Goal: Transaction & Acquisition: Book appointment/travel/reservation

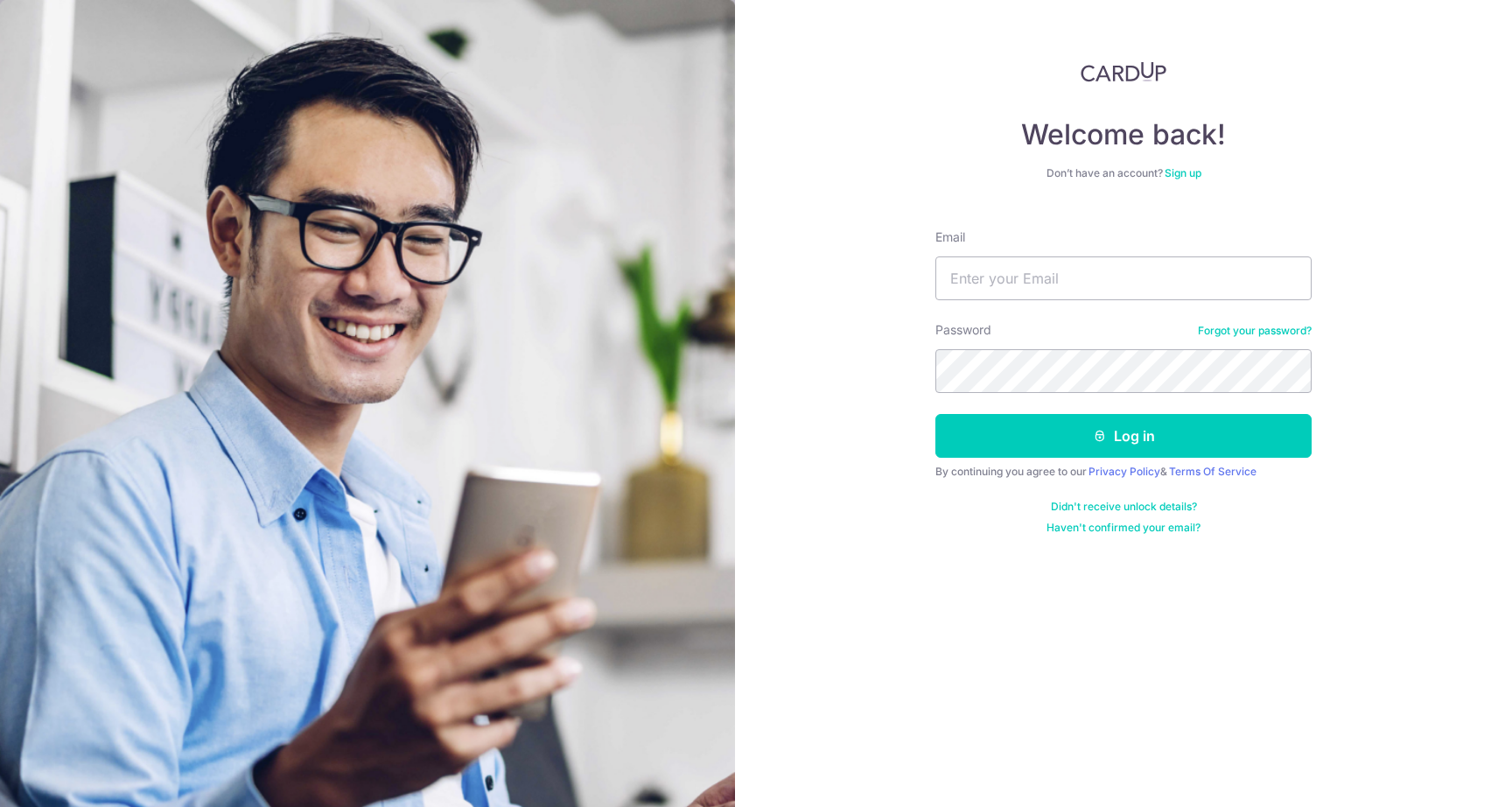
click at [1072, 302] on form "Email Password Forgot your password? Log in By continuing you agree to our Priv…" at bounding box center [1123, 375] width 376 height 320
click at [1072, 285] on input "Email" at bounding box center [1123, 278] width 376 height 44
type input "[EMAIL_ADDRESS][DOMAIN_NAME]"
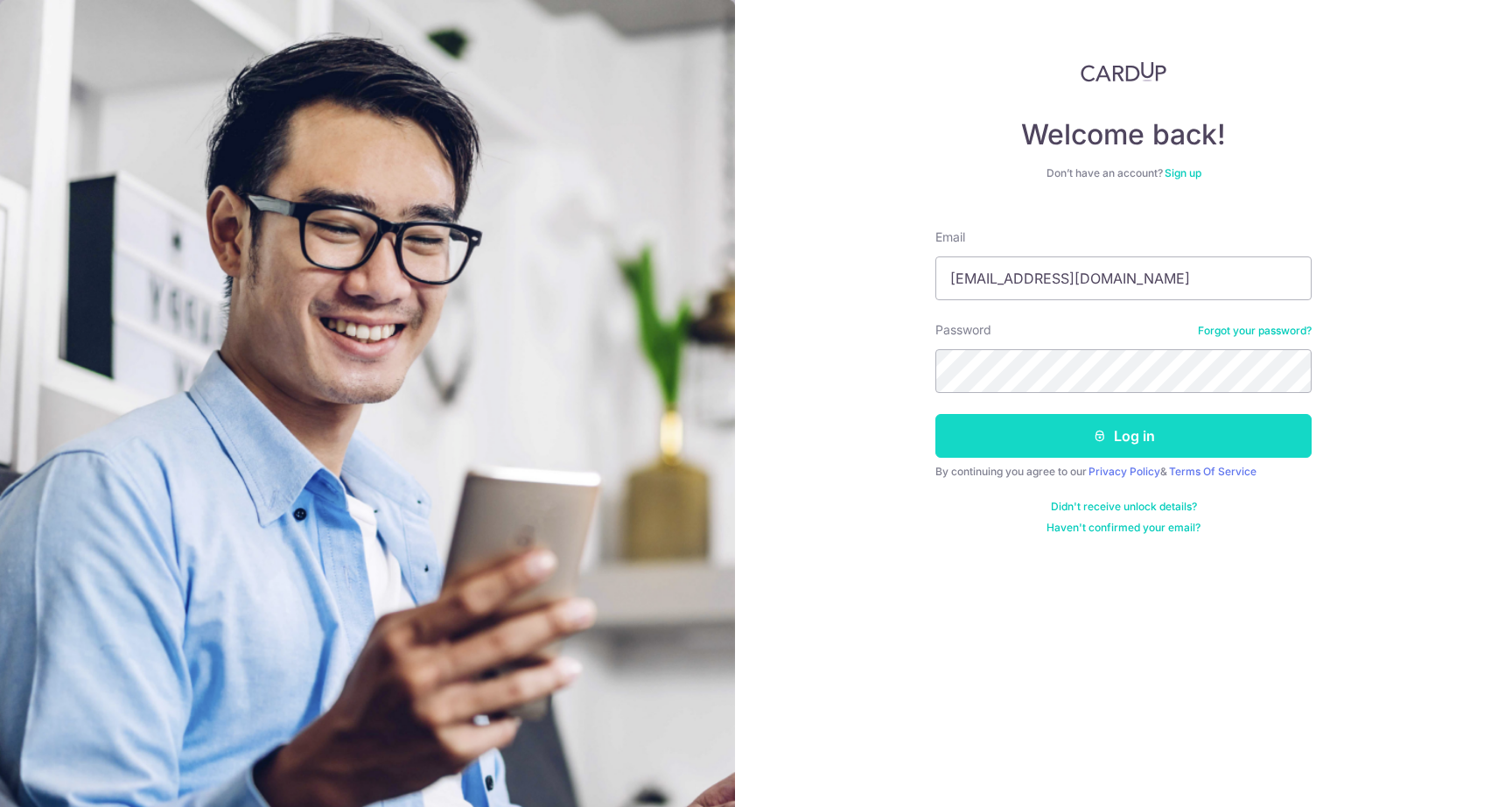
click at [1101, 429] on icon "submit" at bounding box center [1100, 436] width 14 height 14
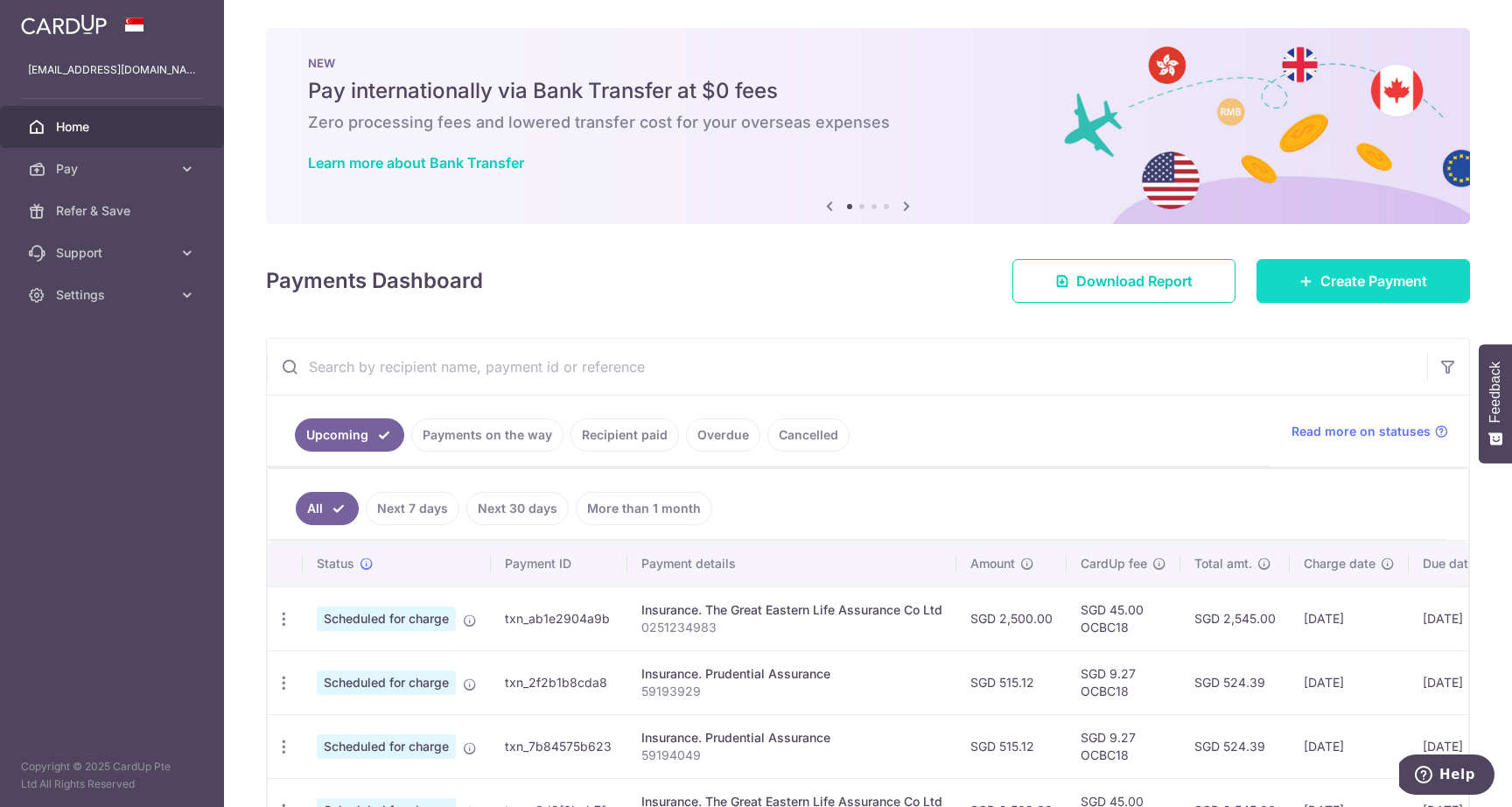
click at [1340, 274] on span "Create Payment" at bounding box center [1374, 281] width 107 height 21
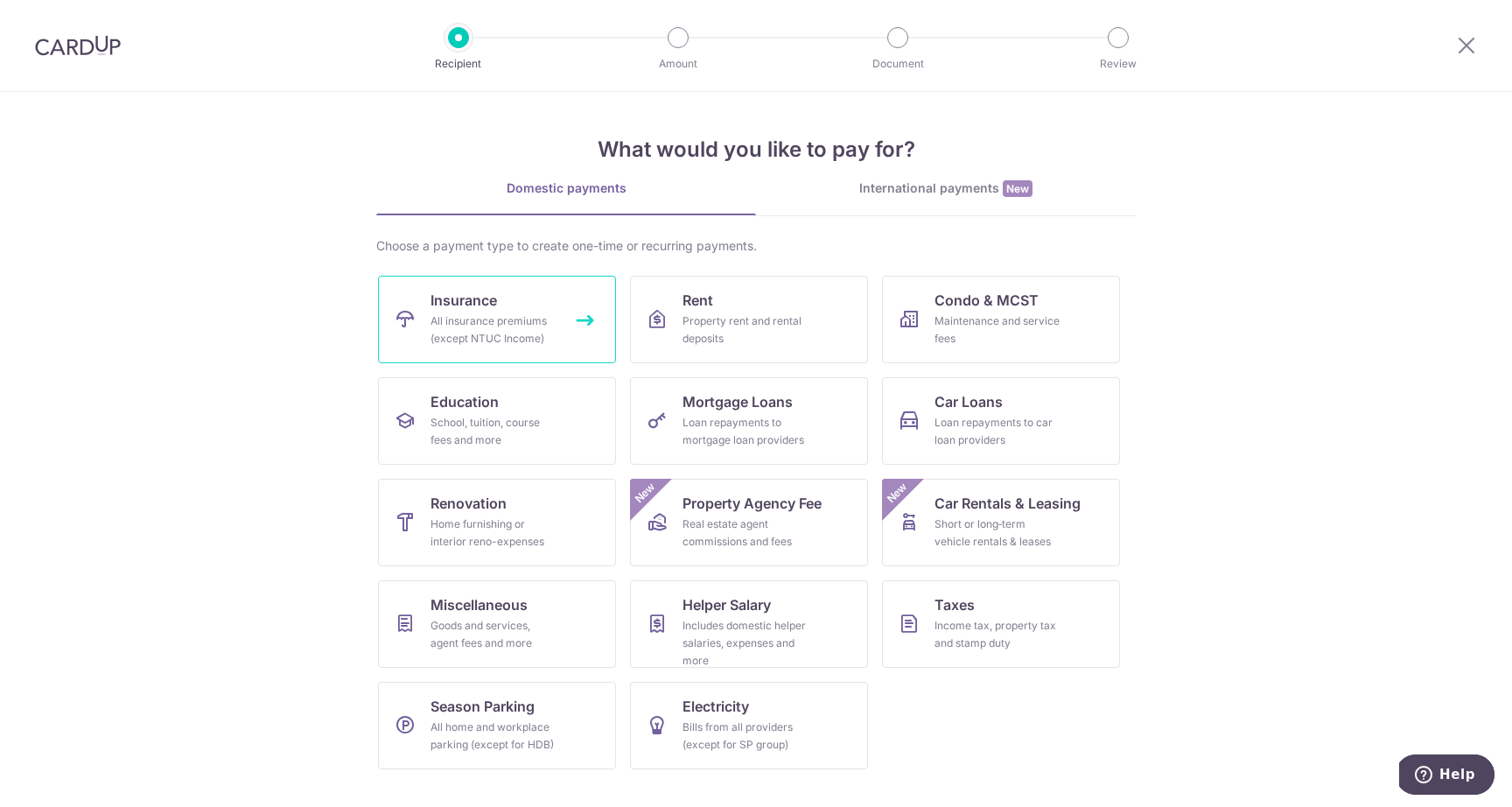
click at [443, 332] on div "All insurance premiums (except NTUC Income)" at bounding box center [493, 330] width 126 height 35
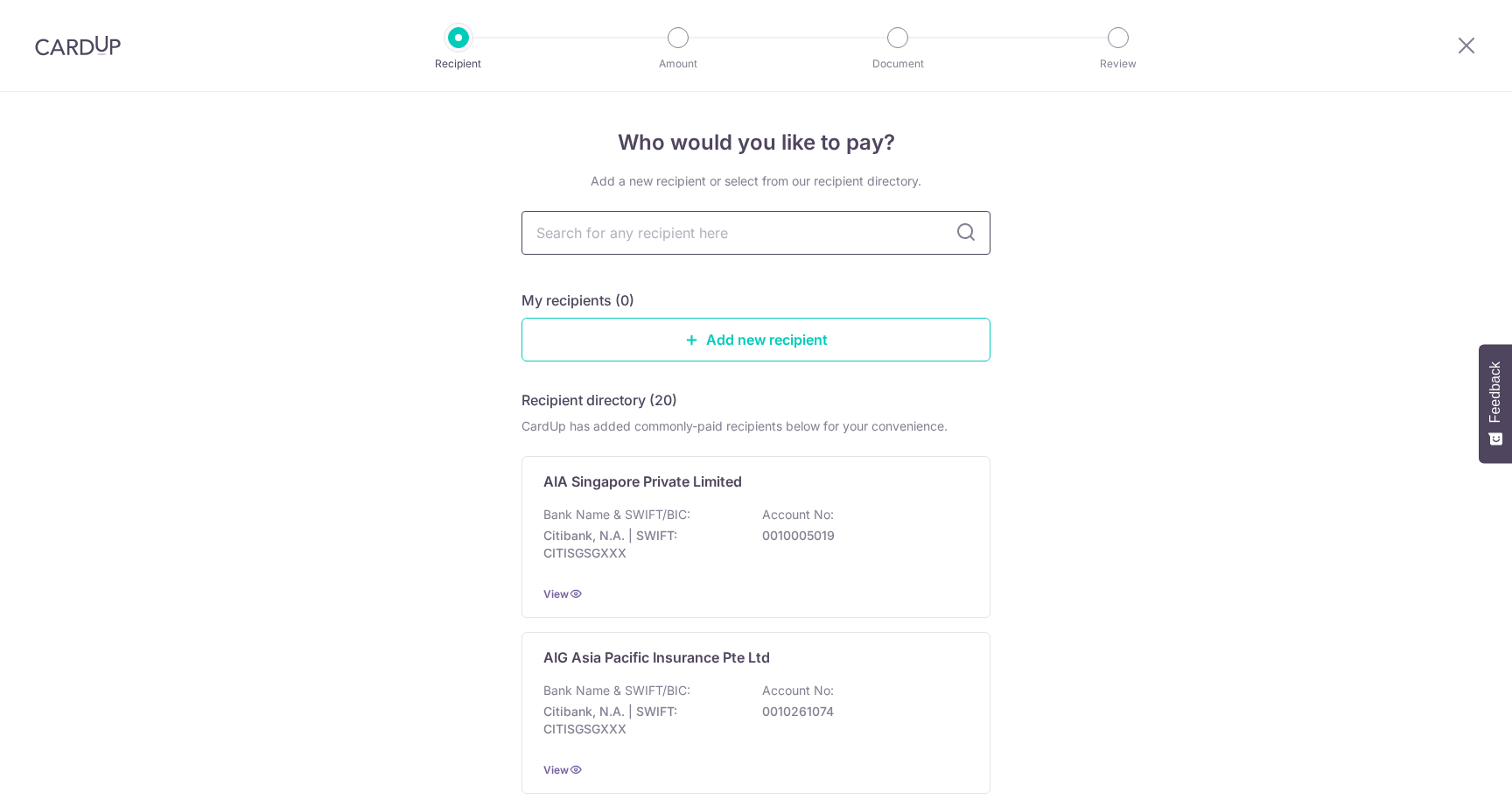
click at [657, 236] on input "text" at bounding box center [756, 233] width 469 height 44
type input "singlife"
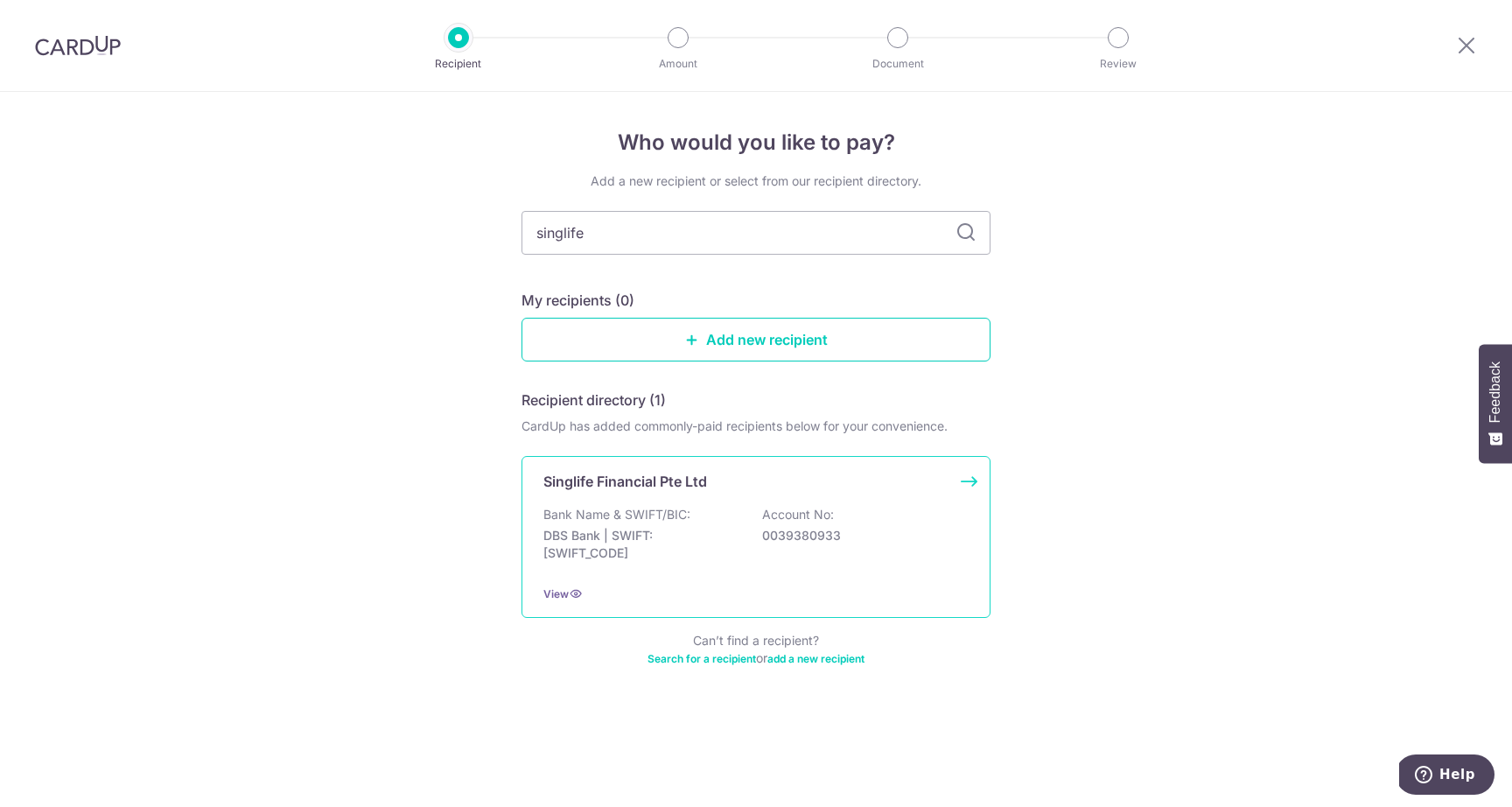
click at [635, 507] on p "Bank Name & SWIFT/BIC:" at bounding box center [616, 515] width 147 height 18
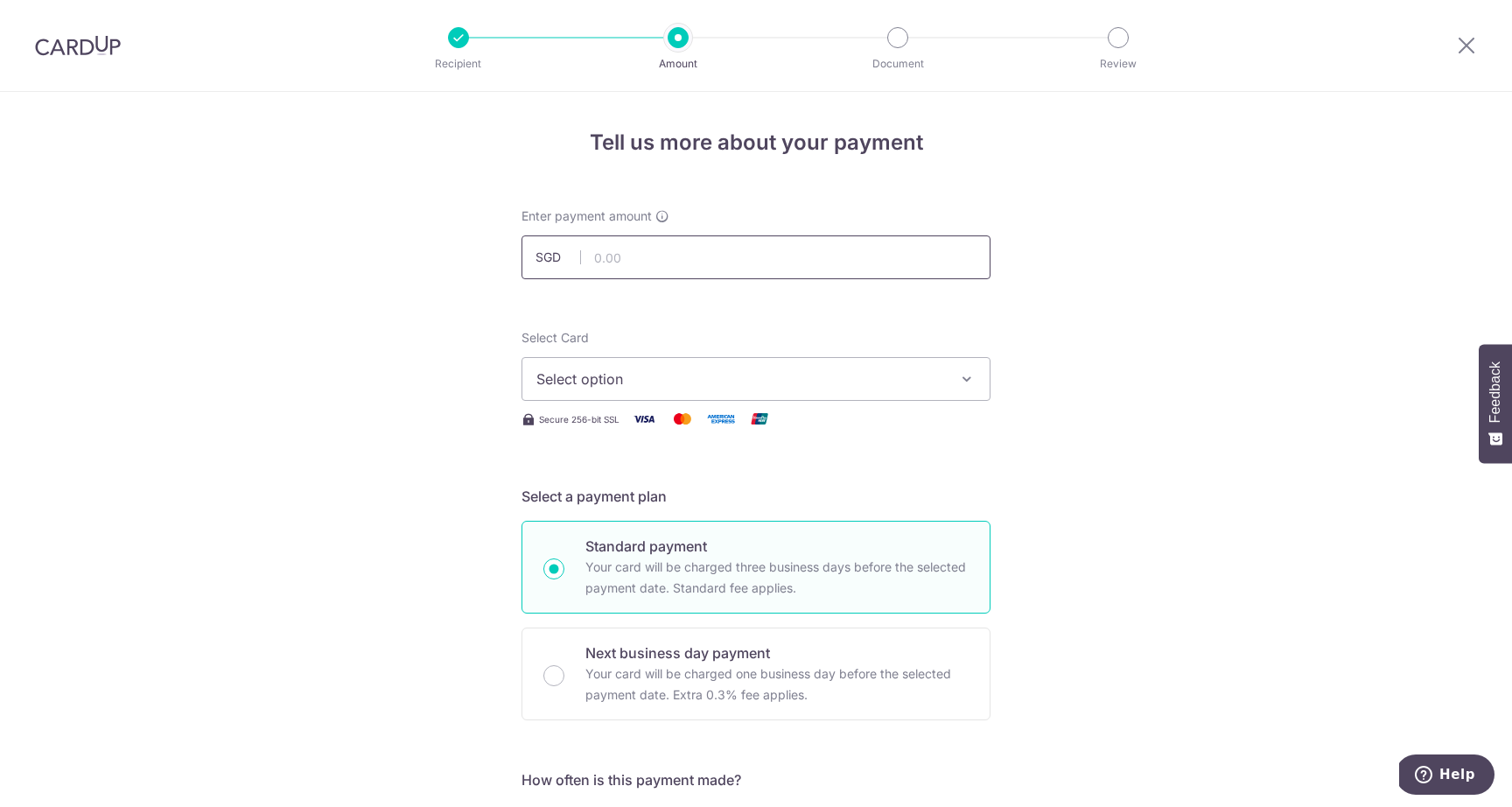
click at [707, 263] on input "text" at bounding box center [756, 257] width 469 height 44
type input "712.60"
click at [648, 383] on span "Select option" at bounding box center [740, 379] width 408 height 21
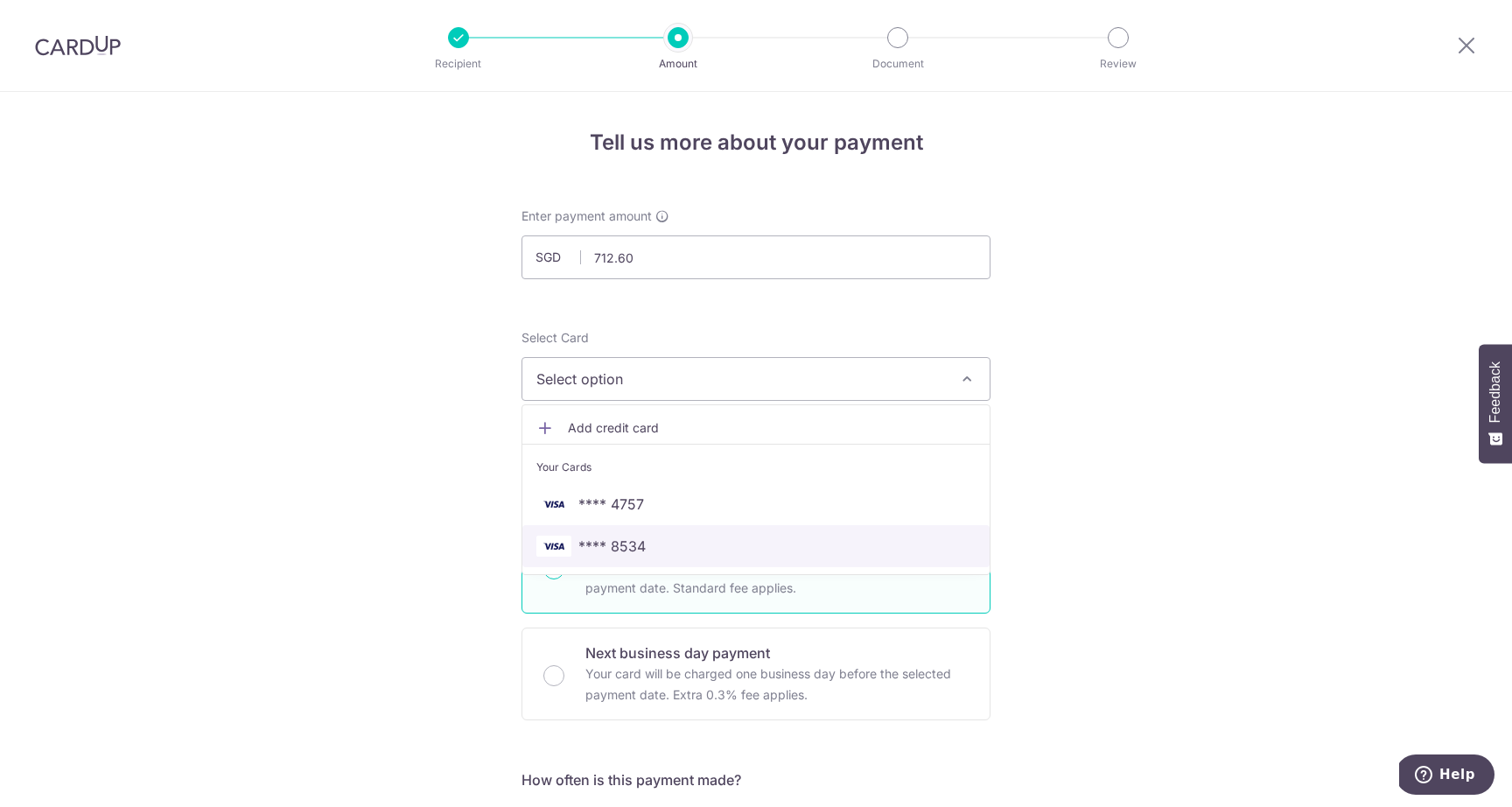
click at [618, 541] on span "**** 8534" at bounding box center [612, 546] width 68 height 21
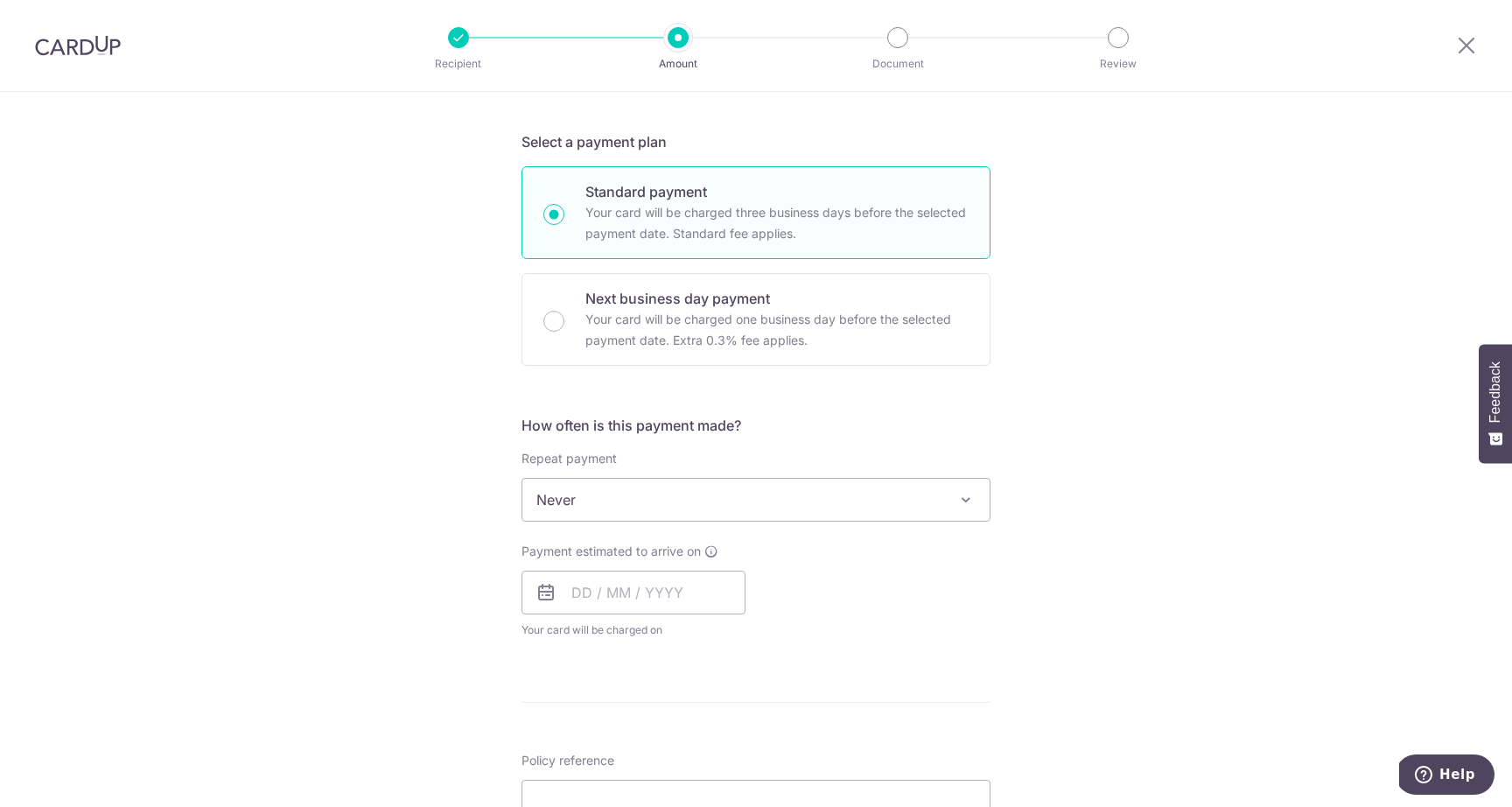
scroll to position [378, 0]
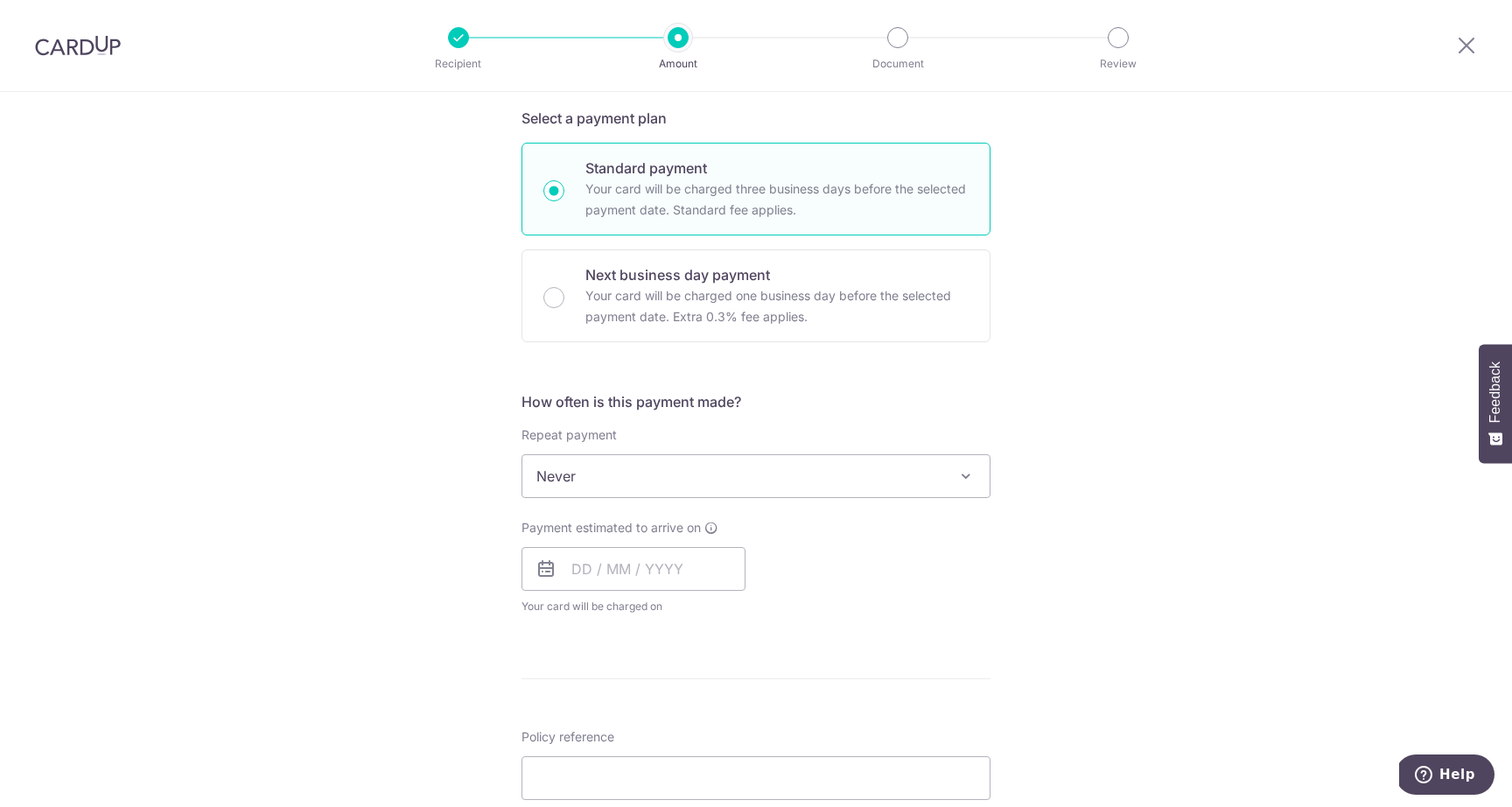
click at [610, 481] on span "Never" at bounding box center [756, 477] width 468 height 42
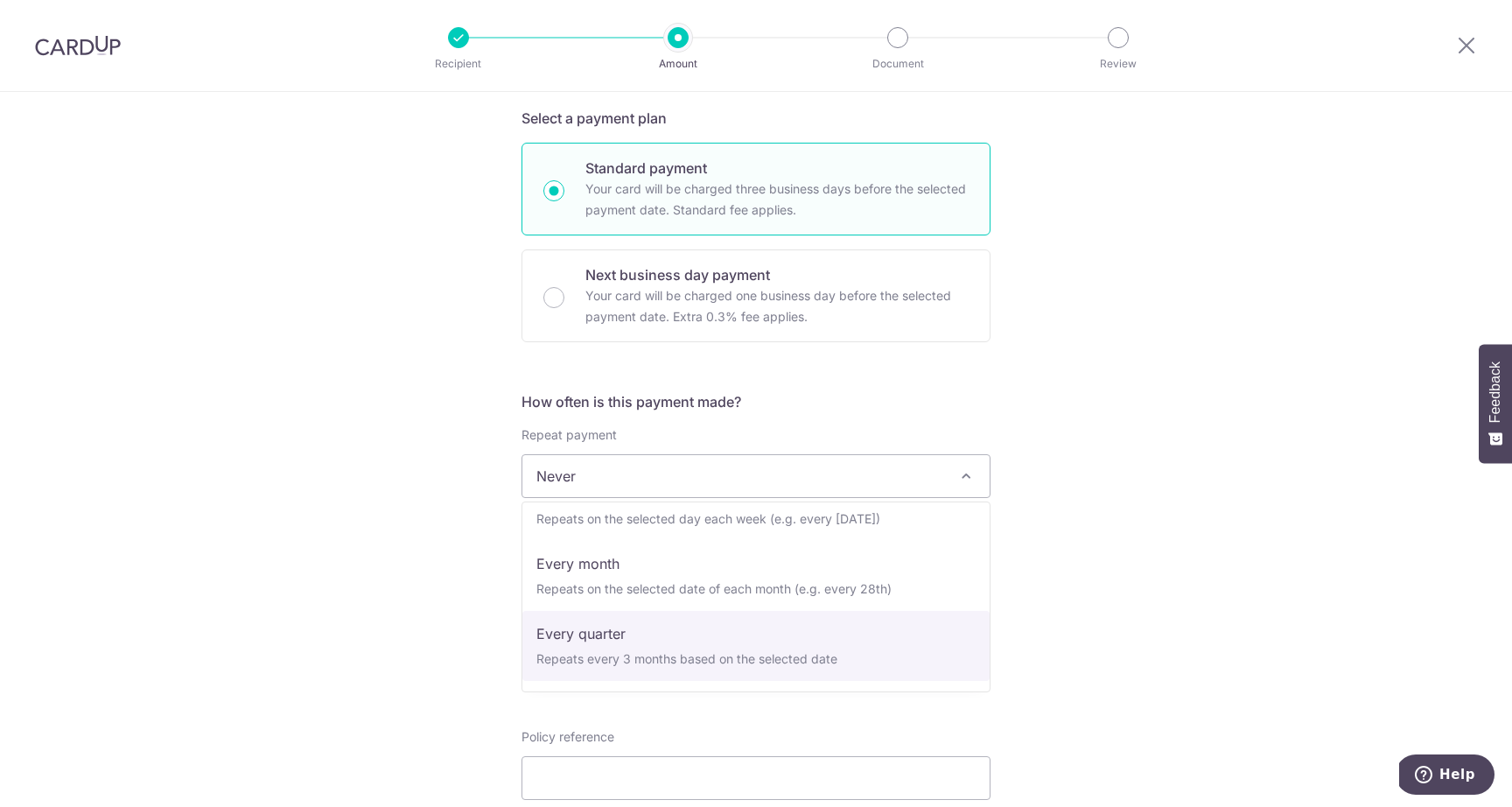
scroll to position [245, 0]
select select "6"
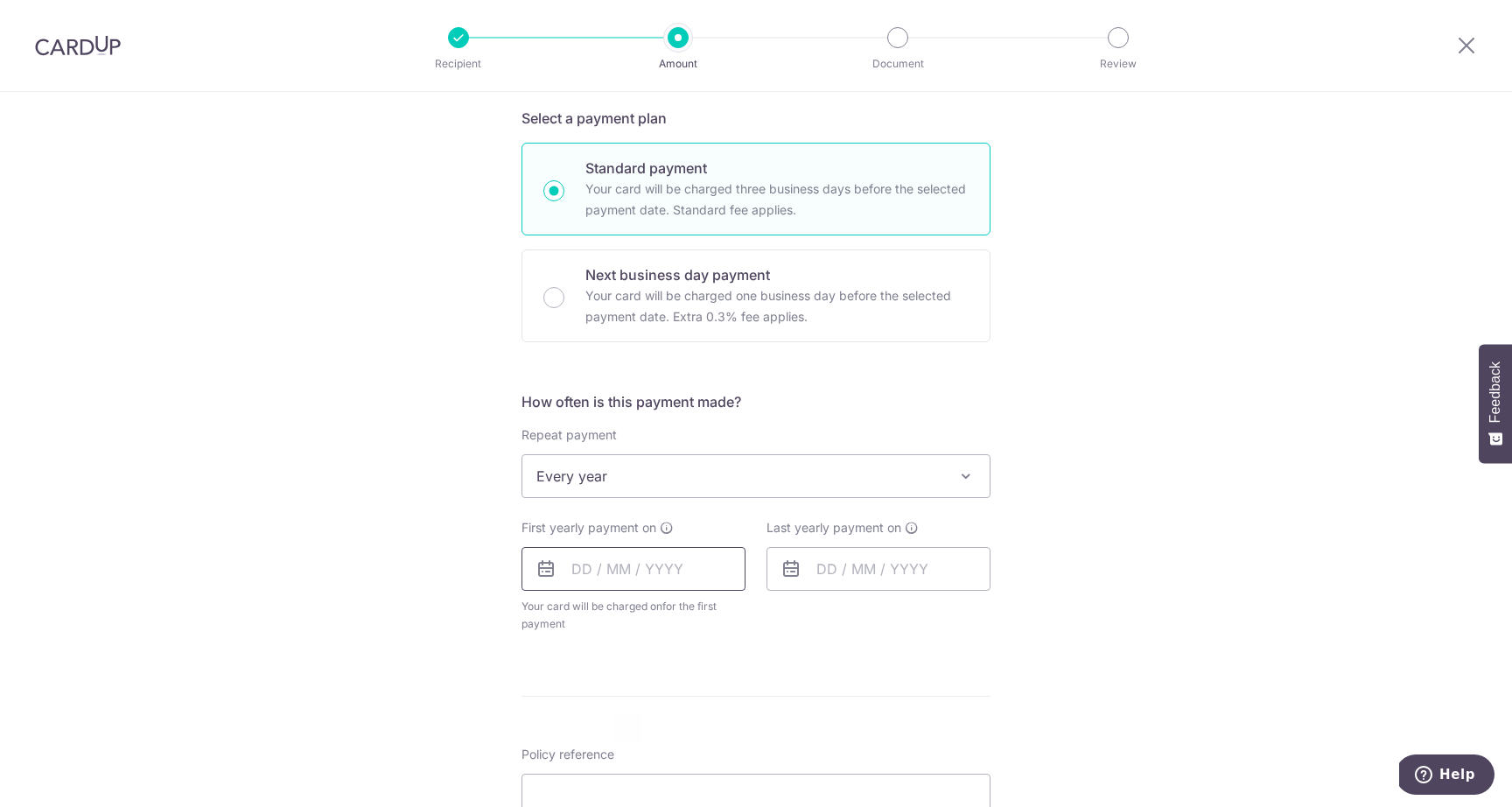
click at [645, 560] on input "text" at bounding box center [633, 569] width 224 height 44
click at [645, 611] on div "Oct Nov Dec 2025 2026 2027 2028 2029 2030 2031 2032 2033 2034 2035" at bounding box center [661, 617] width 128 height 15
click at [640, 613] on select "Oct Nov Dec" at bounding box center [621, 617] width 47 height 14
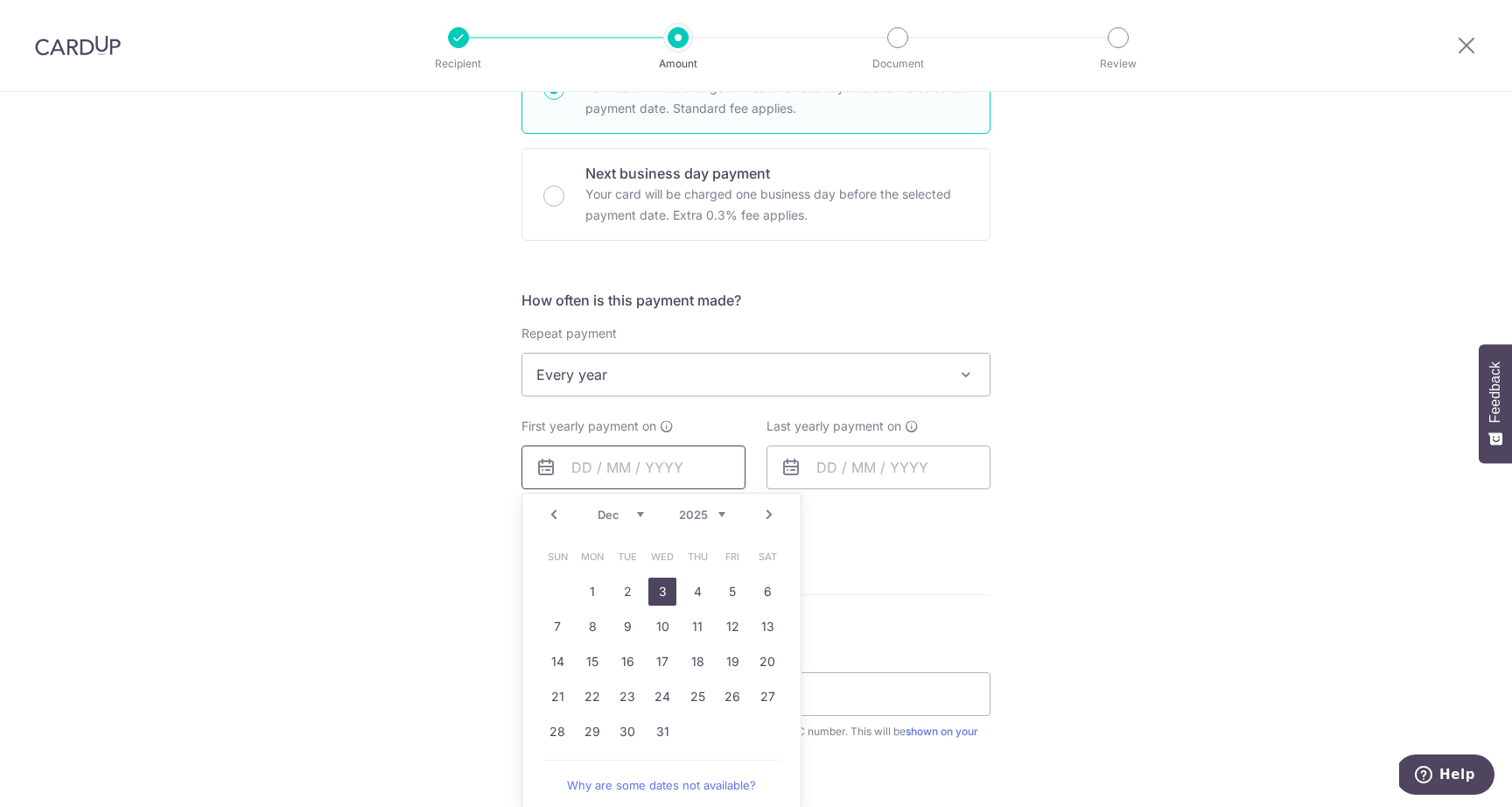
scroll to position [483, 0]
click at [693, 661] on link "18" at bounding box center [697, 660] width 28 height 28
type input "18/12/2025"
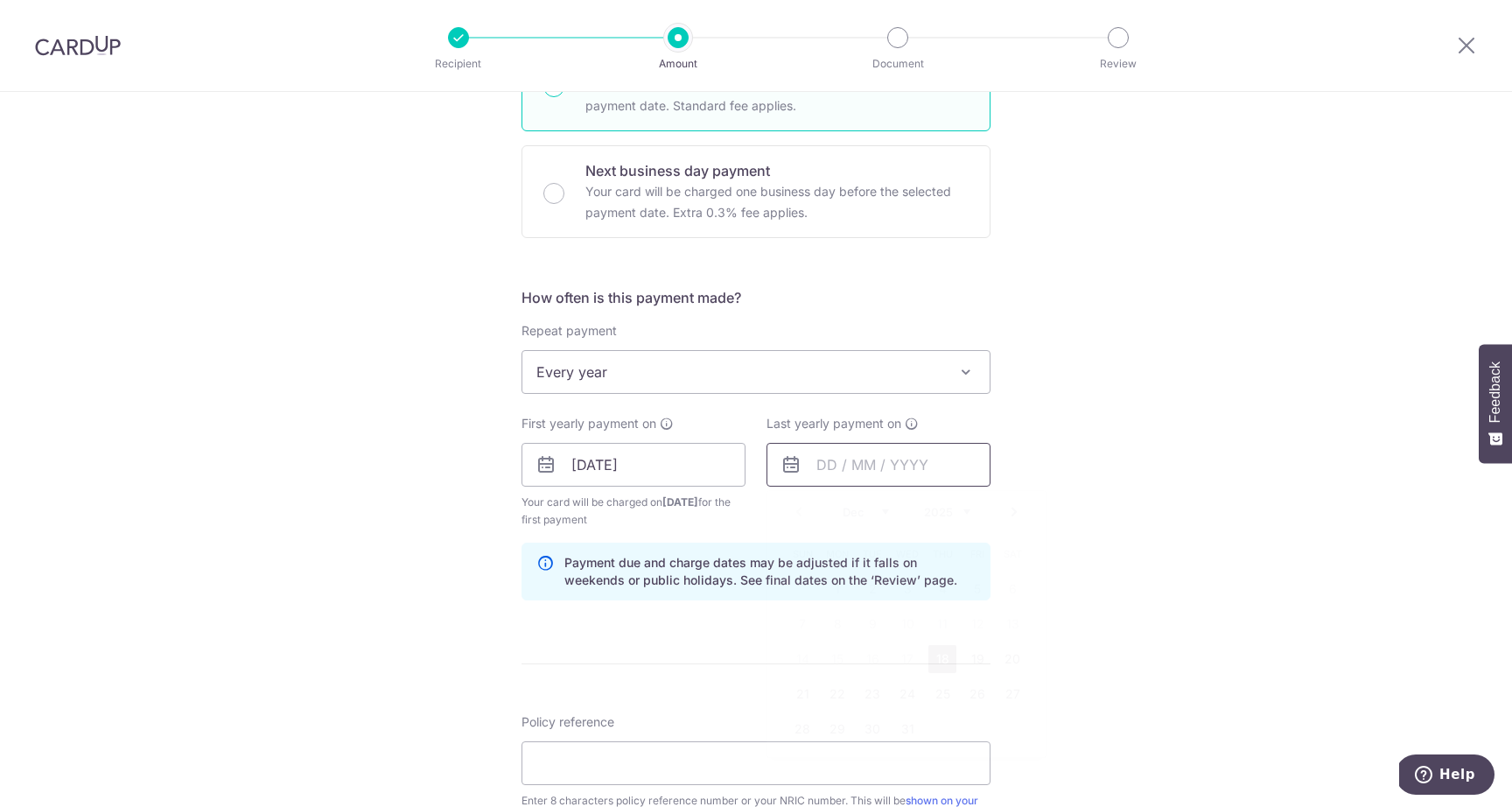
click at [881, 470] on input "text" at bounding box center [879, 465] width 224 height 44
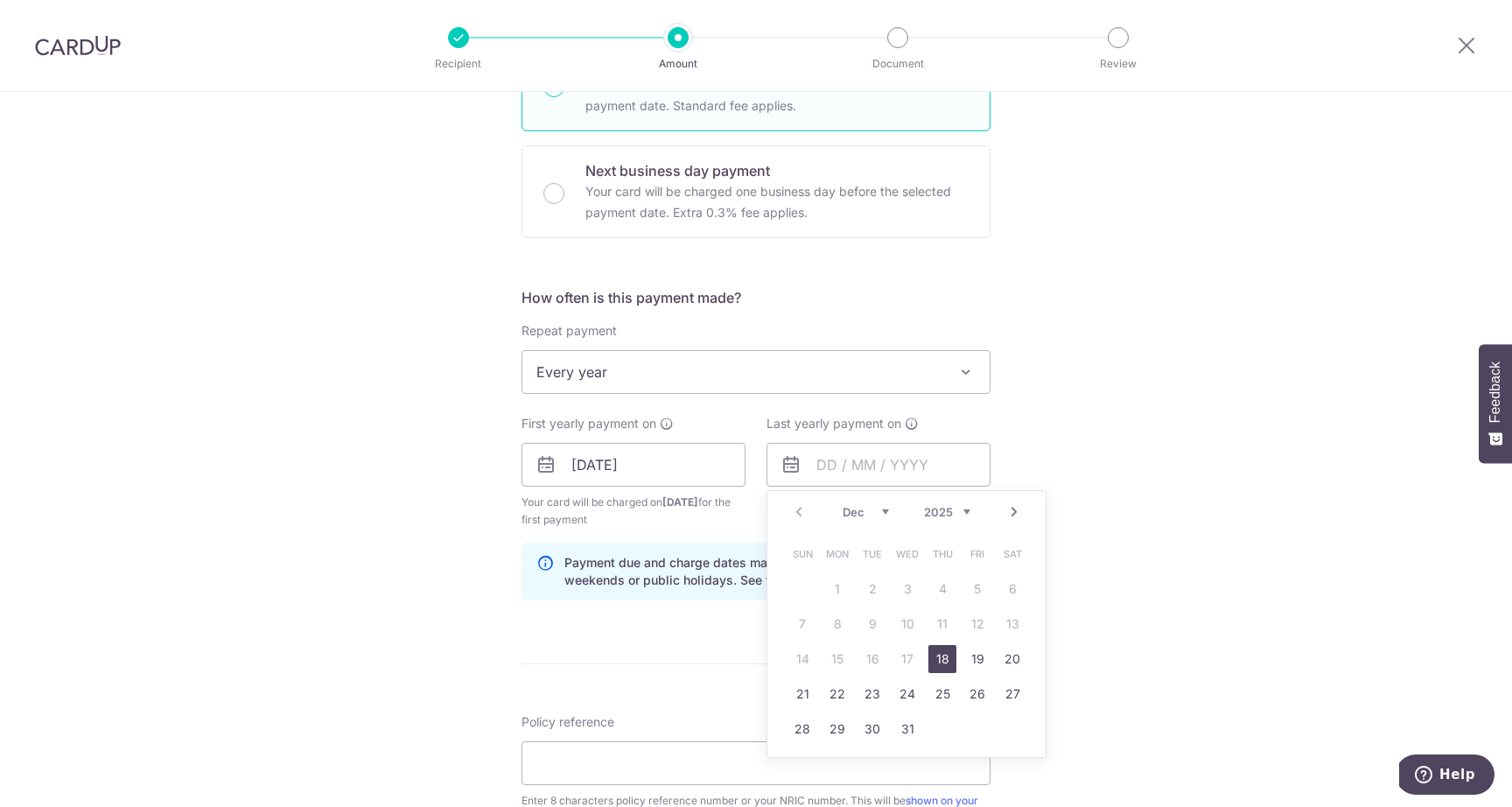
click at [1007, 510] on link "Next" at bounding box center [1014, 513] width 21 height 21
click at [1010, 510] on link "Next" at bounding box center [1014, 513] width 21 height 21
click at [964, 509] on select "2025 2026 2027 2028 2029 2030 2031 2032 2033 2034 2035" at bounding box center [948, 512] width 47 height 14
click at [884, 508] on select "Jan Feb Mar Apr May Jun Jul Aug Sep Oct Nov Dec" at bounding box center [866, 512] width 47 height 14
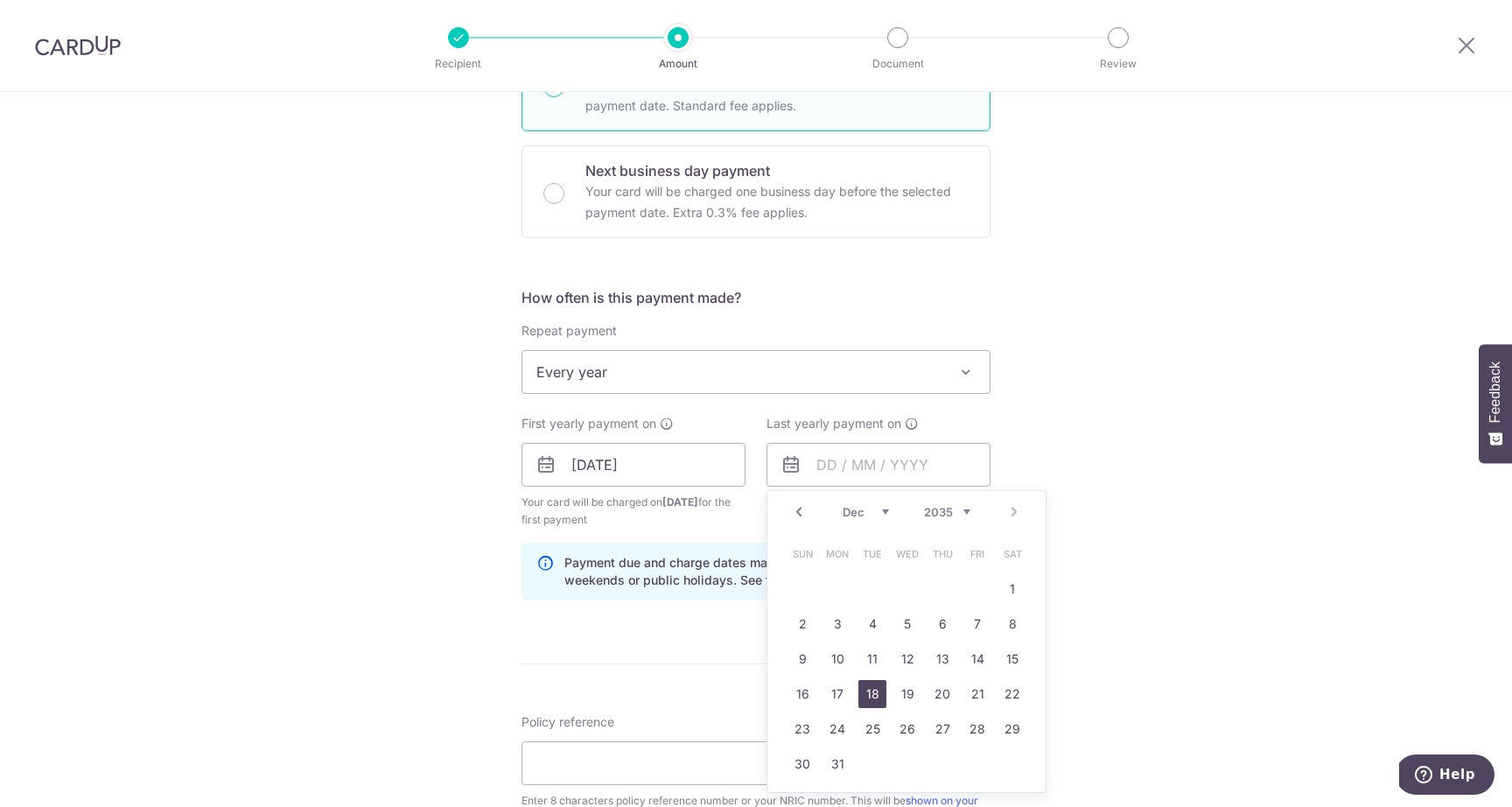
click at [880, 691] on link "18" at bounding box center [873, 694] width 28 height 28
type input "18/12/2035"
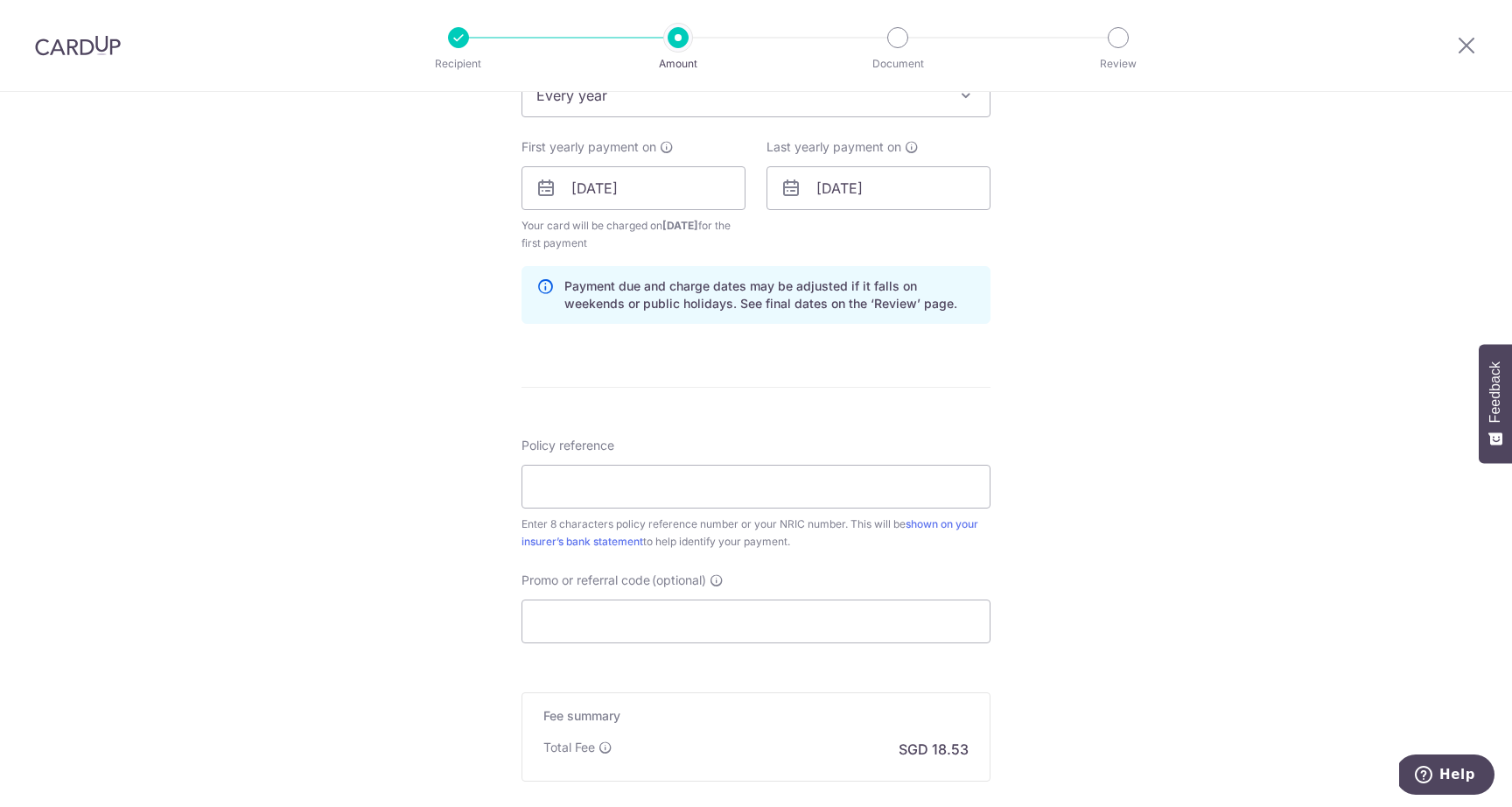
scroll to position [753, 0]
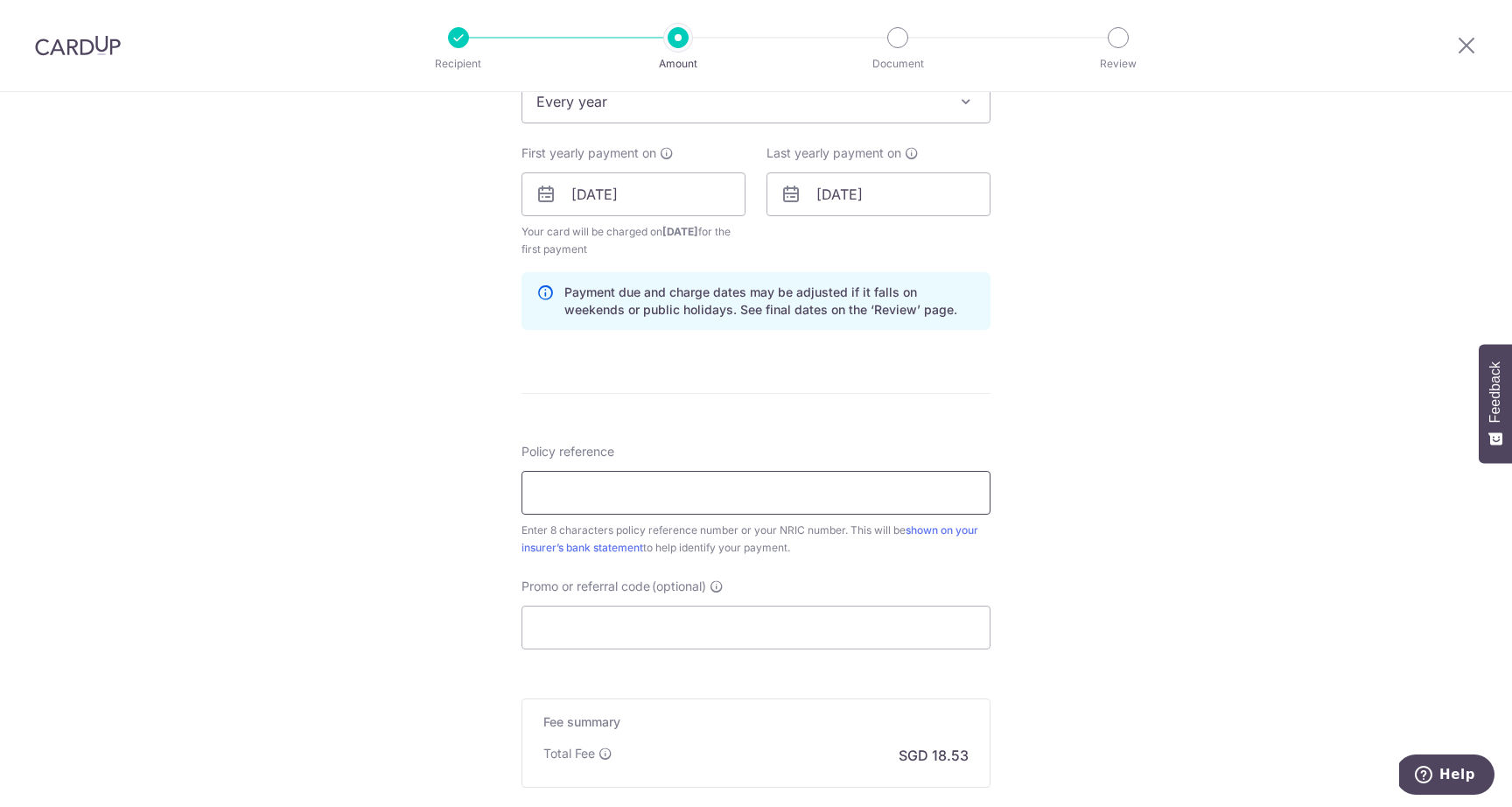
click at [948, 500] on input "Policy reference" at bounding box center [756, 493] width 469 height 44
paste input "G2474236"
type input "G2474236"
click at [808, 634] on input "Promo or referral code (optional)" at bounding box center [756, 628] width 469 height 44
paste input "OCBC18"
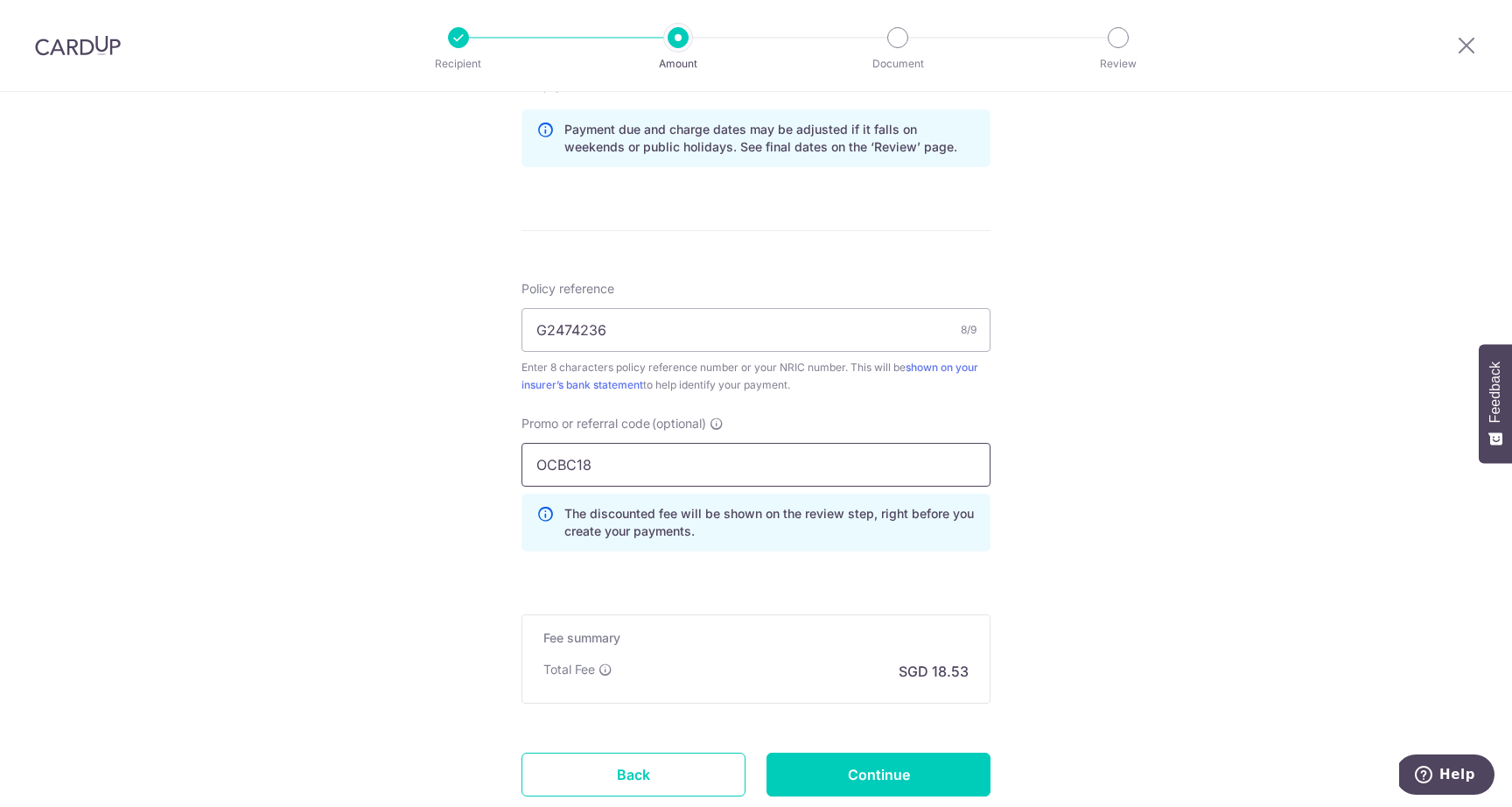
scroll to position [1037, 0]
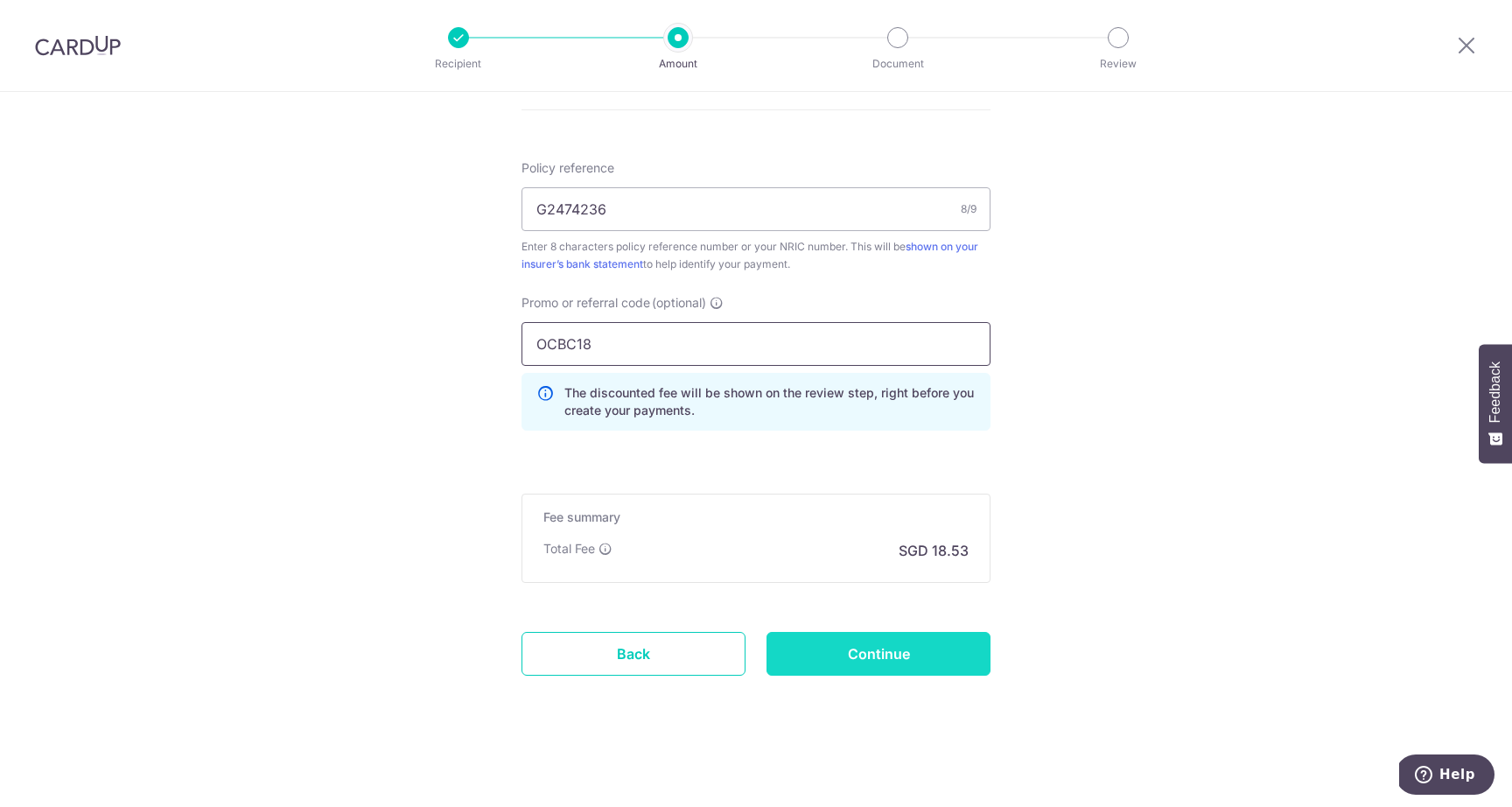
type input "OCBC18"
click at [883, 659] on input "Continue" at bounding box center [879, 655] width 224 height 44
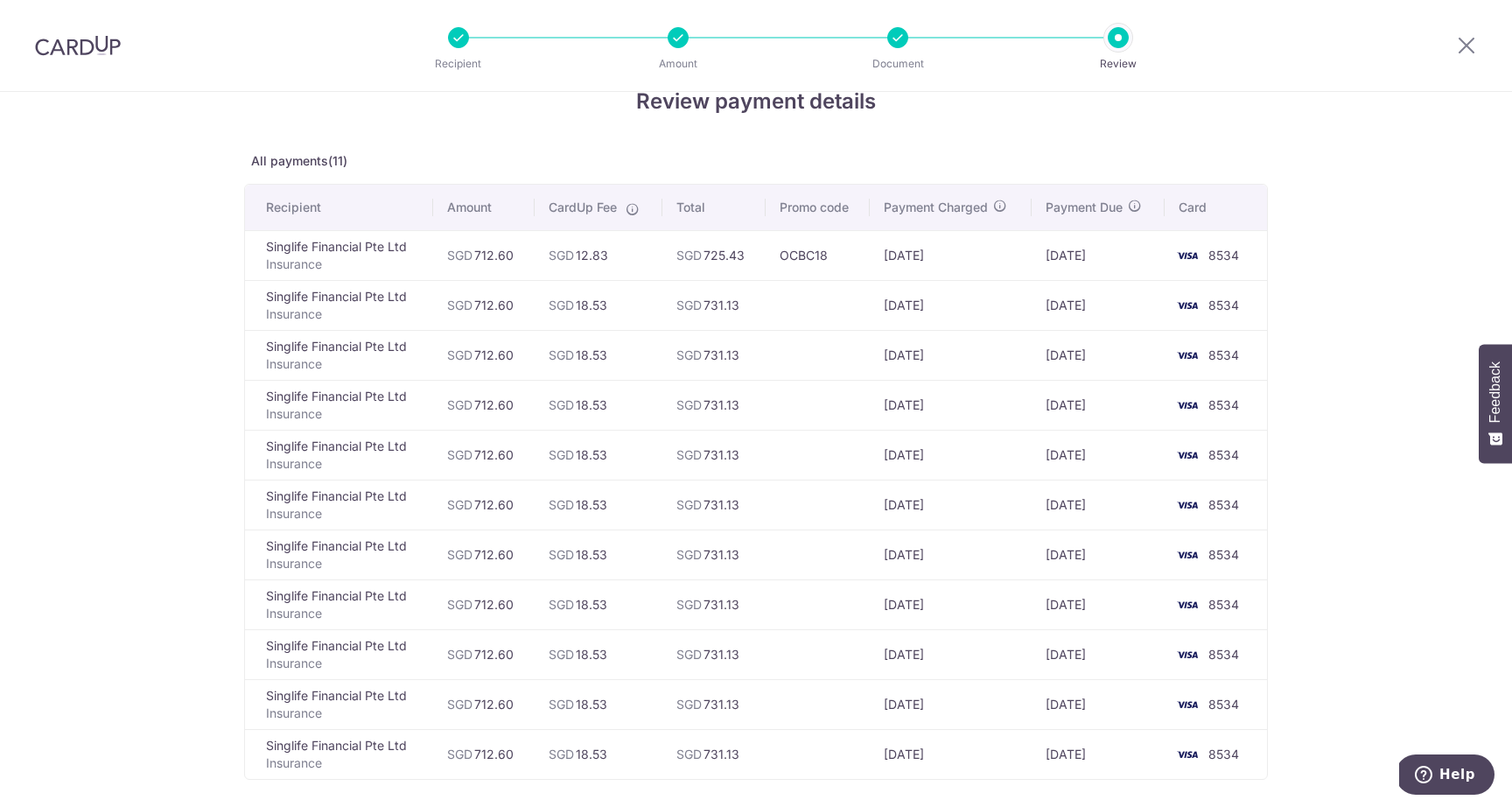
scroll to position [308, 0]
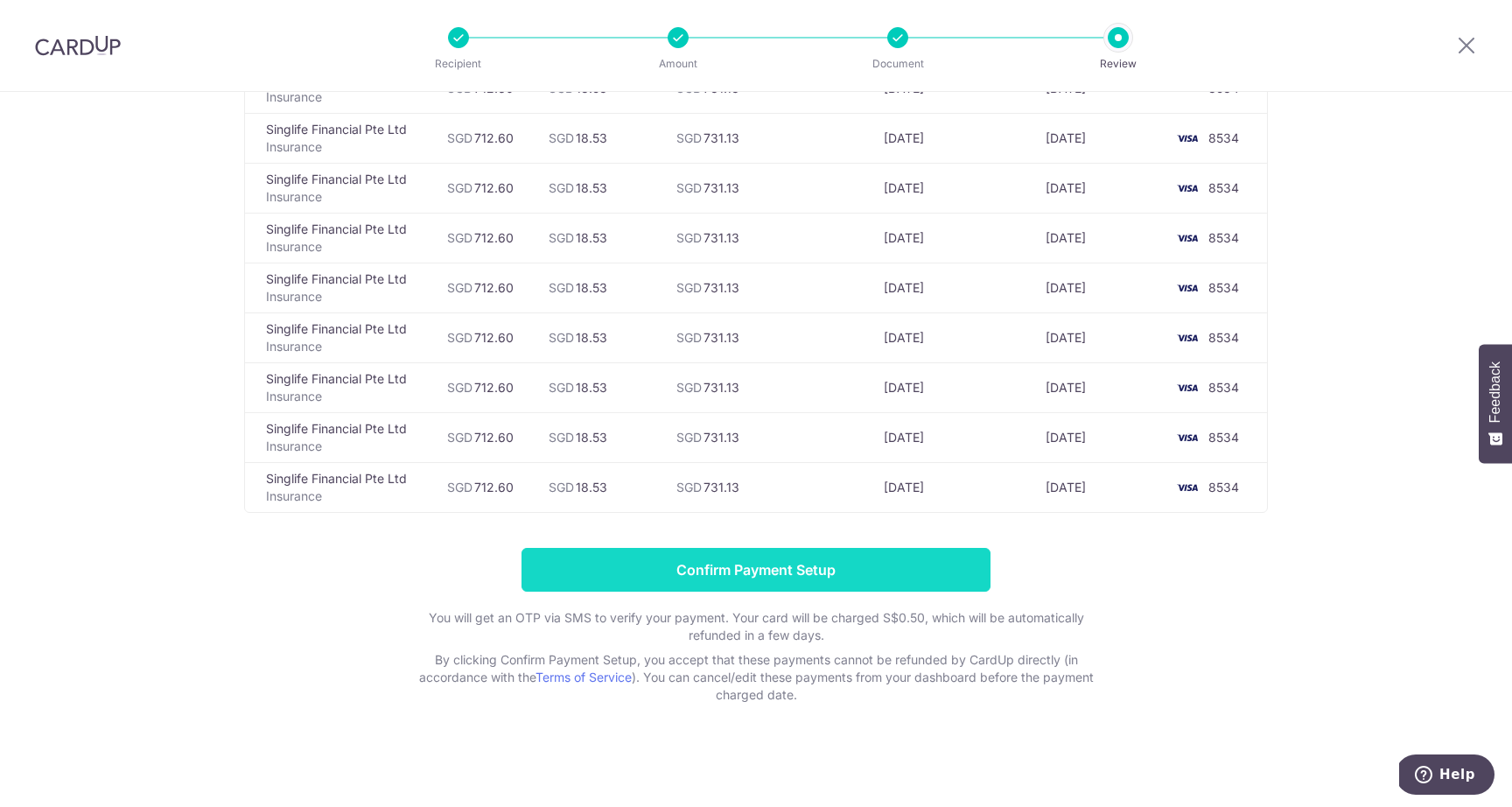
click at [754, 582] on input "Confirm Payment Setup" at bounding box center [756, 570] width 469 height 44
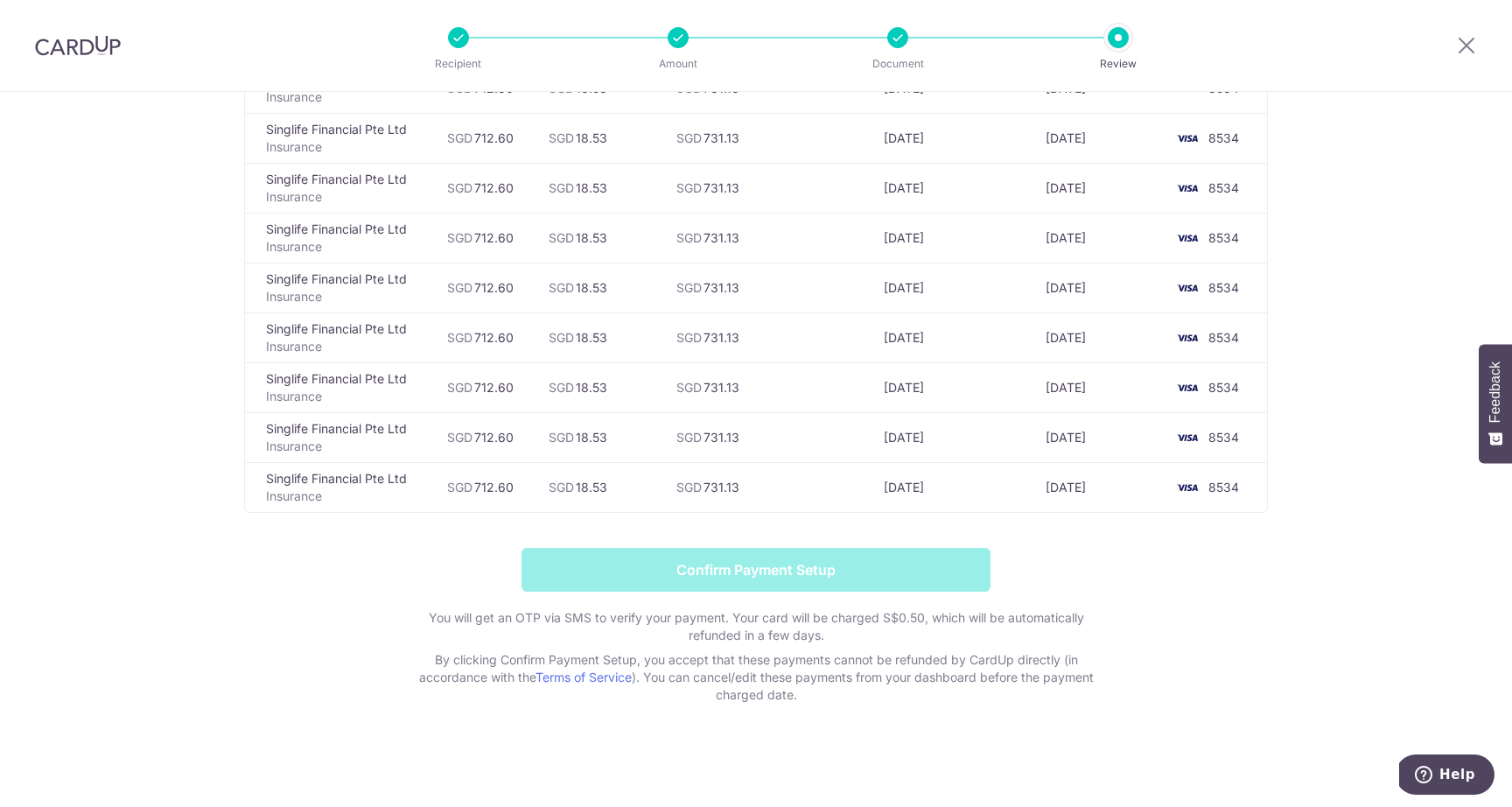
scroll to position [0, 0]
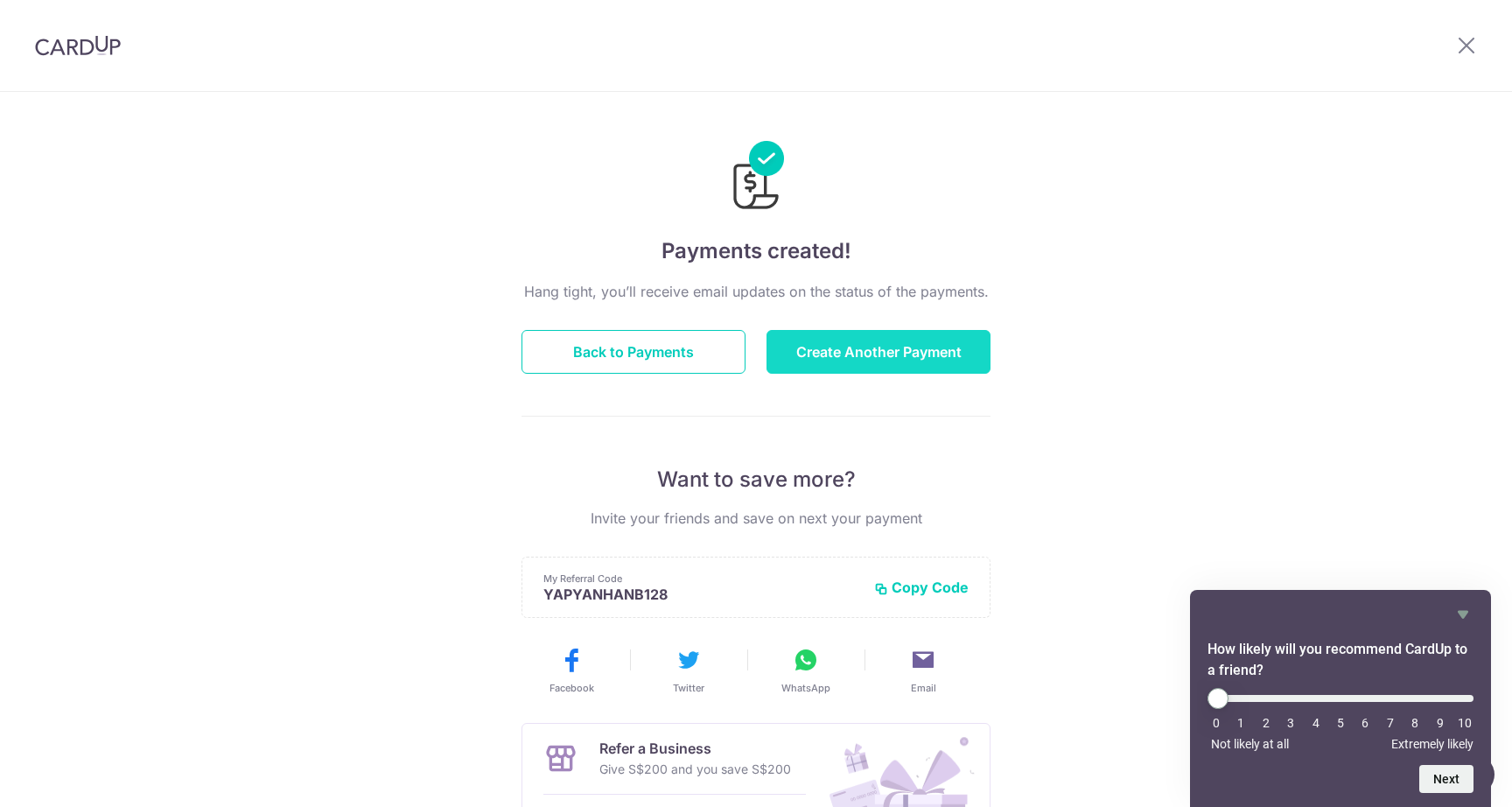
click at [829, 349] on button "Create Another Payment" at bounding box center [879, 352] width 224 height 44
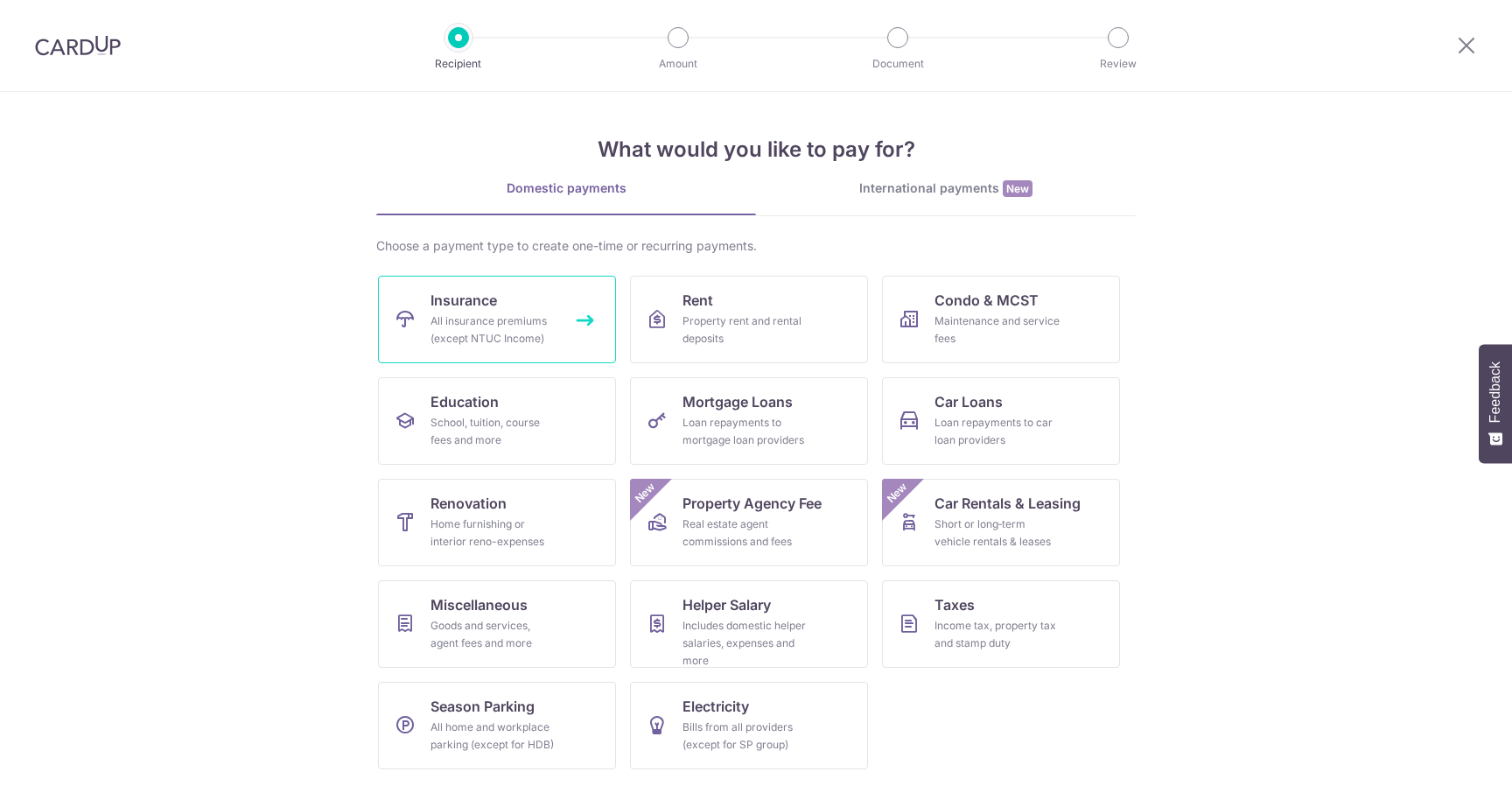
click at [486, 279] on link "Insurance All insurance premiums (except NTUC Income)" at bounding box center [497, 319] width 238 height 87
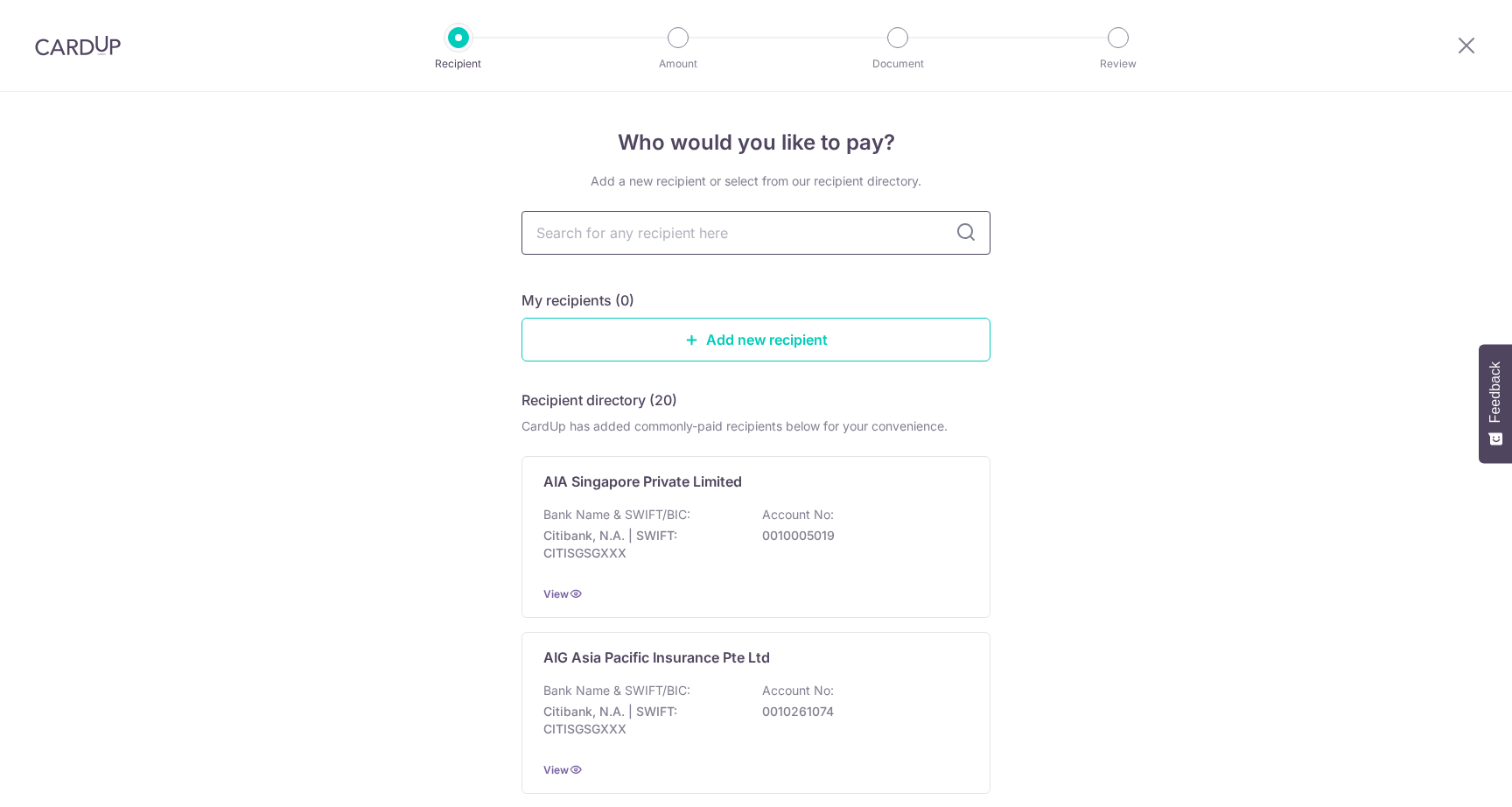
click at [702, 237] on input "text" at bounding box center [756, 233] width 469 height 44
type input "singlife"
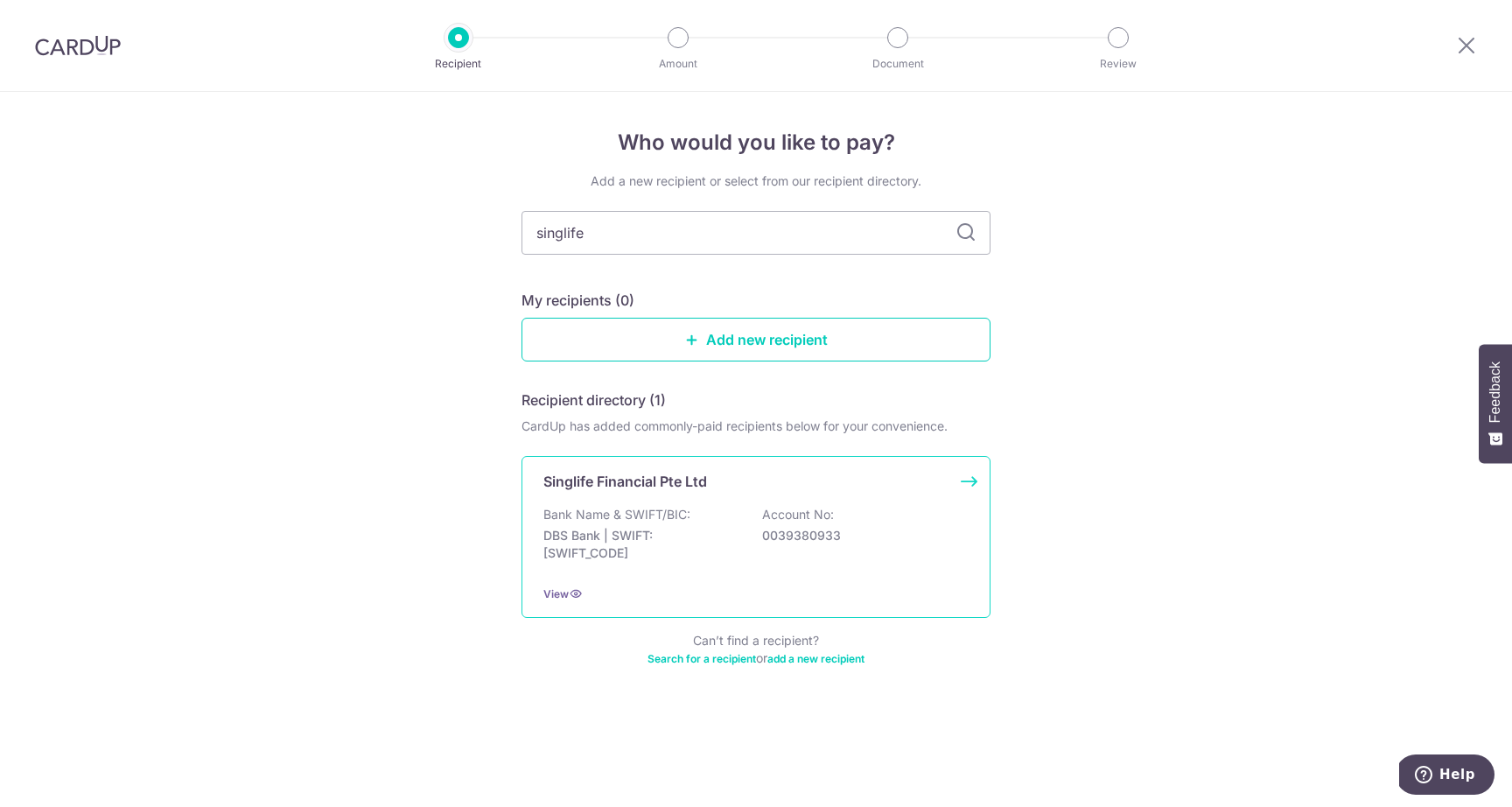
click at [690, 515] on p "Bank Name & SWIFT/BIC:" at bounding box center [616, 515] width 147 height 18
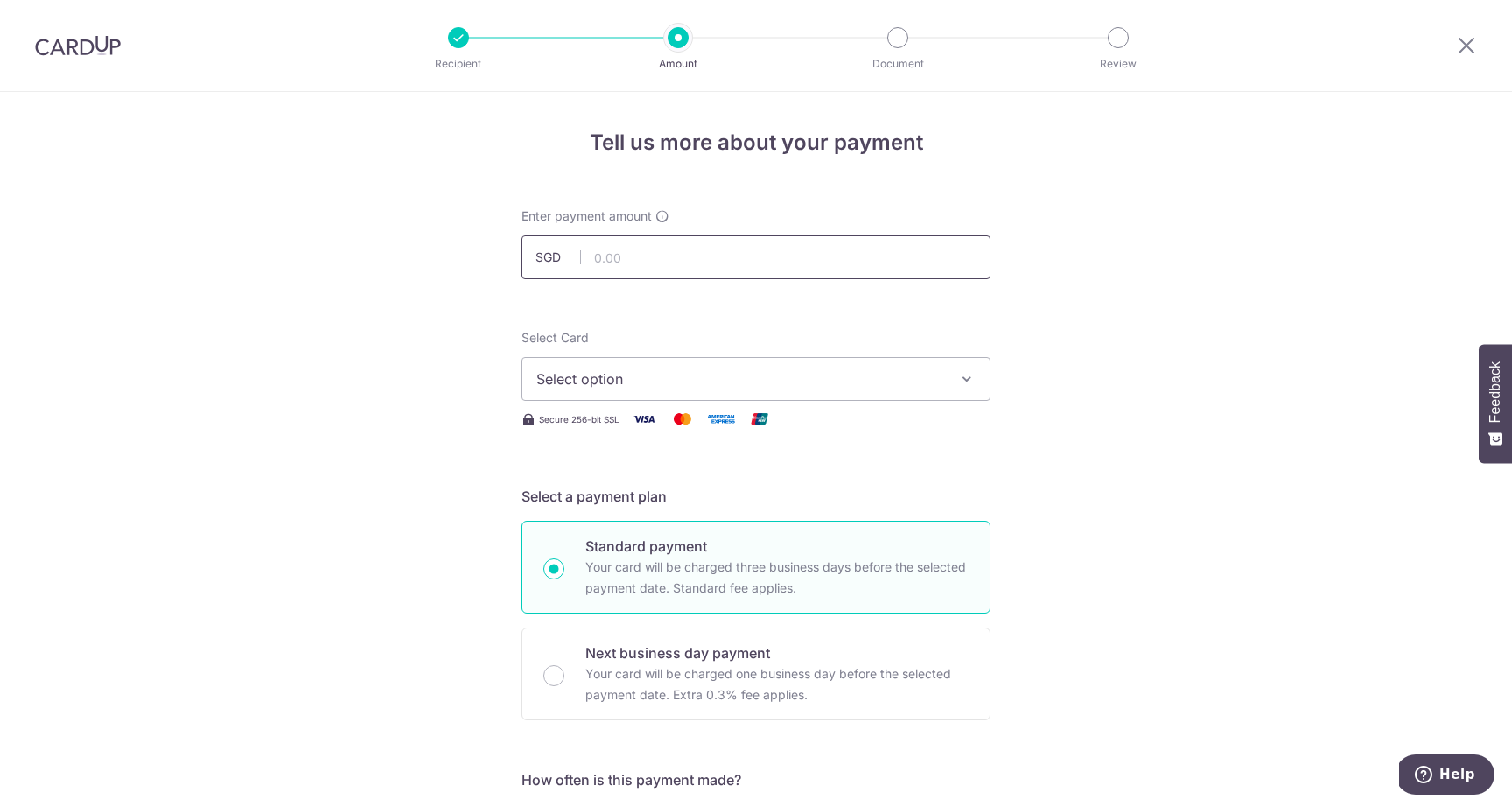
click at [608, 250] on input "text" at bounding box center [756, 257] width 469 height 44
paste input "126.45"
type input "126.45"
click at [600, 384] on span "Select option" at bounding box center [740, 379] width 408 height 21
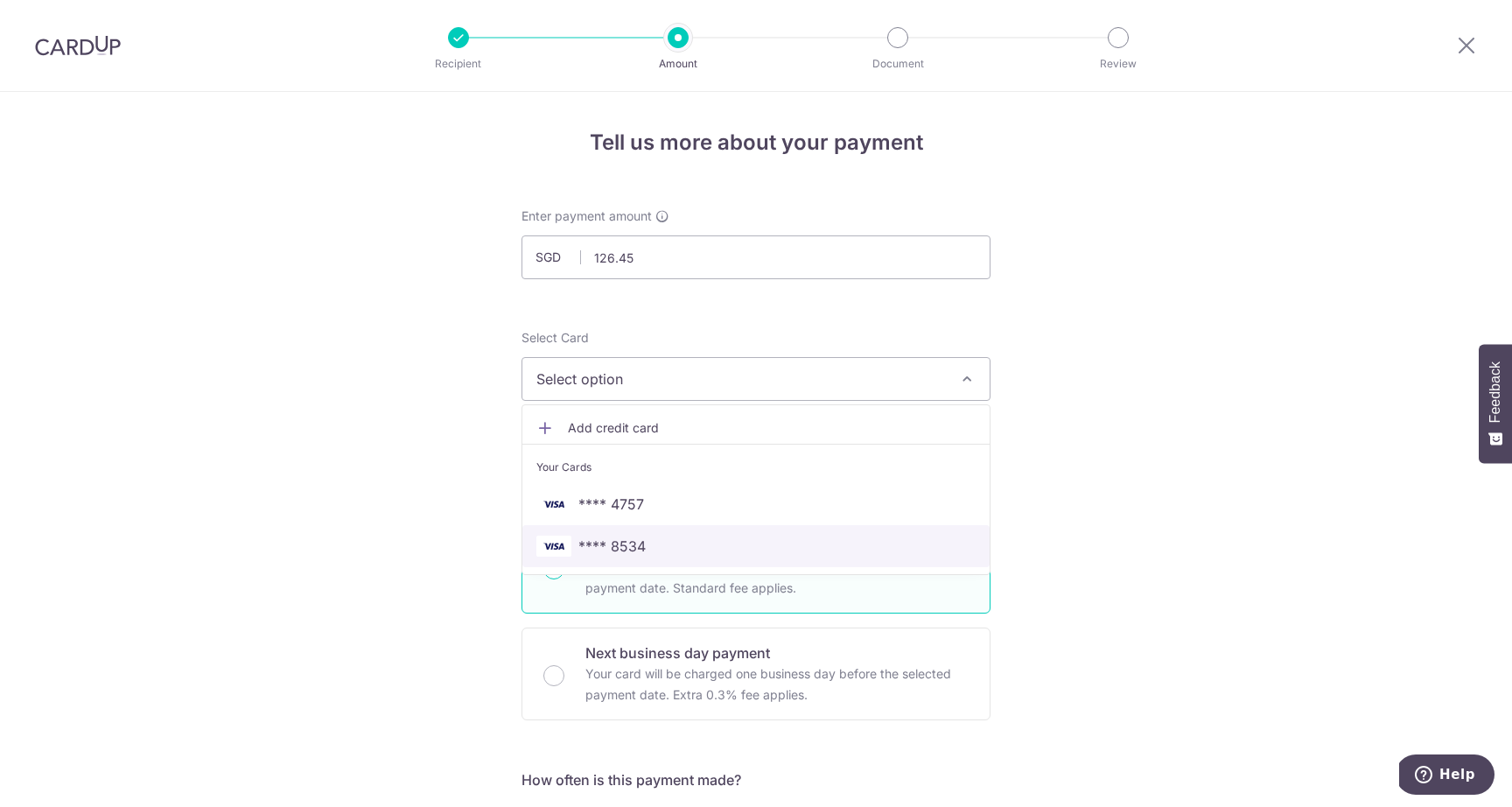
click at [591, 541] on span "**** 8534" at bounding box center [612, 546] width 68 height 21
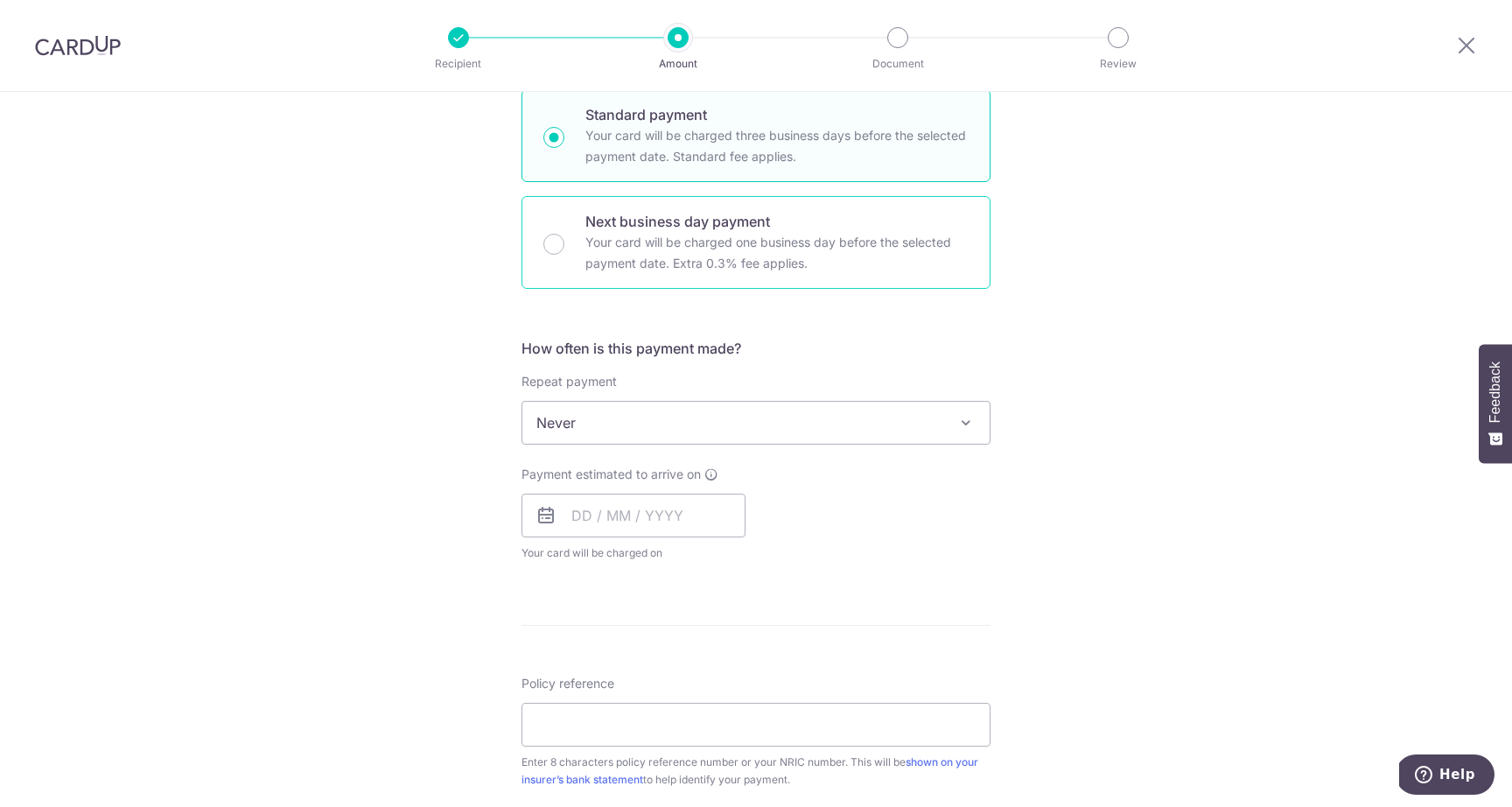
scroll to position [433, 0]
click at [667, 408] on span "Never" at bounding box center [756, 422] width 468 height 42
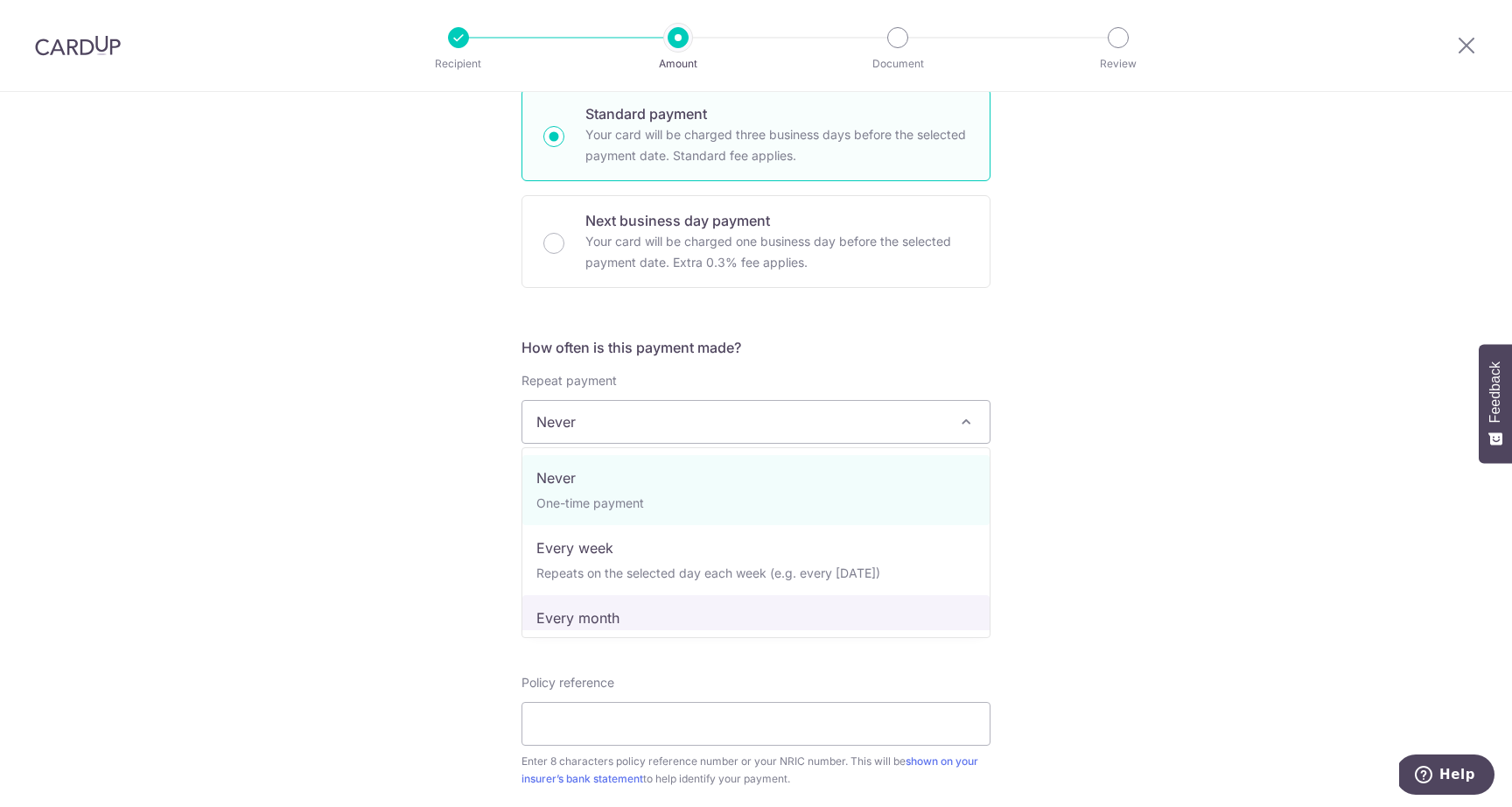
select select "3"
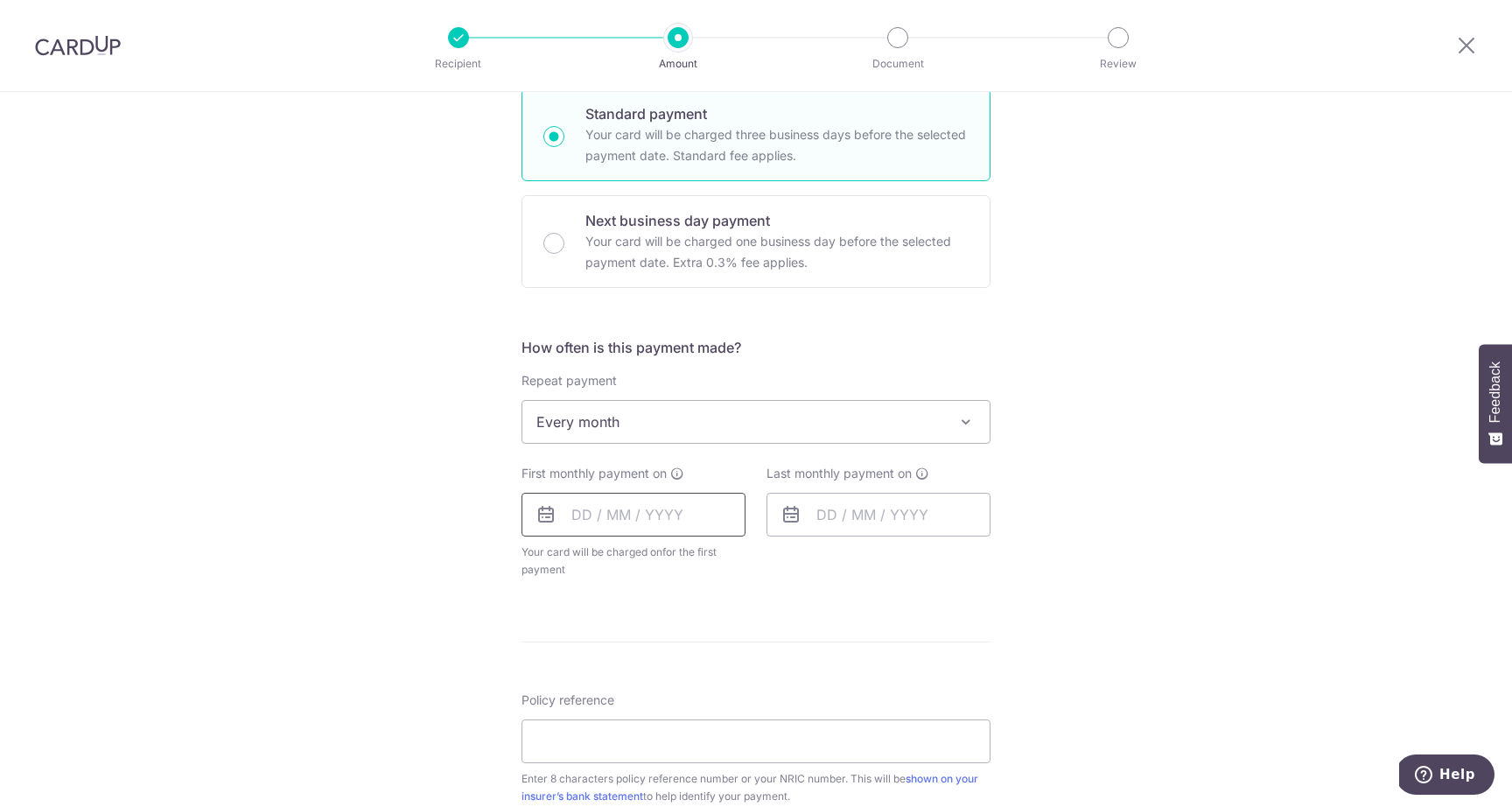
click at [643, 526] on input "text" at bounding box center [633, 515] width 224 height 44
click at [636, 564] on select "Oct Nov Dec" at bounding box center [621, 562] width 47 height 14
click at [625, 674] on link "4" at bounding box center [628, 674] width 28 height 28
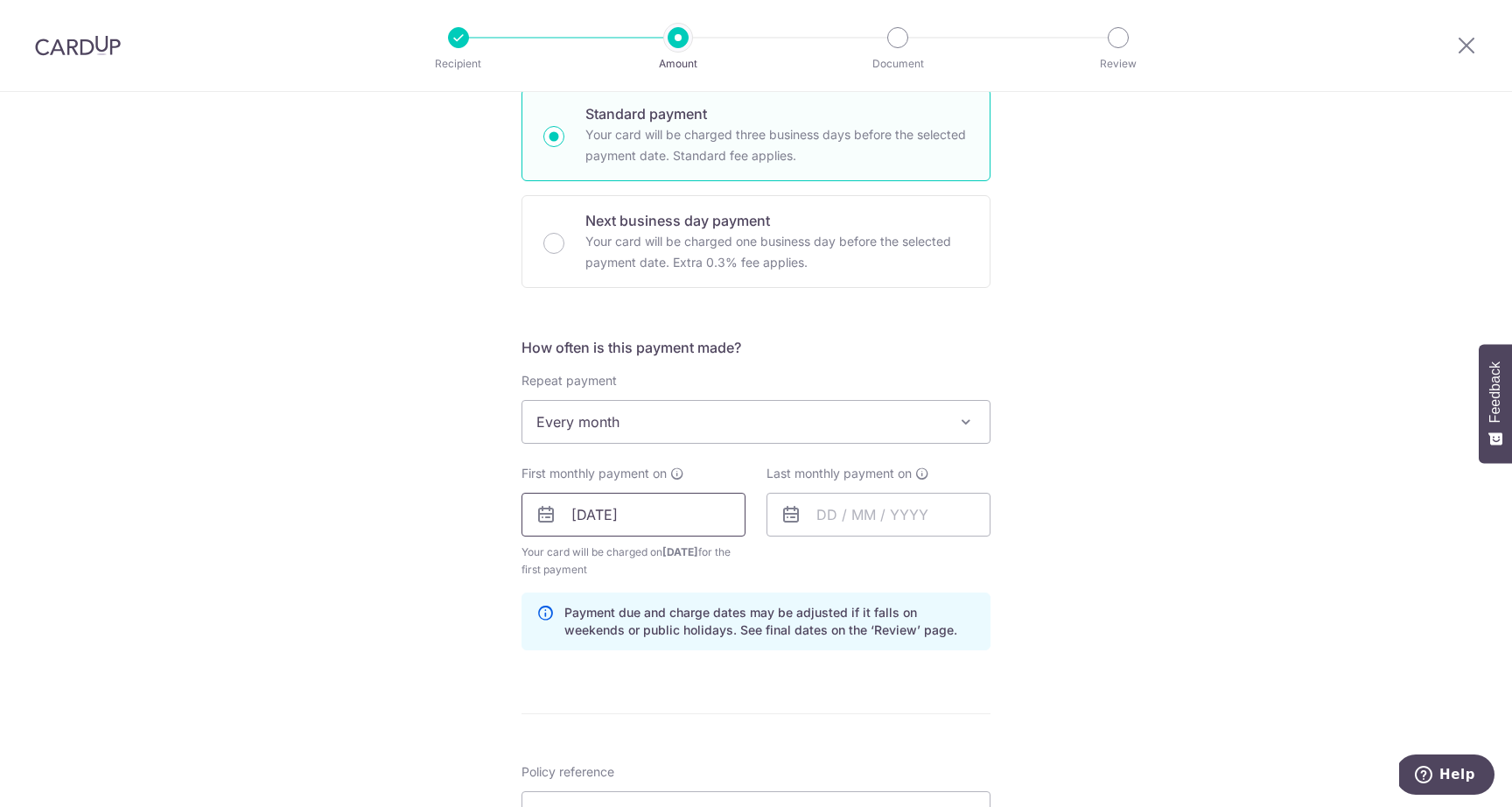
click at [648, 524] on input "[DATE]" at bounding box center [633, 515] width 224 height 44
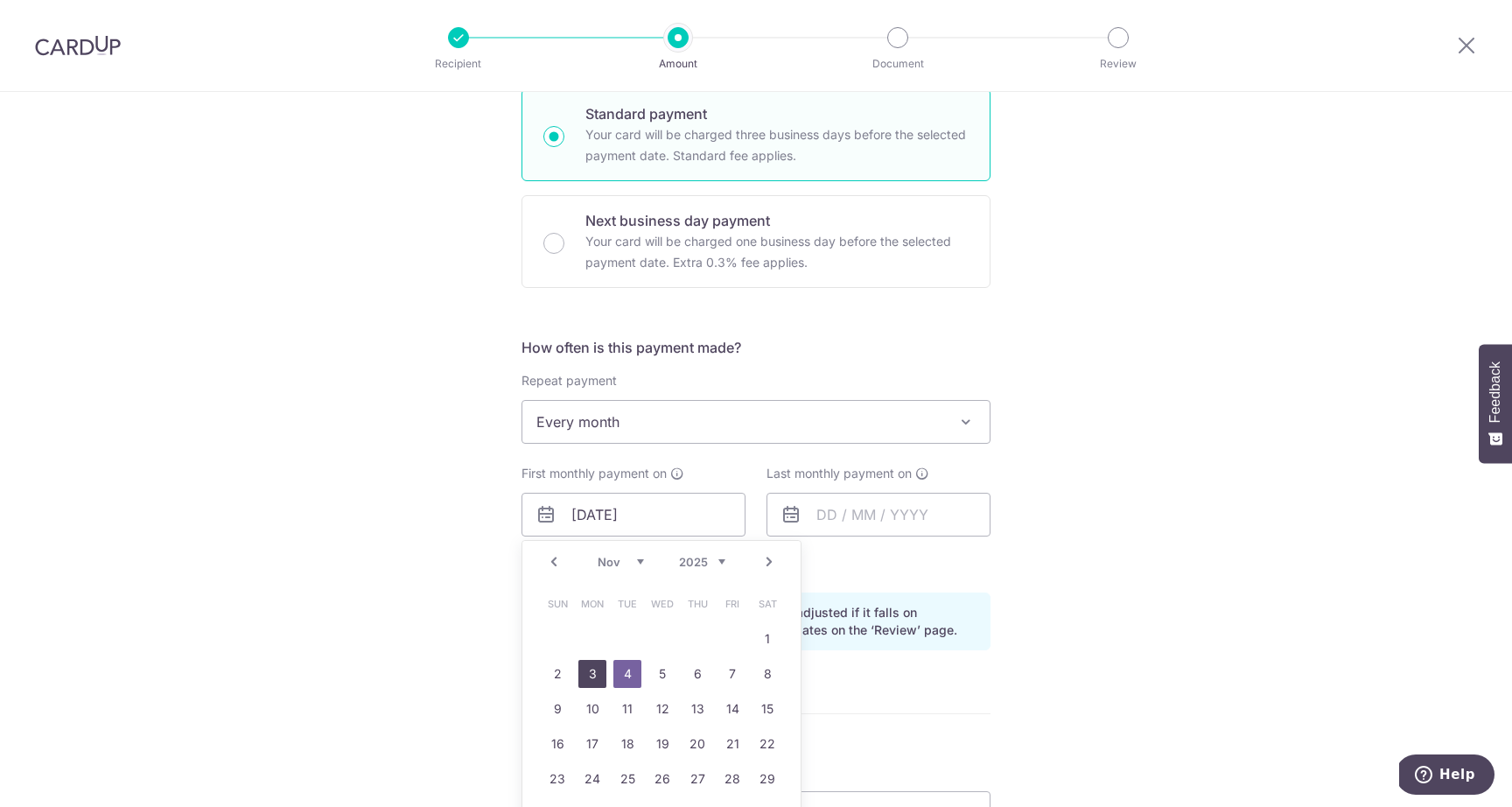
click at [589, 675] on link "3" at bounding box center [593, 674] width 28 height 28
type input "[DATE]"
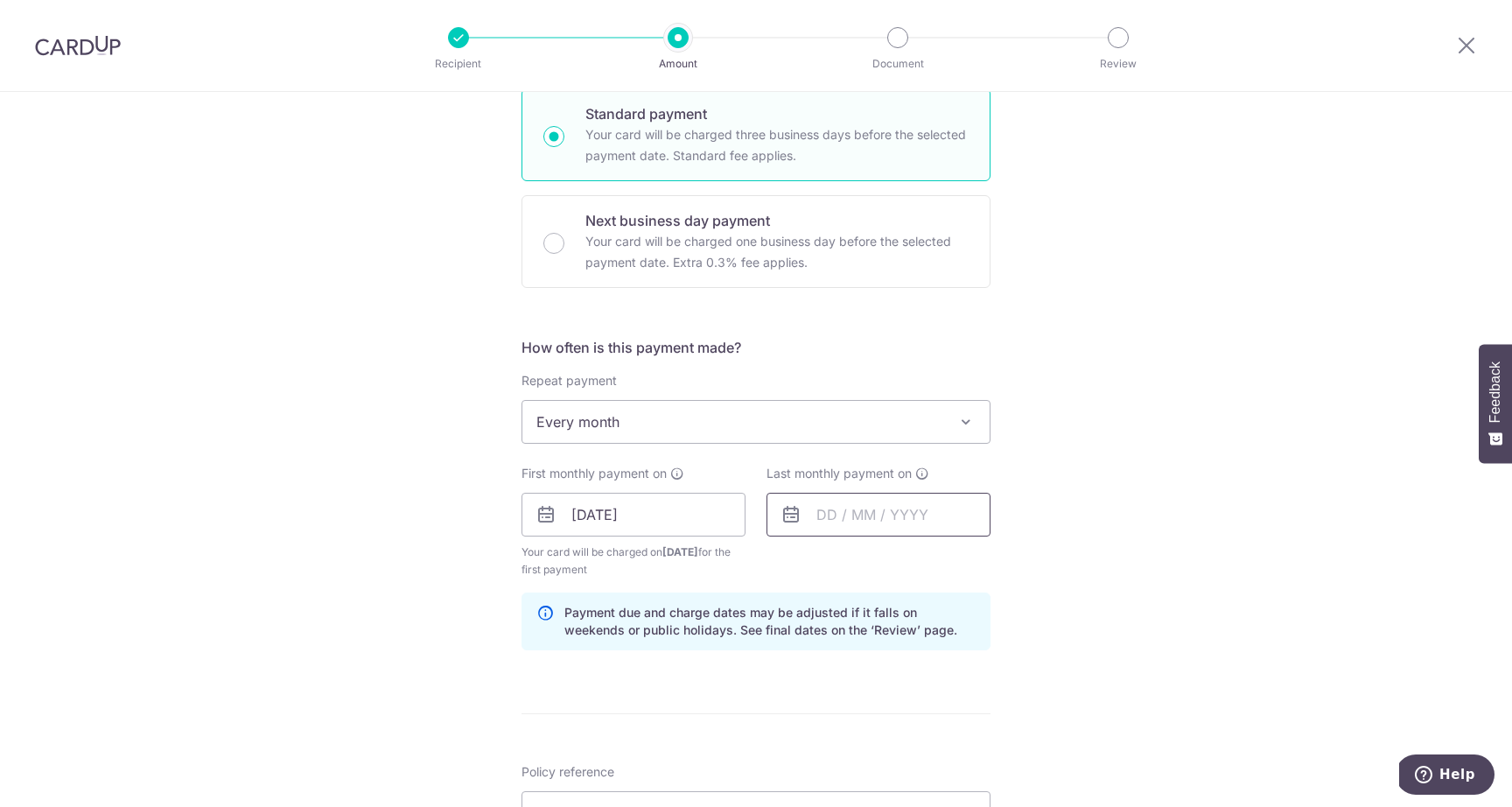
click at [912, 503] on input "text" at bounding box center [879, 515] width 224 height 44
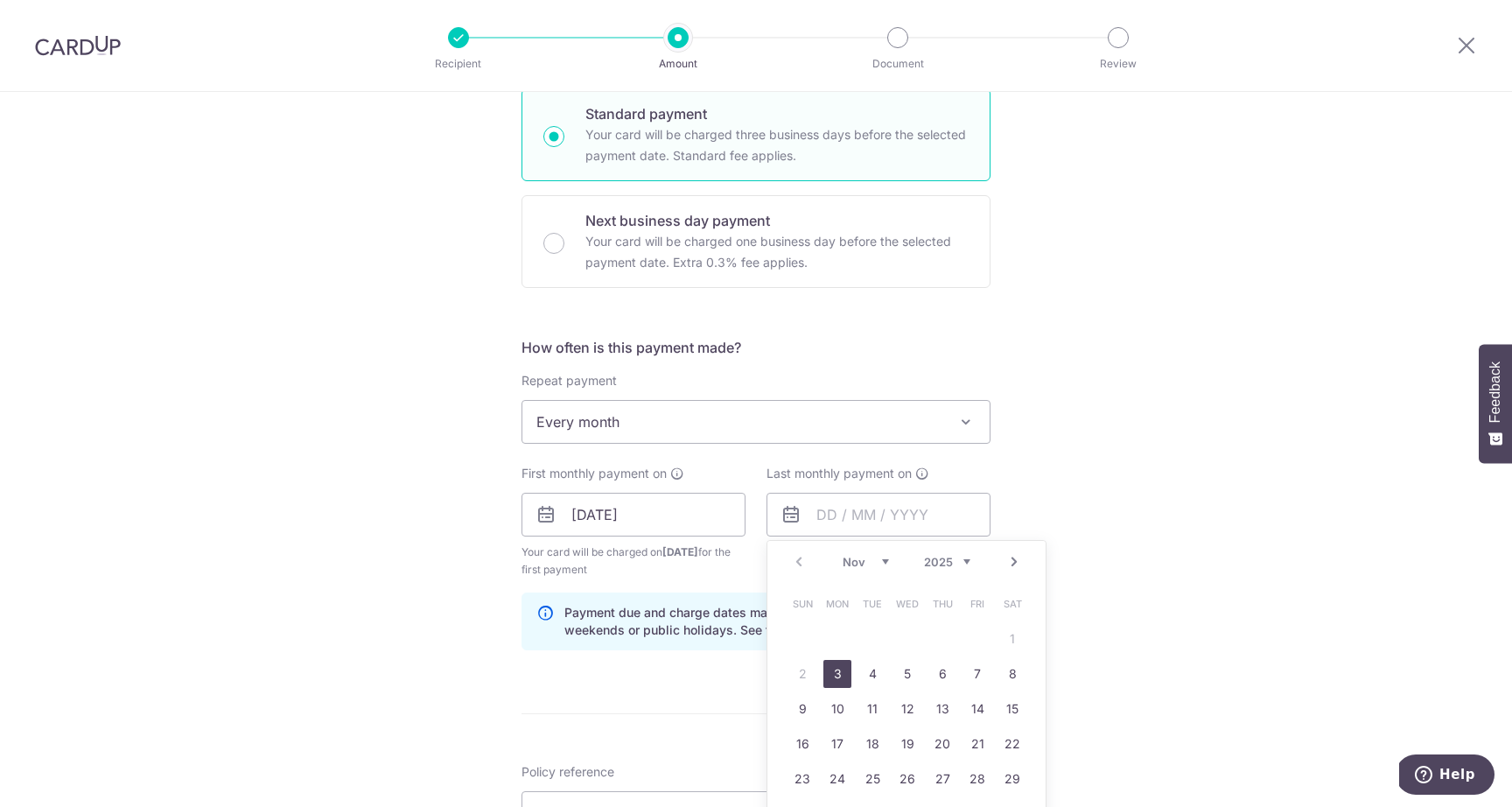
click at [971, 556] on div "Prev Next Nov Dec 2025 2026 2027 2028 2029 2030 2031 2032 2033 2034 2035" at bounding box center [907, 562] width 278 height 42
click at [966, 562] on select "2025 2026 2027 2028 2029 2030 2031 2032 2033 2034 2035" at bounding box center [948, 562] width 47 height 14
click at [1006, 642] on link "3" at bounding box center [1013, 640] width 28 height 28
type input "03/11/2035"
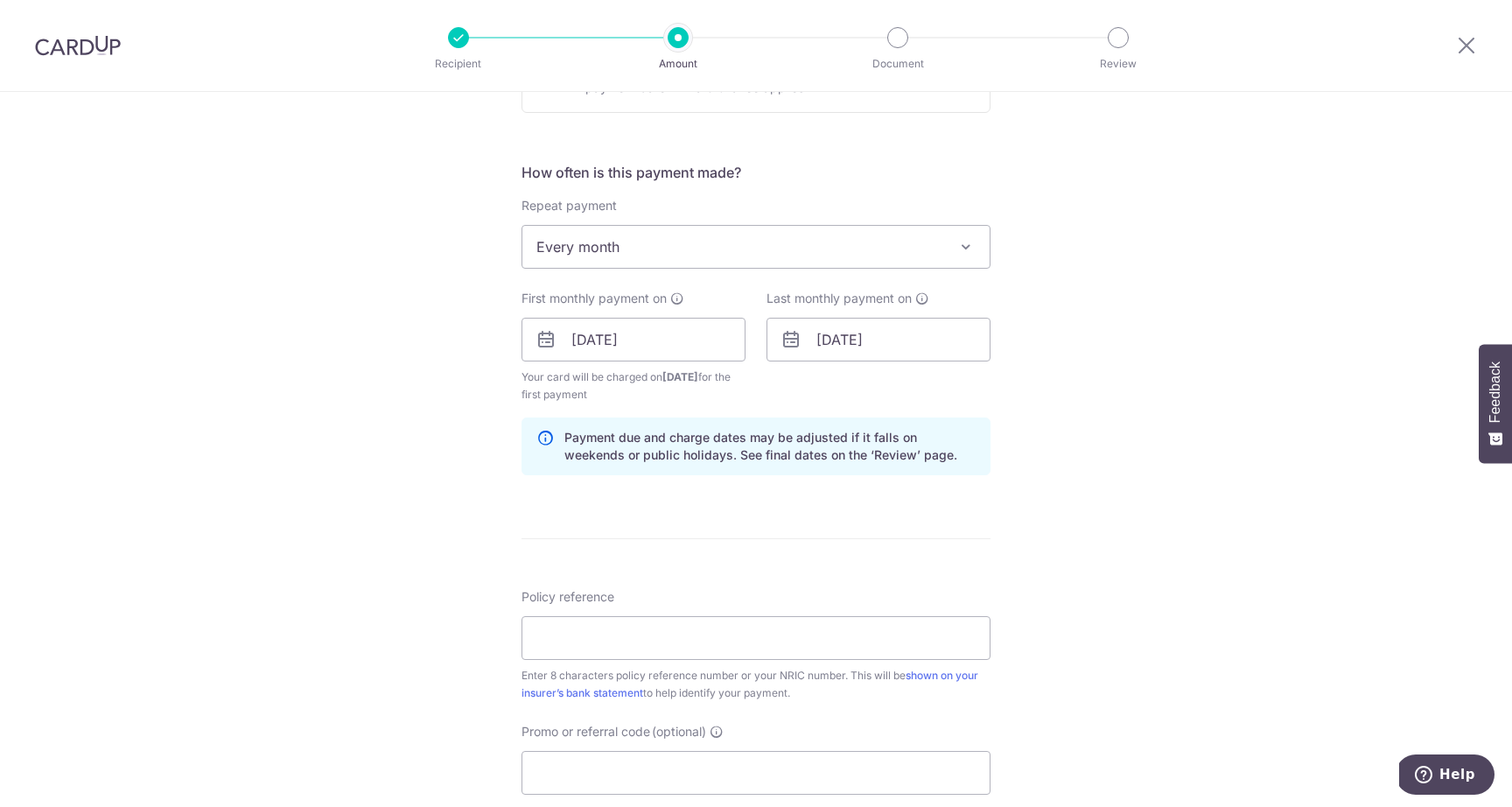
scroll to position [618, 0]
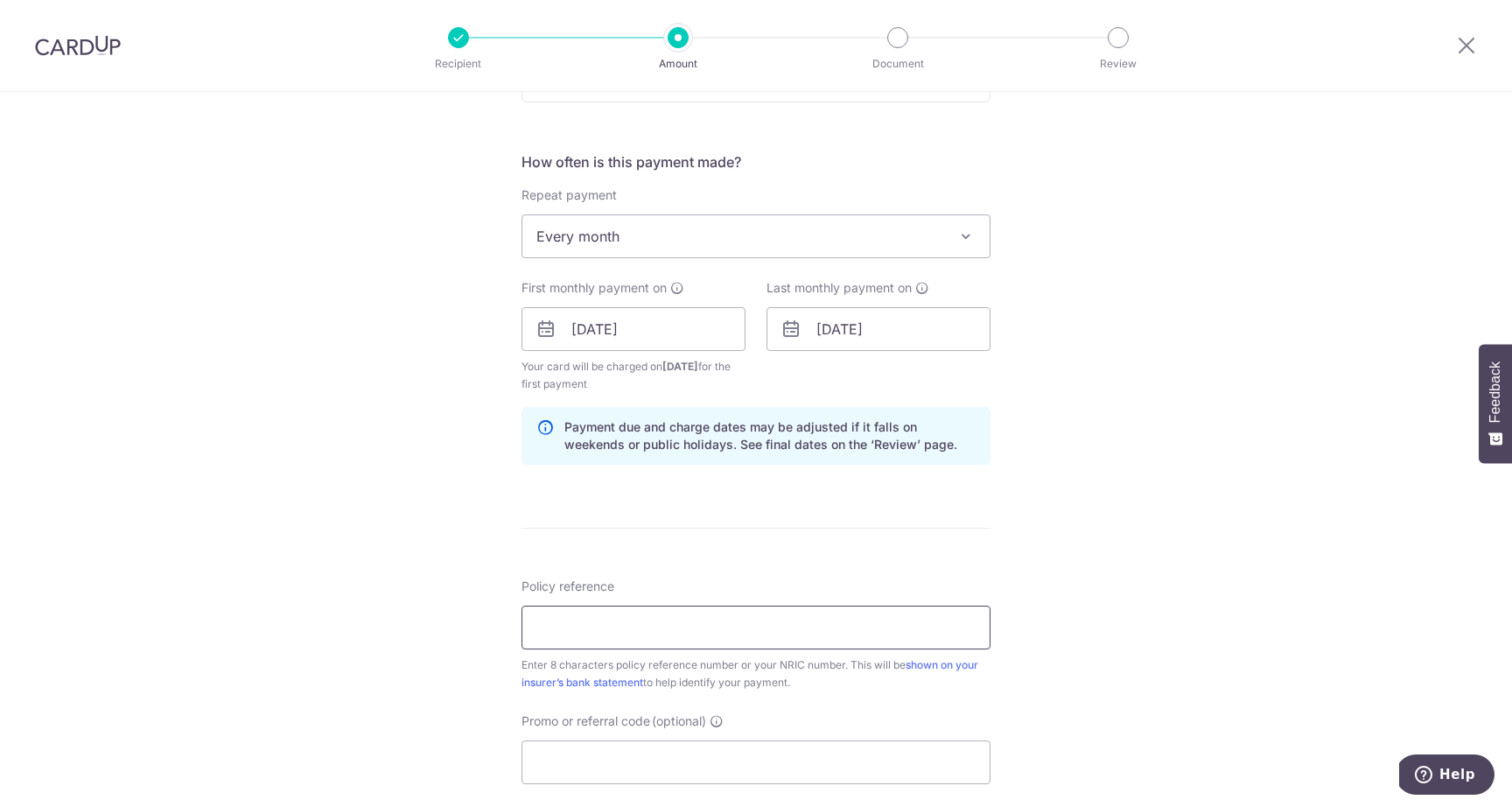
click at [766, 633] on input "Policy reference" at bounding box center [756, 628] width 469 height 44
click at [767, 633] on input "Policy reference" at bounding box center [756, 628] width 469 height 44
paste input "07358131"
type input "07358131"
click at [704, 773] on input "Promo or referral code (optional)" at bounding box center [756, 763] width 469 height 44
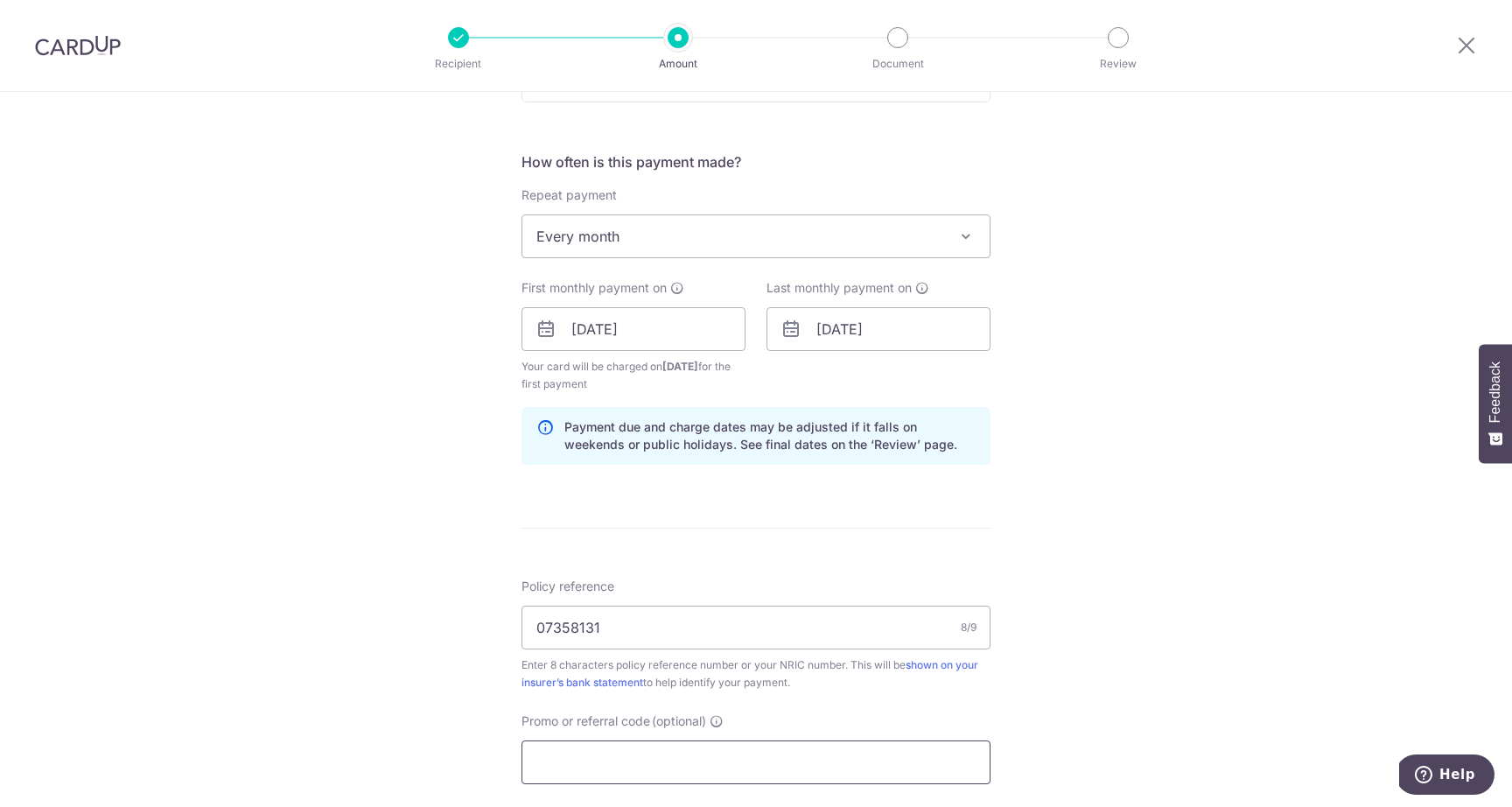
paste input "OCBC18"
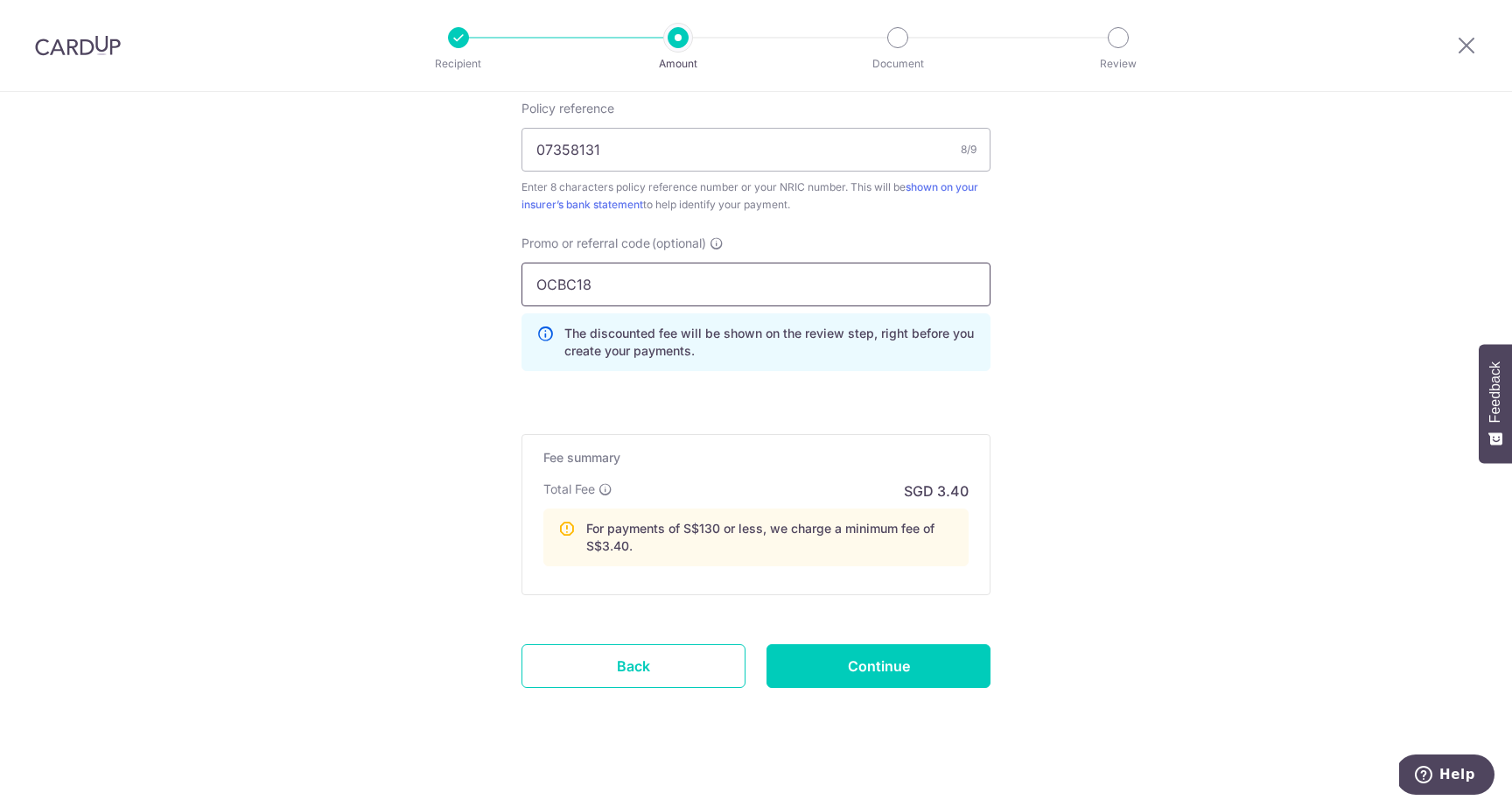
scroll to position [1099, 0]
type input "OCBC18"
click at [846, 677] on input "Continue" at bounding box center [879, 663] width 224 height 44
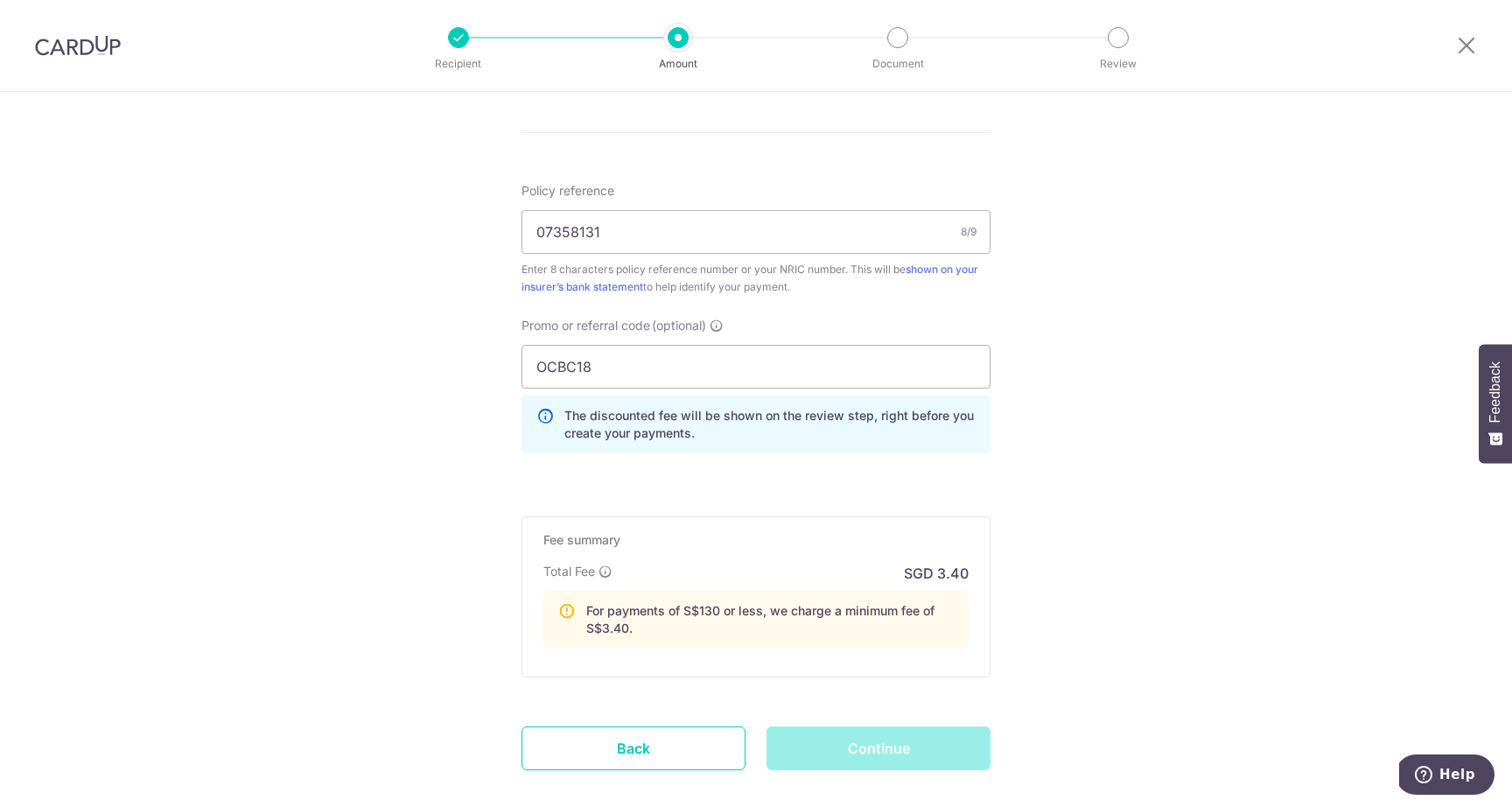
scroll to position [1108, 0]
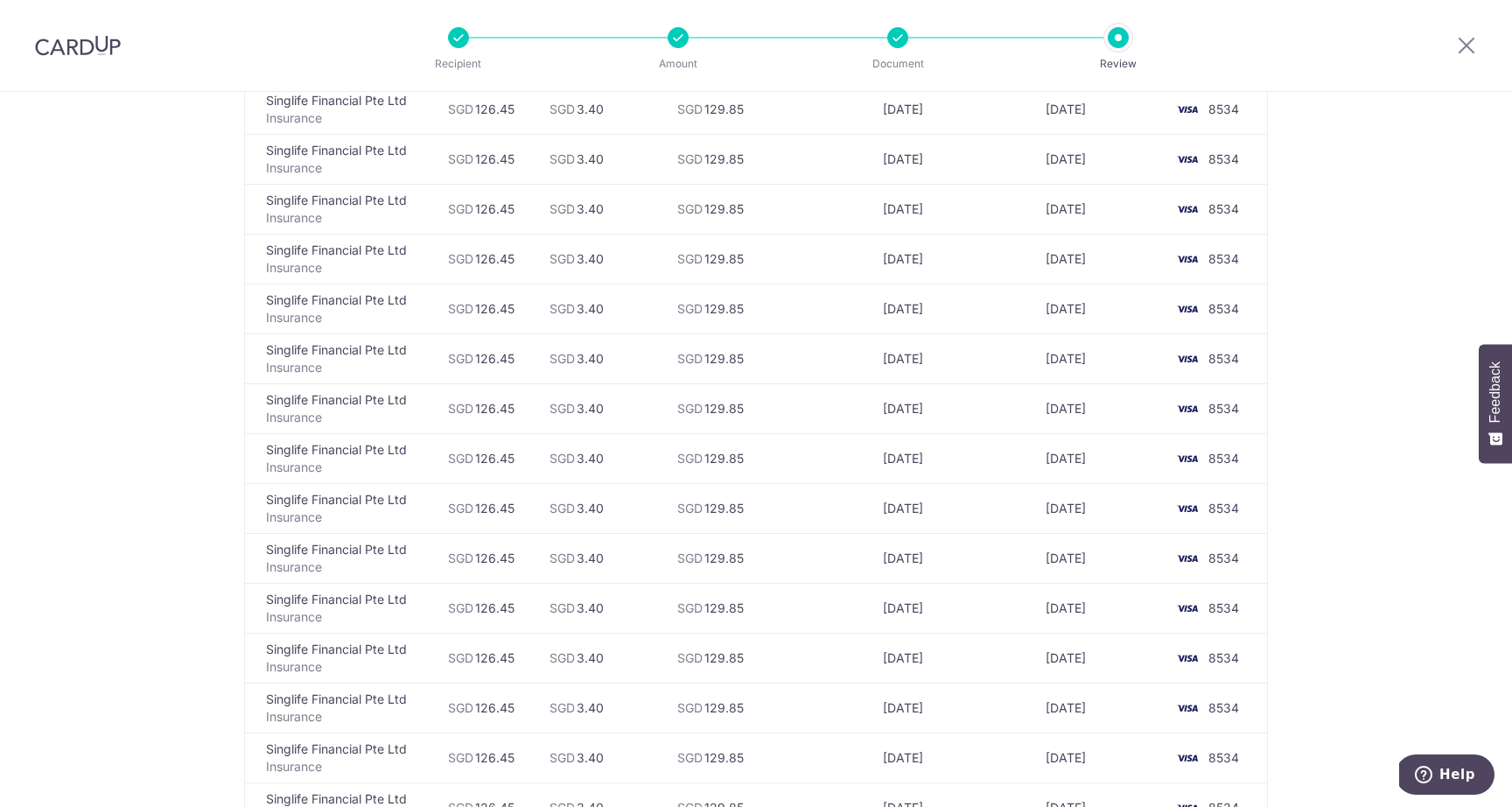
scroll to position [5799, 0]
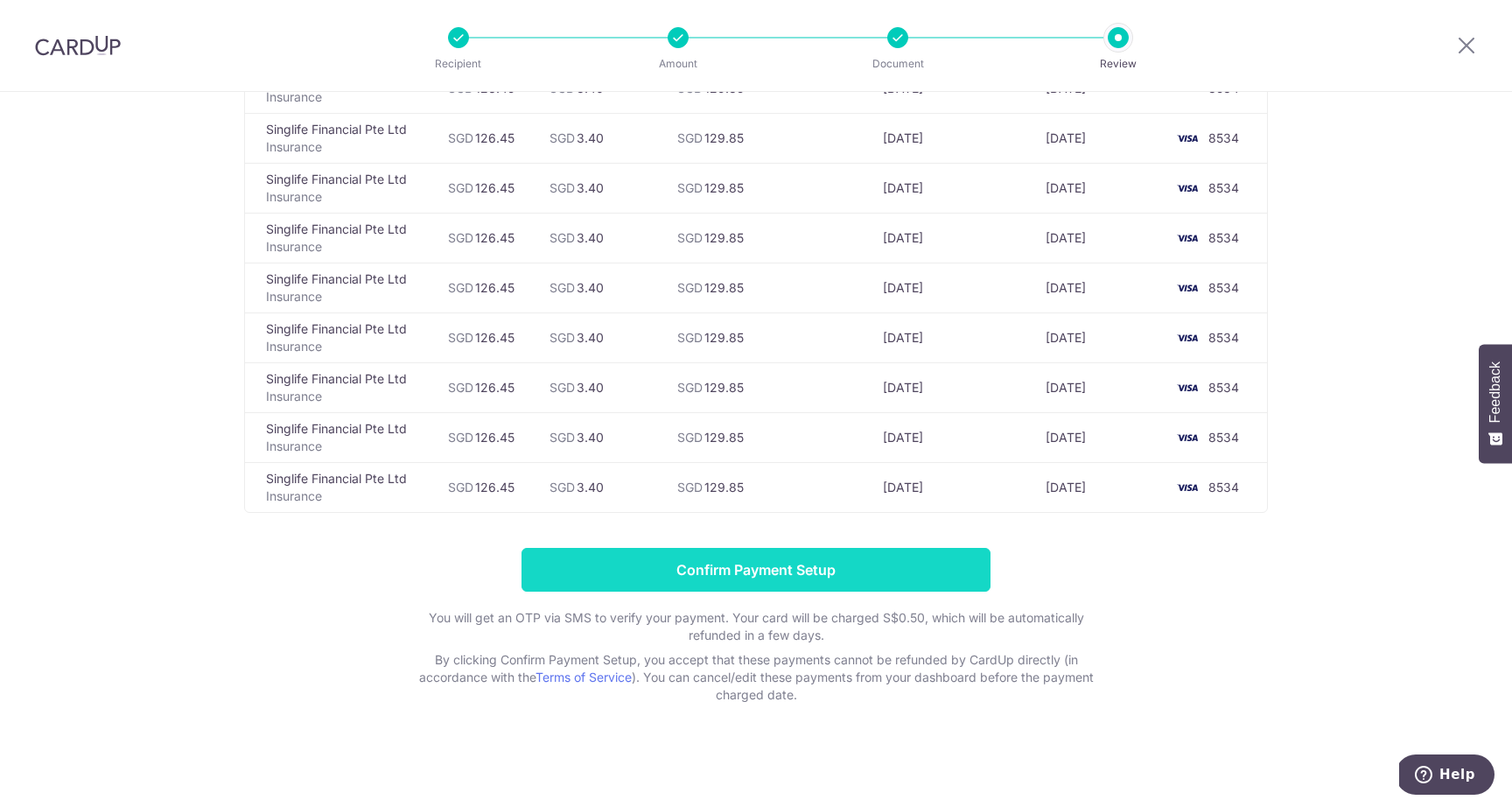
click at [874, 567] on input "Confirm Payment Setup" at bounding box center [756, 570] width 469 height 44
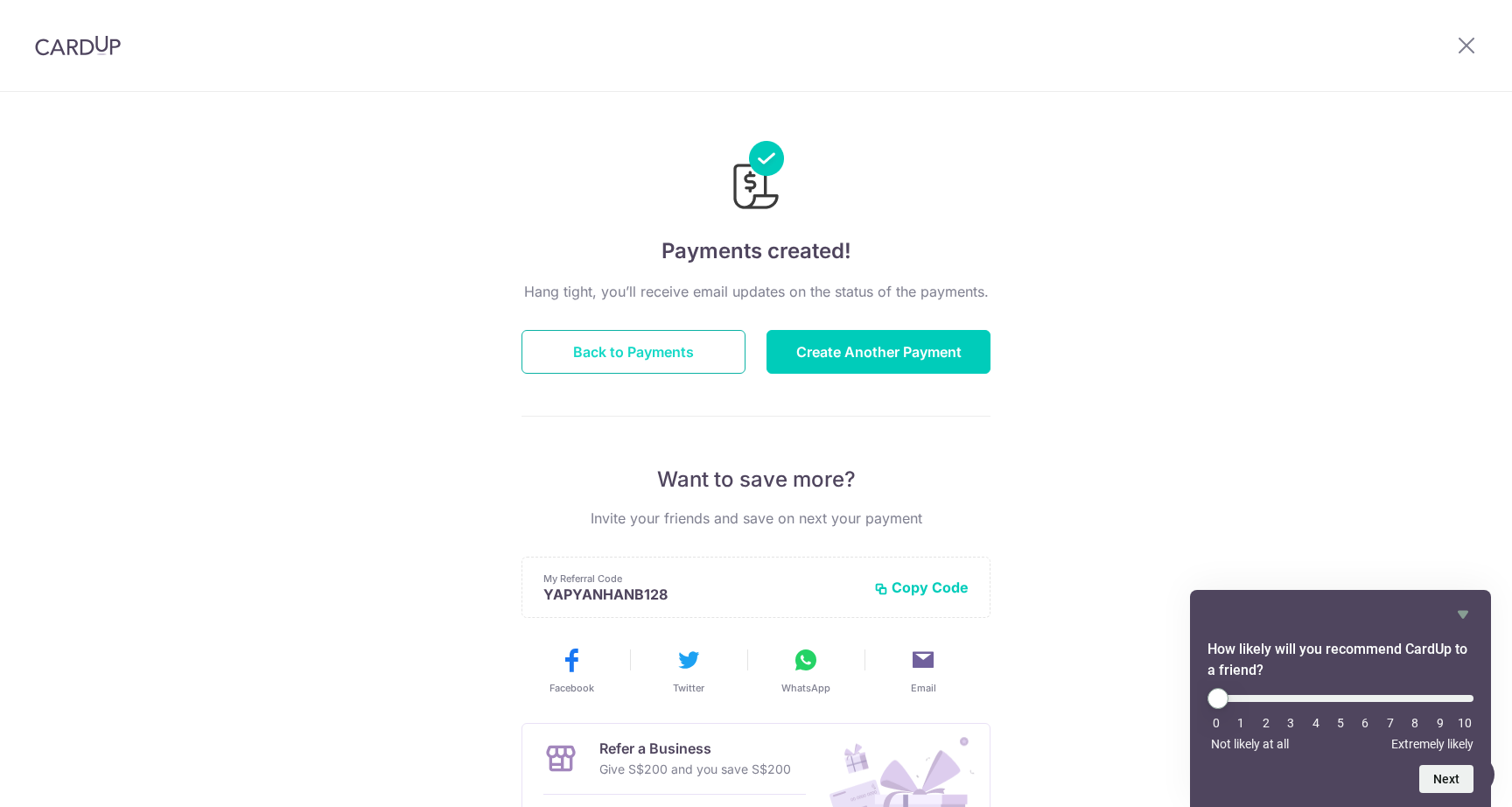
click at [646, 352] on button "Back to Payments" at bounding box center [633, 352] width 224 height 44
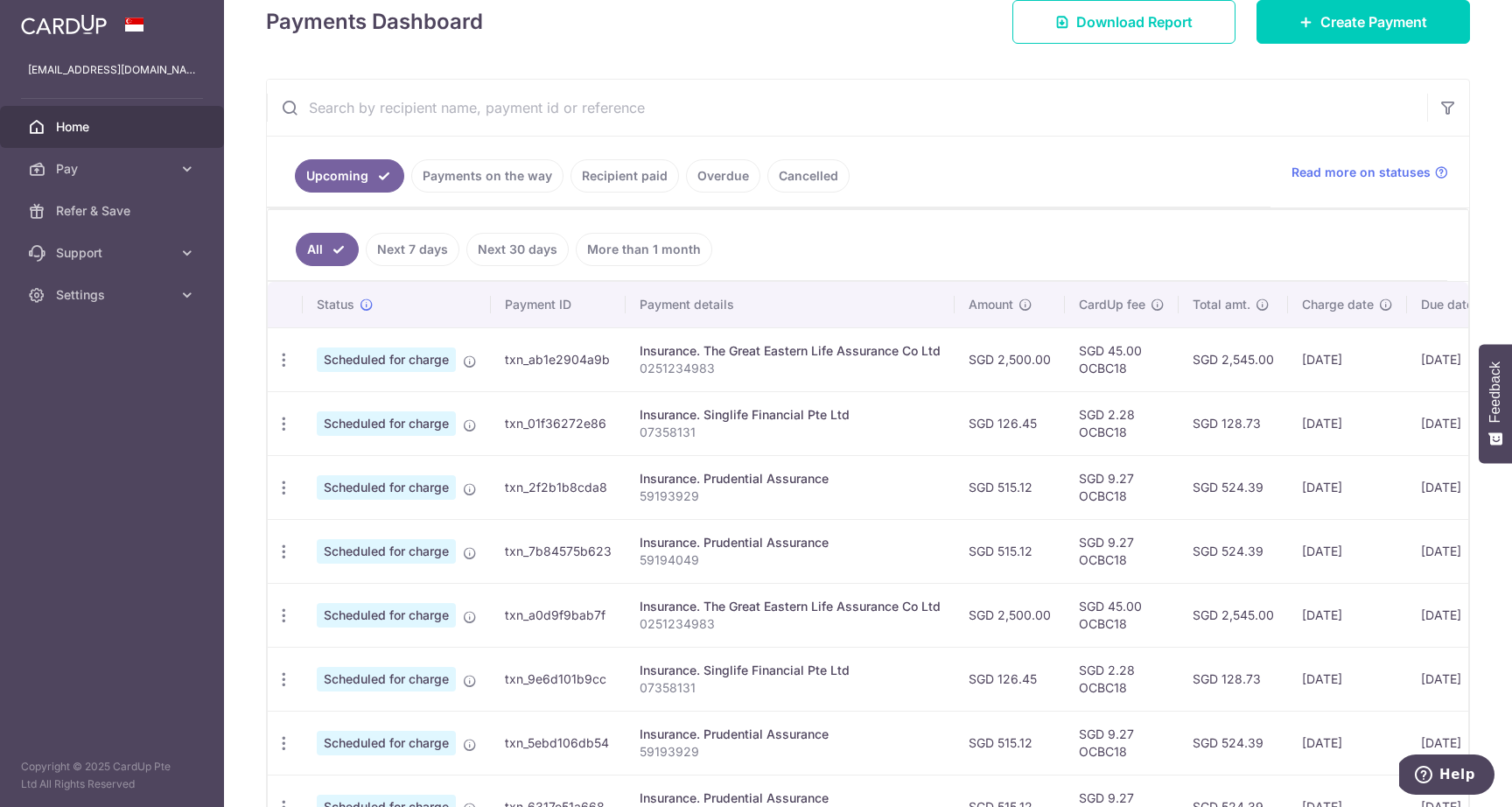
scroll to position [272, 0]
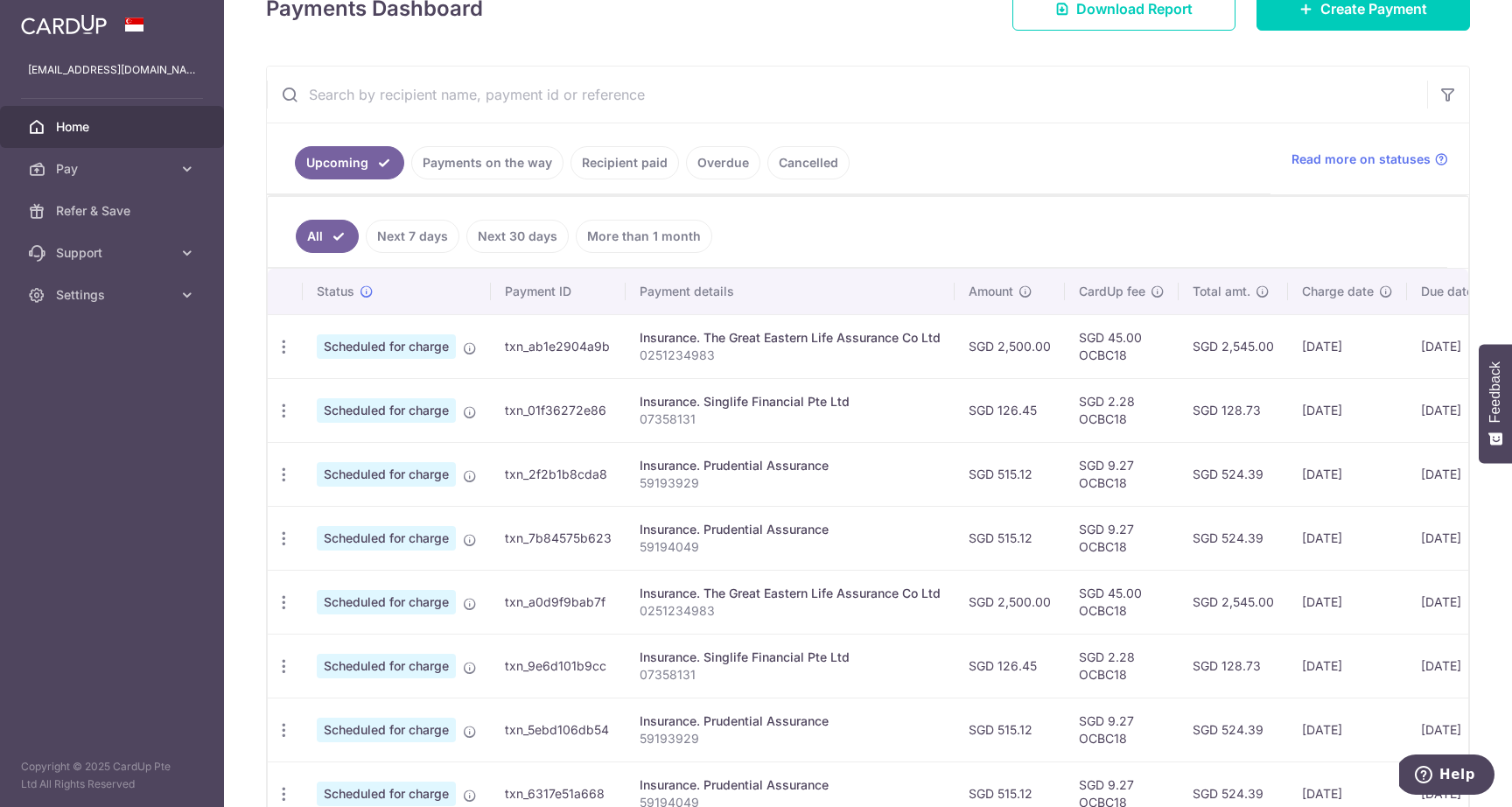
click at [621, 93] on input "text" at bounding box center [847, 95] width 1161 height 56
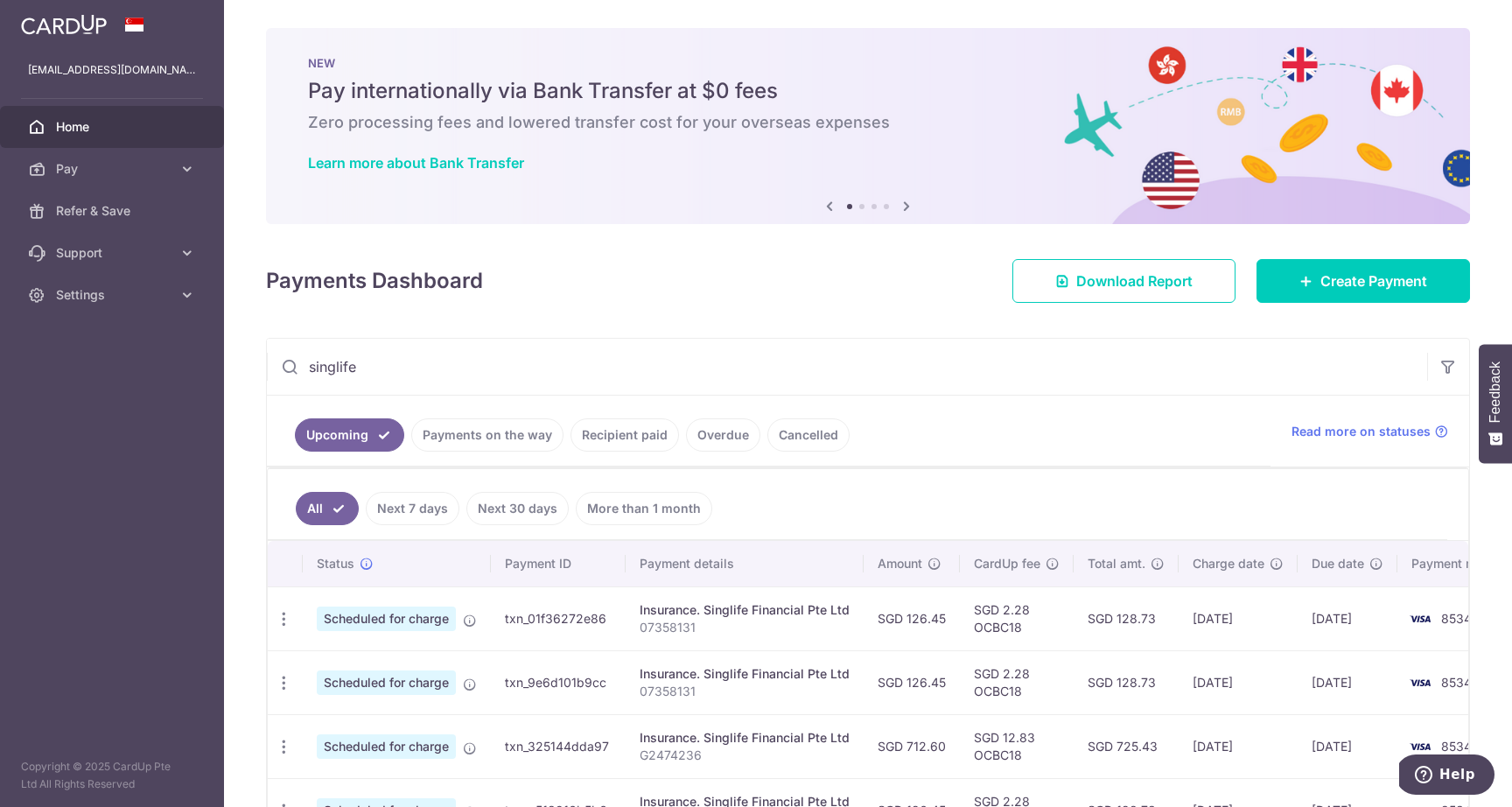
type input "singlife"
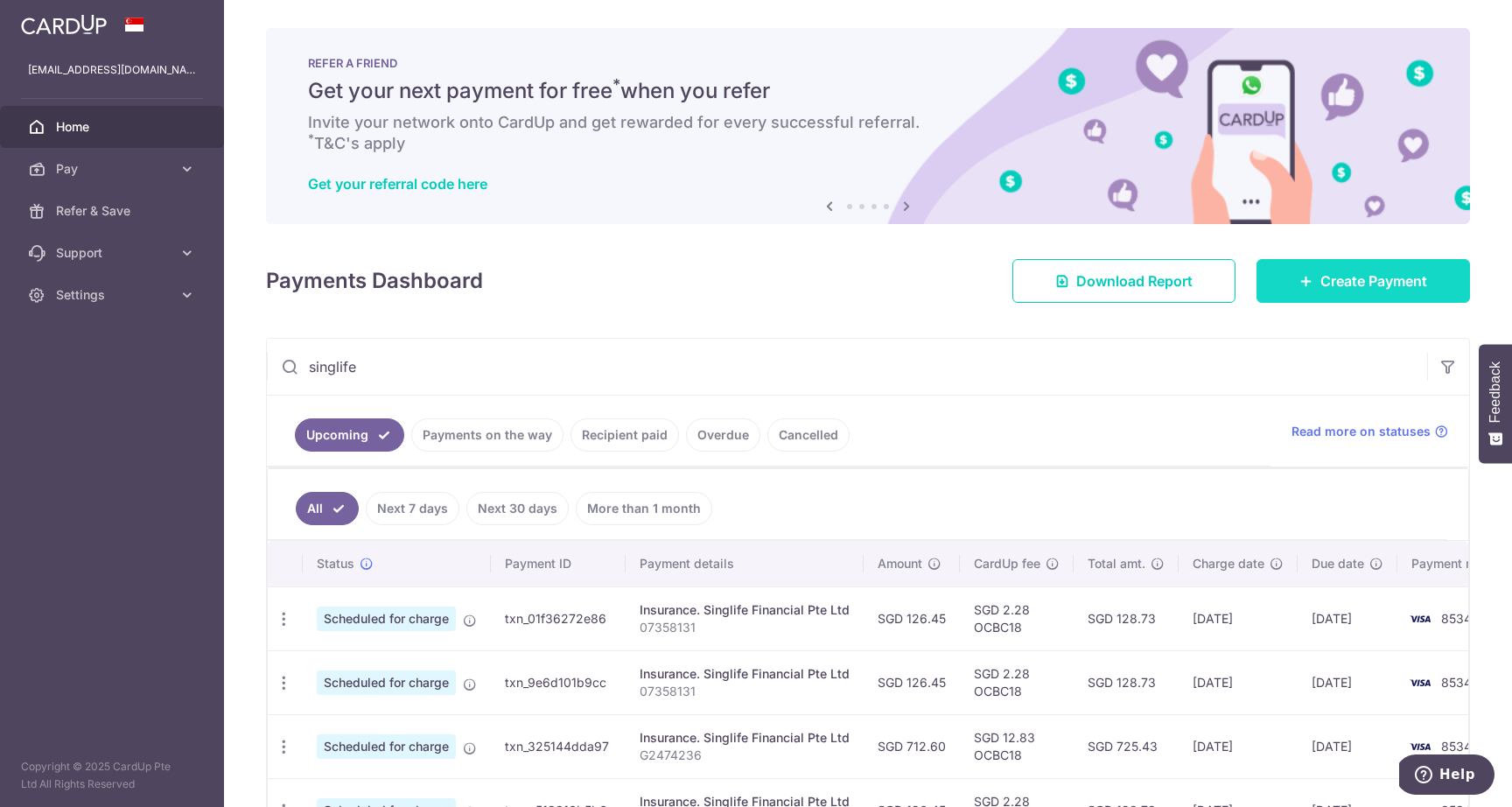
click at [1368, 287] on span "Create Payment" at bounding box center [1374, 281] width 107 height 21
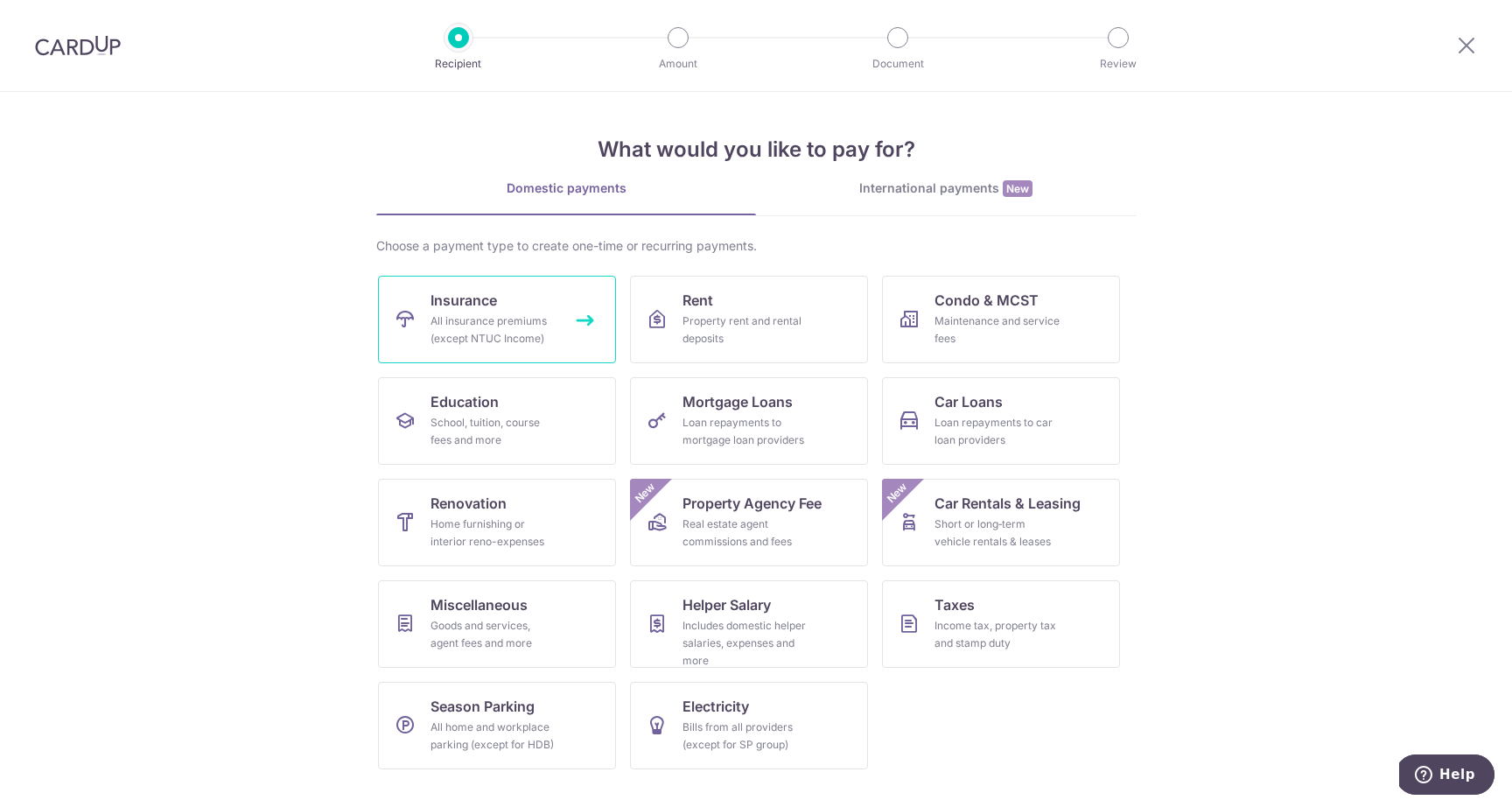
click at [556, 348] on link "Insurance All insurance premiums (except NTUC Income)" at bounding box center [497, 319] width 238 height 87
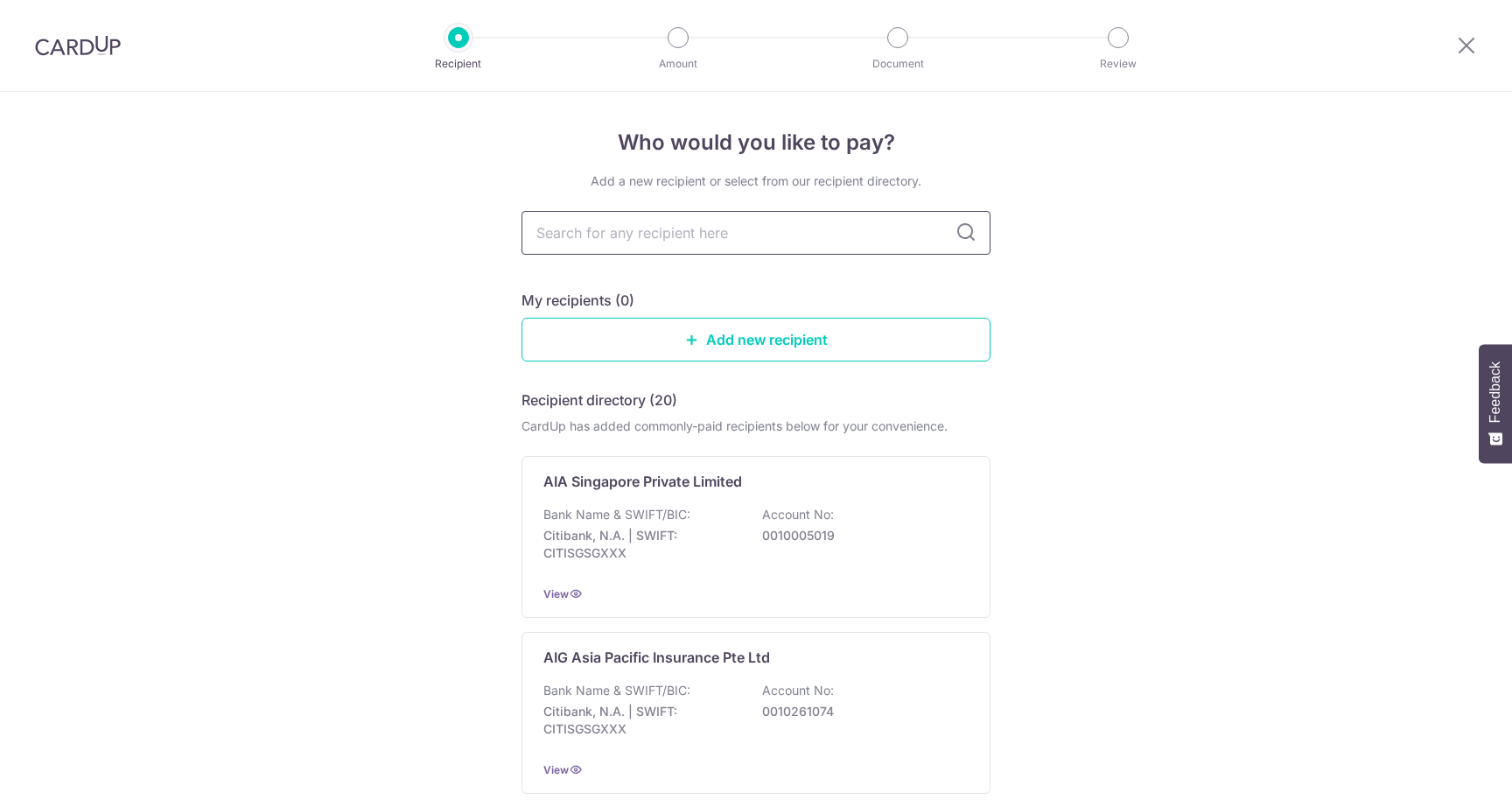
click at [697, 225] on input "text" at bounding box center [756, 233] width 469 height 44
type input "singlife"
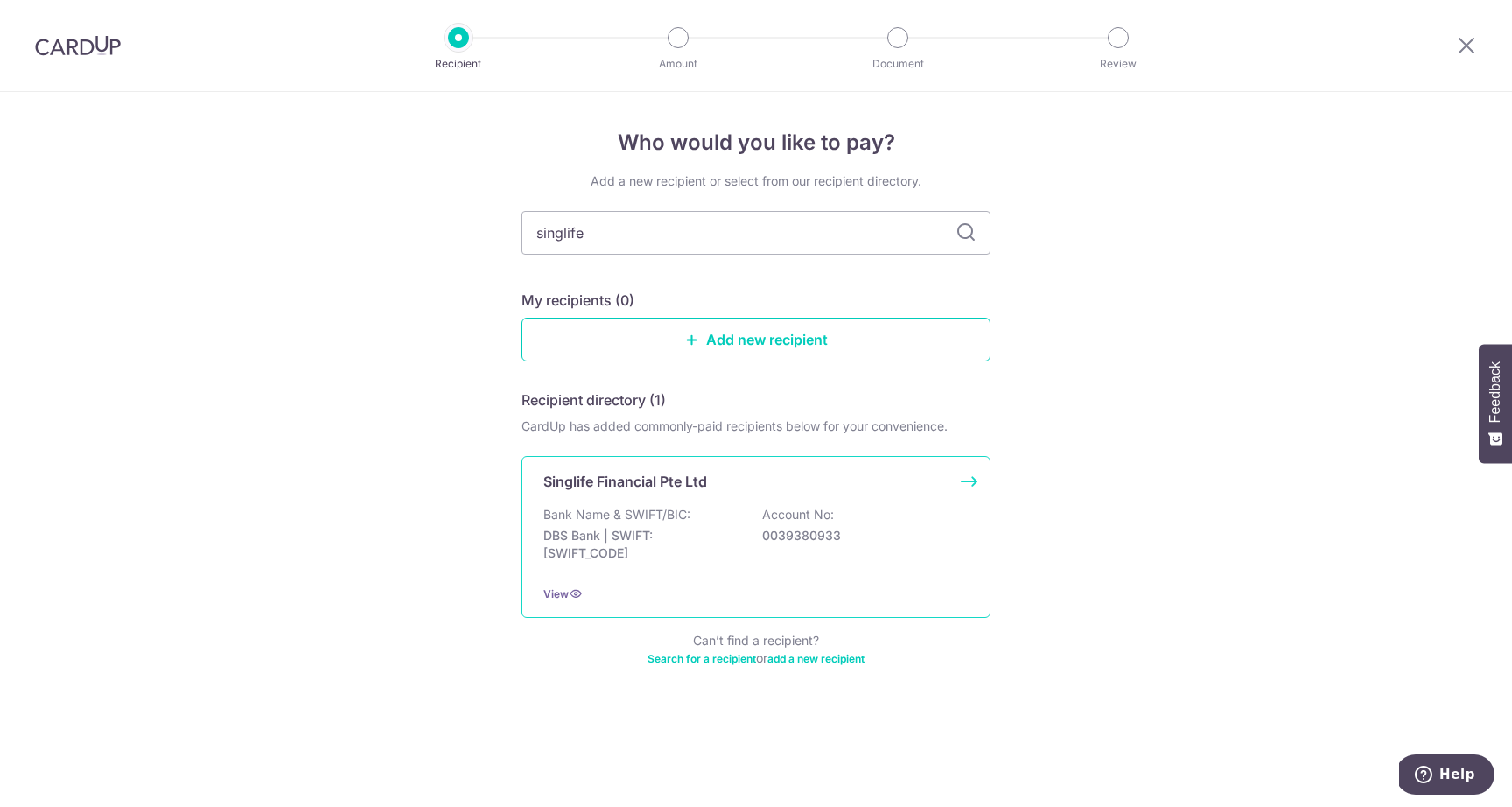
click at [635, 490] on p "Singlife Financial Pte Ltd" at bounding box center [625, 482] width 164 height 21
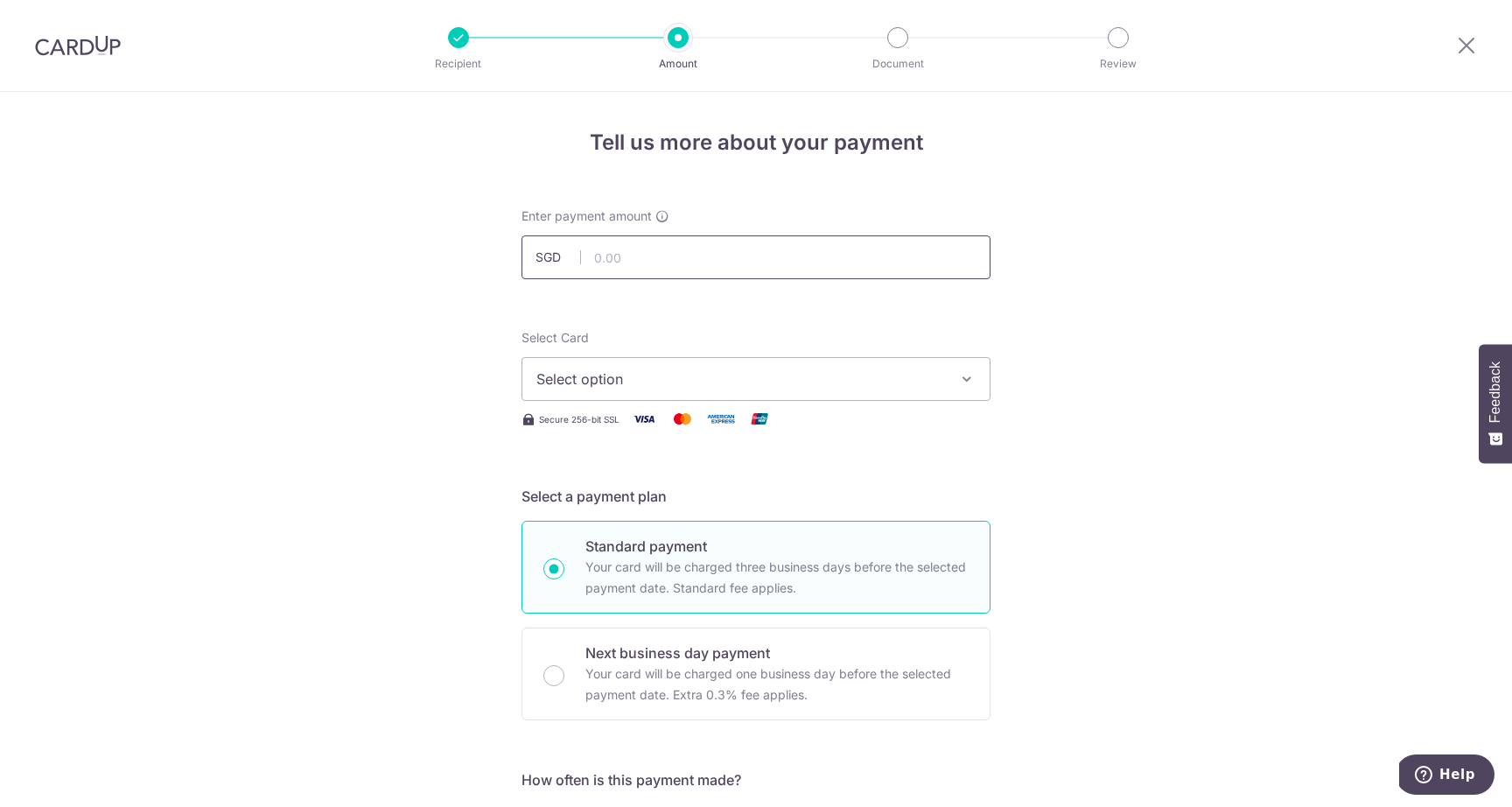
click at [697, 253] on input "text" at bounding box center [756, 257] width 469 height 44
paste input "07358131"
click at [685, 257] on input "7358131" at bounding box center [756, 257] width 469 height 44
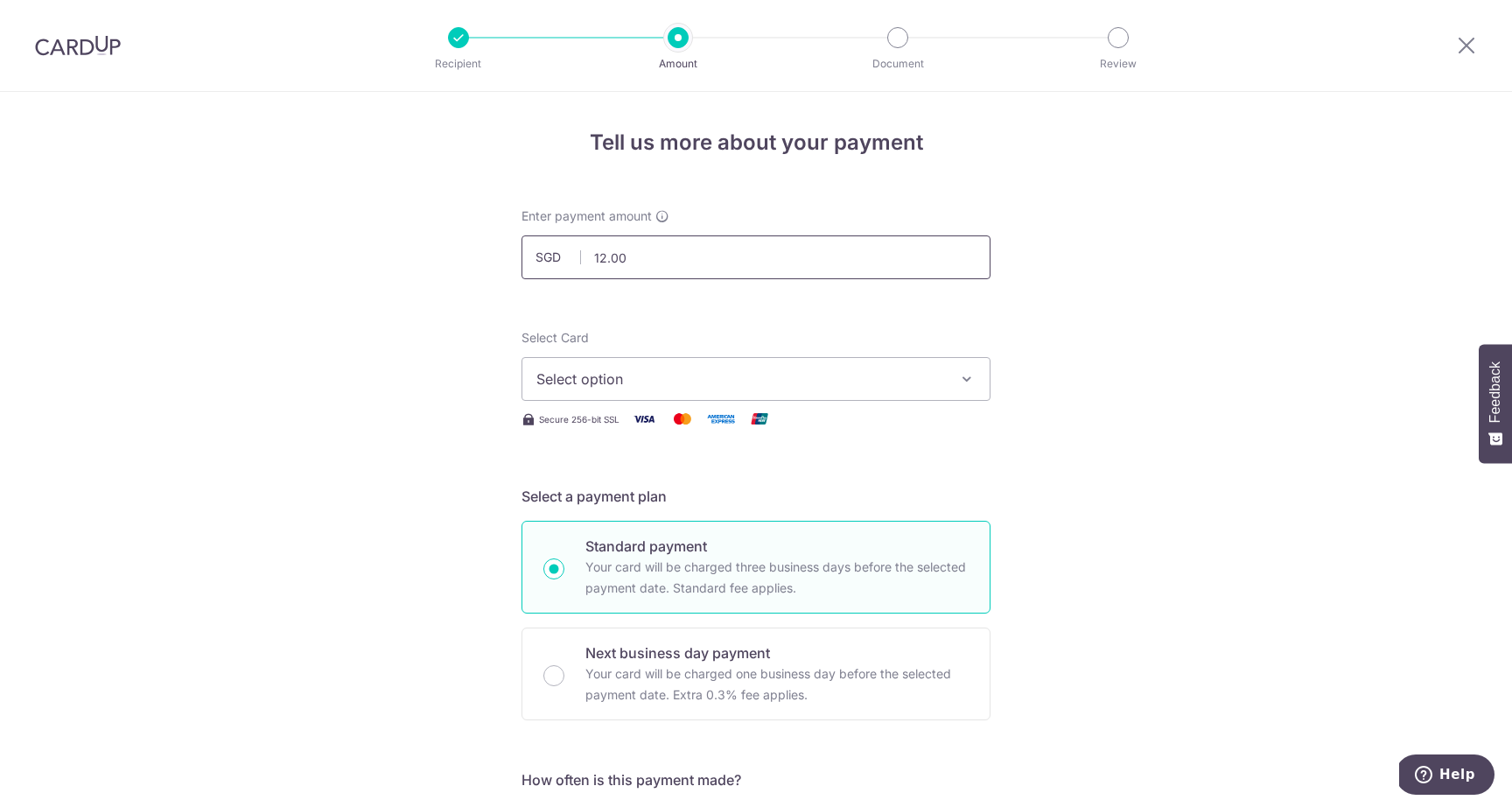
click at [670, 263] on input "12.00" at bounding box center [756, 257] width 469 height 44
type input "126.45"
click at [615, 395] on button "Select option" at bounding box center [756, 380] width 469 height 44
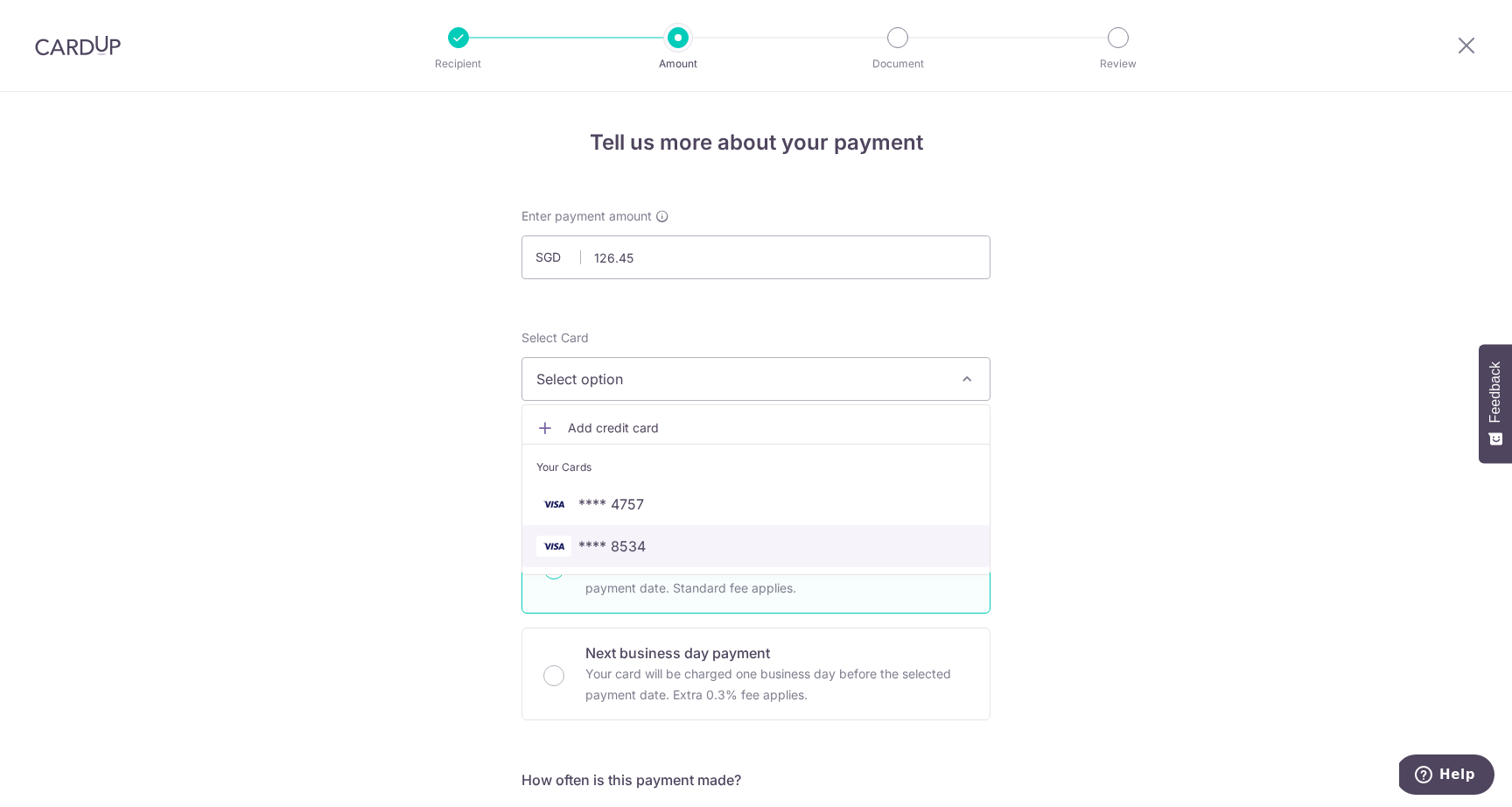
click at [603, 536] on span "**** 8534" at bounding box center [612, 546] width 68 height 21
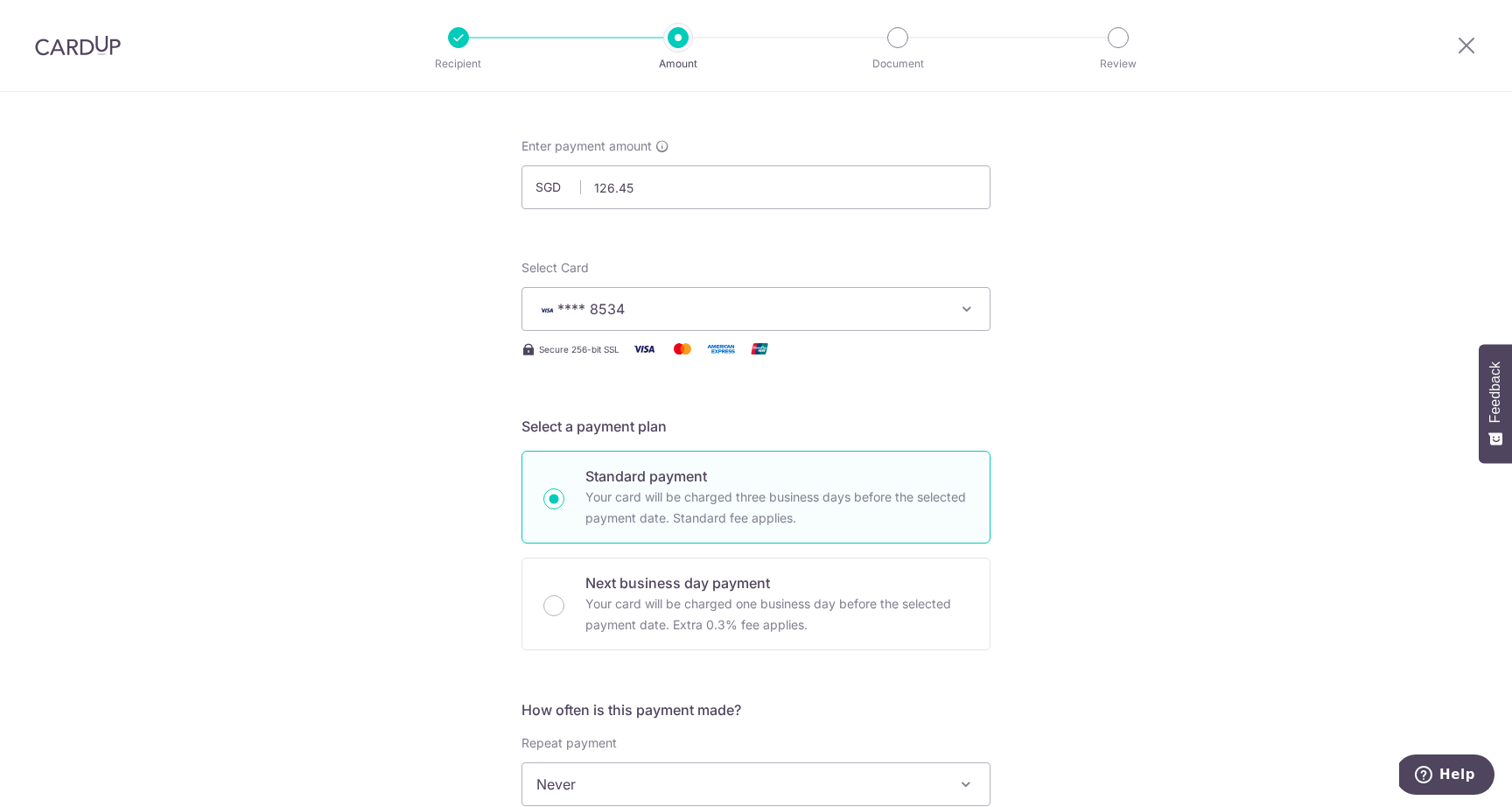
click at [637, 592] on p "Next business day payment" at bounding box center [777, 583] width 383 height 21
click at [564, 596] on input "Next business day payment Your card will be charged one business day before the…" at bounding box center [554, 606] width 21 height 21
radio input "false"
radio input "true"
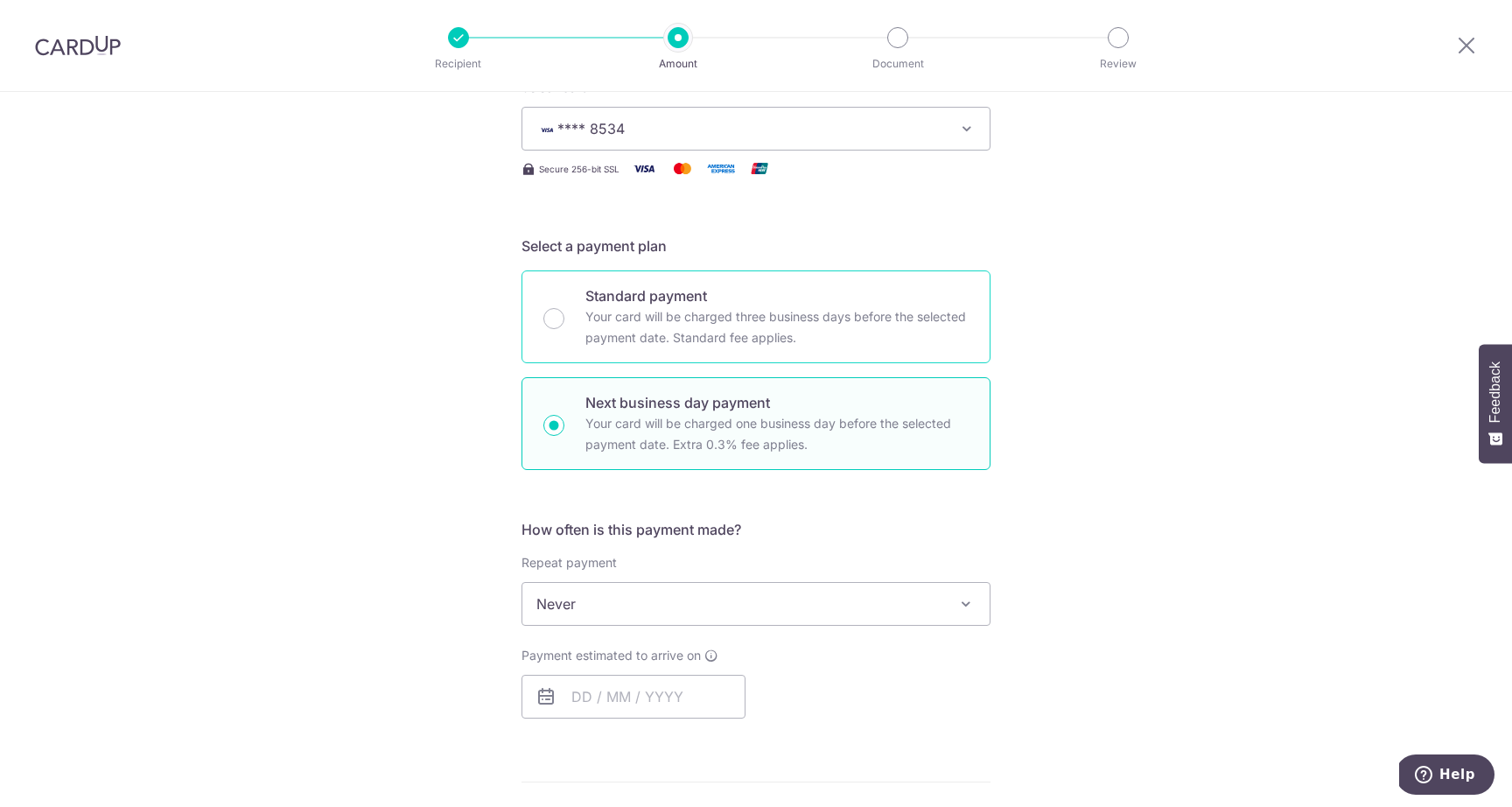
scroll to position [256, 0]
click at [637, 592] on span "Never" at bounding box center [756, 598] width 468 height 42
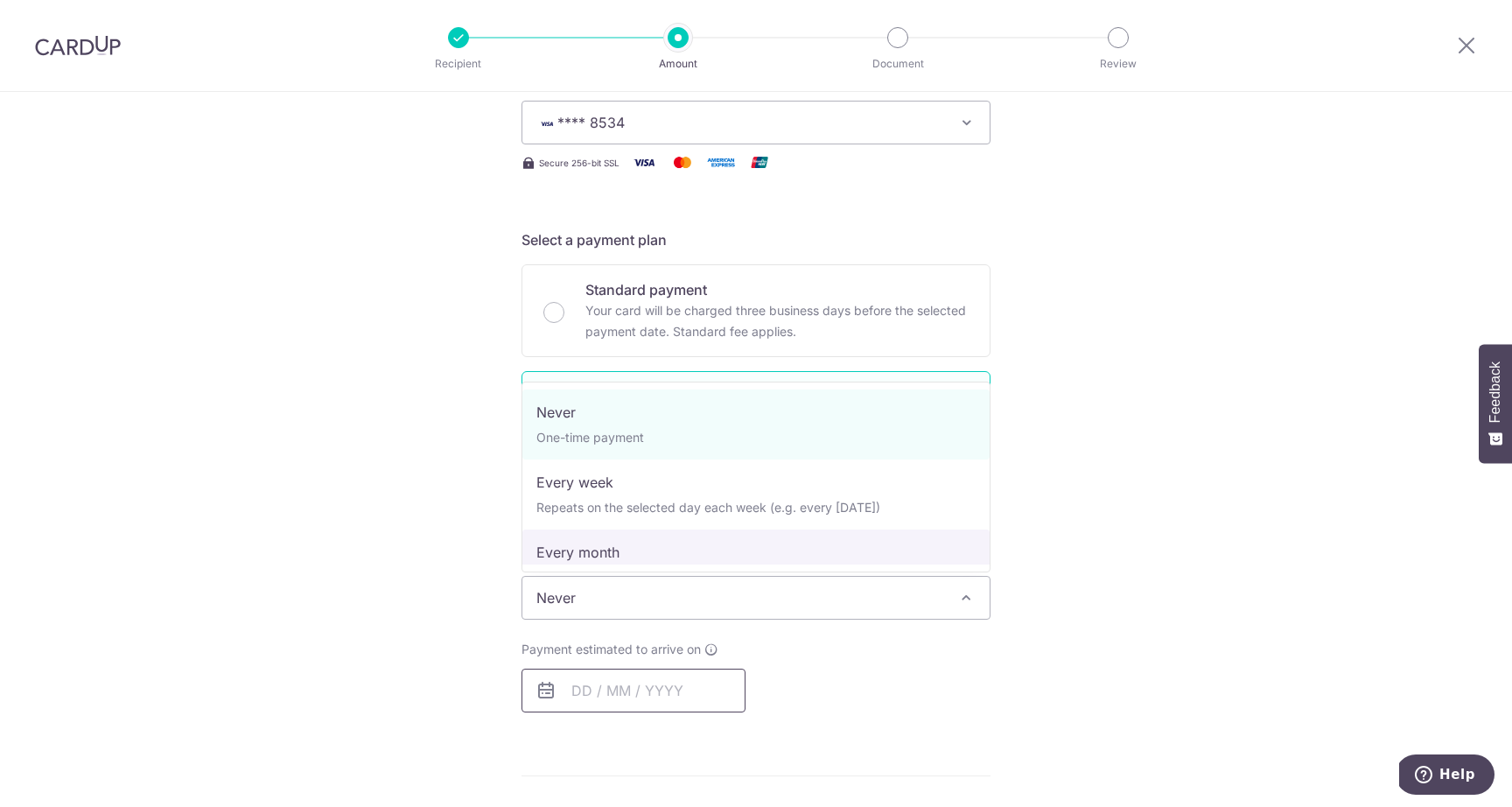
click at [616, 700] on input "text" at bounding box center [633, 691] width 224 height 44
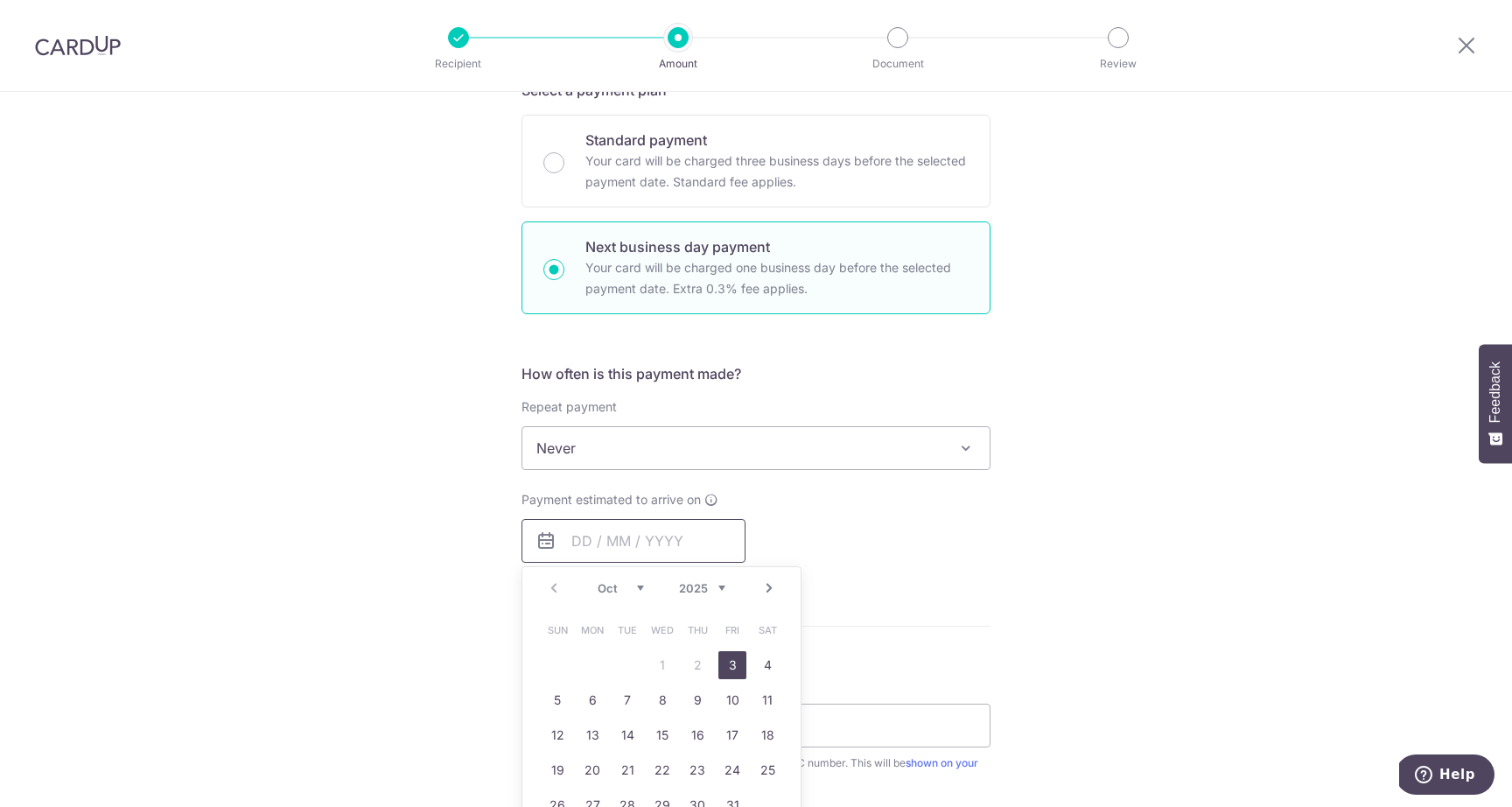
scroll to position [407, 0]
click at [727, 663] on link "3" at bounding box center [733, 664] width 28 height 28
type input "[DATE]"
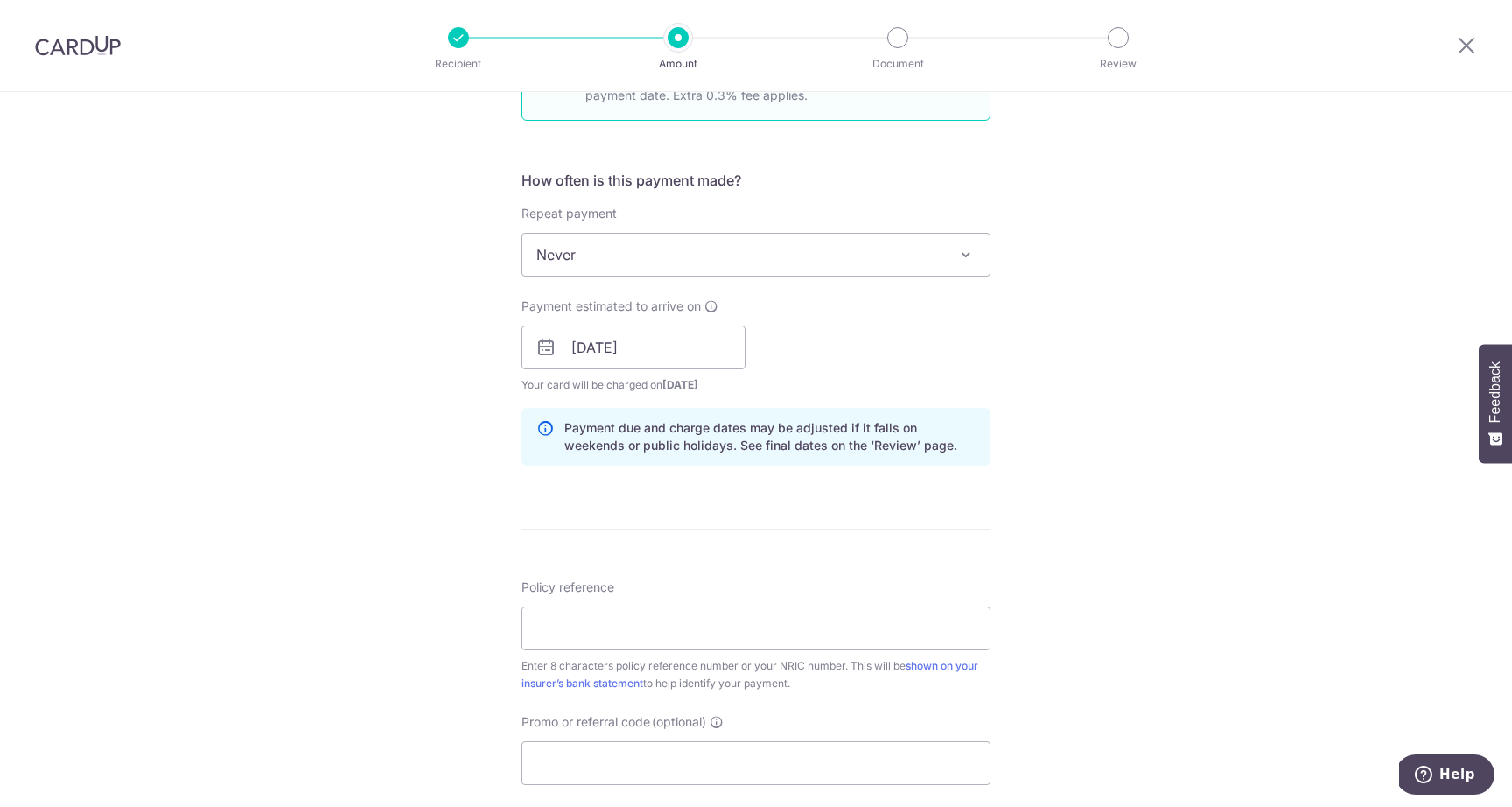
scroll to position [603, 0]
click at [778, 633] on input "Policy reference" at bounding box center [756, 626] width 469 height 44
paste input "07358131"
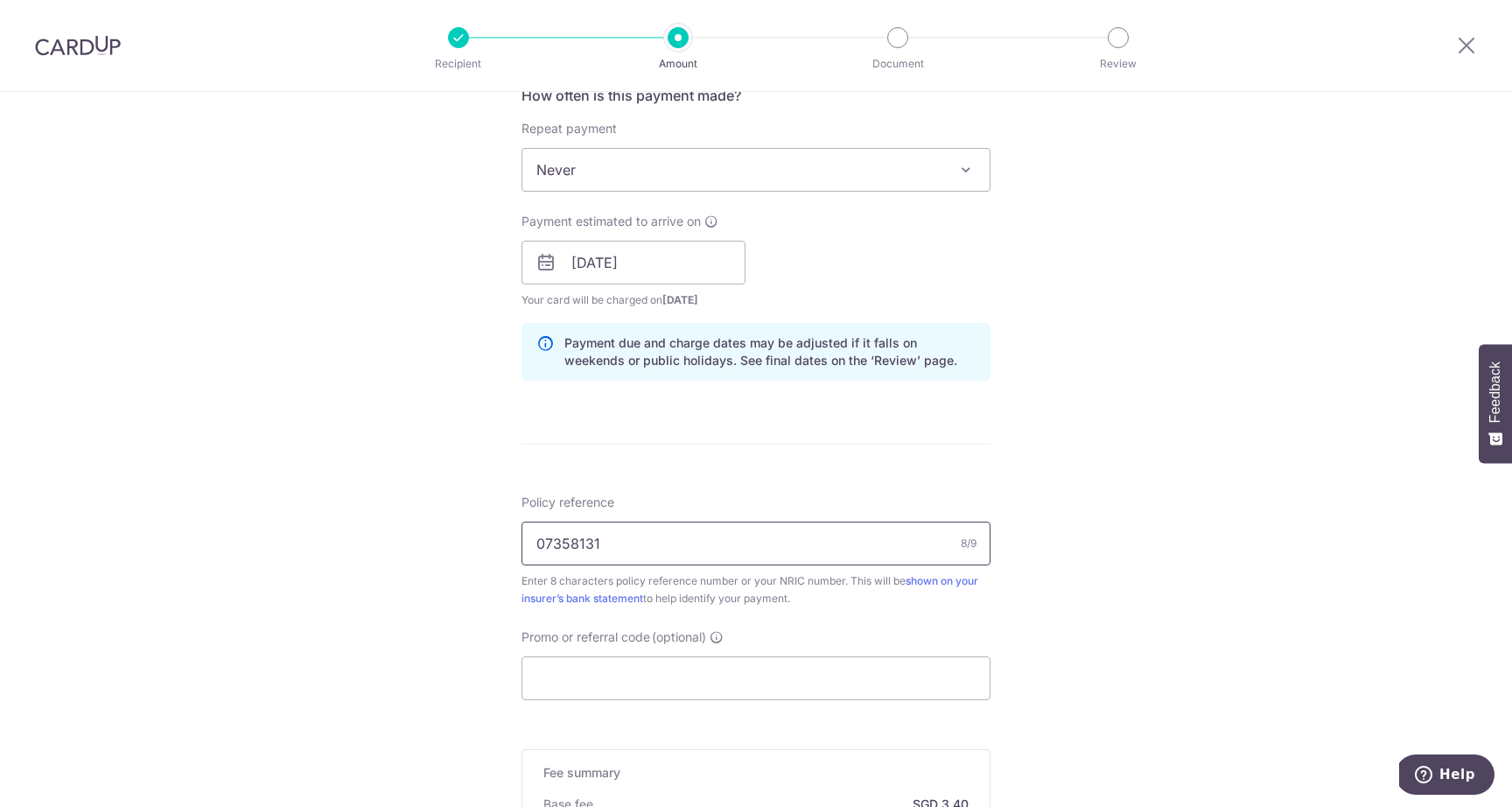
scroll to position [685, 0]
type input "07358131"
click at [739, 681] on input "Promo or referral code (optional)" at bounding box center [756, 677] width 469 height 44
paste input "OCBC195"
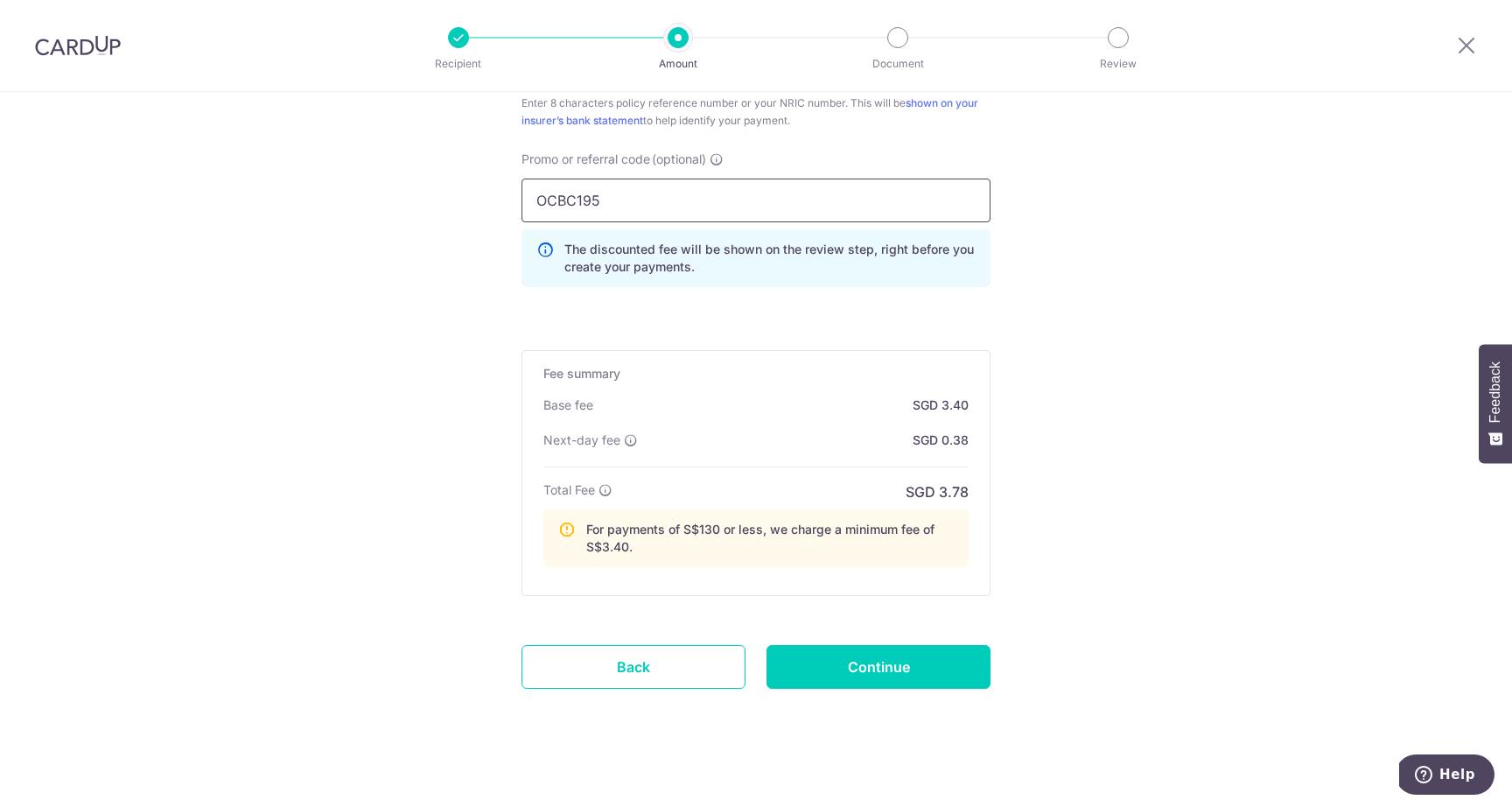
scroll to position [1168, 0]
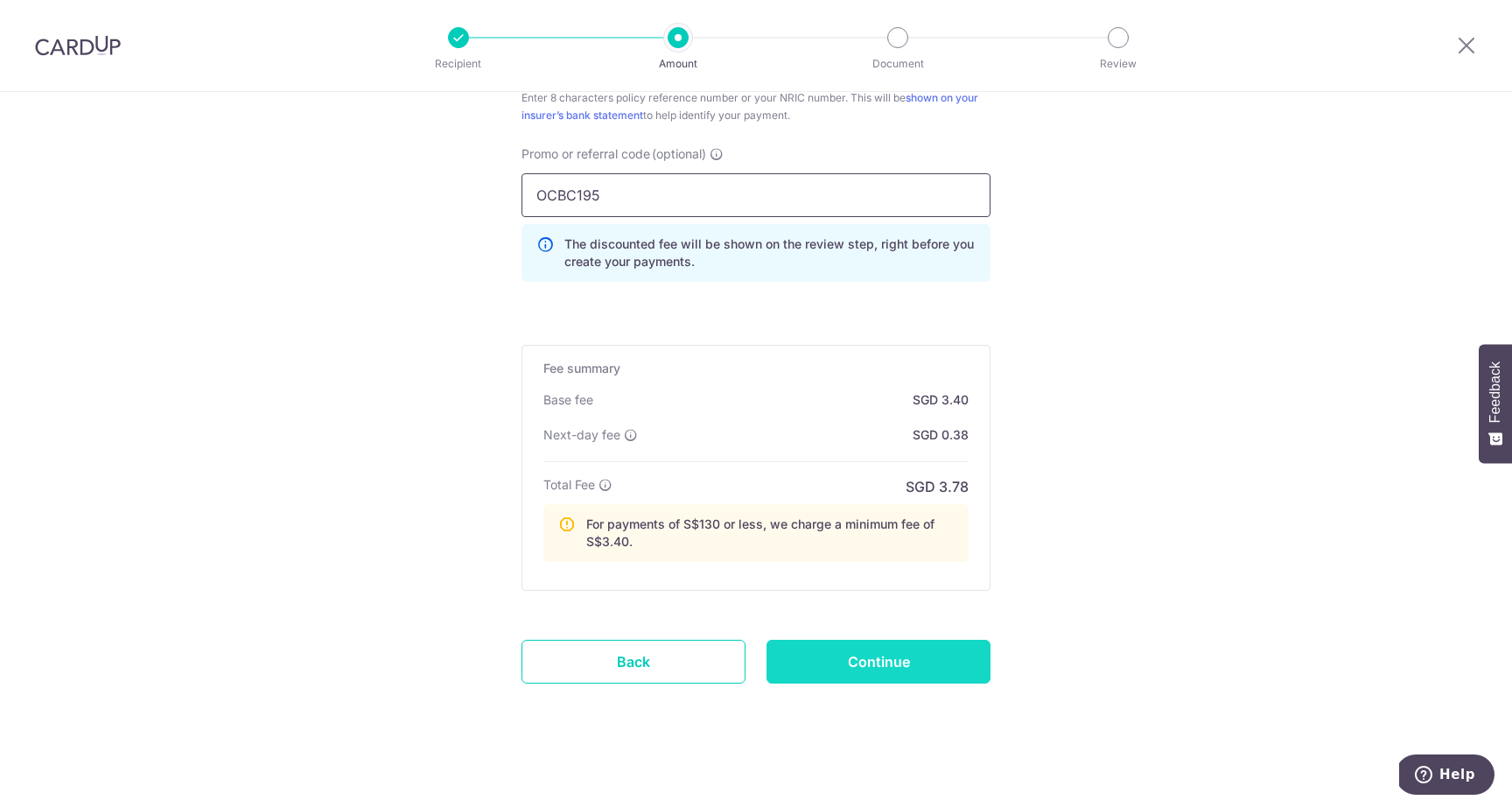
type input "OCBC195"
click at [854, 648] on input "Continue" at bounding box center [879, 663] width 224 height 44
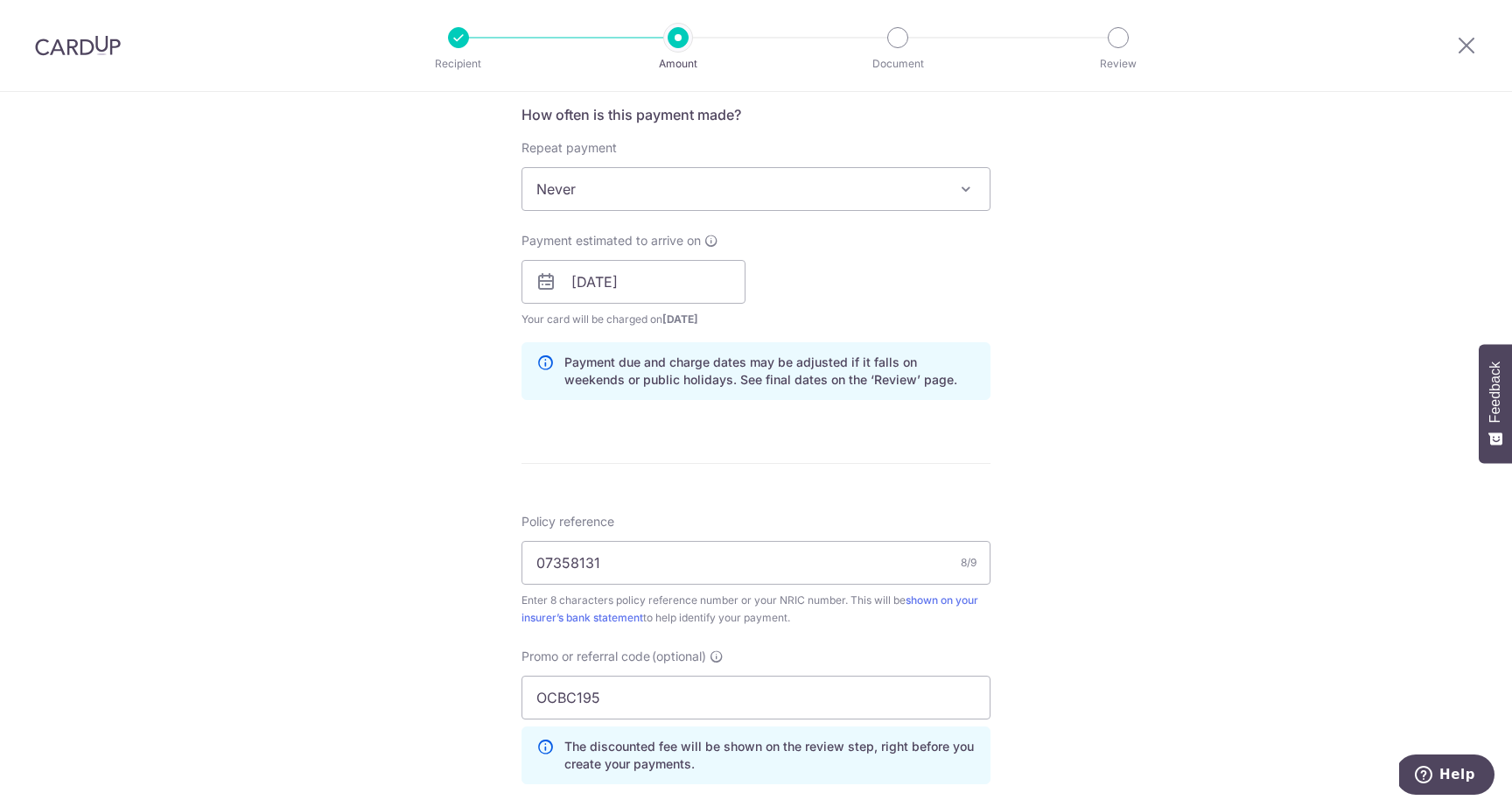
scroll to position [657, 0]
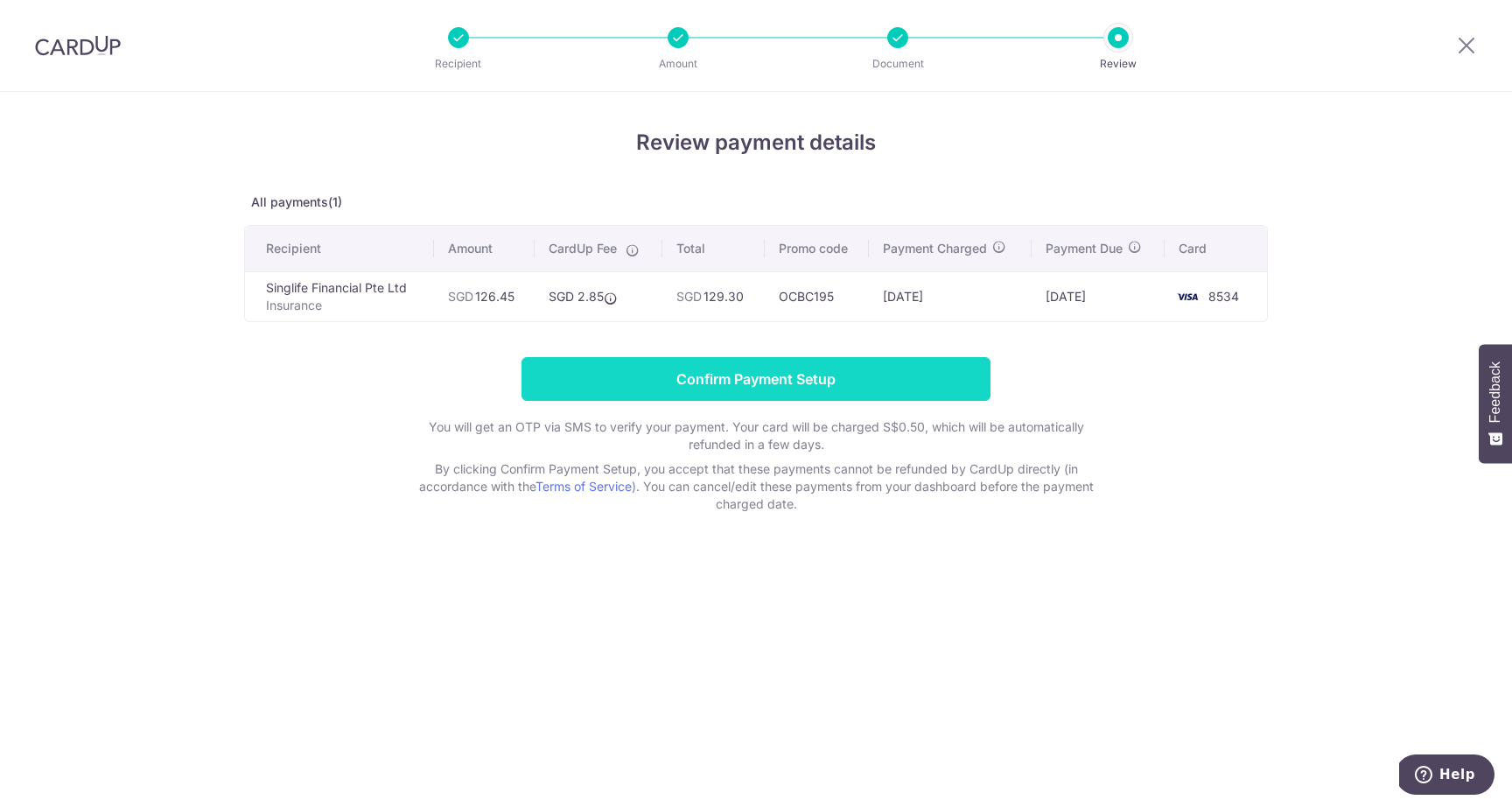
click at [793, 388] on input "Confirm Payment Setup" at bounding box center [756, 380] width 469 height 44
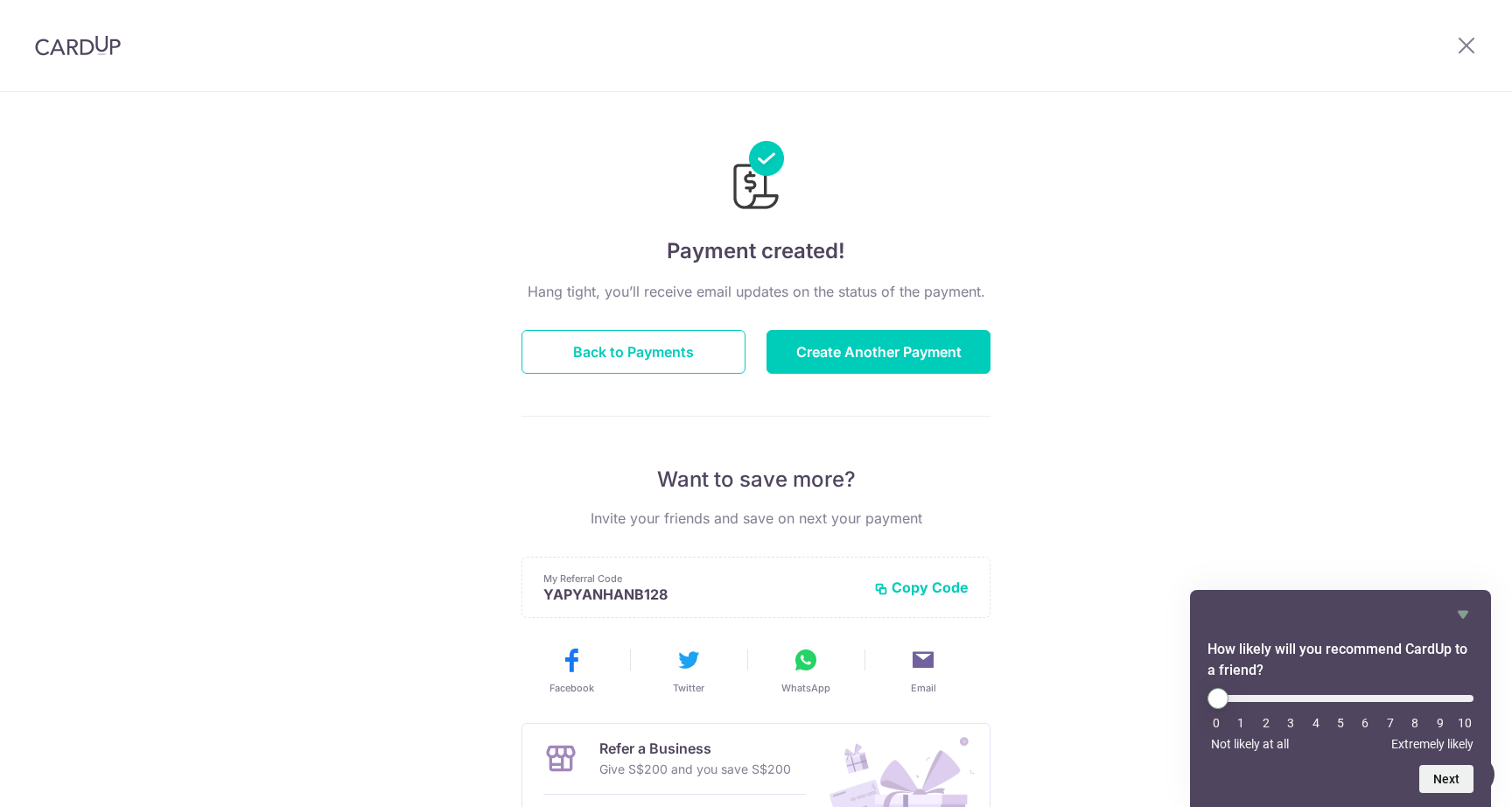
click at [88, 34] on div at bounding box center [77, 45] width 156 height 91
click at [837, 354] on button "Create Another Payment" at bounding box center [879, 352] width 224 height 44
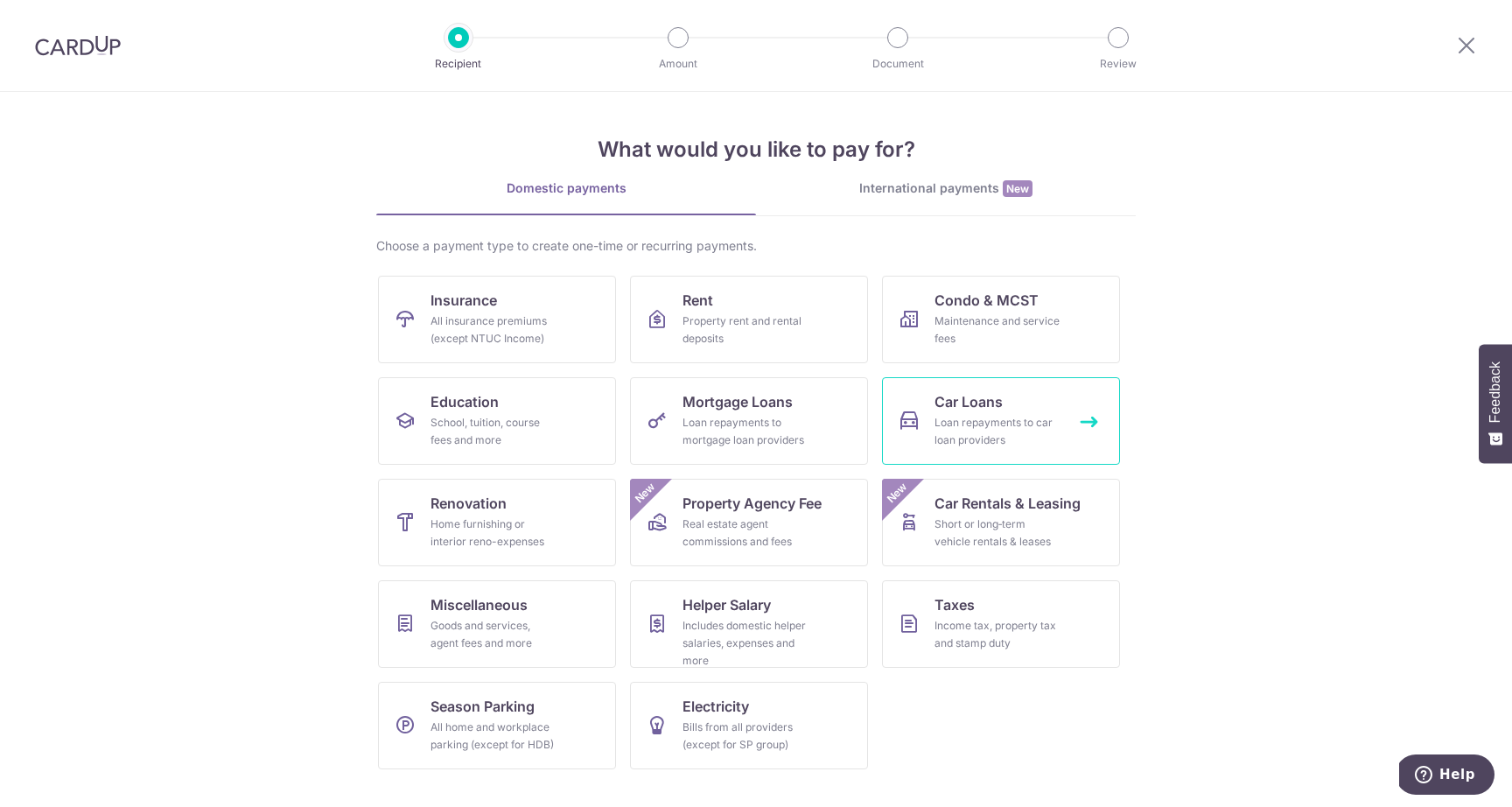
click at [963, 425] on div "Loan repayments to car loan providers" at bounding box center [997, 432] width 126 height 35
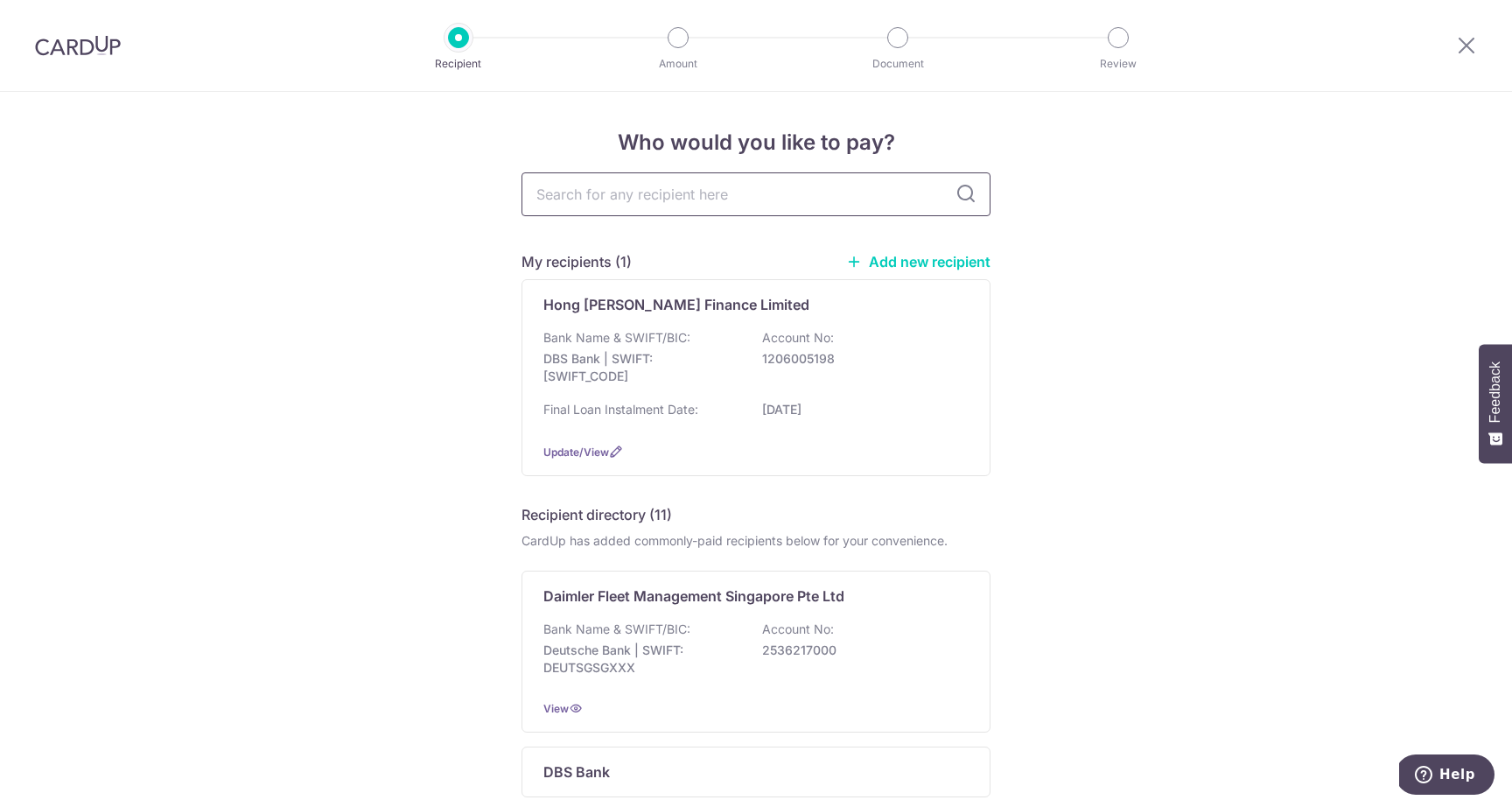
click at [706, 195] on input "text" at bounding box center [756, 195] width 469 height 44
type input "ocbc"
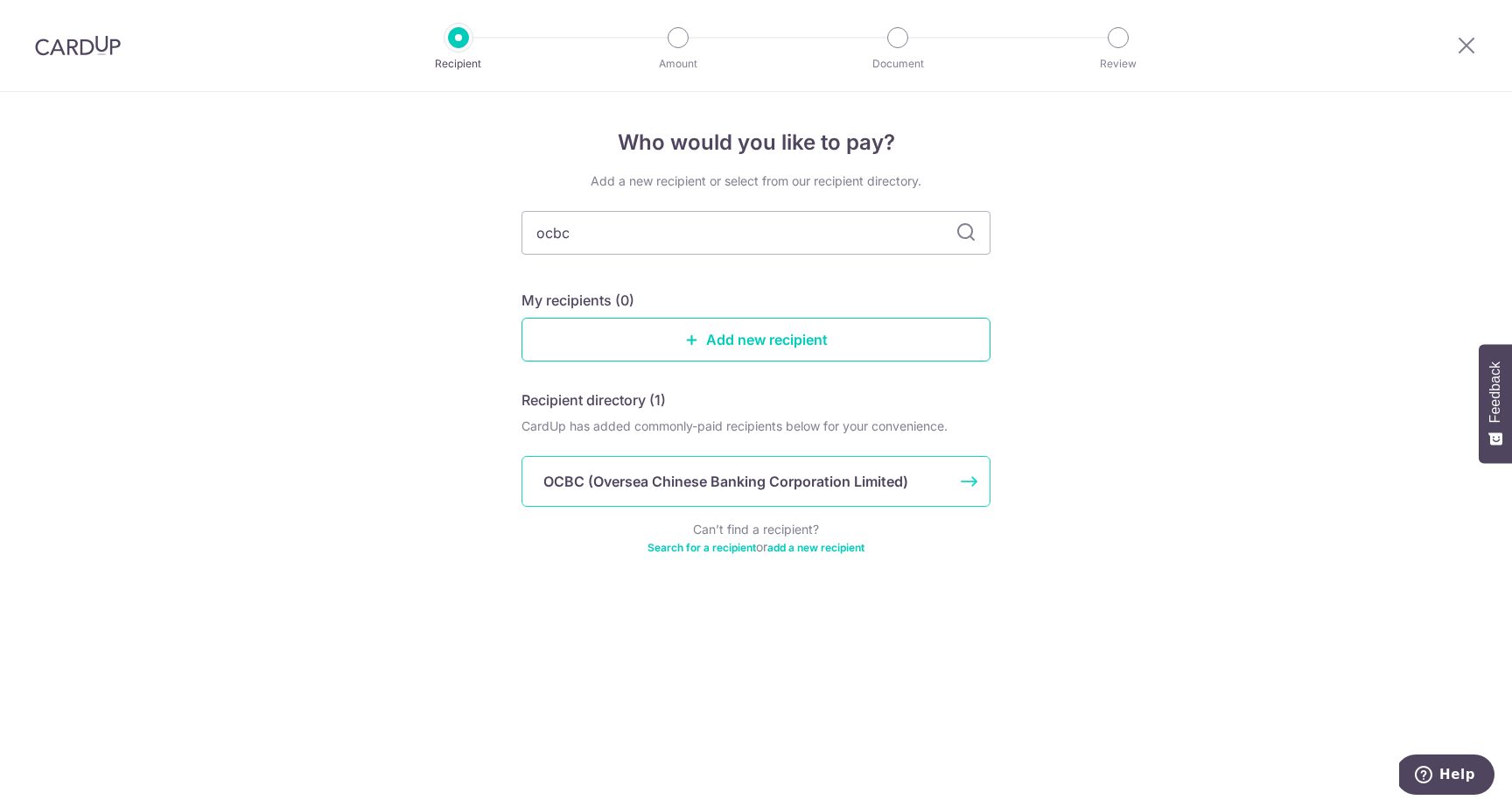
click at [670, 482] on p "OCBC (Oversea Chinese Banking Corporation Limited)" at bounding box center [726, 482] width 365 height 21
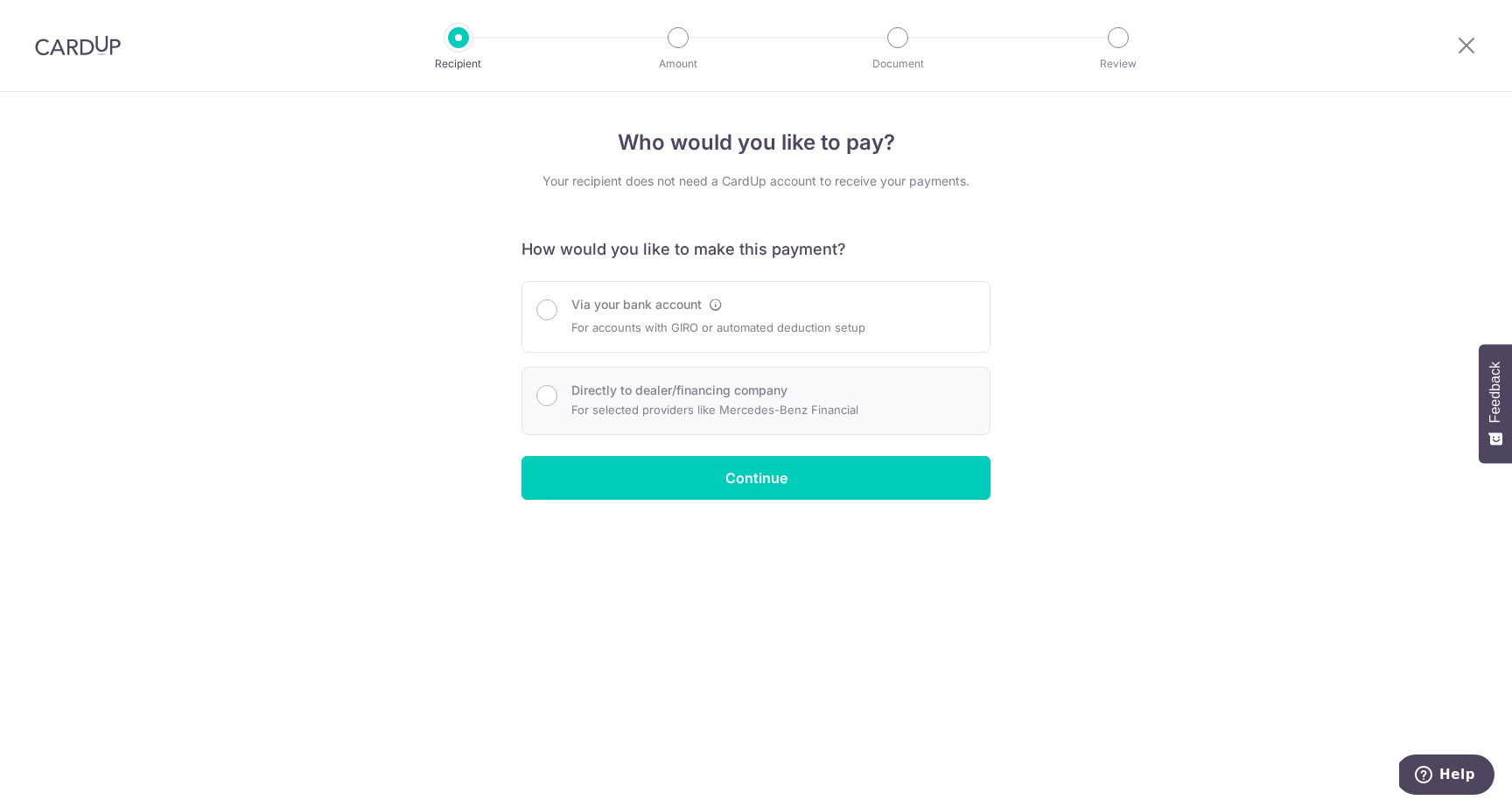
click at [590, 390] on label "Directly to dealer/financing company" at bounding box center [679, 390] width 216 height 18
click at [557, 390] on input "Directly to dealer/financing company" at bounding box center [547, 396] width 21 height 21
radio input "true"
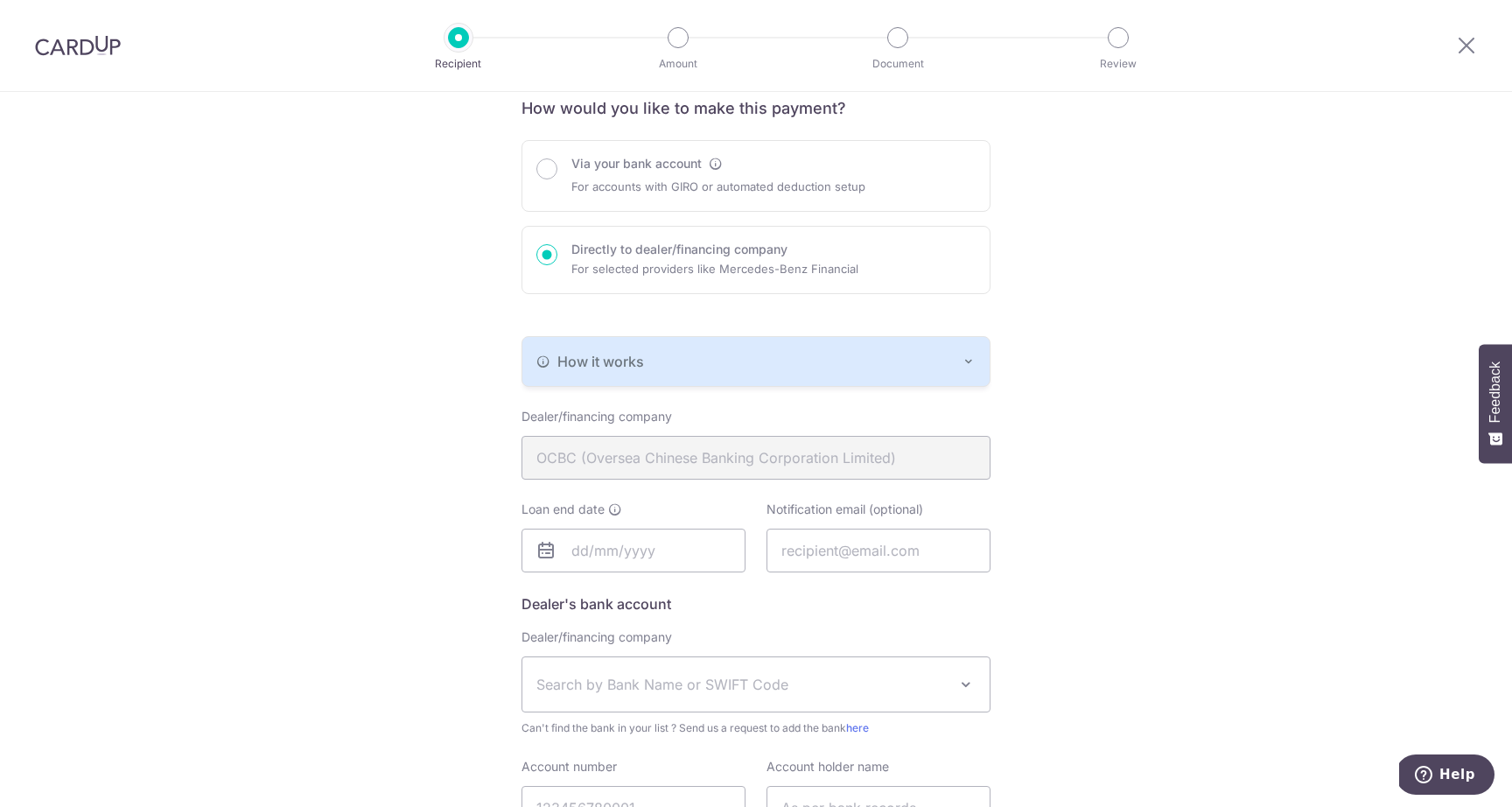
scroll to position [144, 0]
click at [752, 358] on div "How it works" at bounding box center [756, 359] width 439 height 21
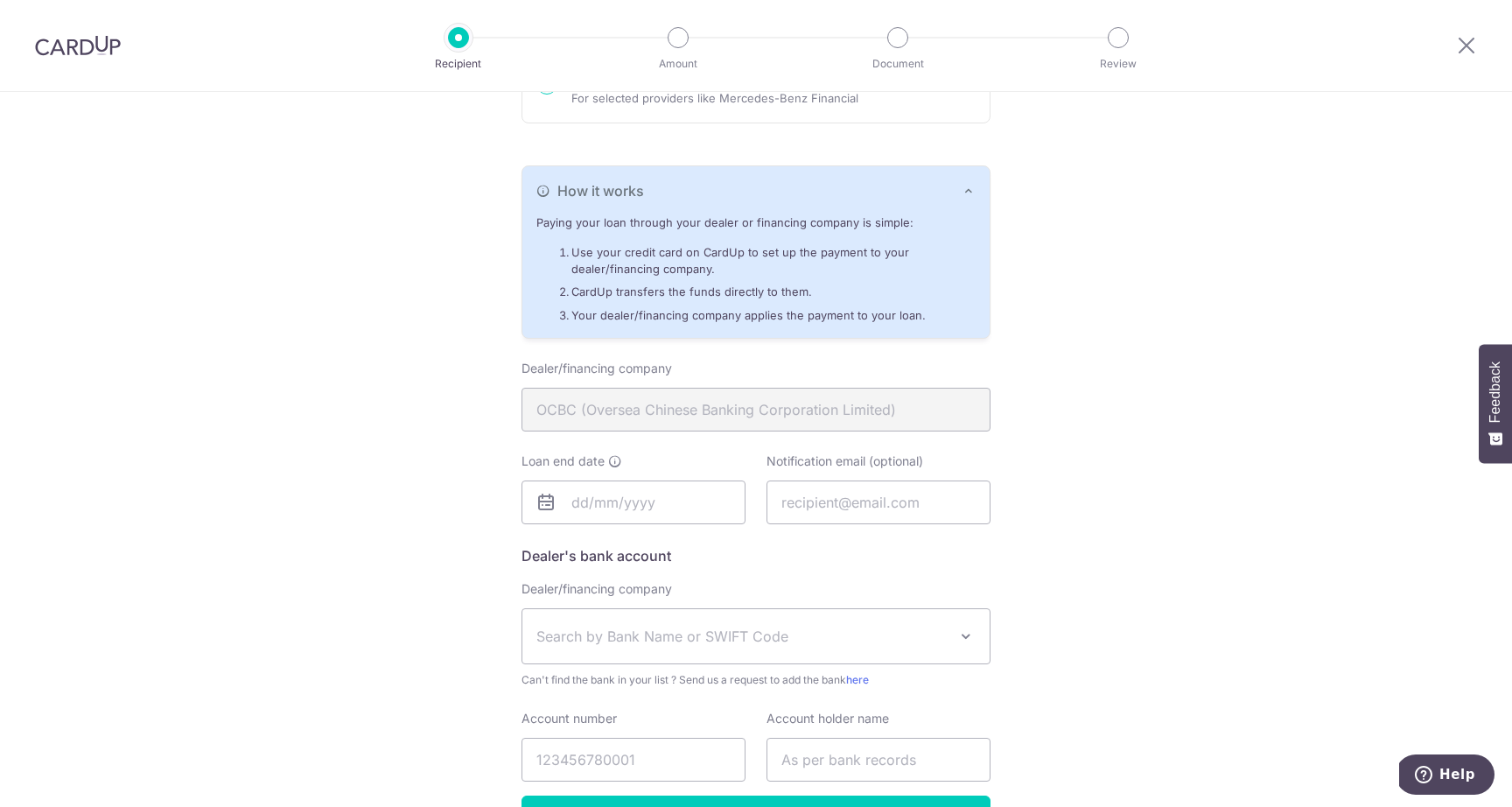
scroll to position [331, 0]
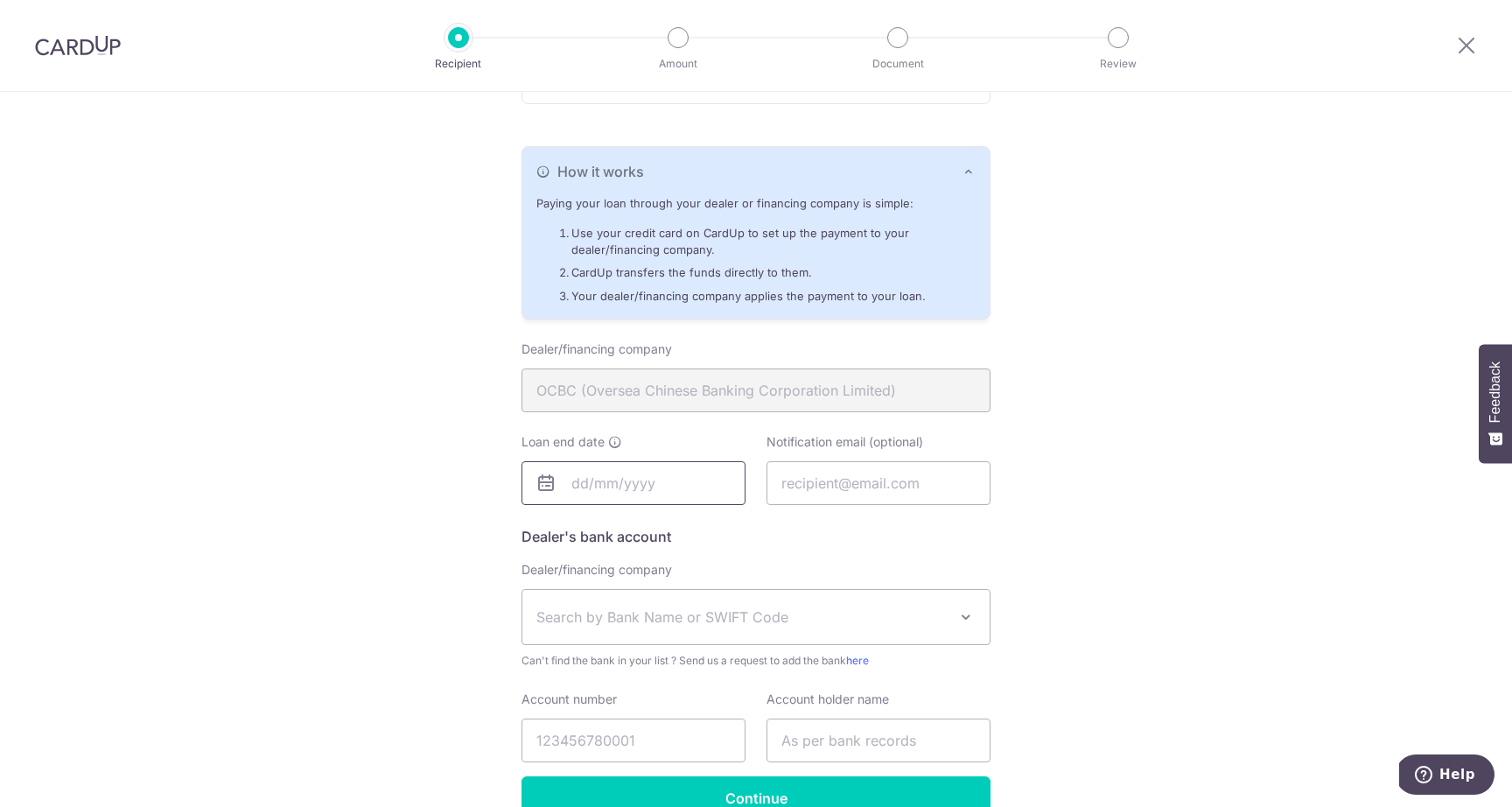
click at [676, 485] on input "text" at bounding box center [633, 484] width 224 height 44
click at [724, 485] on input "text" at bounding box center [633, 484] width 224 height 44
click at [778, 520] on link "Next" at bounding box center [770, 530] width 21 height 21
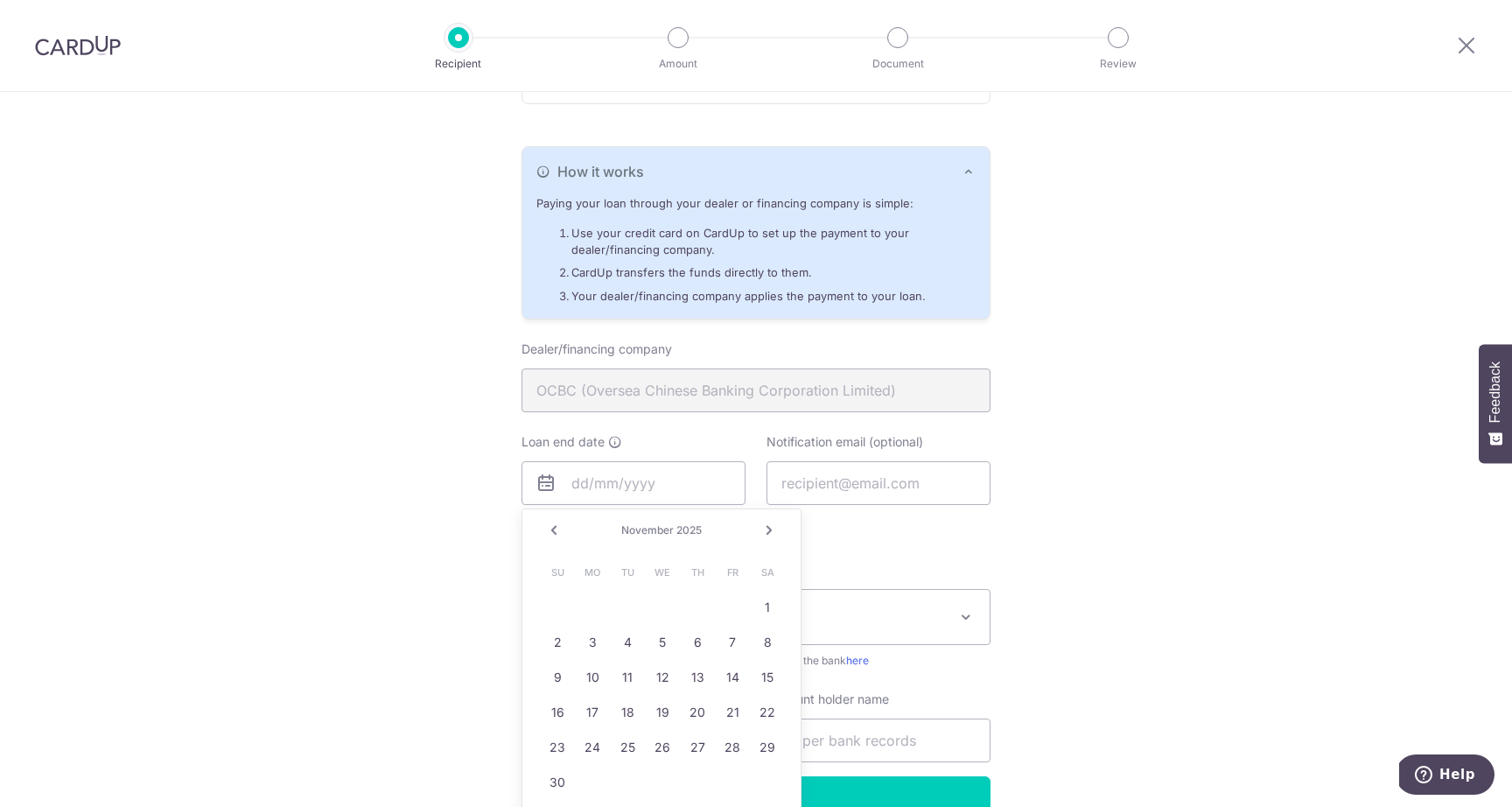
click at [674, 539] on div "Prev Next November 2025" at bounding box center [661, 530] width 278 height 42
click at [677, 530] on span "2025" at bounding box center [689, 529] width 26 height 13
click at [767, 532] on link "Next" at bounding box center [770, 530] width 21 height 21
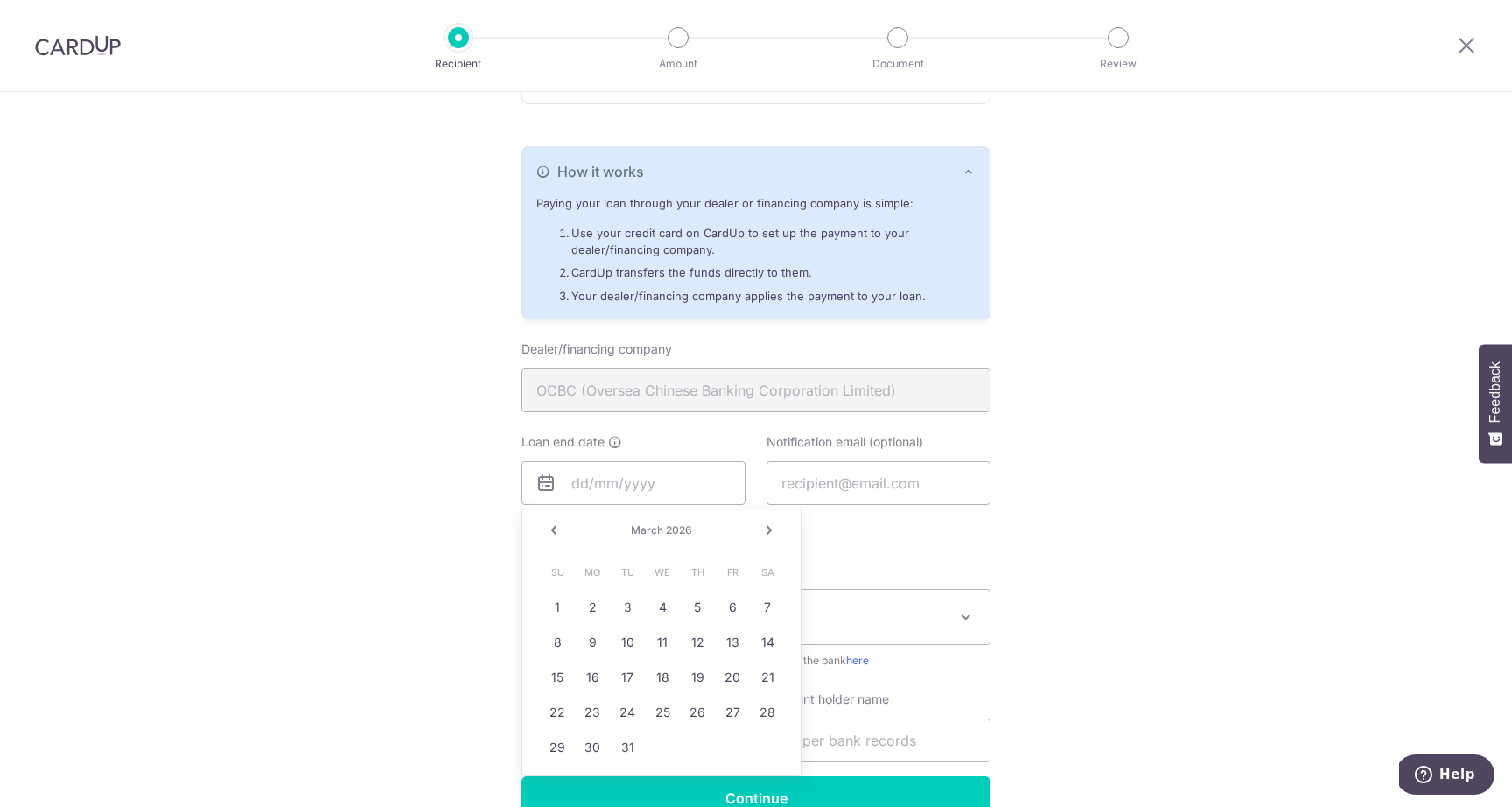
click at [767, 532] on link "Next" at bounding box center [770, 530] width 21 height 21
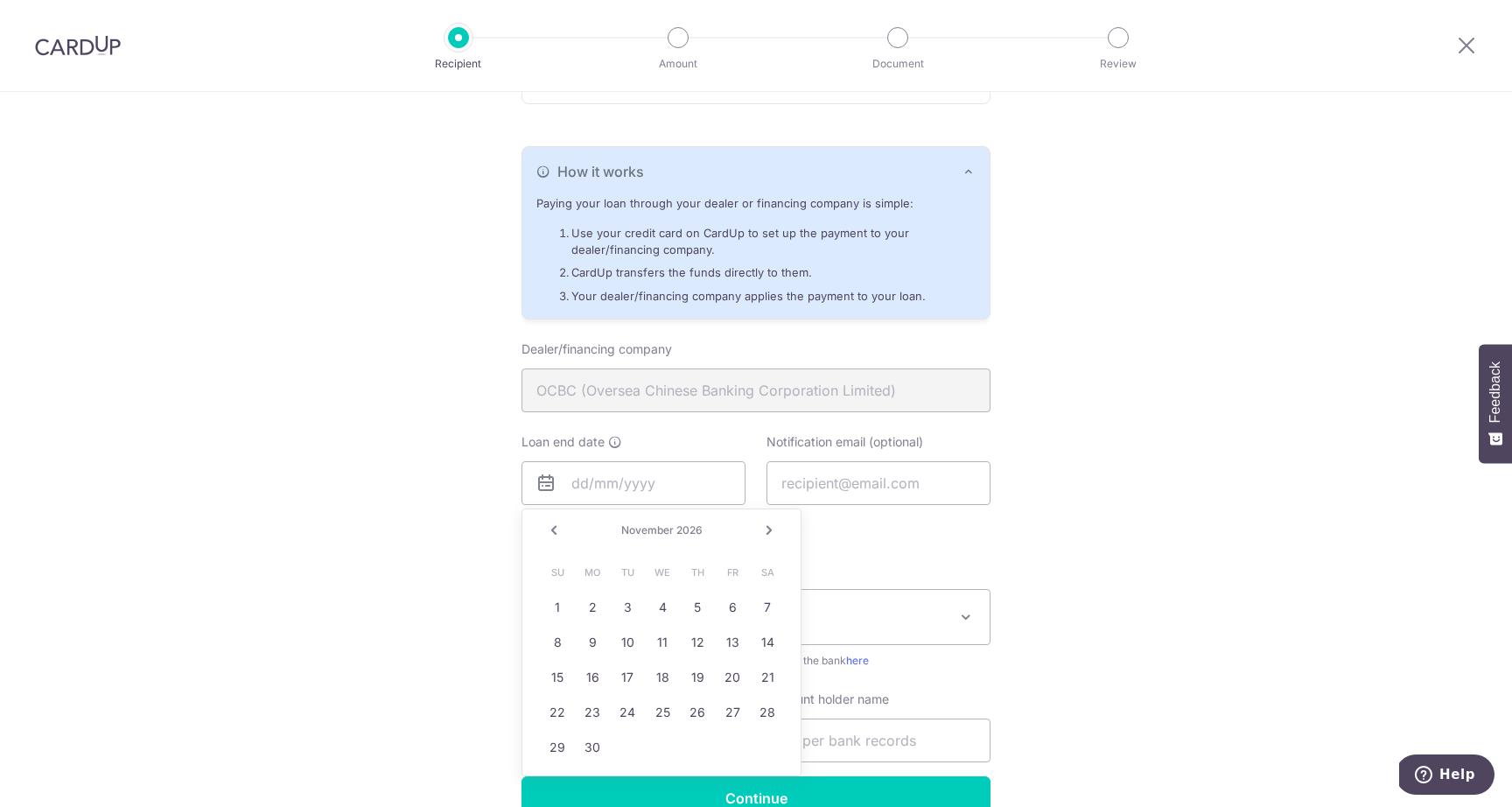
click at [767, 532] on link "Next" at bounding box center [770, 530] width 21 height 21
click at [773, 525] on link "Next" at bounding box center [770, 530] width 21 height 21
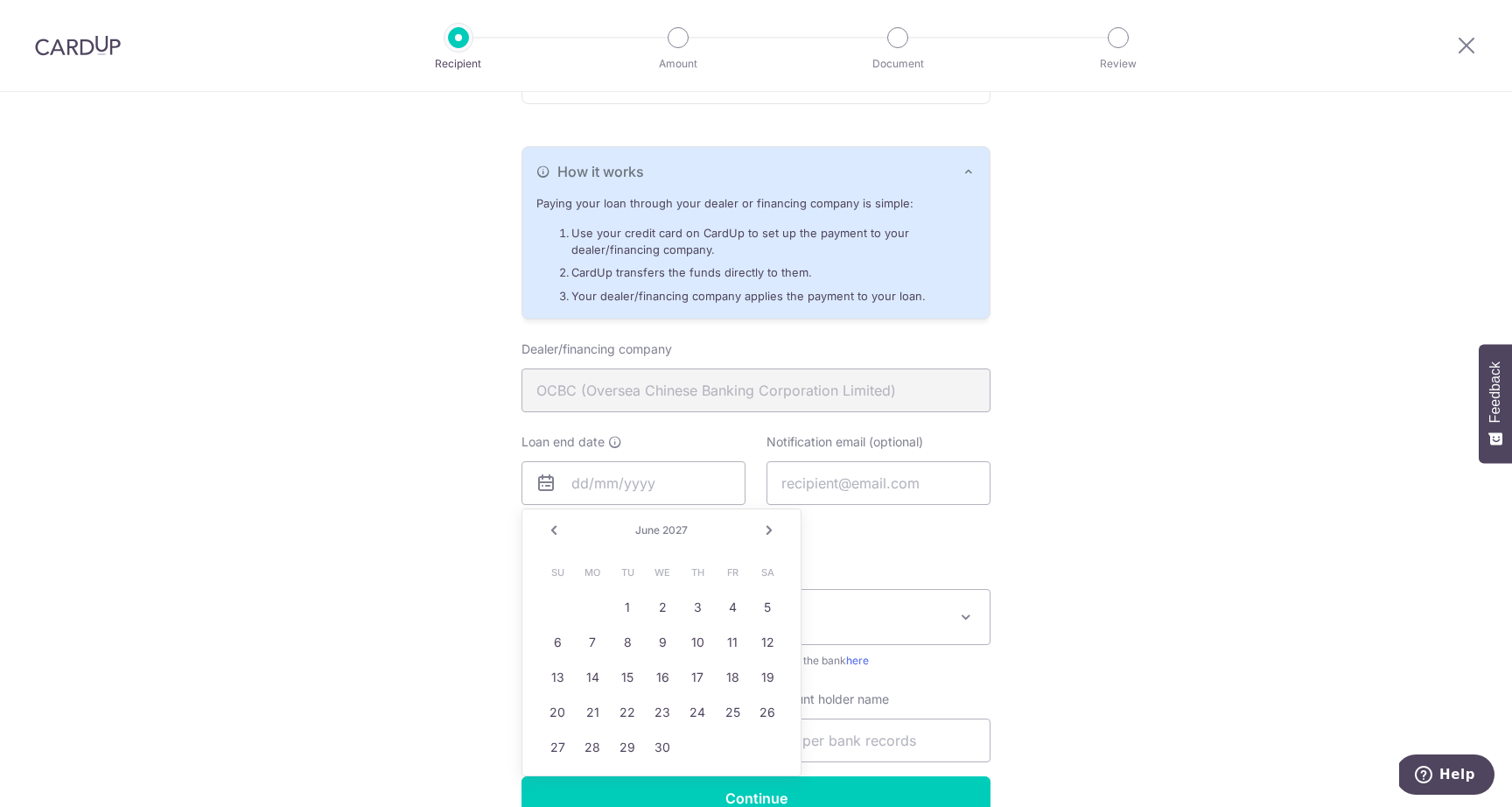
click at [773, 525] on link "Next" at bounding box center [770, 530] width 21 height 21
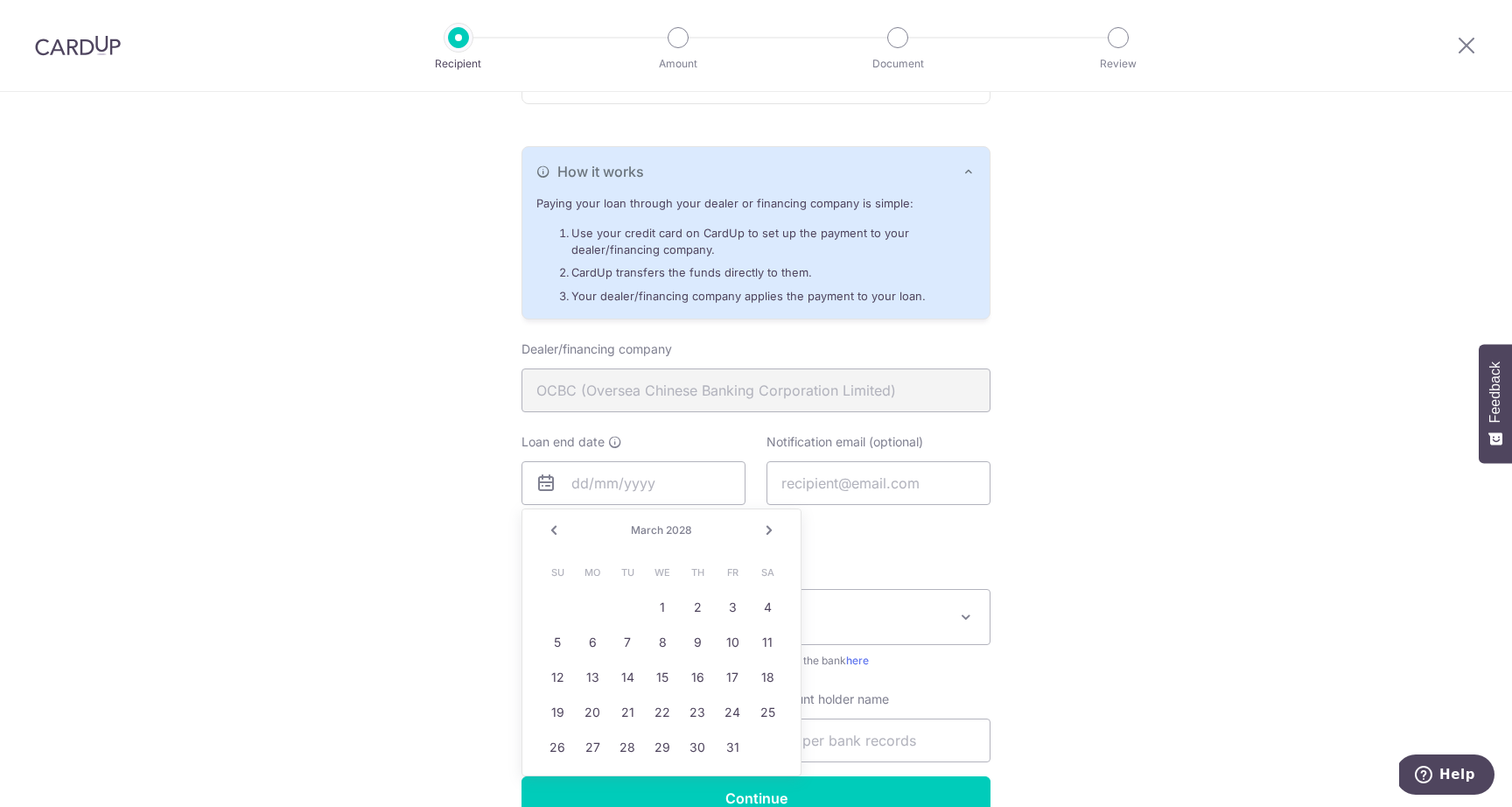
click at [773, 525] on link "Next" at bounding box center [770, 530] width 21 height 21
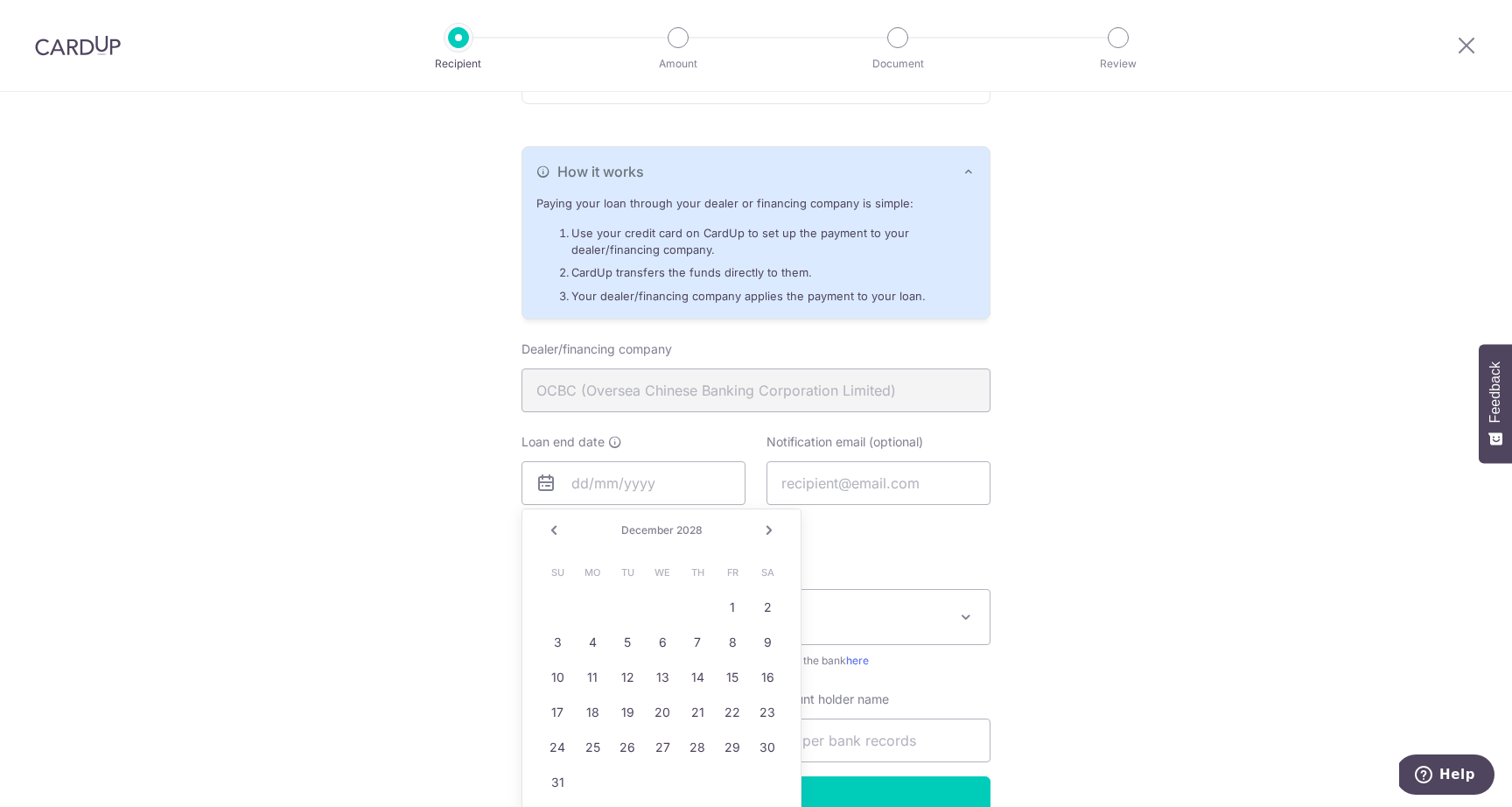
click at [773, 525] on link "Next" at bounding box center [770, 530] width 21 height 21
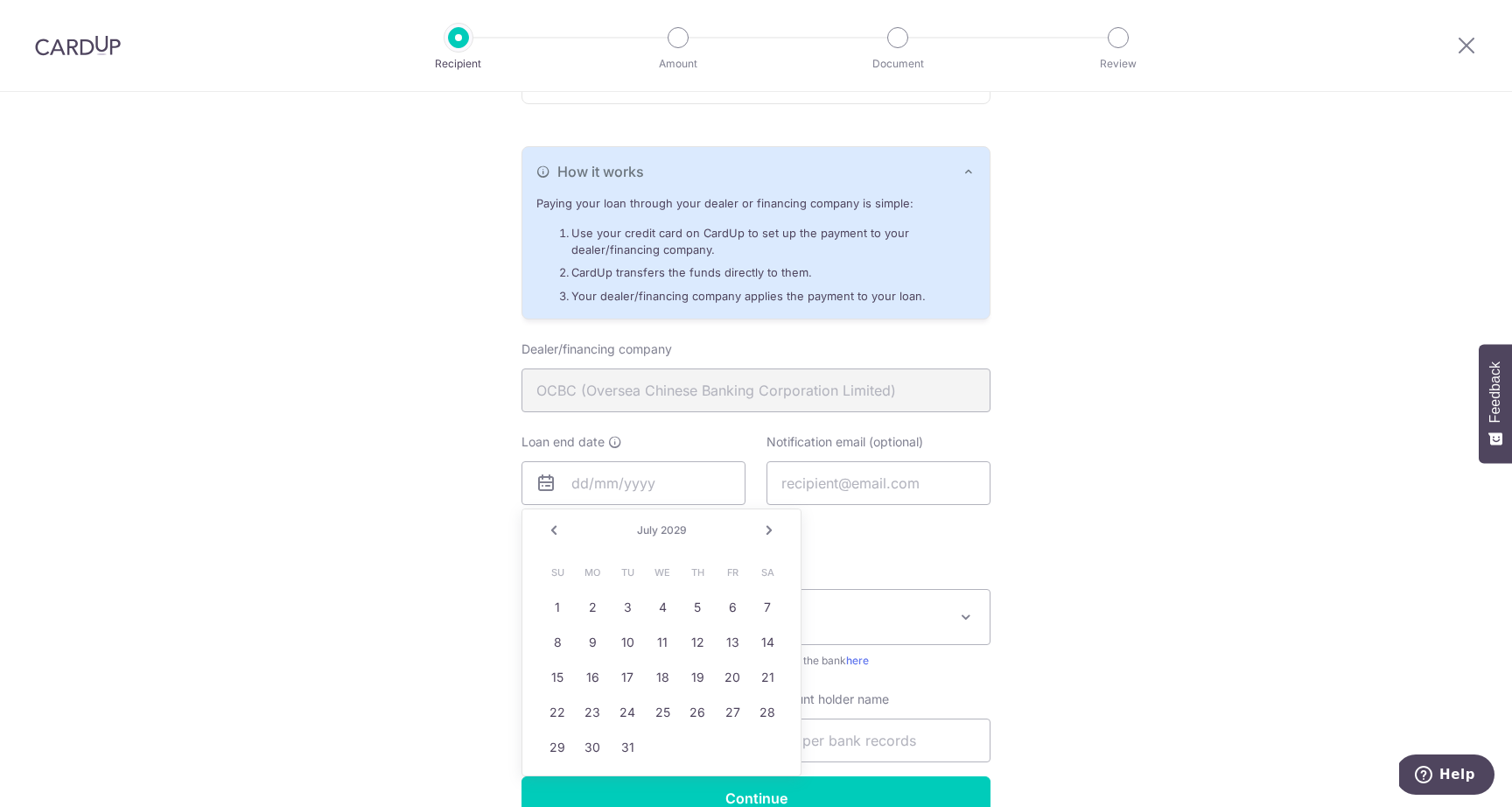
click at [773, 525] on link "Next" at bounding box center [770, 530] width 21 height 21
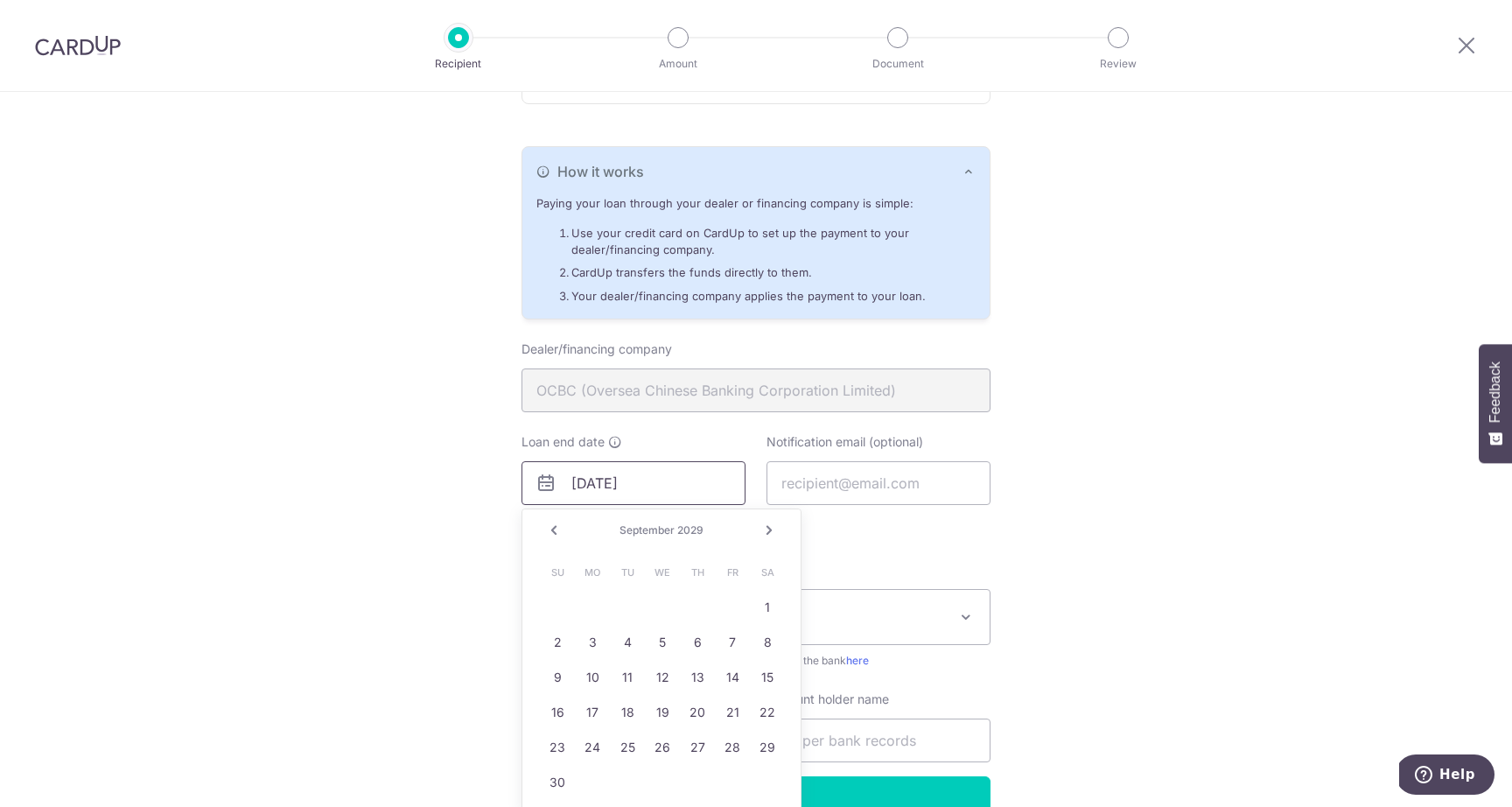
type input "[DATE]"
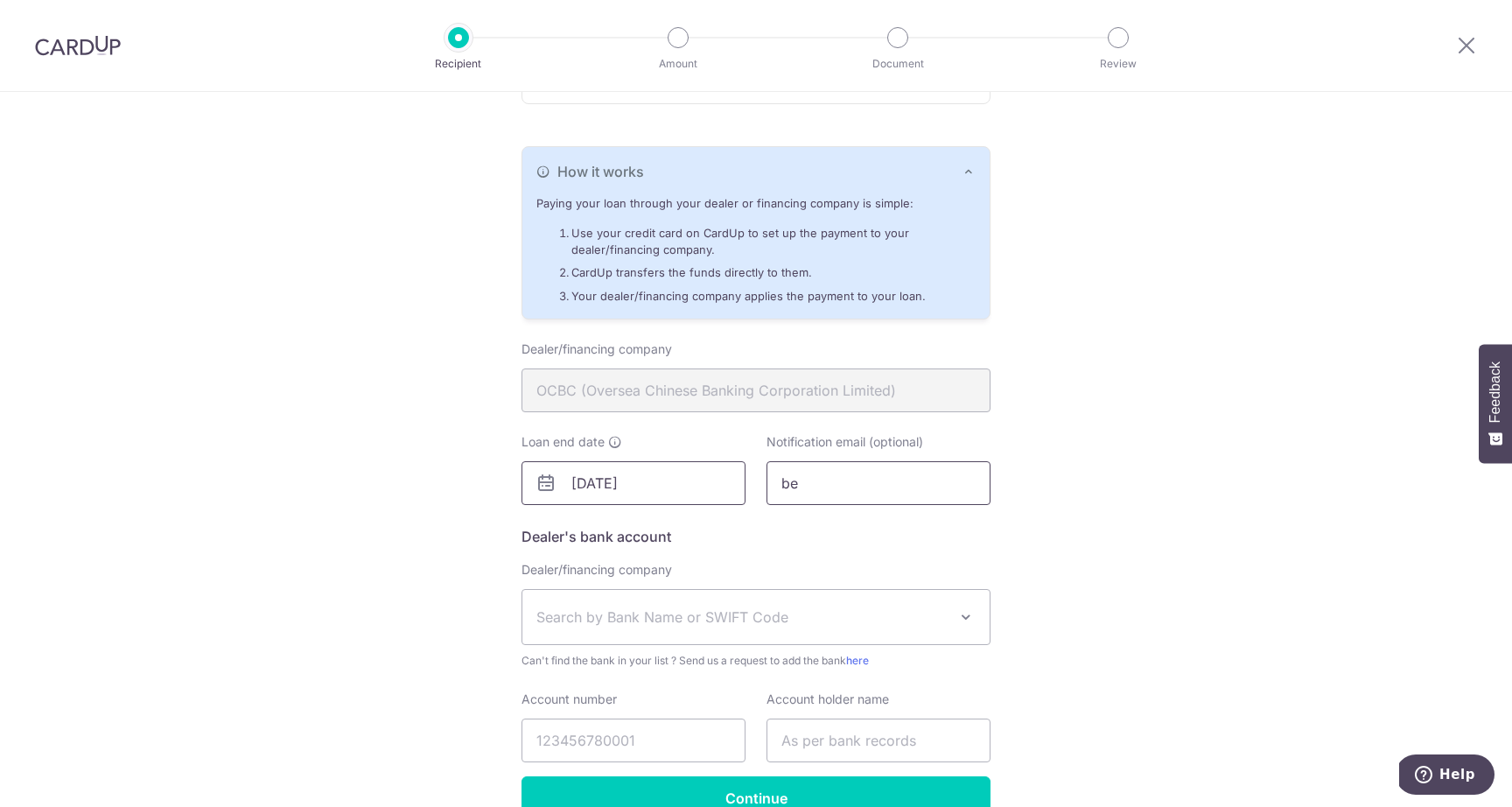
type input "b"
click at [619, 614] on span "Search by Bank Name or SWIFT Code" at bounding box center [741, 618] width 411 height 21
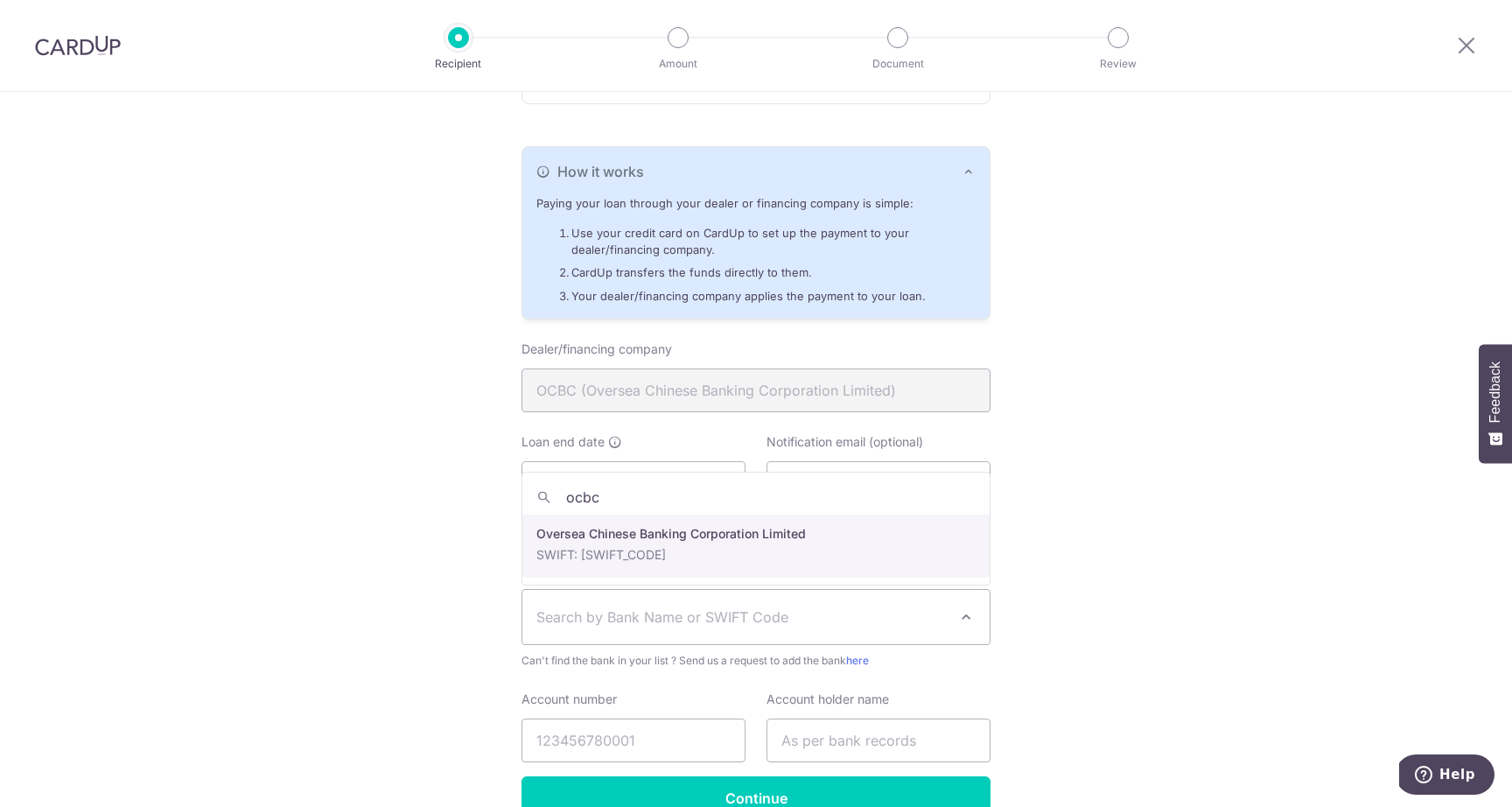
type input "ocbc"
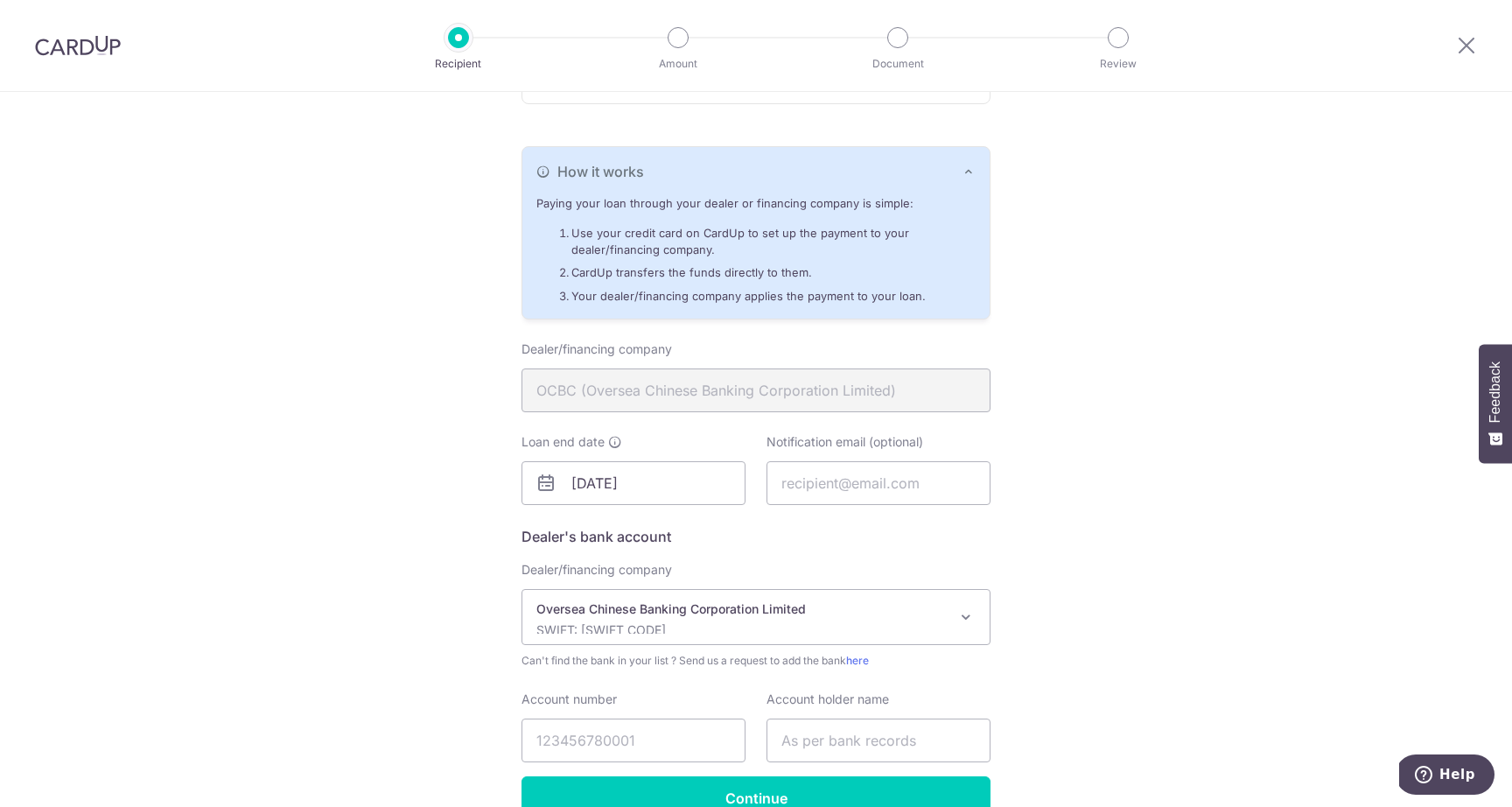
select select "12"
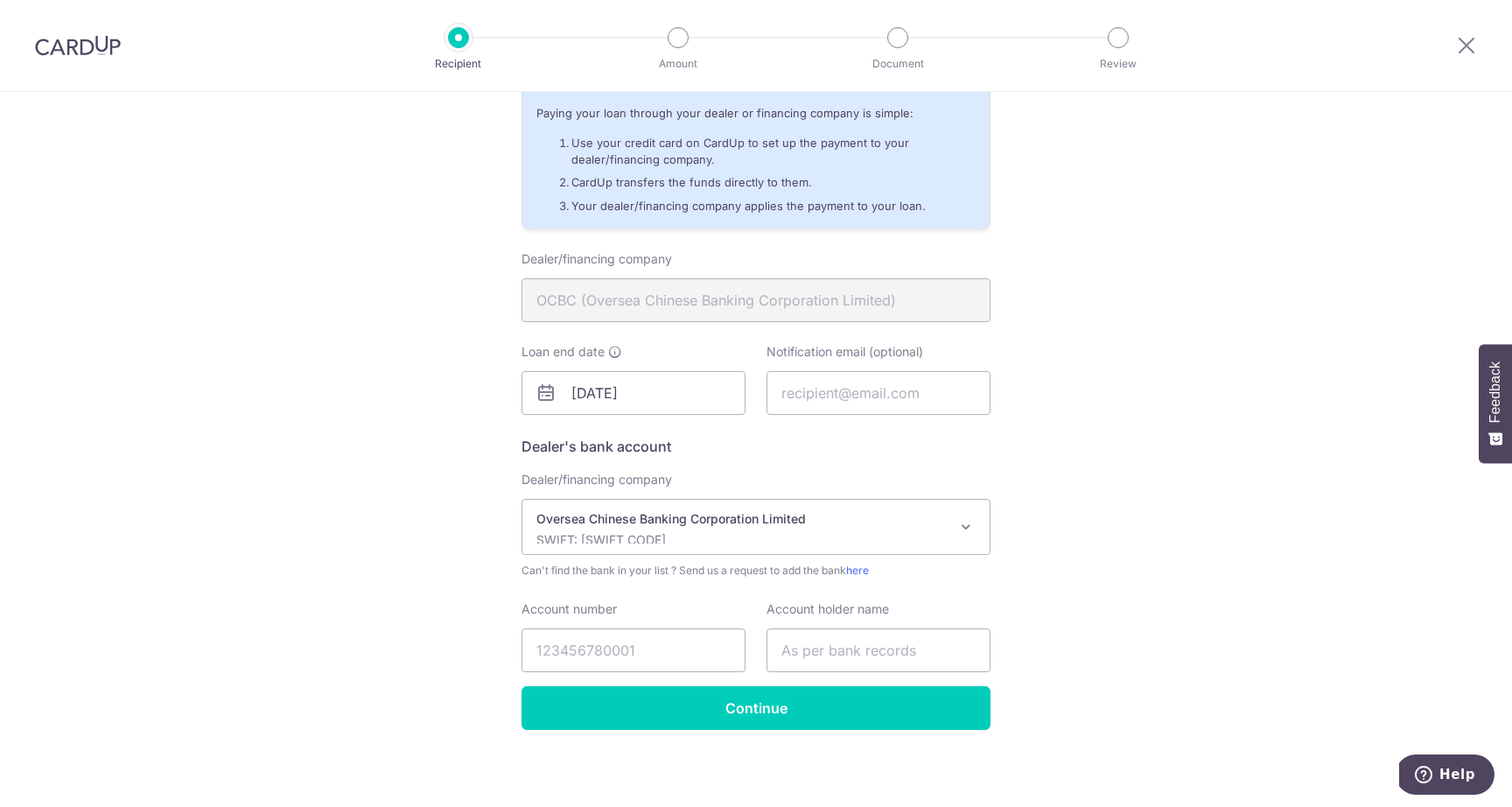
scroll to position [426, 0]
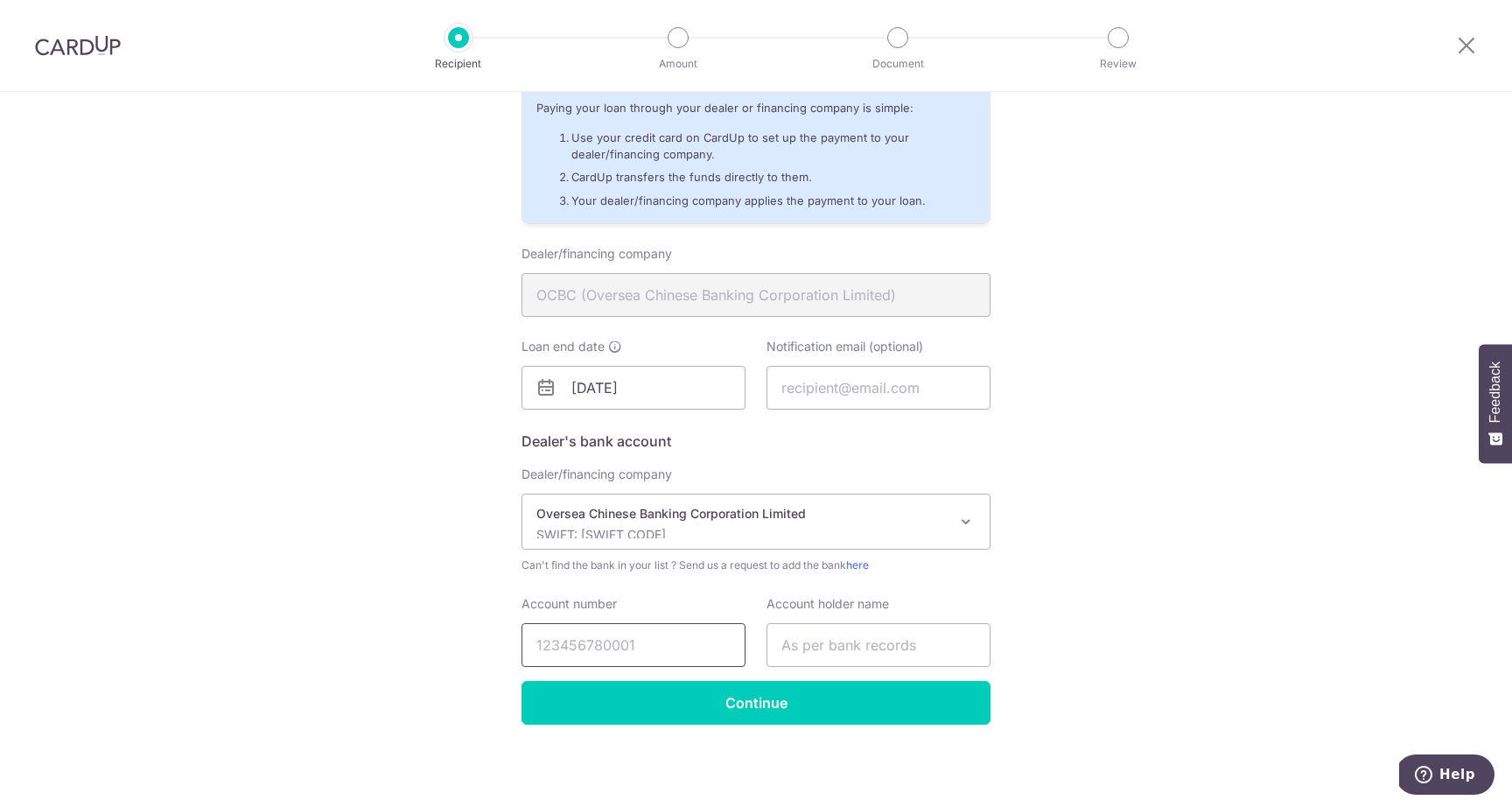
click at [625, 649] on input "Account number" at bounding box center [633, 646] width 224 height 44
click at [608, 638] on input "574261" at bounding box center [633, 646] width 224 height 44
paste input "2306-00000"
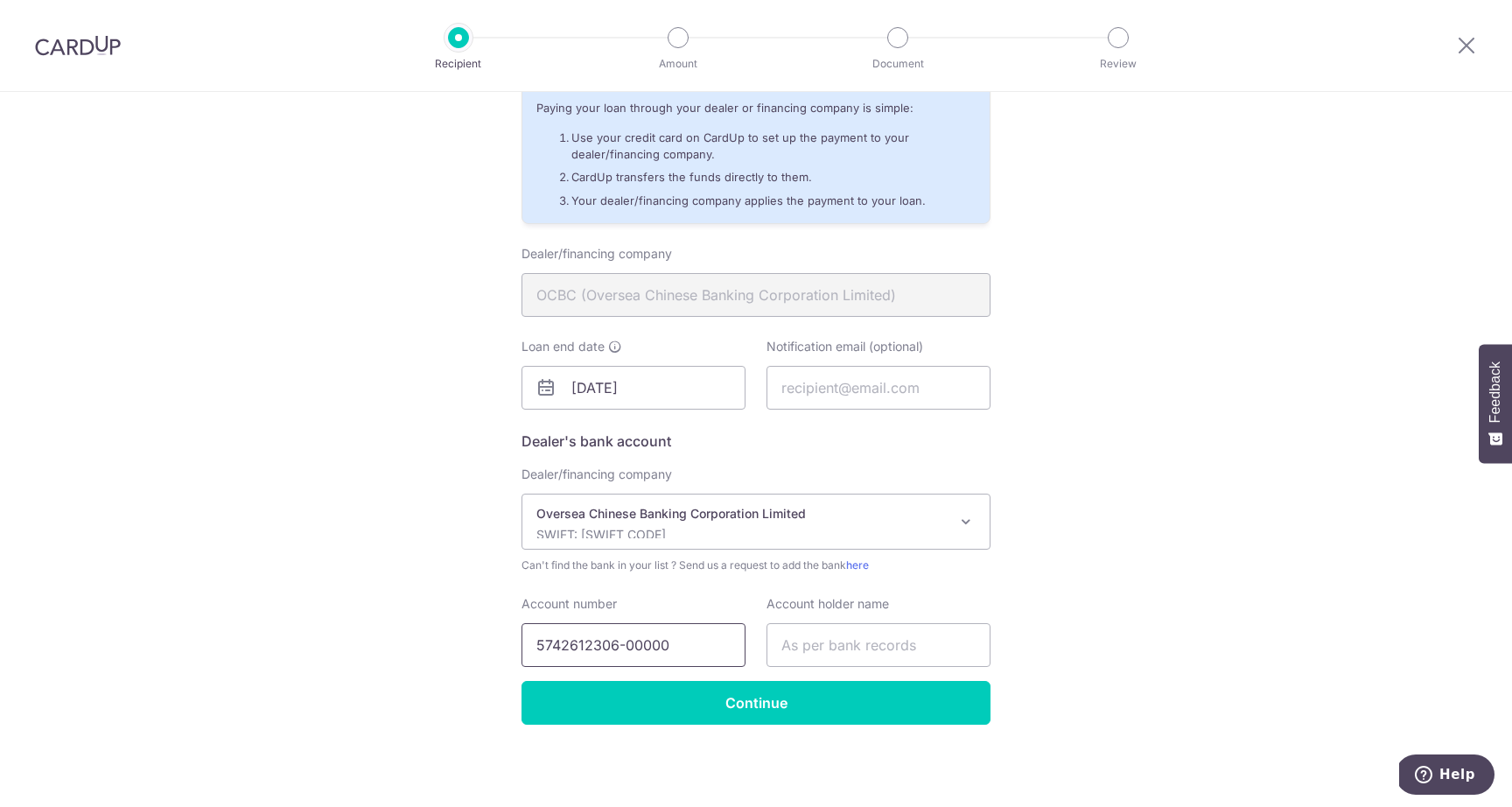
click at [627, 645] on input "5742612306-00000" at bounding box center [633, 646] width 224 height 44
type input "574261230600000"
click at [861, 639] on input "text" at bounding box center [879, 646] width 224 height 44
type input "Benjamin Yap Yan Han"
click at [733, 679] on div "Dealer/financing company OCBC (Oversea Chinese Banking Corporation Limited) Loa…" at bounding box center [756, 463] width 469 height 436
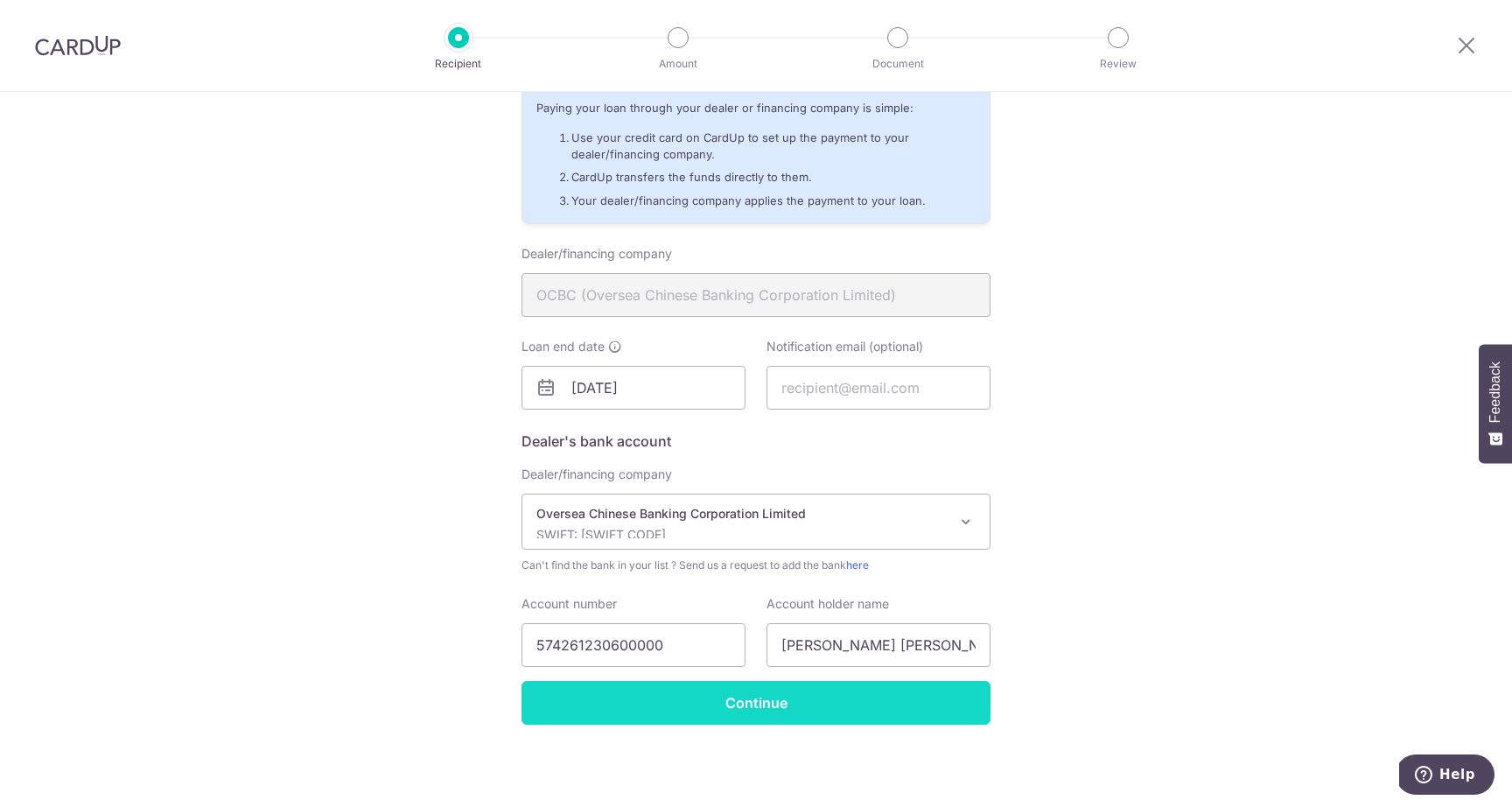
click at [726, 708] on input "Continue" at bounding box center [756, 703] width 469 height 44
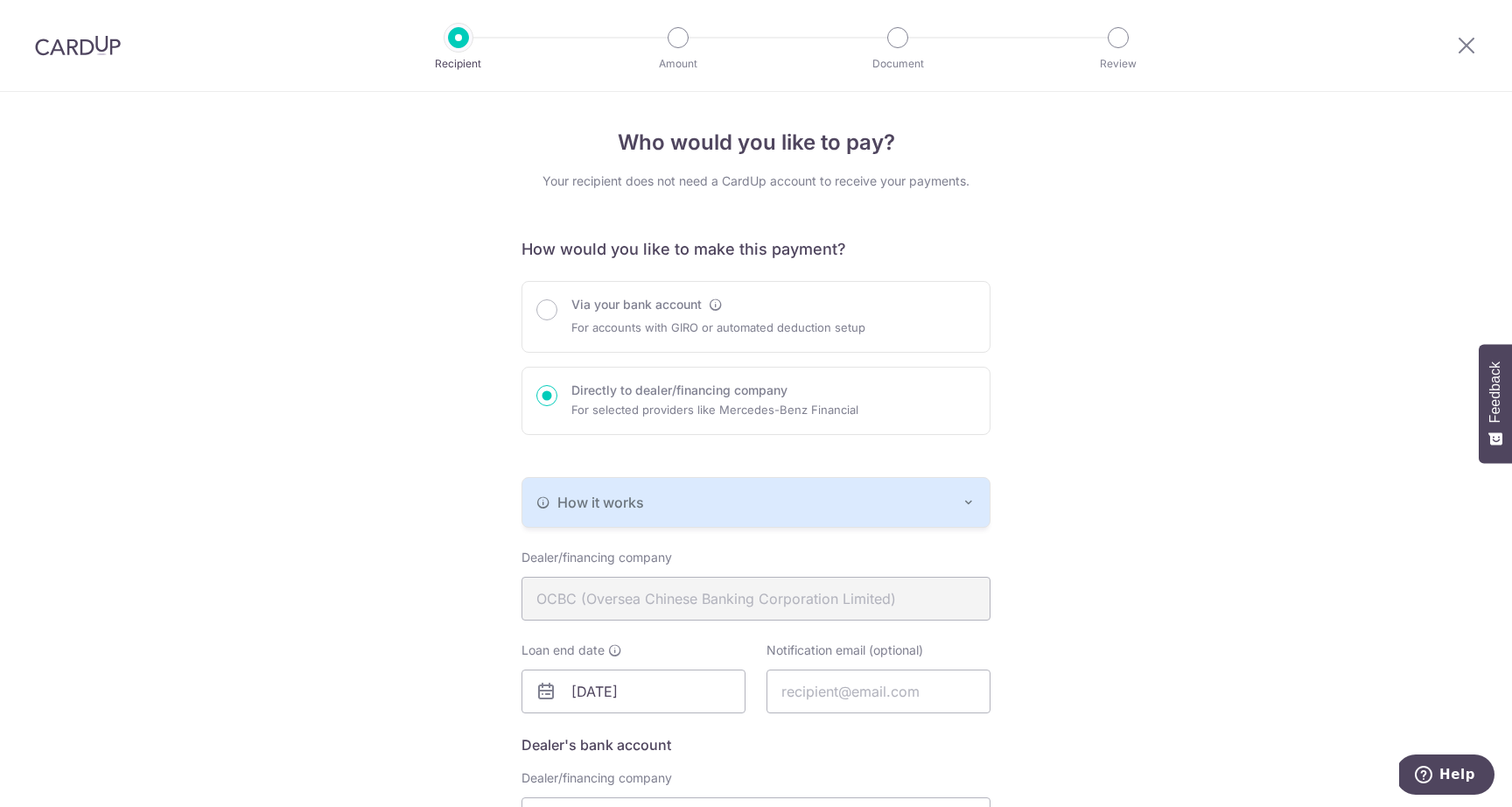
click at [616, 514] on button "How it works" at bounding box center [756, 503] width 468 height 49
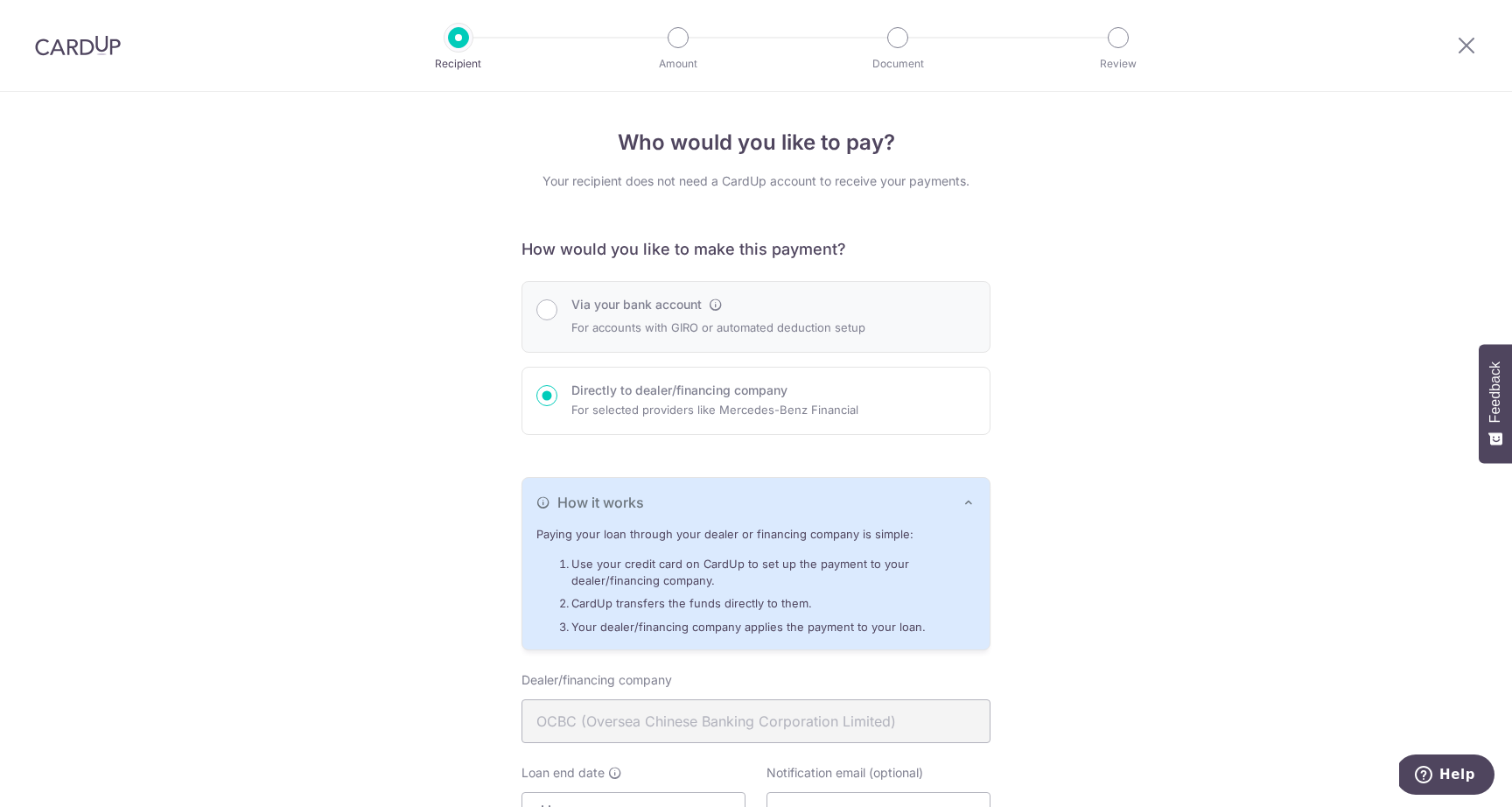
click at [667, 294] on div "Via your bank account For accounts with GIRO or automated deduction setup" at bounding box center [756, 317] width 469 height 72
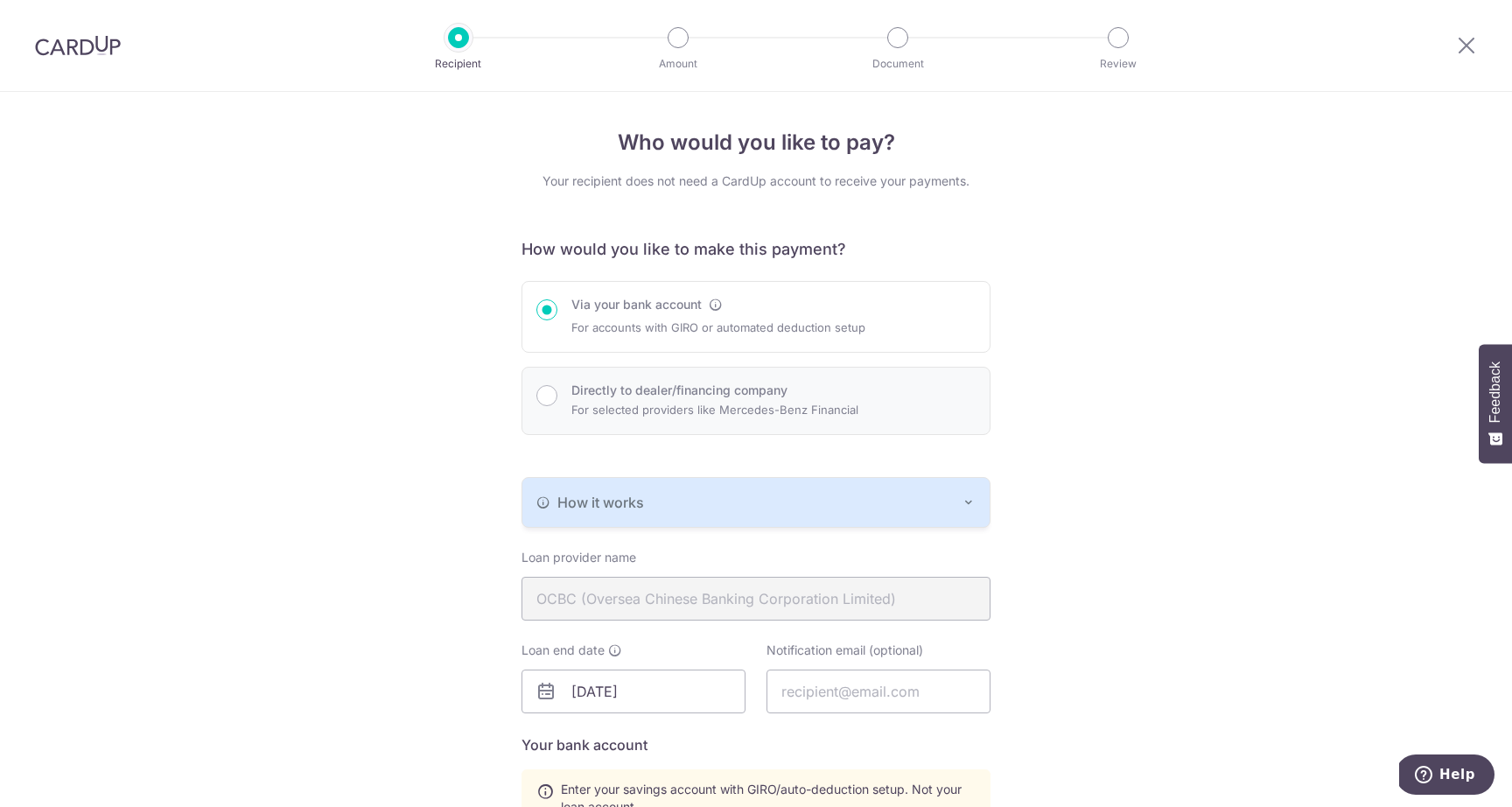
click at [626, 383] on label "Directly to dealer/financing company" at bounding box center [679, 390] width 216 height 18
click at [557, 385] on input "Directly to dealer/financing company" at bounding box center [547, 396] width 21 height 21
radio input "false"
radio input "true"
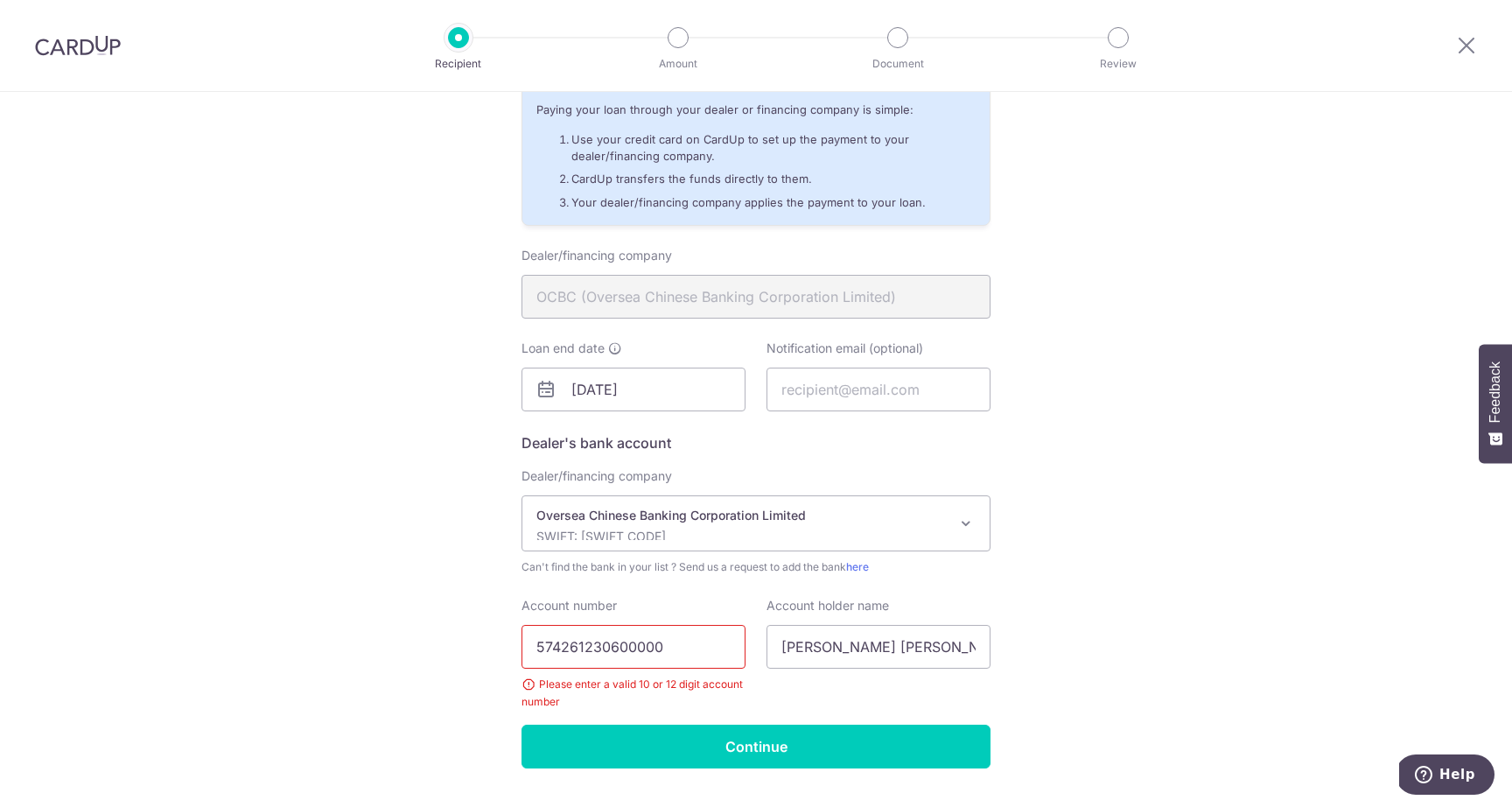
scroll to position [435, 0]
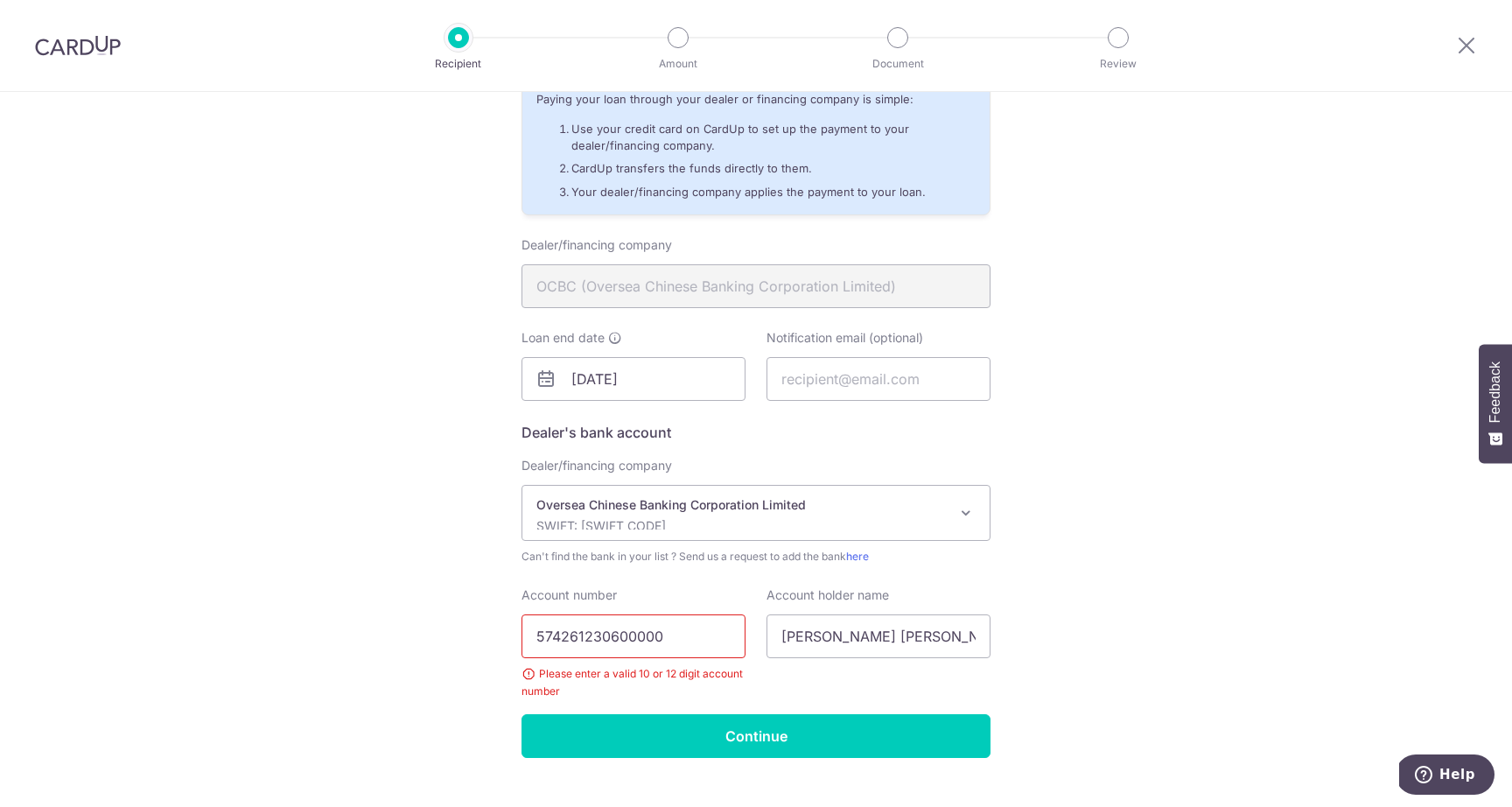
click at [572, 638] on input "574261230600000" at bounding box center [633, 637] width 224 height 44
click at [601, 643] on input "574261230600000" at bounding box center [633, 637] width 224 height 44
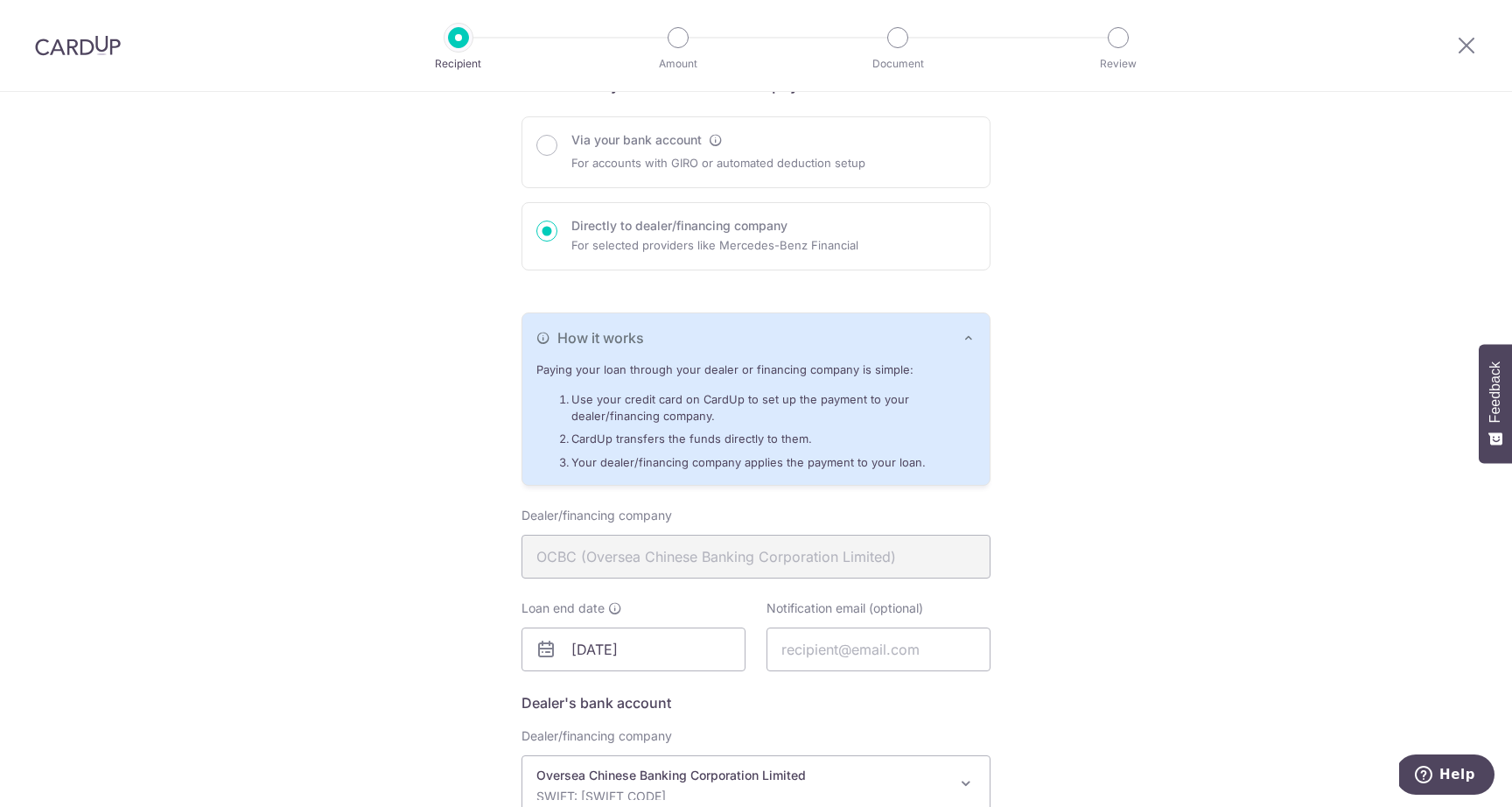
scroll to position [151, 0]
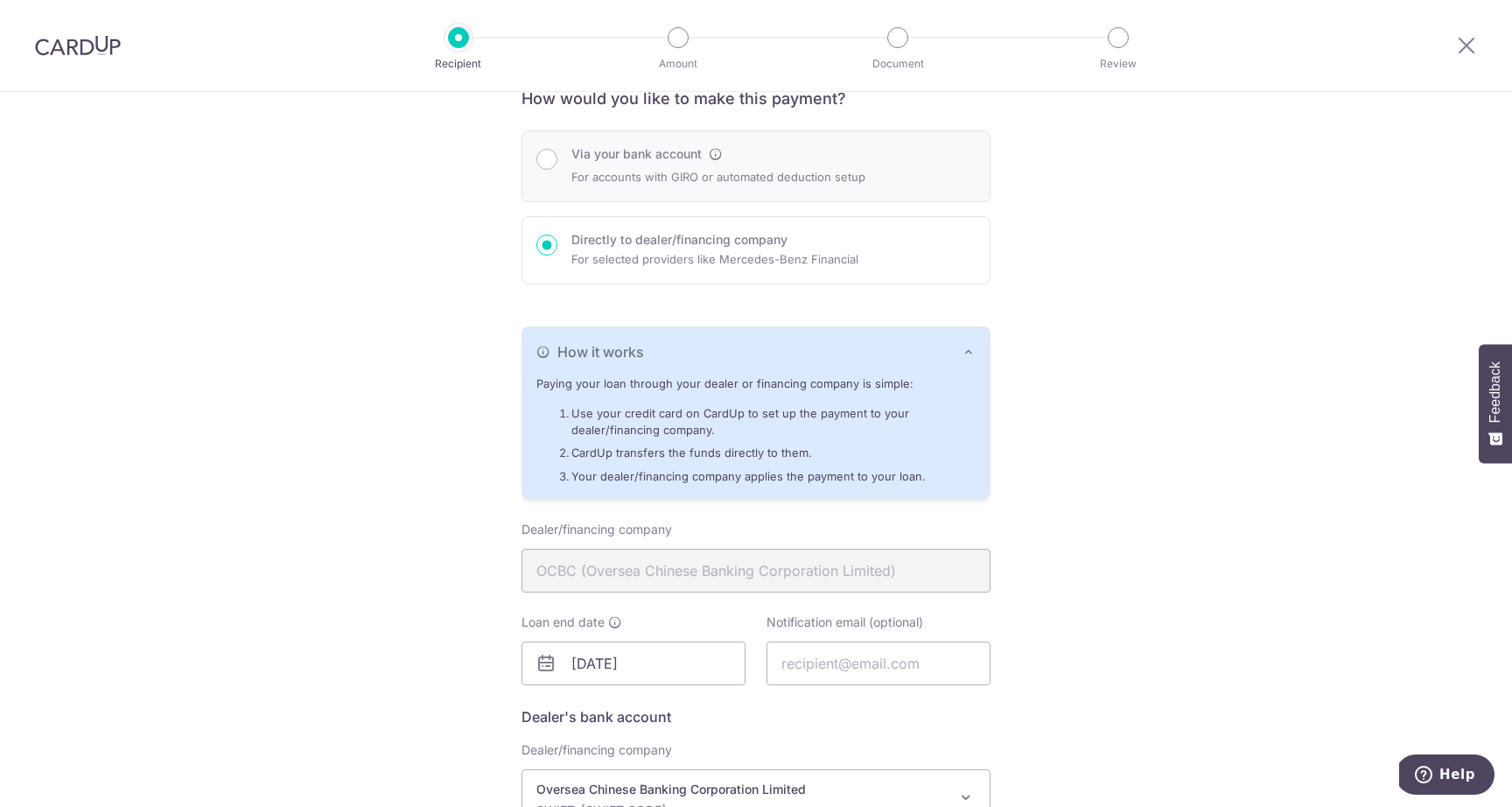
click at [594, 167] on p "For accounts with GIRO or automated deduction setup" at bounding box center [719, 177] width 294 height 21
radio input "true"
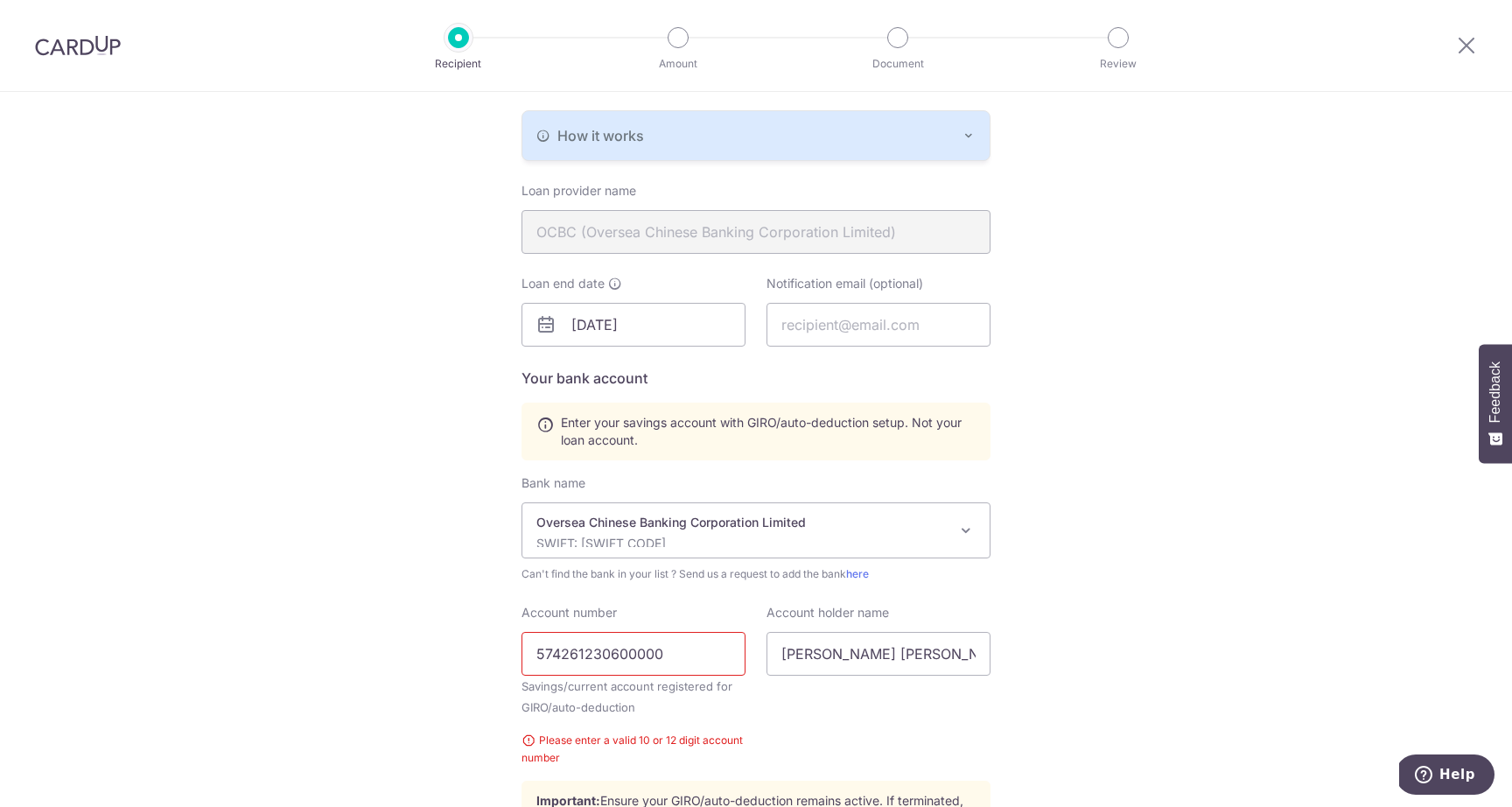
scroll to position [373, 0]
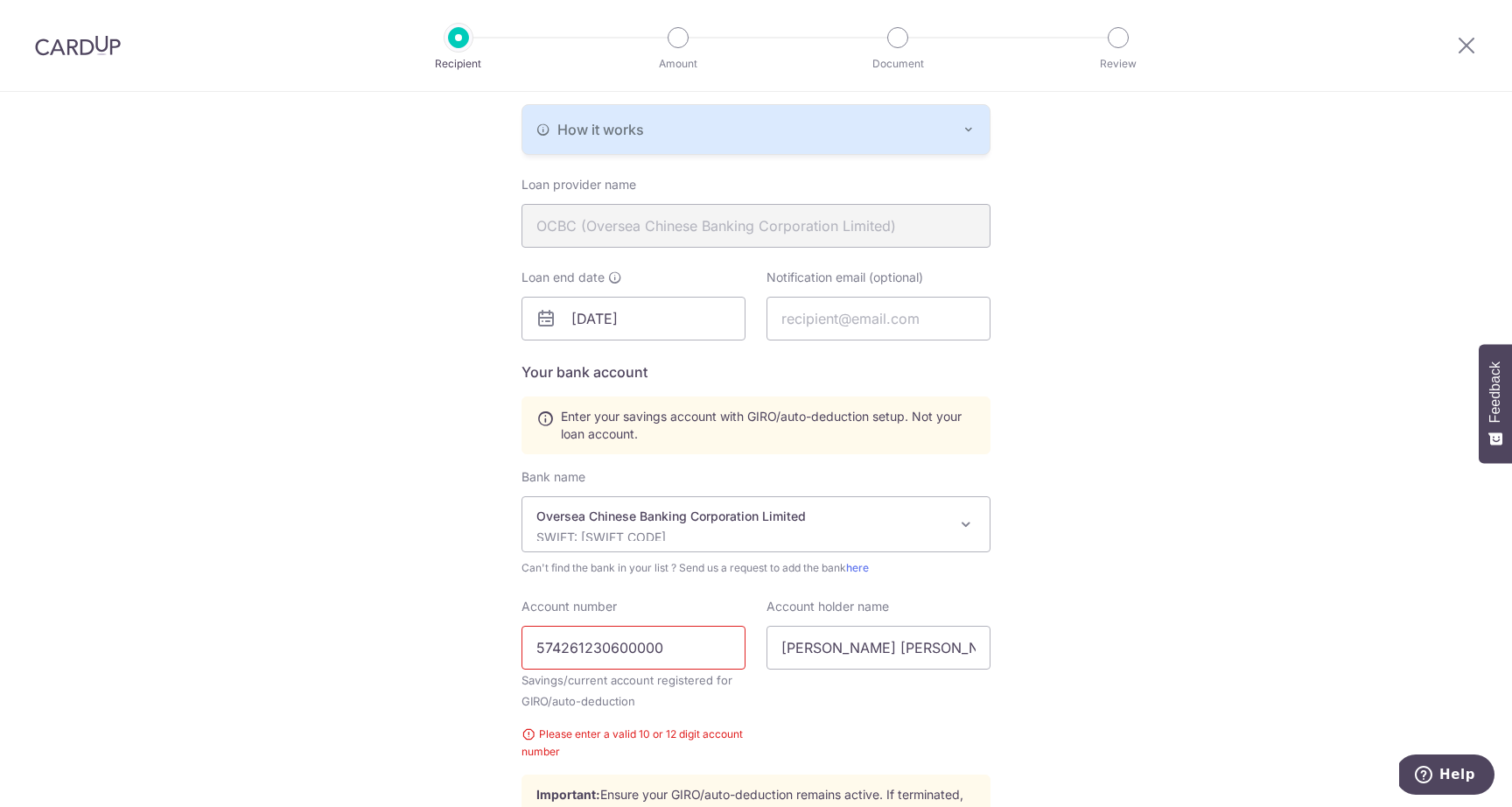
click at [638, 620] on div "Account number 574261230600000 Savings/current account registered for GIRO/auto…" at bounding box center [633, 679] width 224 height 163
click at [626, 650] on input "574261230600000" at bounding box center [633, 648] width 224 height 44
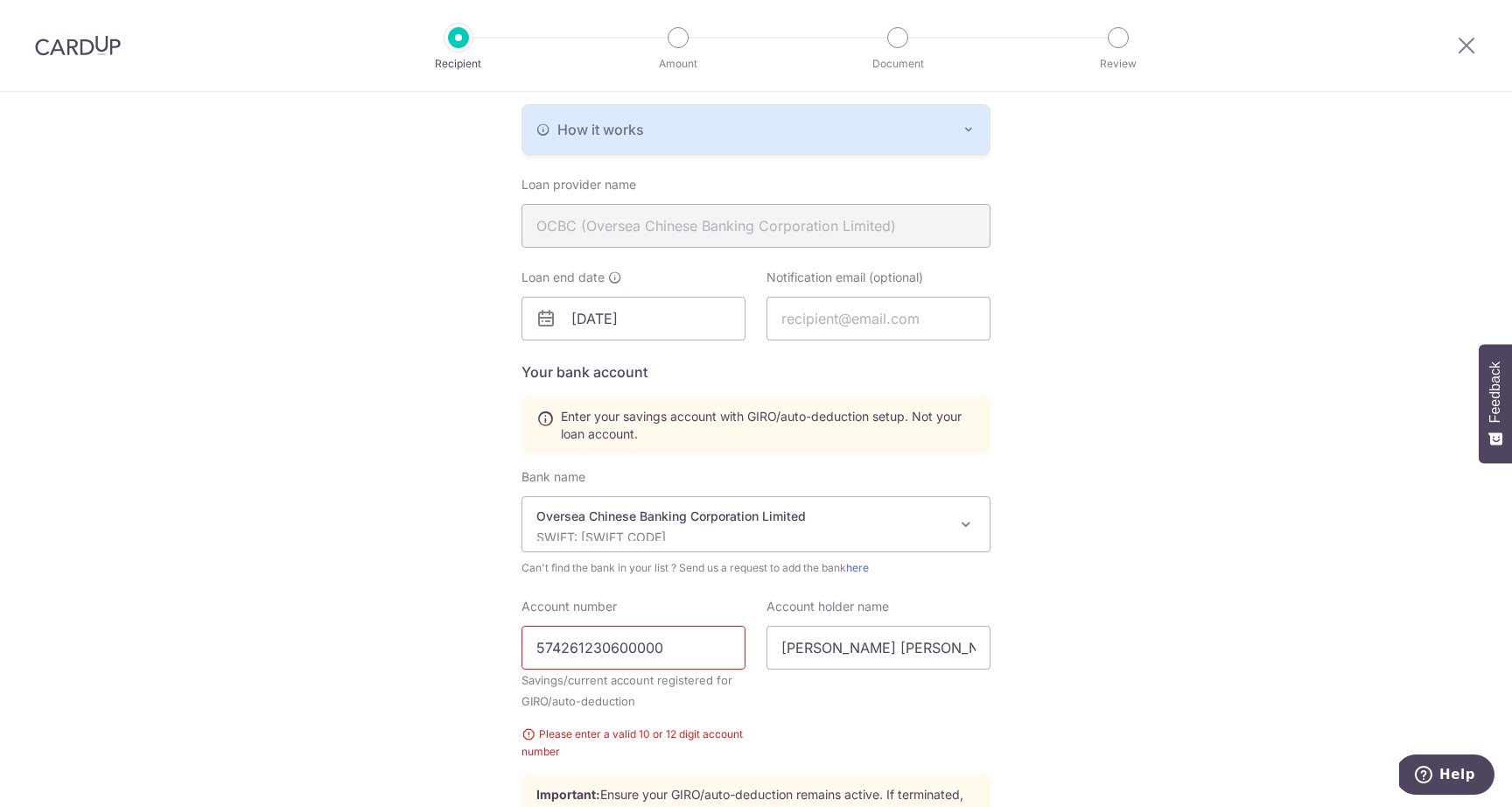
paste input "31-890978-001"
click at [626, 649] on input "531-890978-001" at bounding box center [633, 648] width 224 height 44
type input "531890978001"
click at [391, 698] on div "Who would you like to pay? Your recipient does not need a CardUp account to rec…" at bounding box center [756, 345] width 1512 height 1254
click at [570, 652] on input "531890978001" at bounding box center [633, 648] width 224 height 44
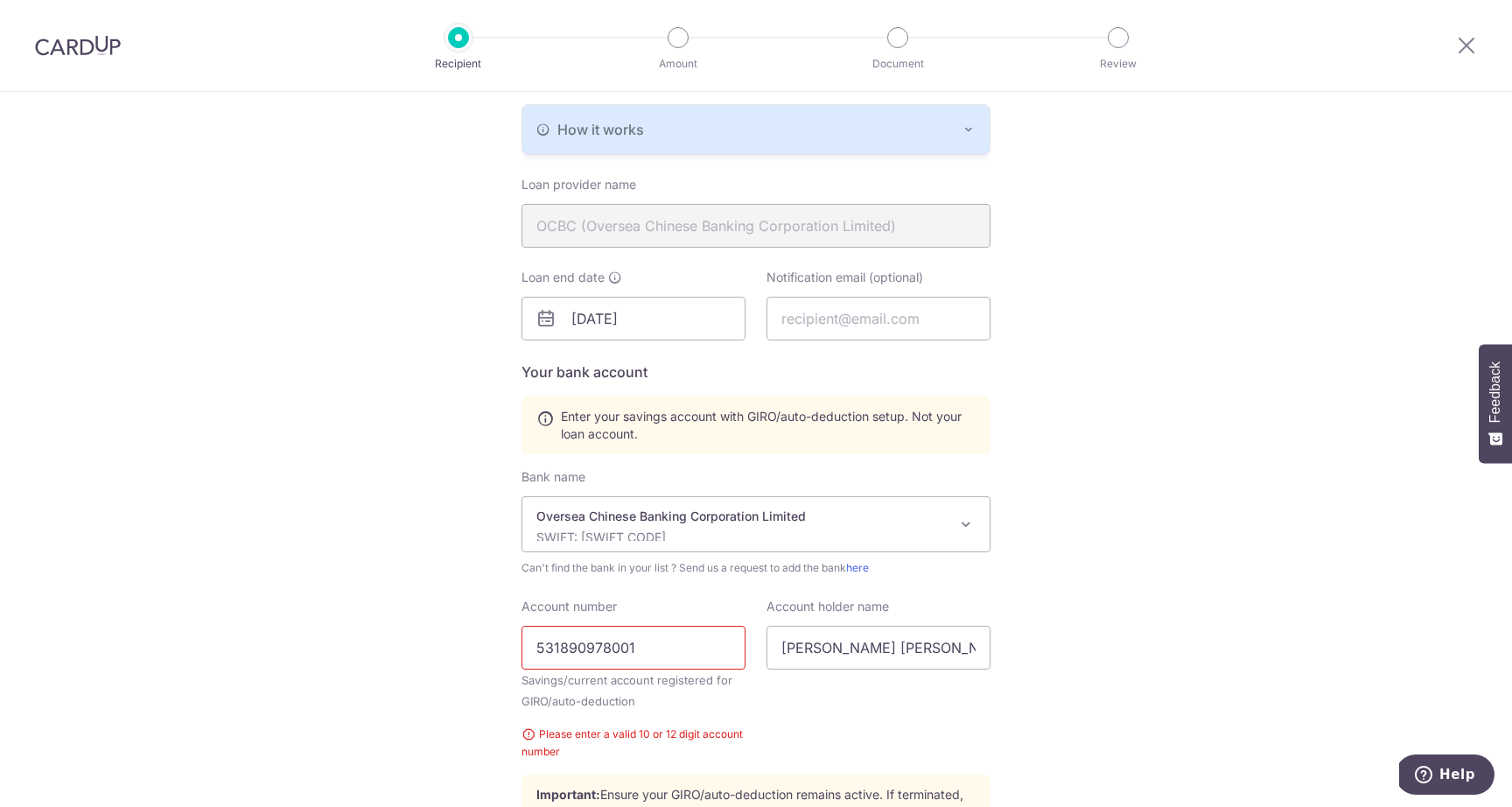
click at [602, 650] on input "531890978001" at bounding box center [633, 648] width 224 height 44
click at [649, 648] on input "531890978001" at bounding box center [633, 648] width 224 height 44
click at [993, 693] on div "Account holder name Benjamin Yap Yan Han" at bounding box center [879, 679] width 245 height 163
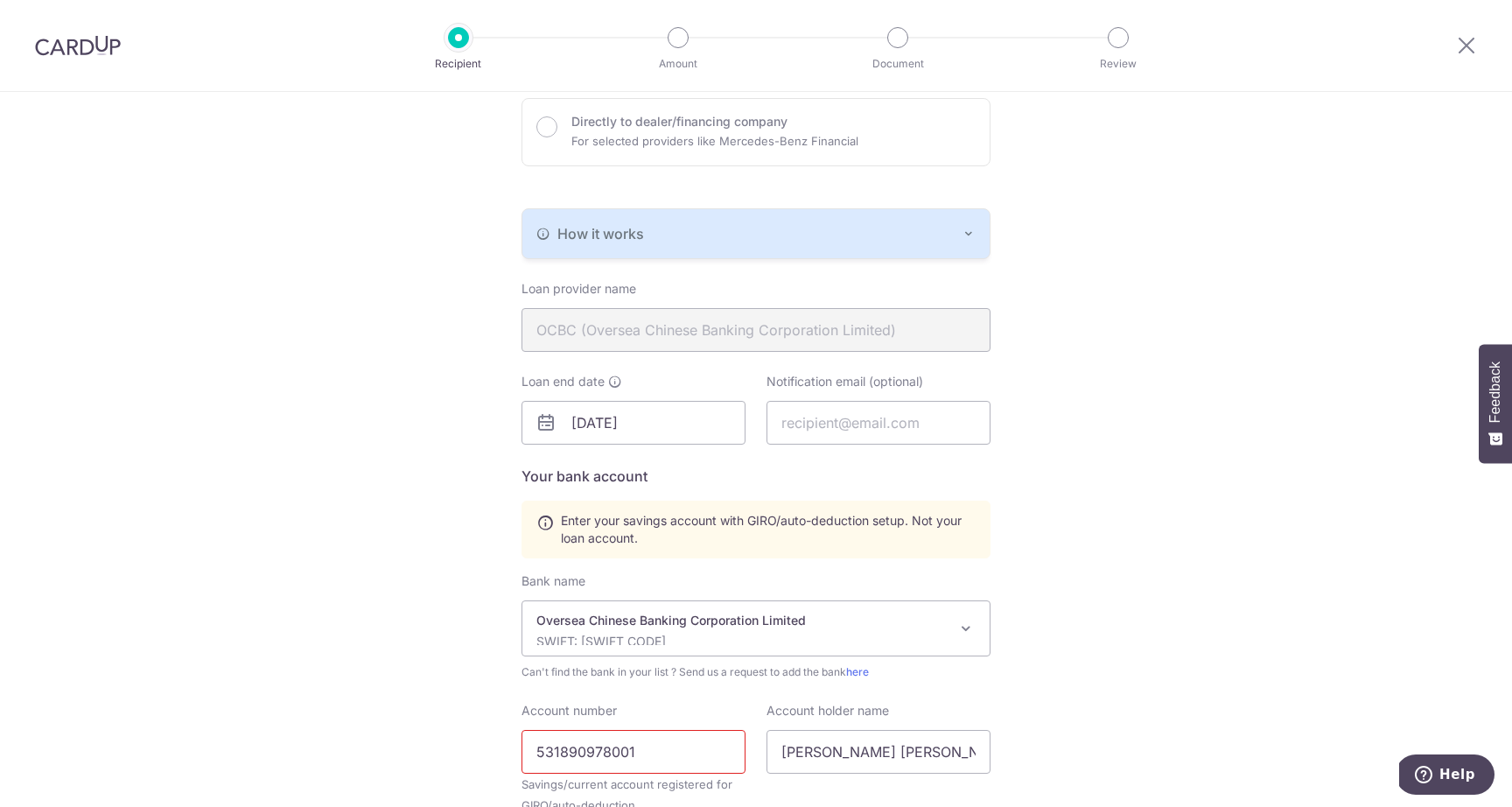
scroll to position [538, 0]
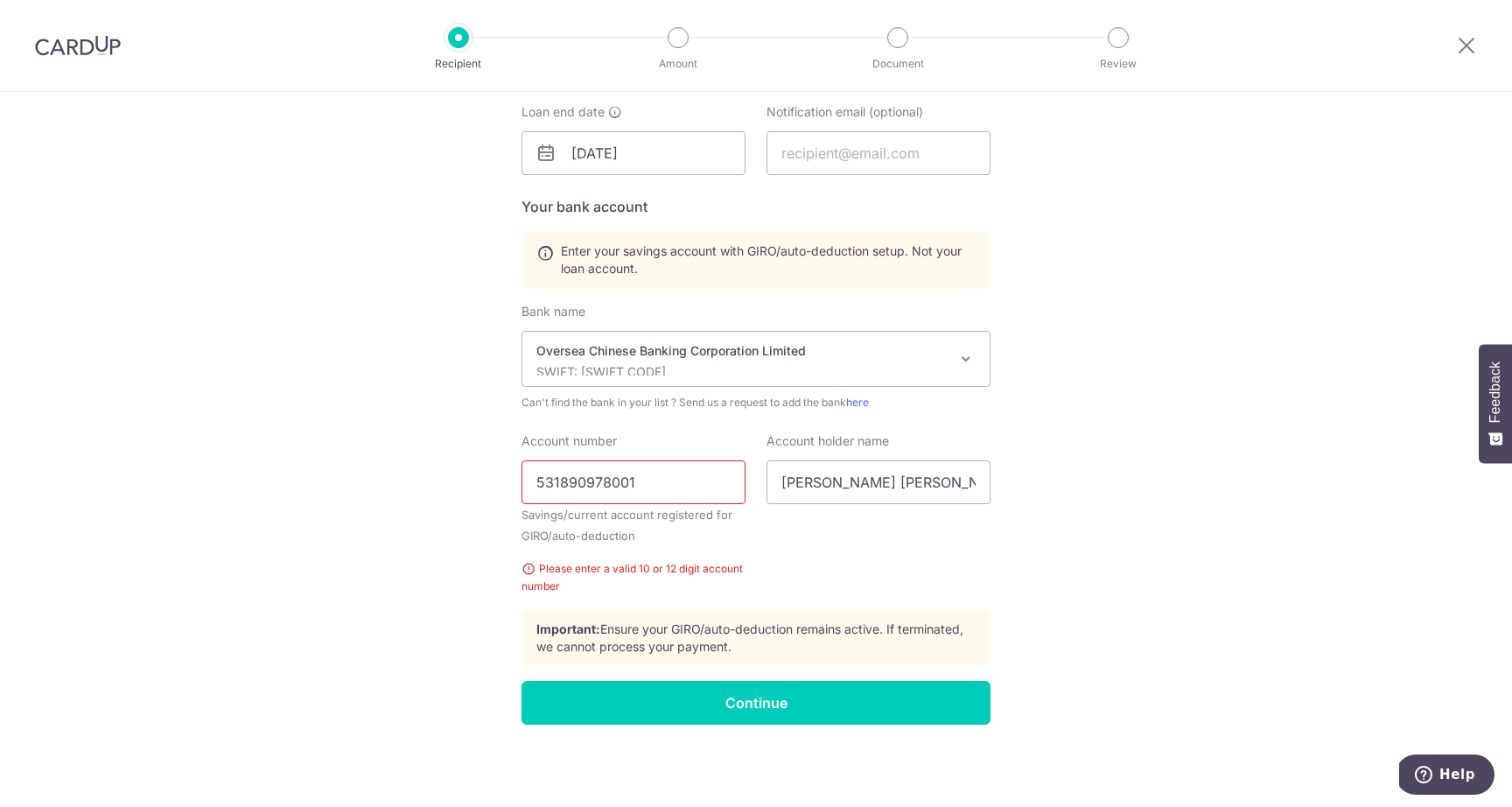
click at [896, 565] on div "Account holder name Benjamin Yap Yan Han" at bounding box center [879, 514] width 245 height 163
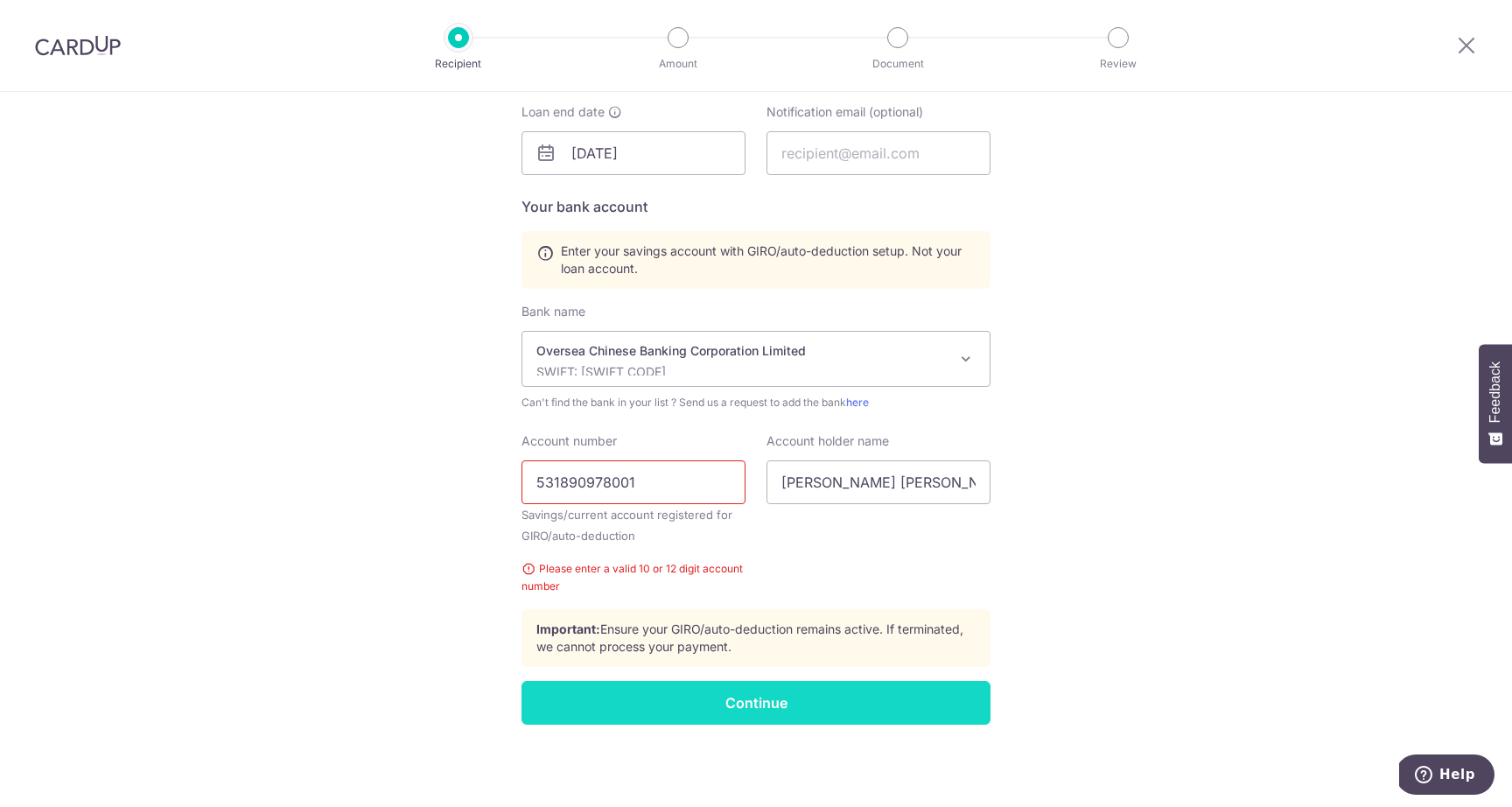
click at [754, 692] on input "Continue" at bounding box center [756, 703] width 469 height 44
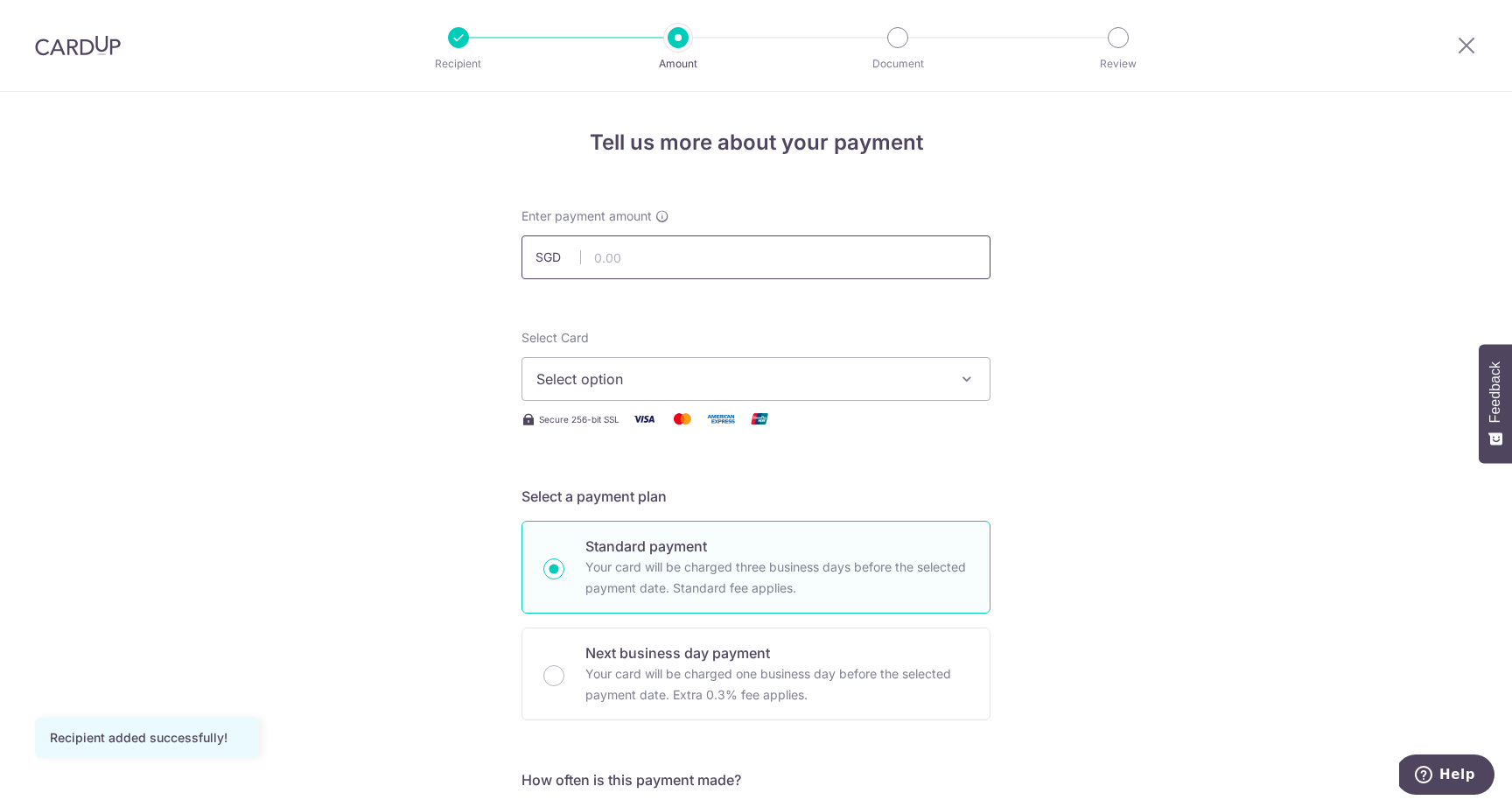
click at [832, 260] on input "text" at bounding box center [756, 257] width 469 height 44
paste input "1,668.00"
click at [605, 260] on input "1,668.00" at bounding box center [756, 257] width 469 height 44
type input "1,668.00"
click at [682, 386] on span "Select option" at bounding box center [740, 379] width 408 height 21
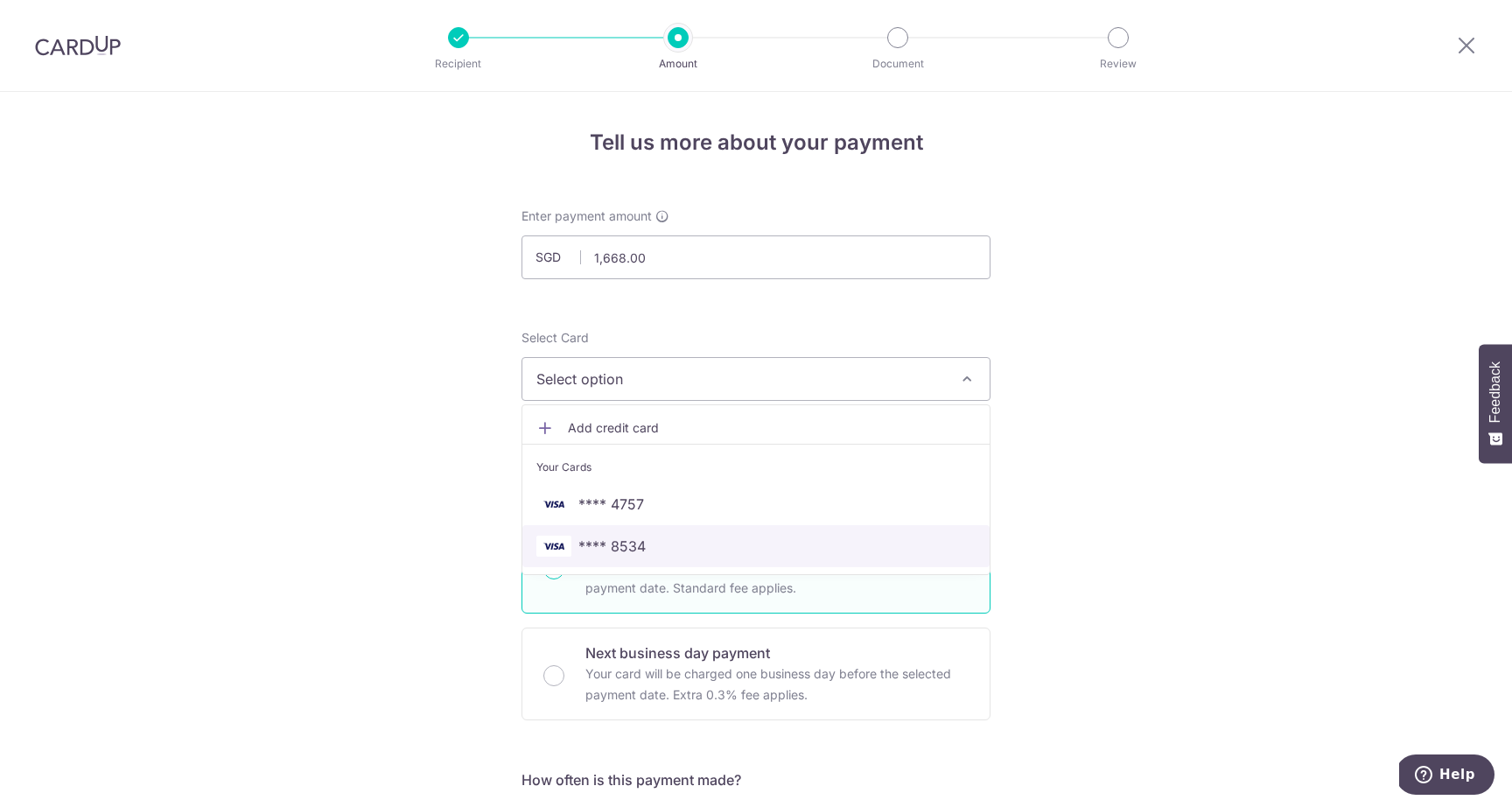
click at [620, 538] on span "**** 8534" at bounding box center [612, 546] width 68 height 21
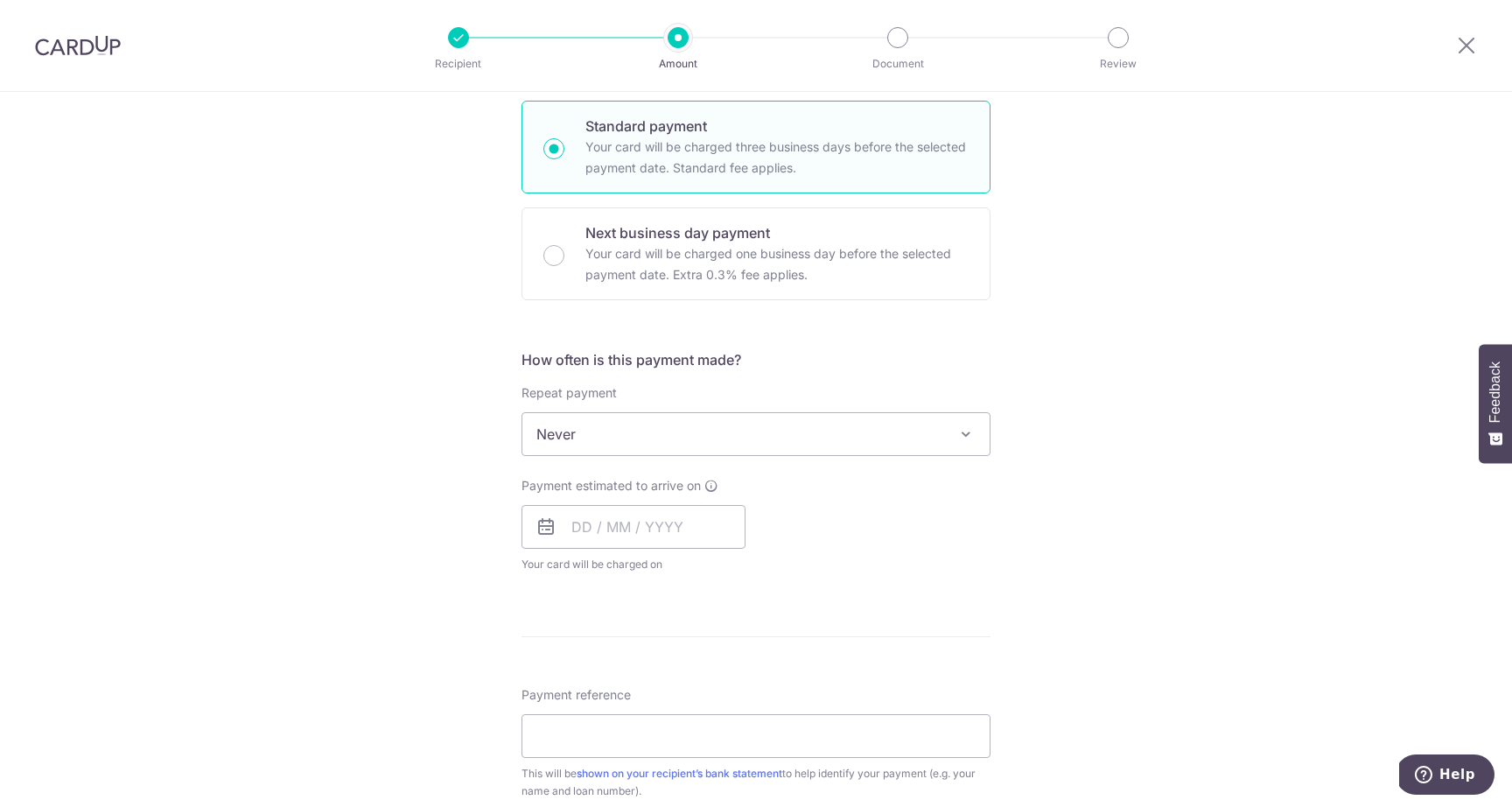
scroll to position [417, 0]
click at [722, 442] on span "Never" at bounding box center [756, 438] width 468 height 42
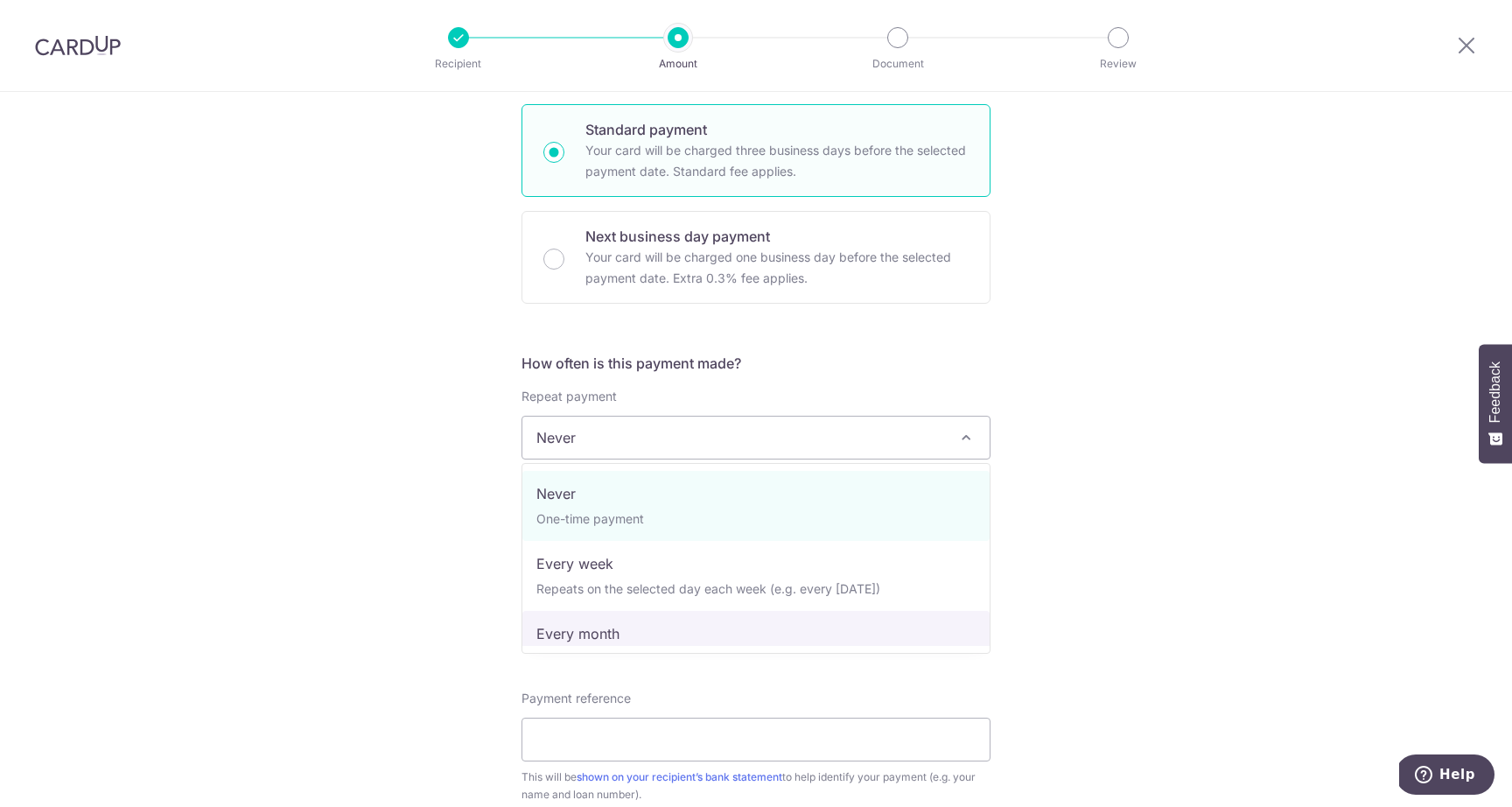
select select "3"
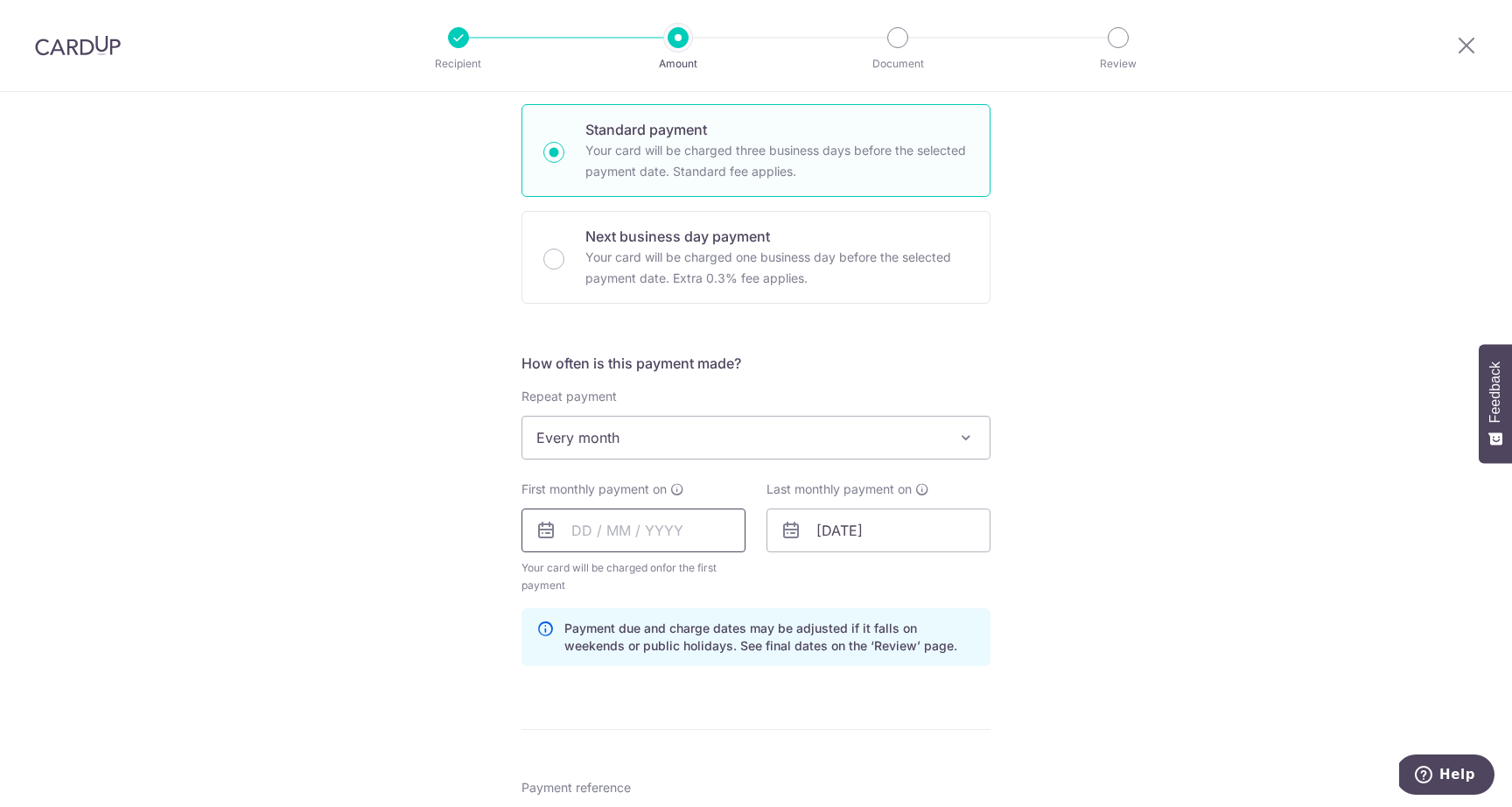
click at [647, 523] on input "text" at bounding box center [633, 530] width 224 height 44
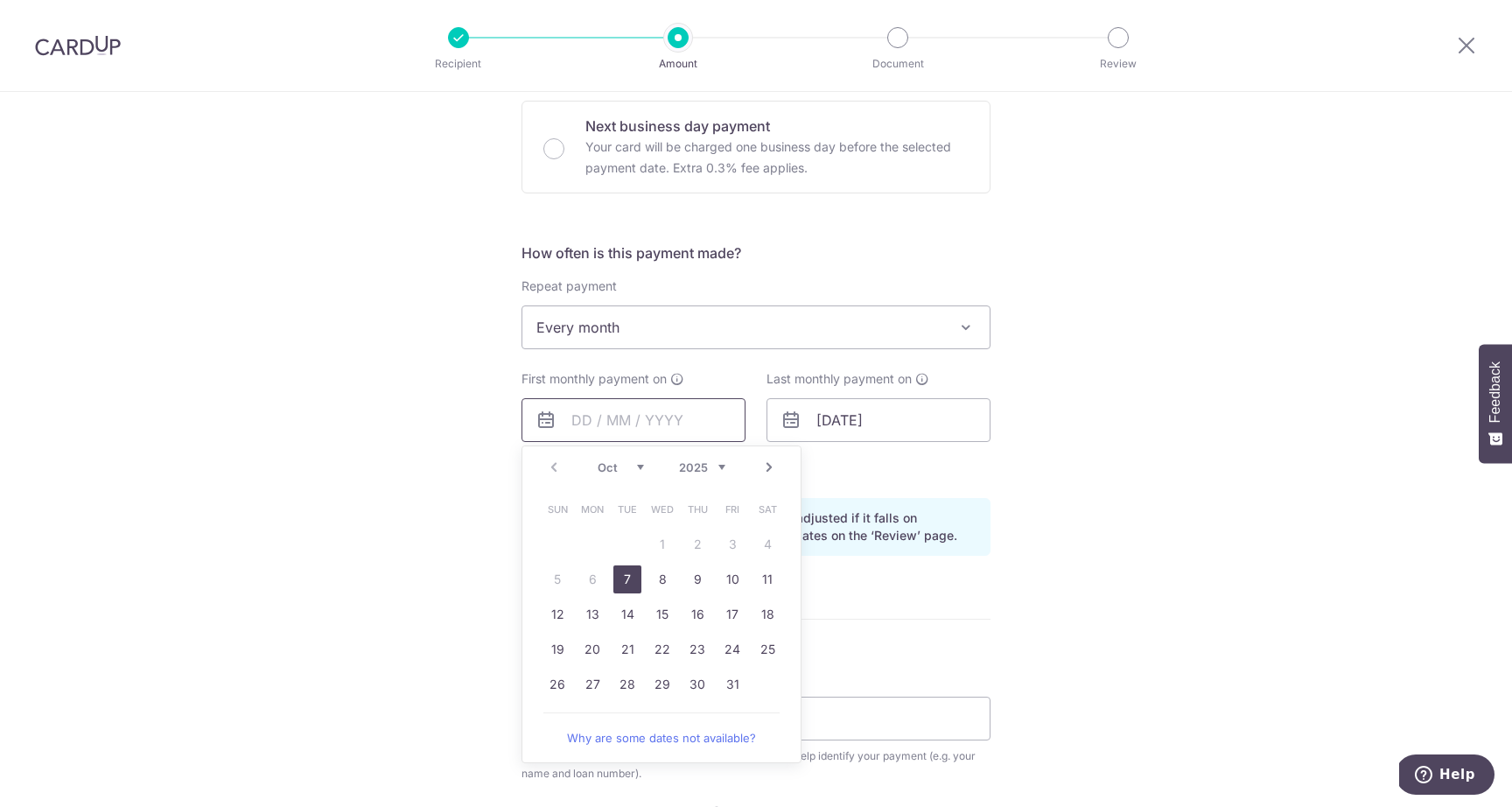
scroll to position [528, 0]
click at [629, 684] on link "28" at bounding box center [628, 684] width 28 height 28
type input "[DATE]"
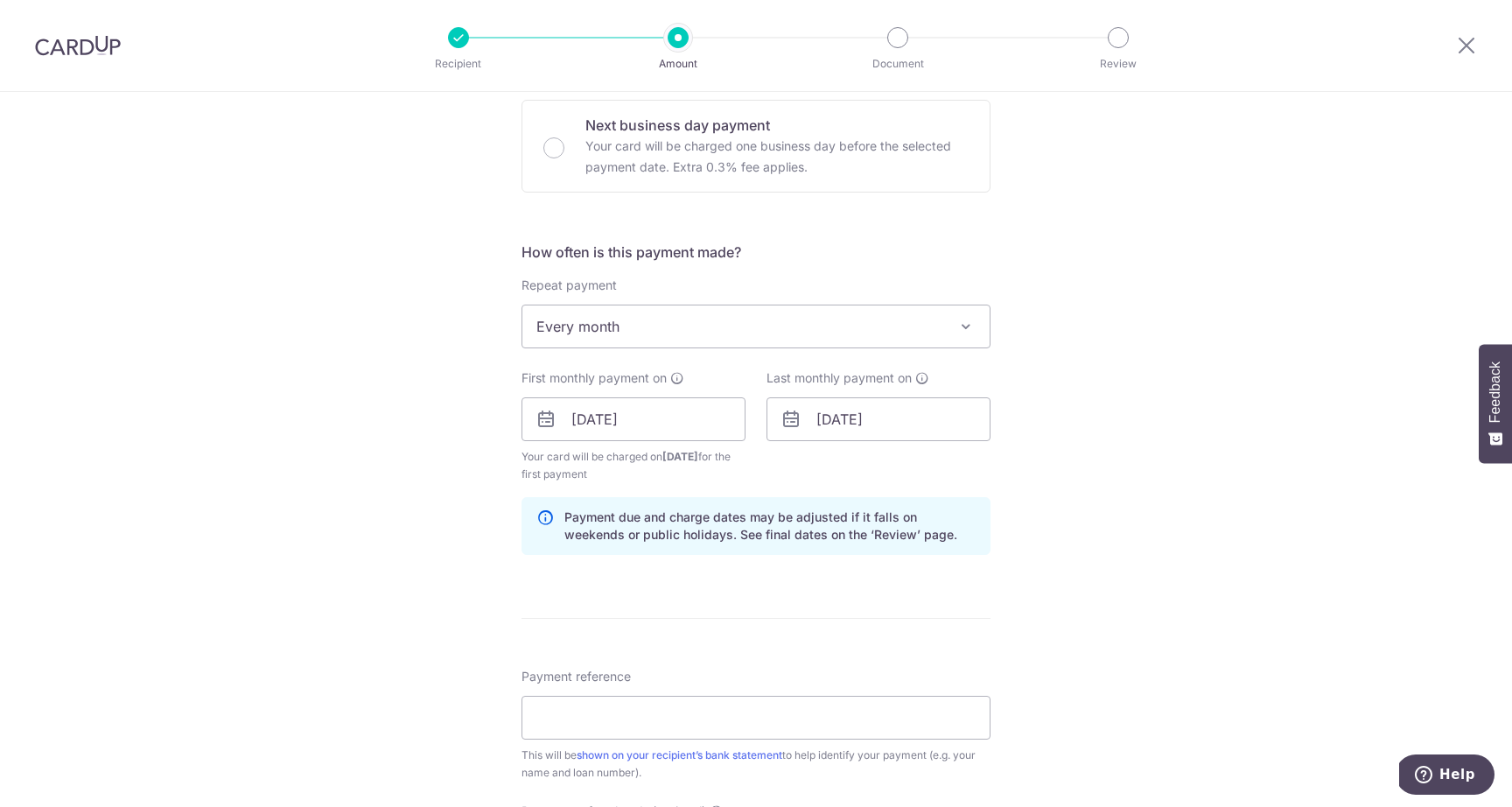
scroll to position [634, 0]
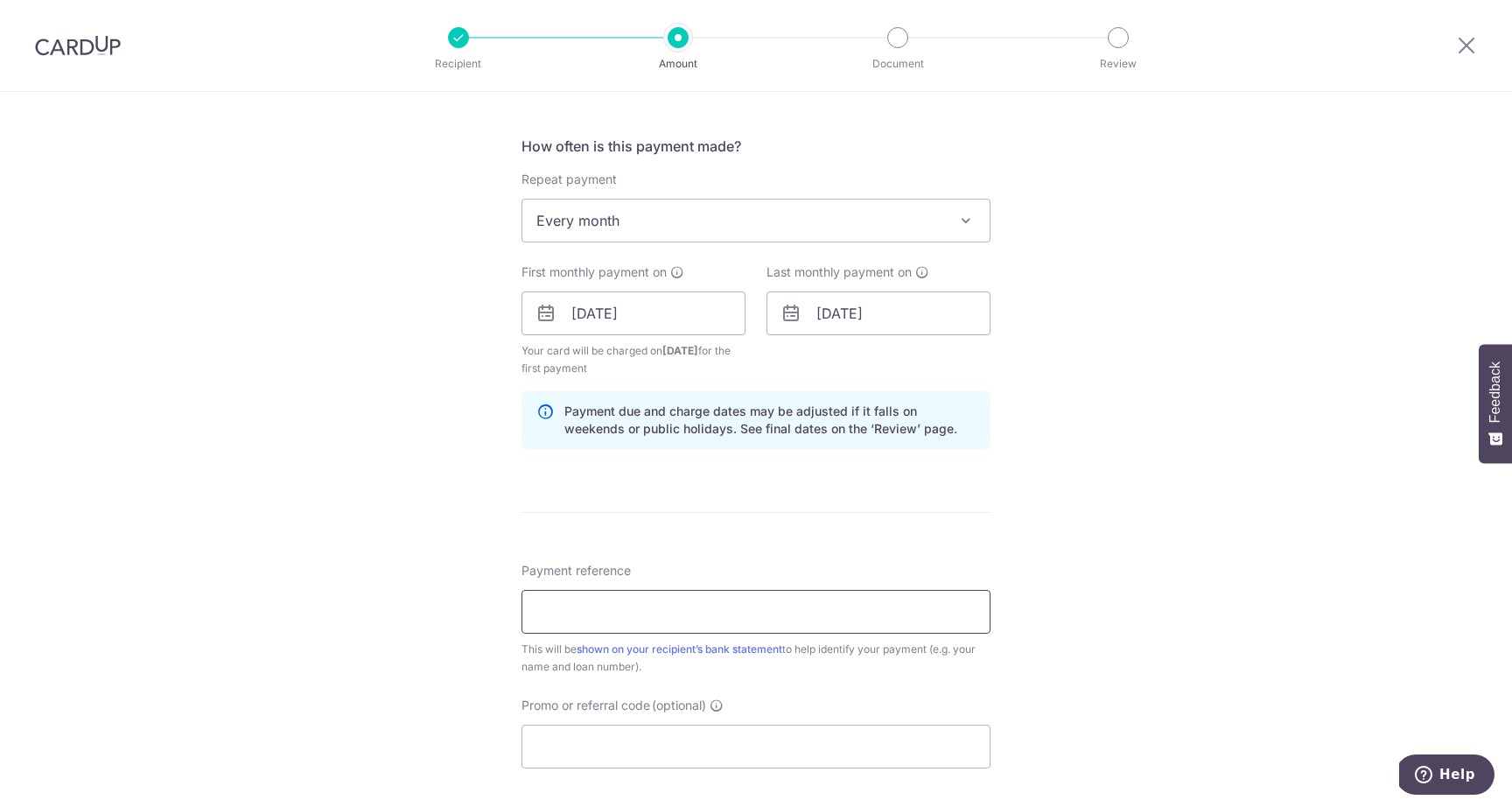
click at [667, 614] on input "Payment reference" at bounding box center [756, 612] width 469 height 44
click at [1166, 533] on div "Tell us more about your payment Enter payment amount SGD 1,668.00 1668.00 Recip…" at bounding box center [756, 294] width 1512 height 1673
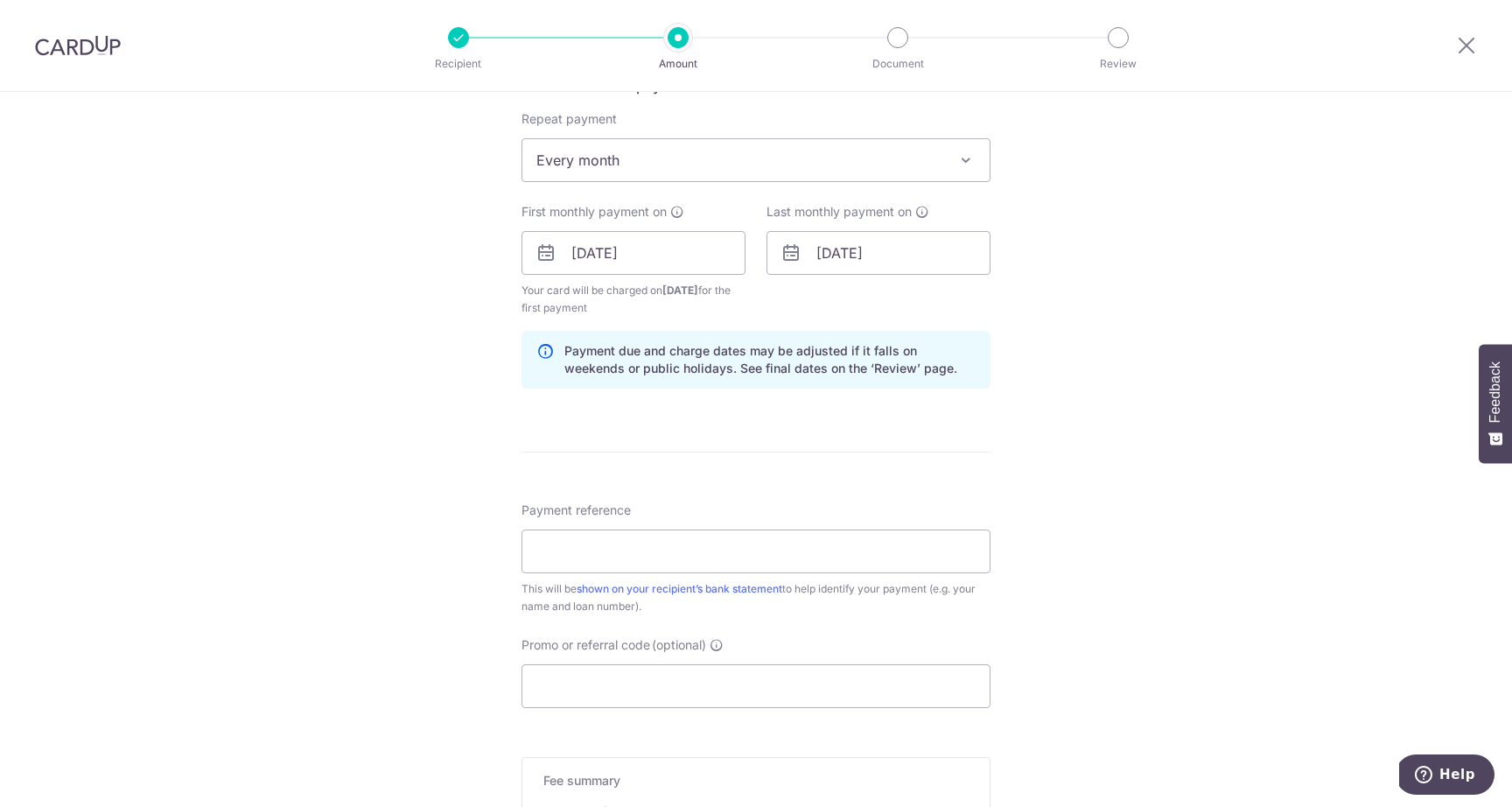
scroll to position [700, 0]
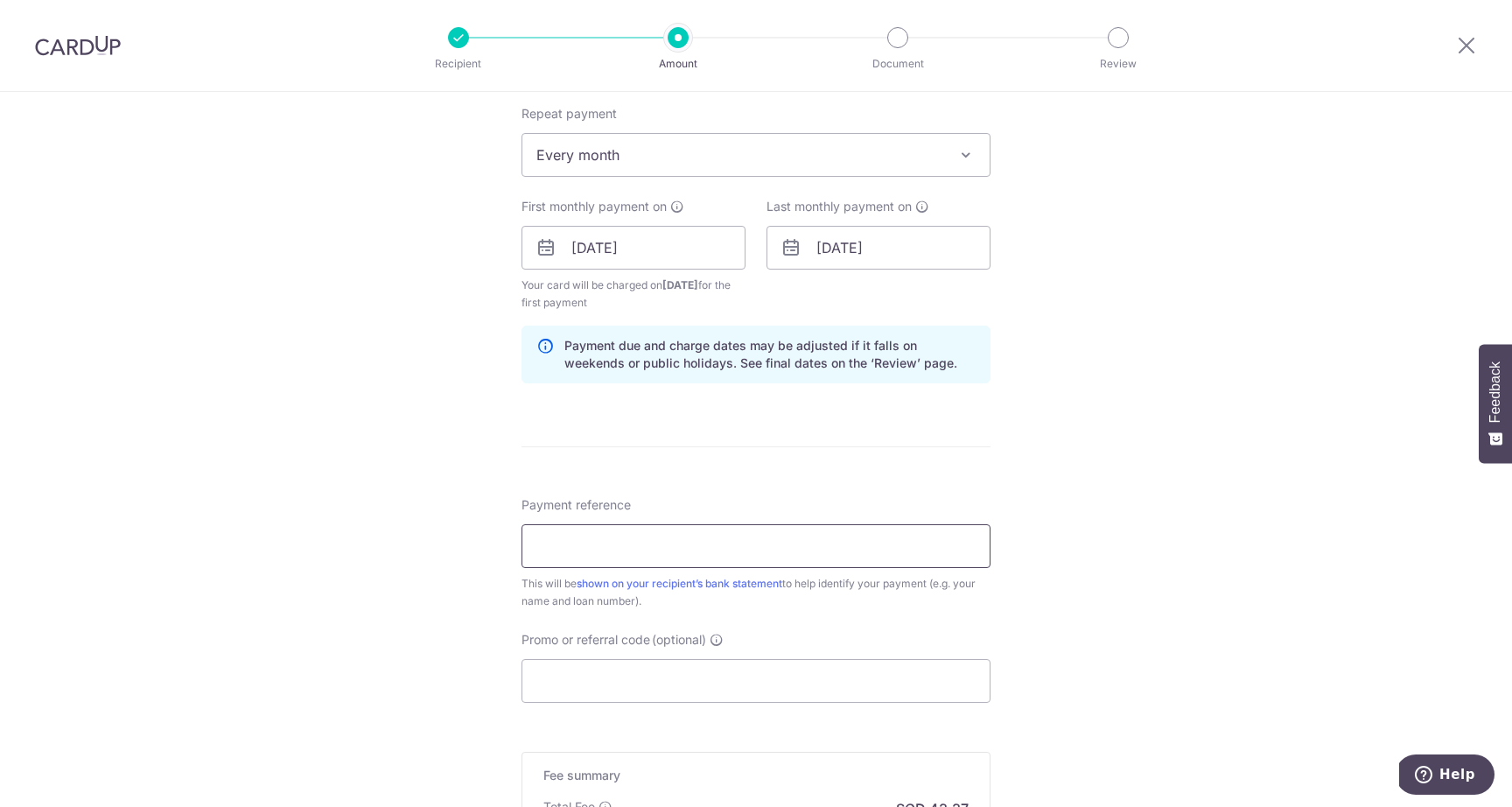
click at [733, 538] on input "Payment reference" at bounding box center [756, 546] width 469 height 44
paste input "574261230600000"
type input "574261230600000"
click at [607, 682] on input "Promo or referral code (optional)" at bounding box center [756, 681] width 469 height 44
click at [609, 678] on input "Promo or referral code (optional)" at bounding box center [756, 681] width 469 height 44
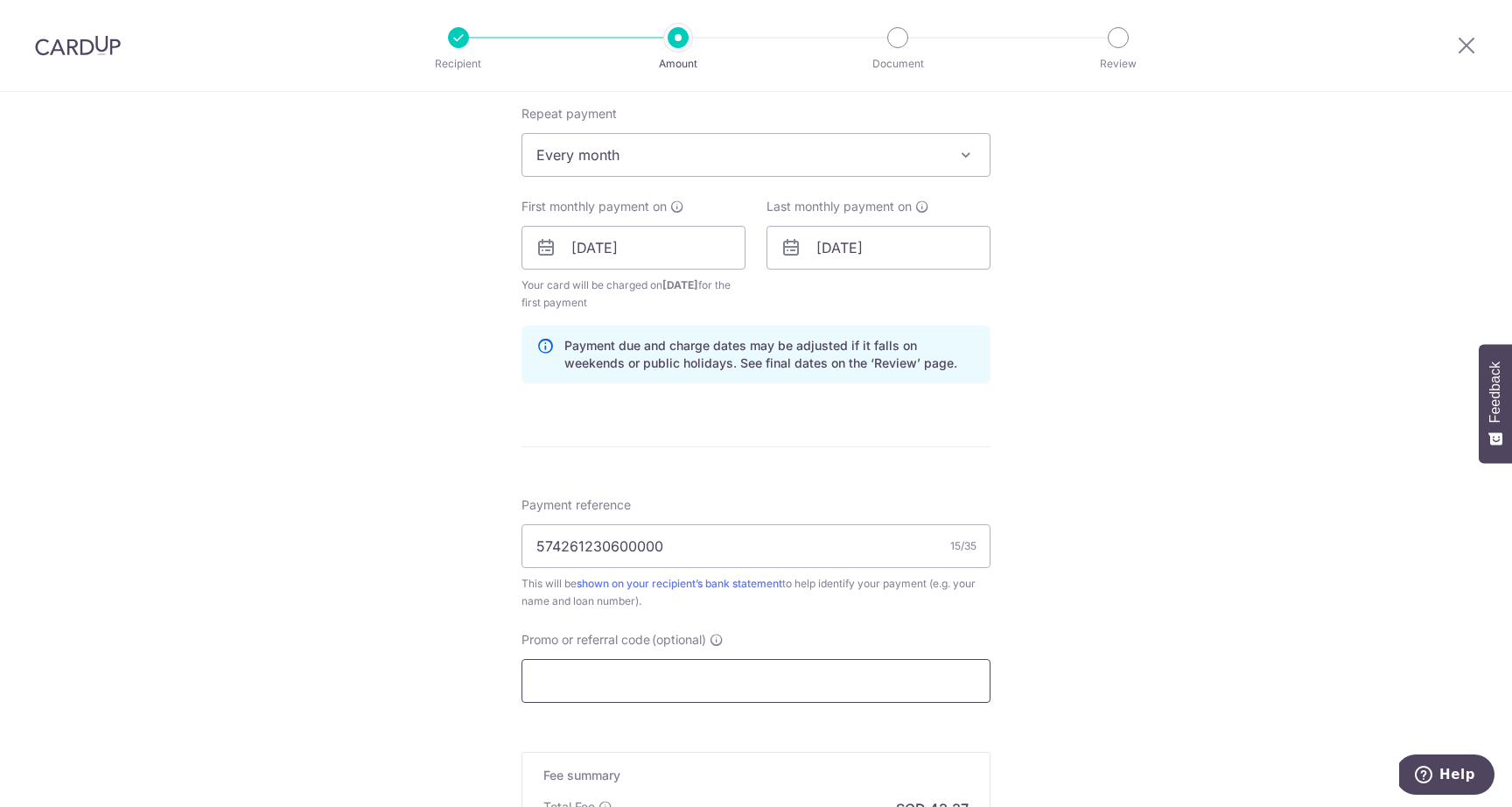
paste input "OCBC18"
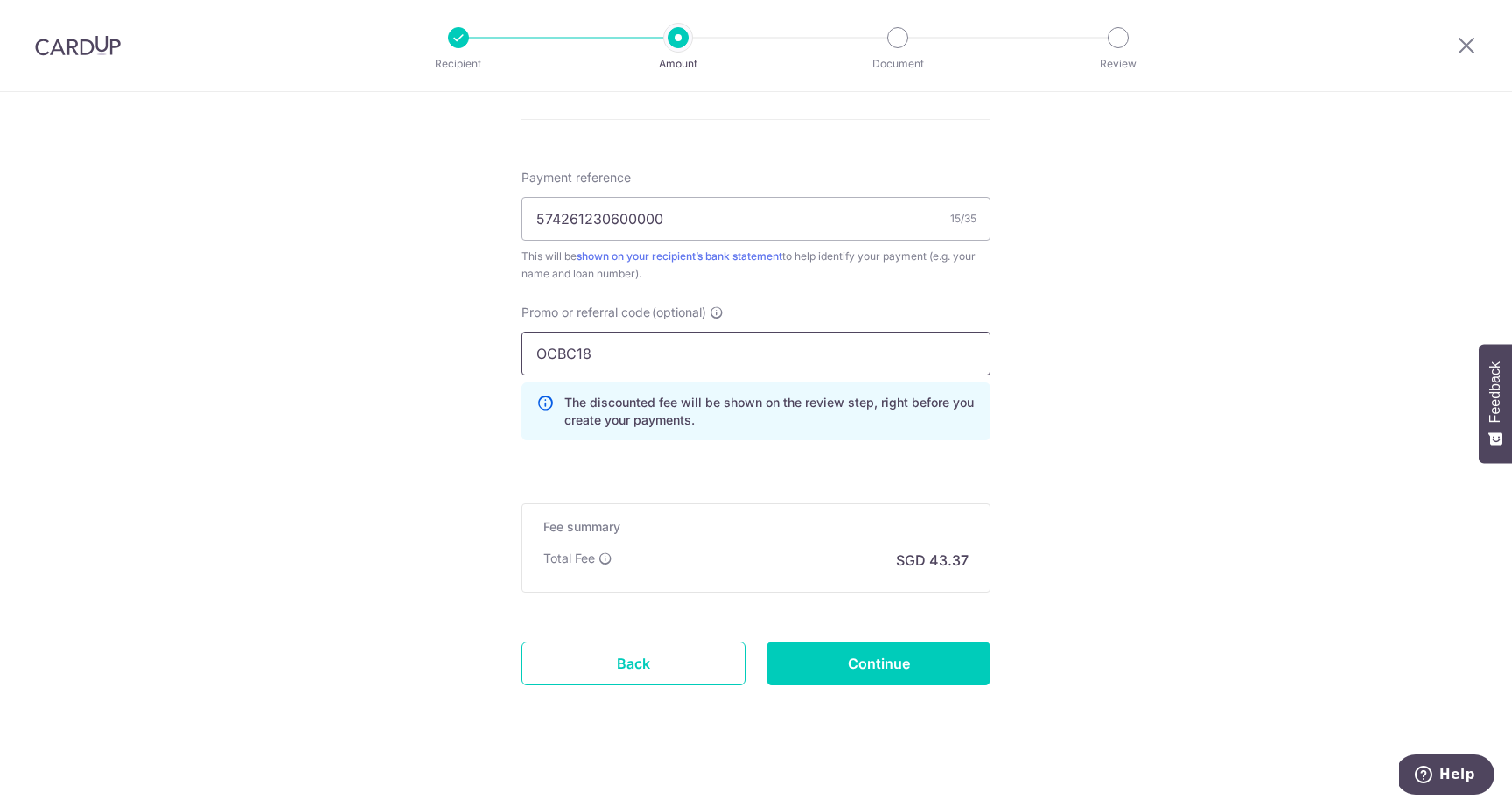
scroll to position [1037, 0]
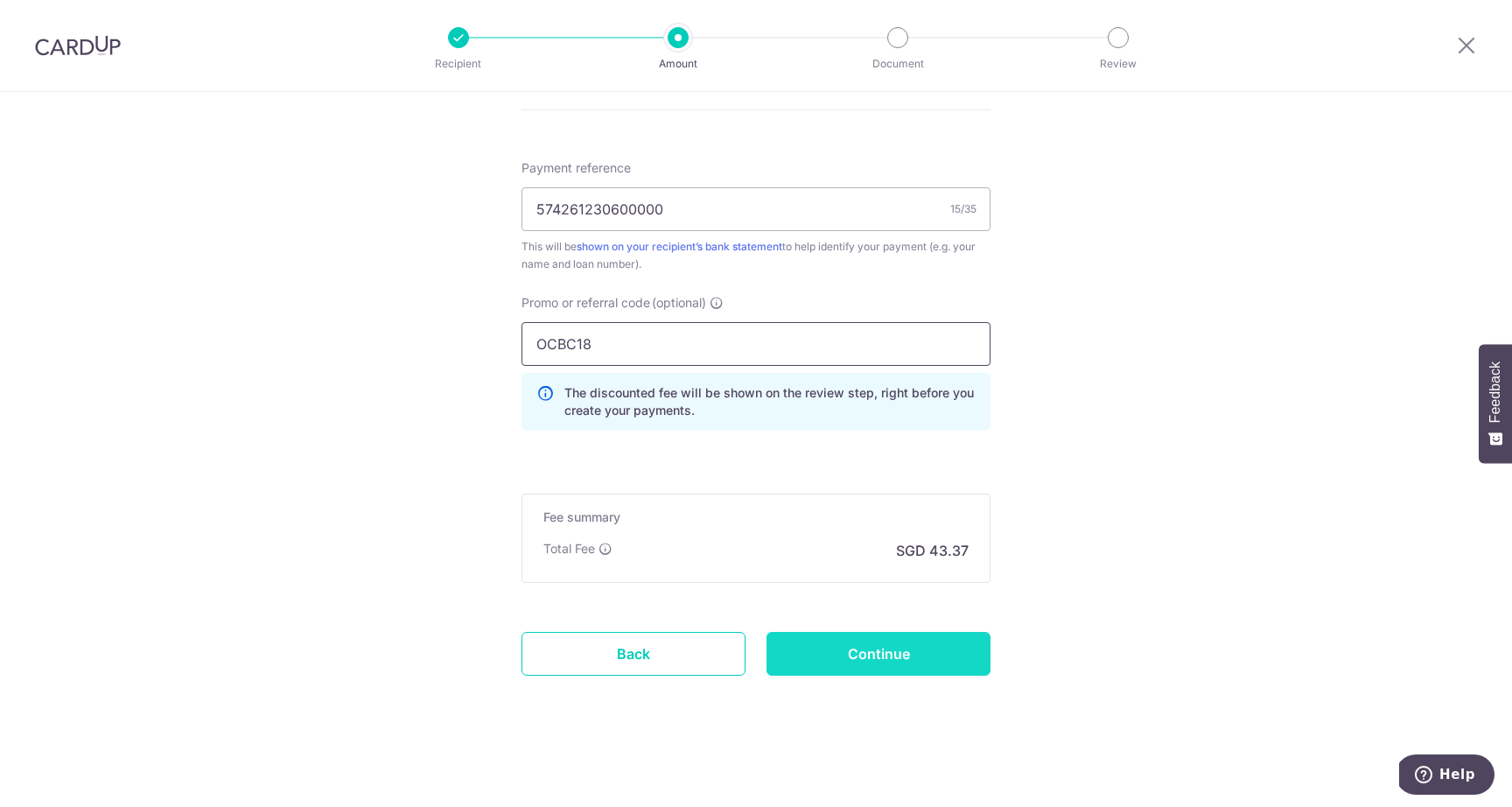
type input "OCBC18"
click at [882, 645] on input "Continue" at bounding box center [879, 655] width 224 height 44
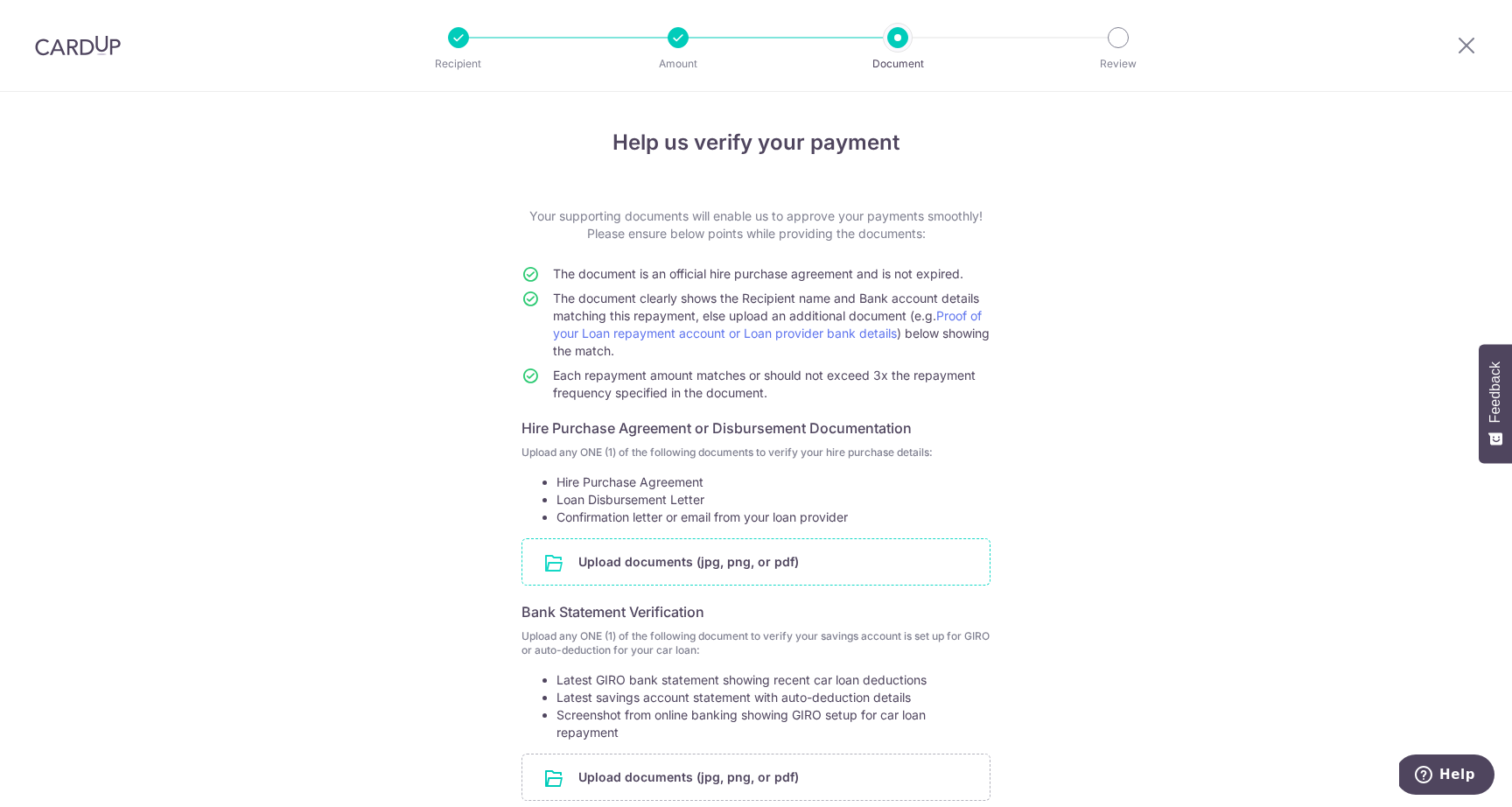
click at [725, 559] on input "file" at bounding box center [756, 562] width 468 height 46
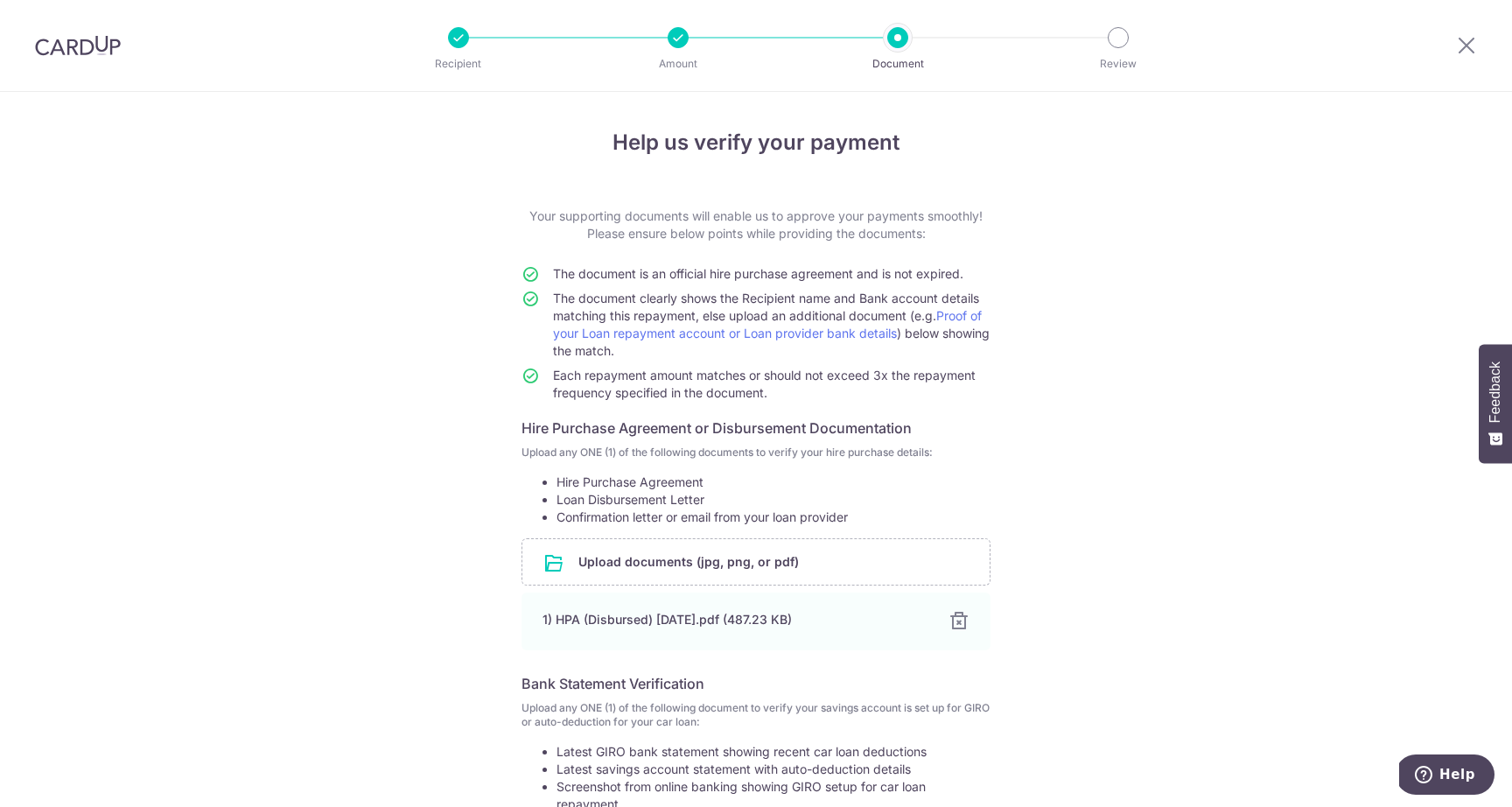
scroll to position [244, 0]
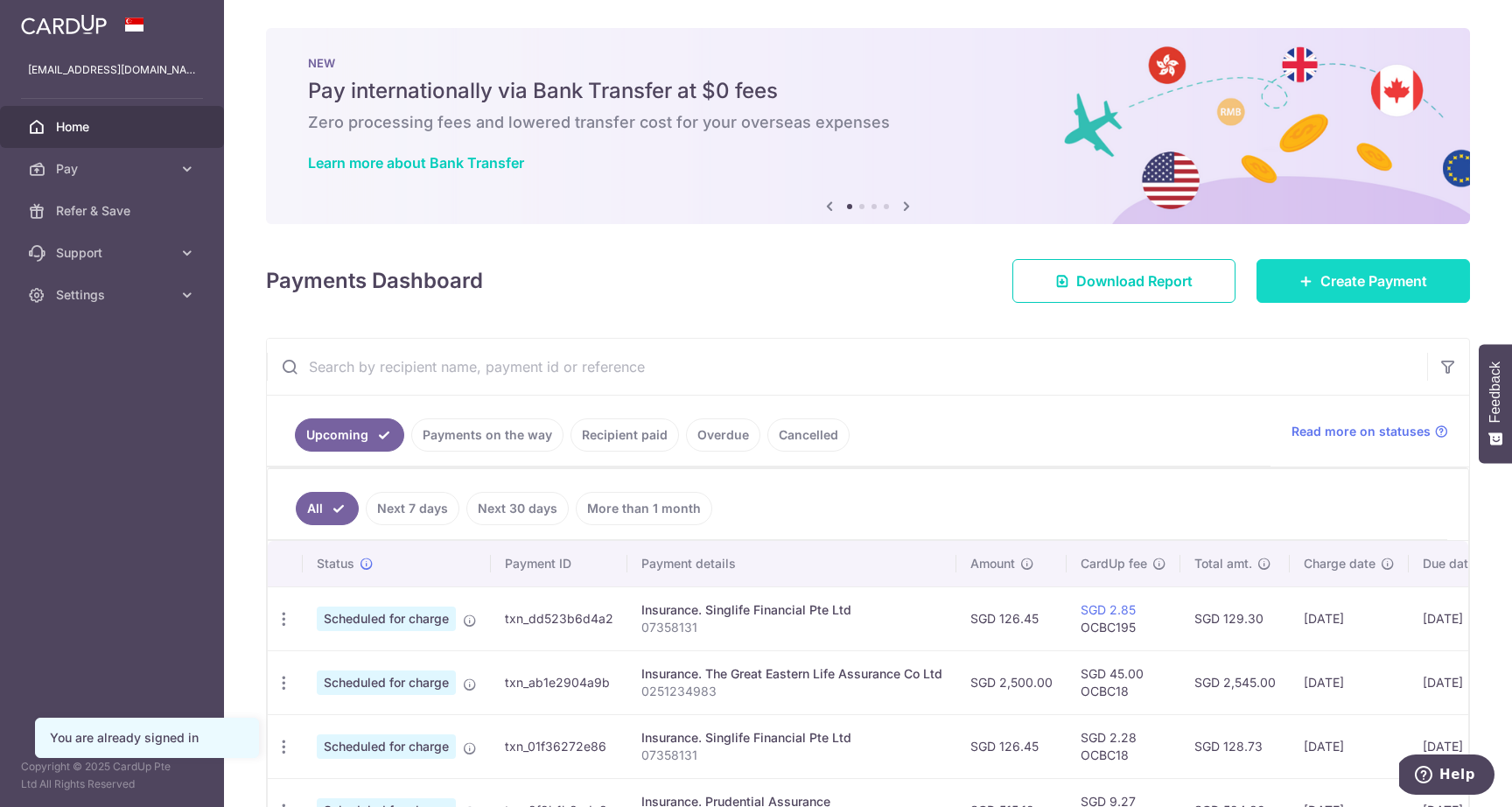
click at [1349, 295] on link "Create Payment" at bounding box center [1363, 281] width 214 height 44
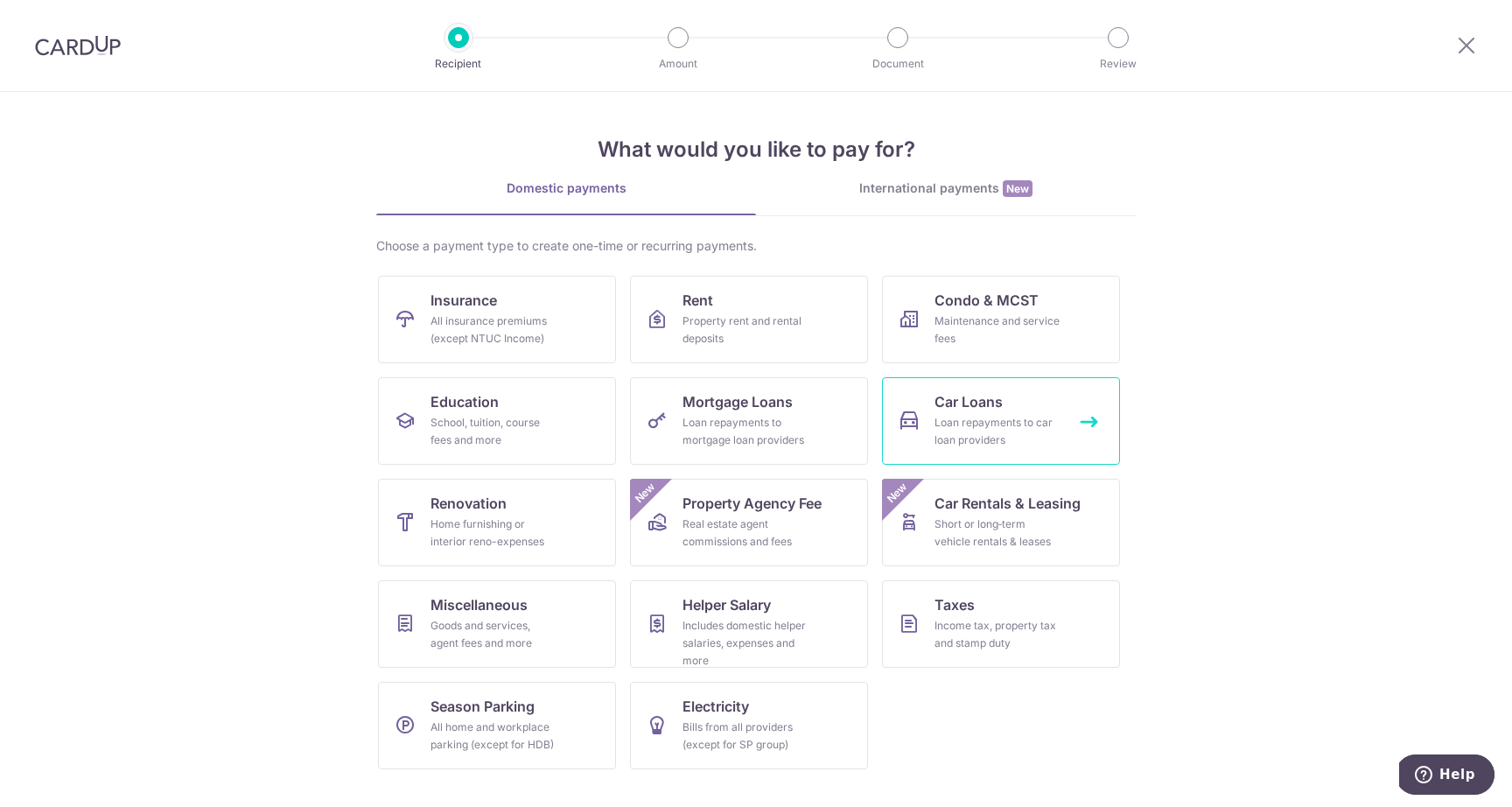
click at [922, 408] on link "Car Loans Loan repayments to car loan providers" at bounding box center [1001, 420] width 238 height 87
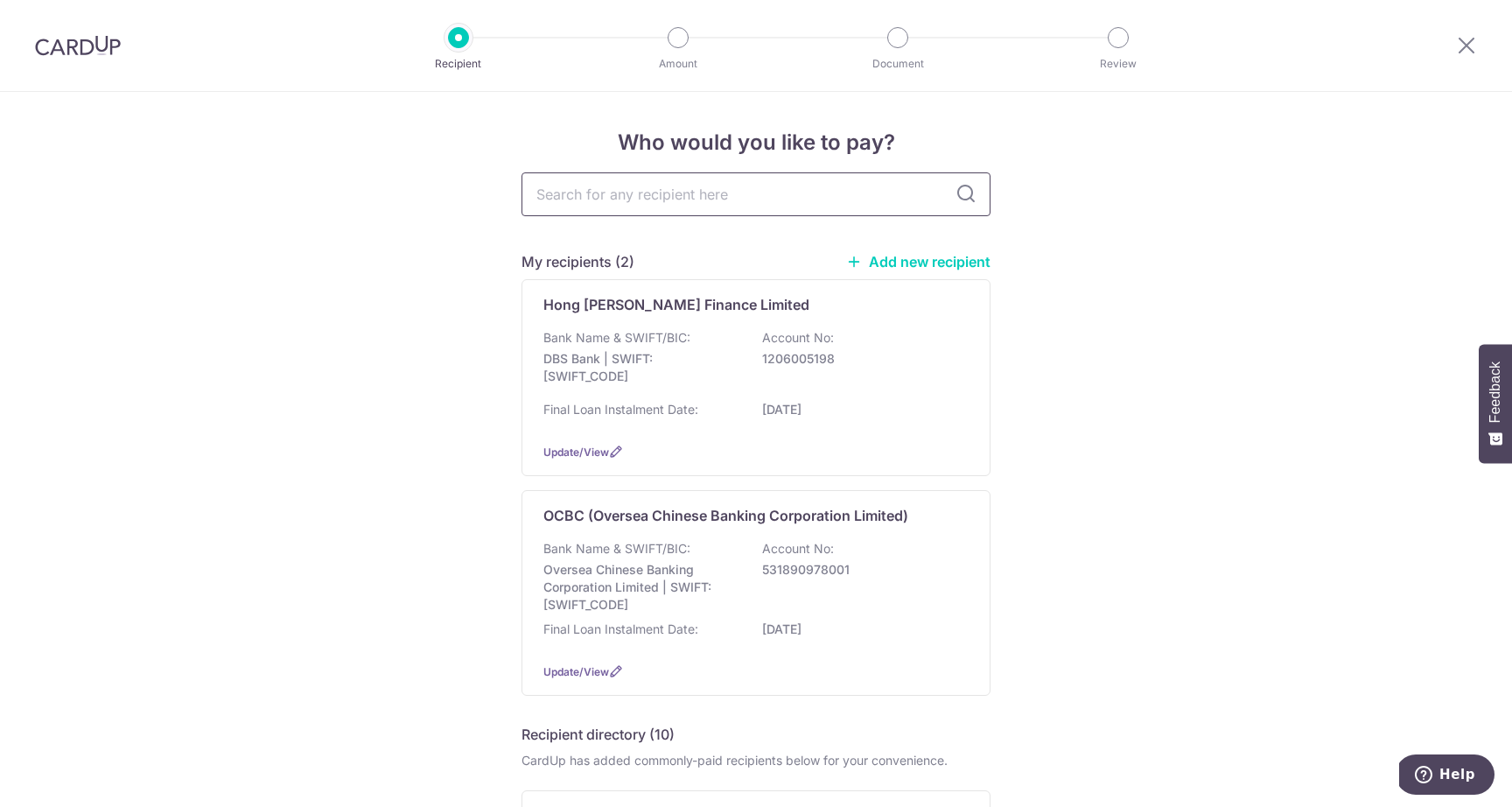
click at [672, 196] on input "text" at bounding box center [756, 195] width 469 height 44
type input "ocbc"
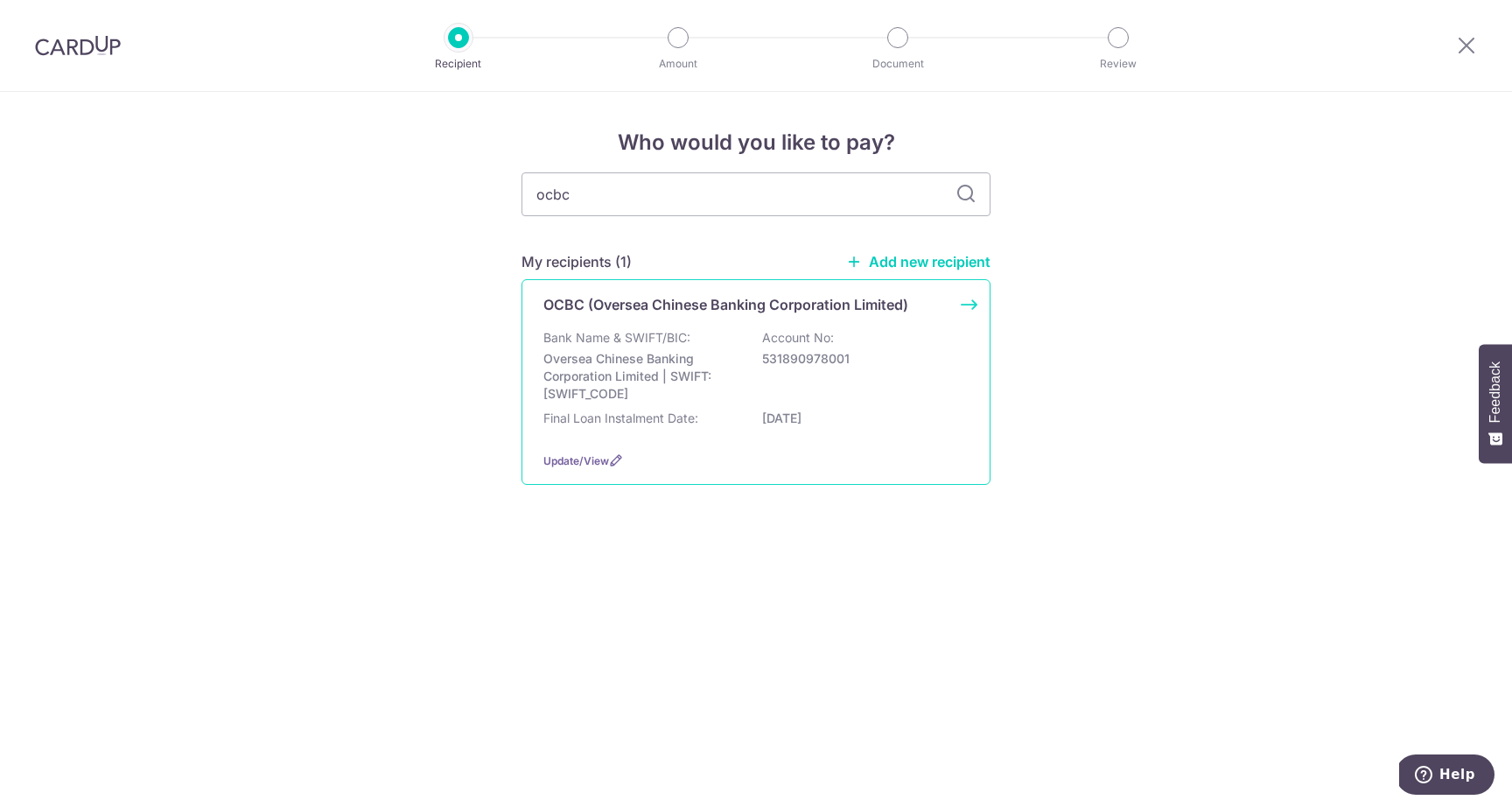
click at [685, 388] on p "Oversea Chinese Banking Corporation Limited | SWIFT: OCBCSGSGXXX" at bounding box center [641, 377] width 196 height 53
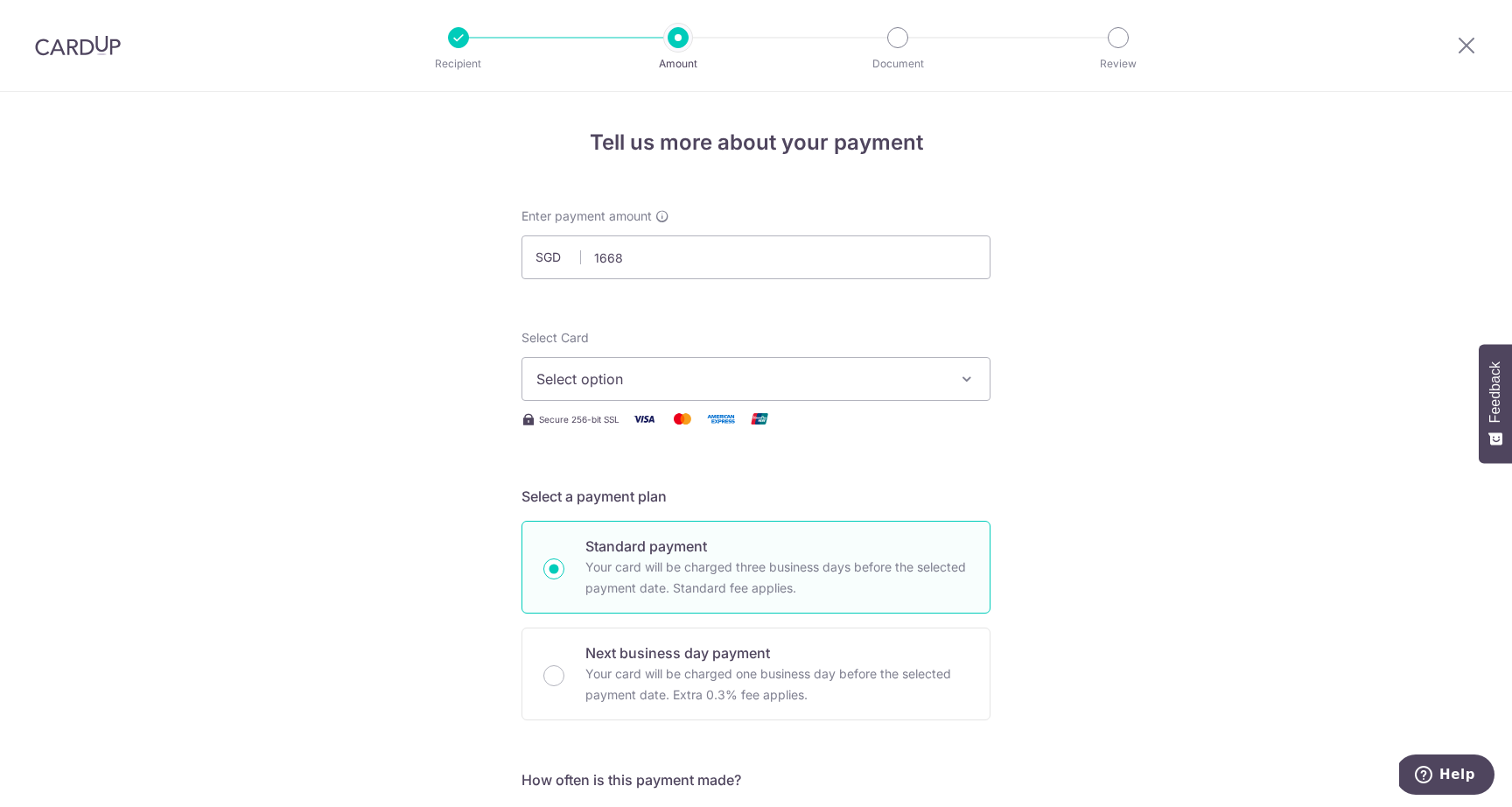
type input "1,668.00"
click at [566, 394] on button "Select option" at bounding box center [756, 380] width 469 height 44
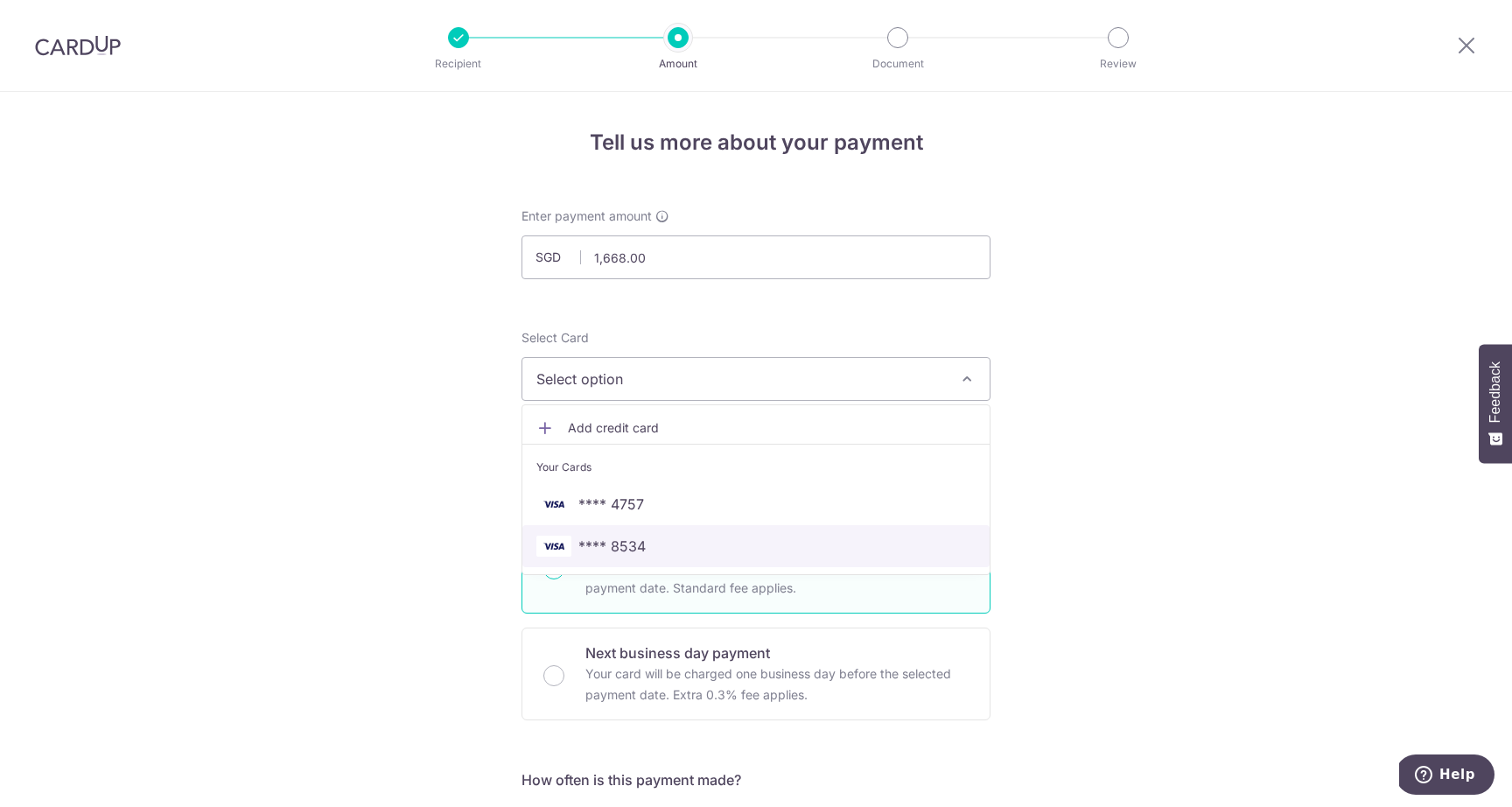
click at [635, 551] on span "**** 8534" at bounding box center [612, 546] width 68 height 21
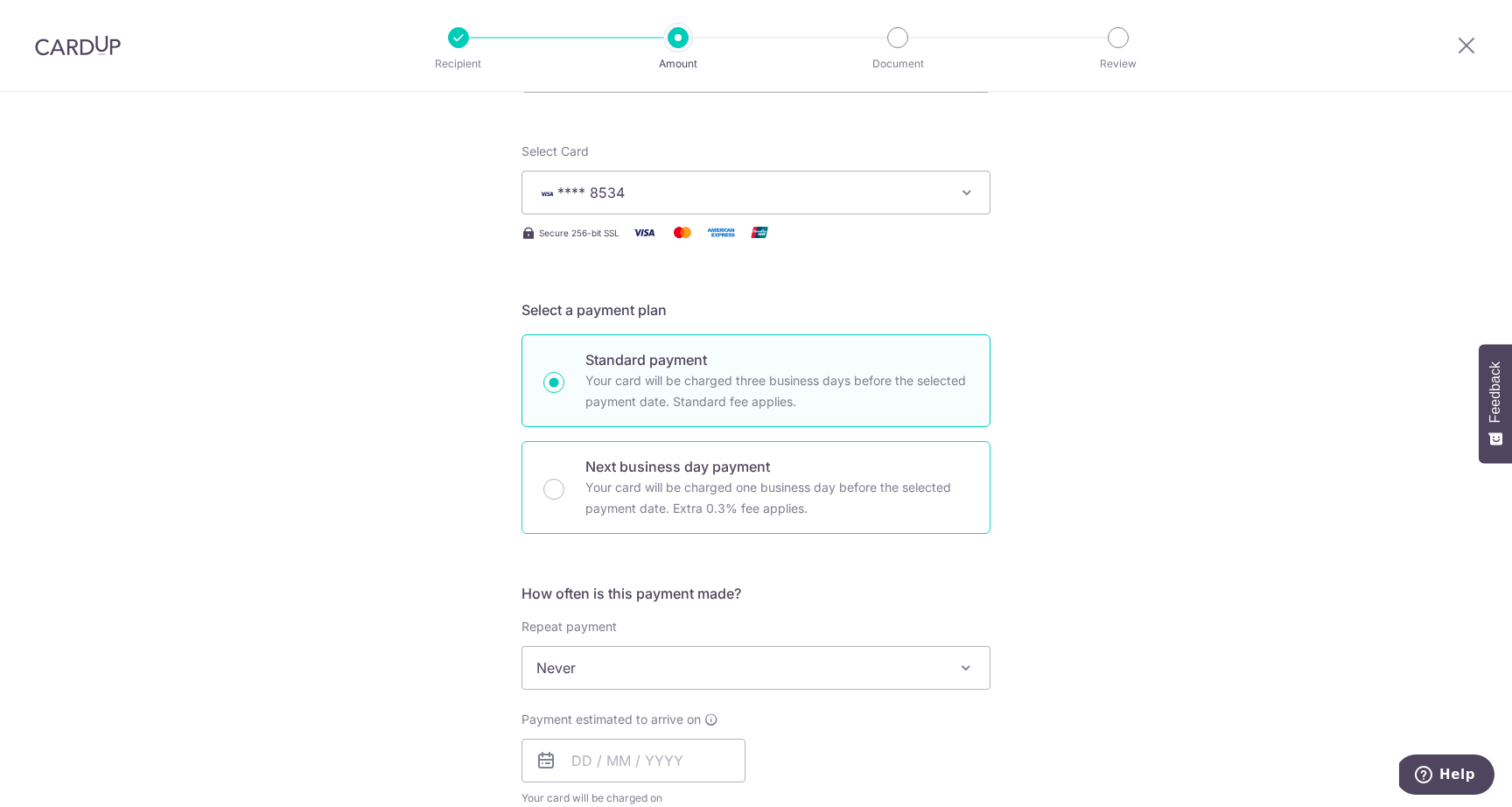
scroll to position [259, 0]
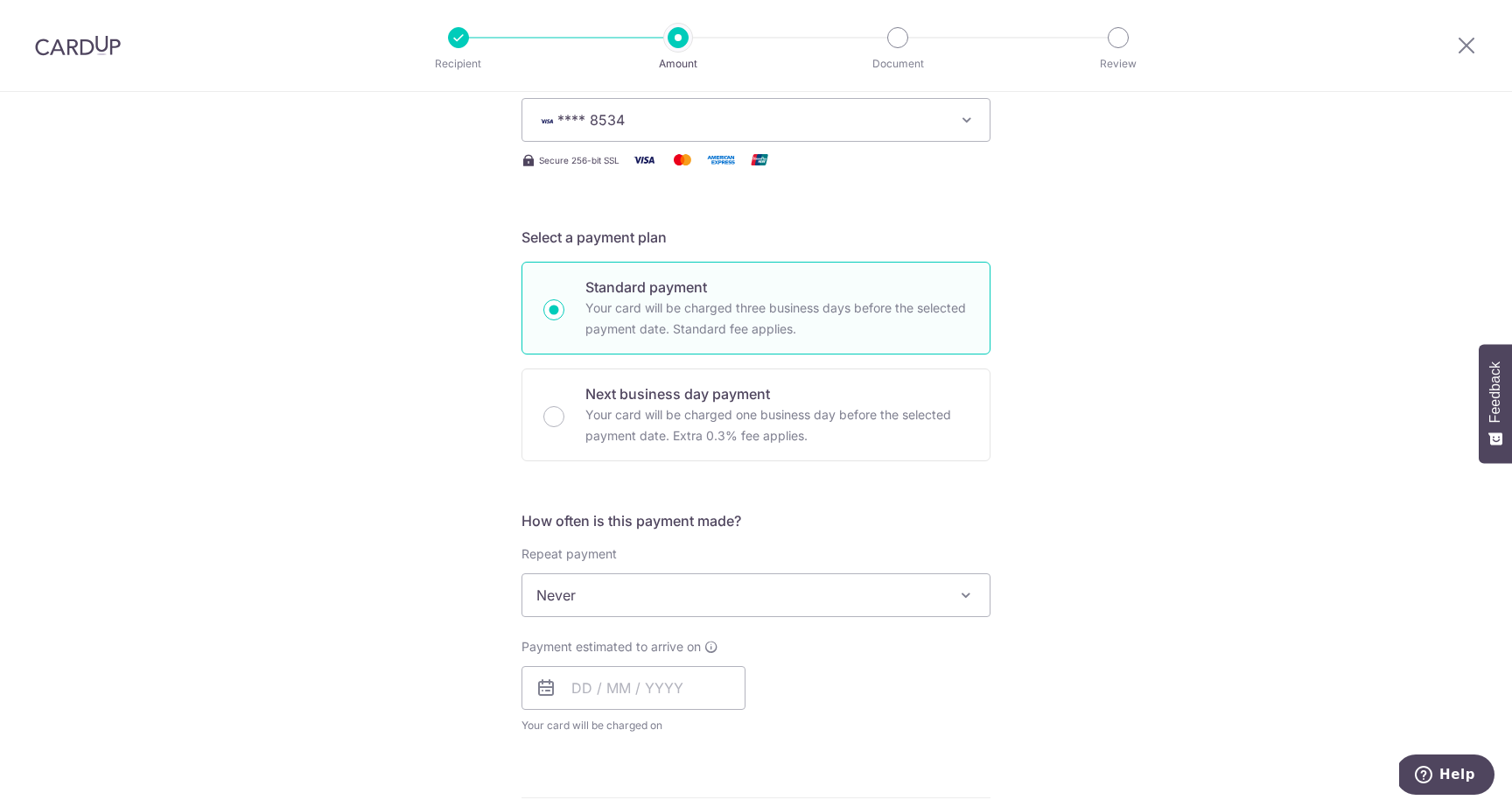
click at [609, 584] on span "Never" at bounding box center [756, 596] width 468 height 42
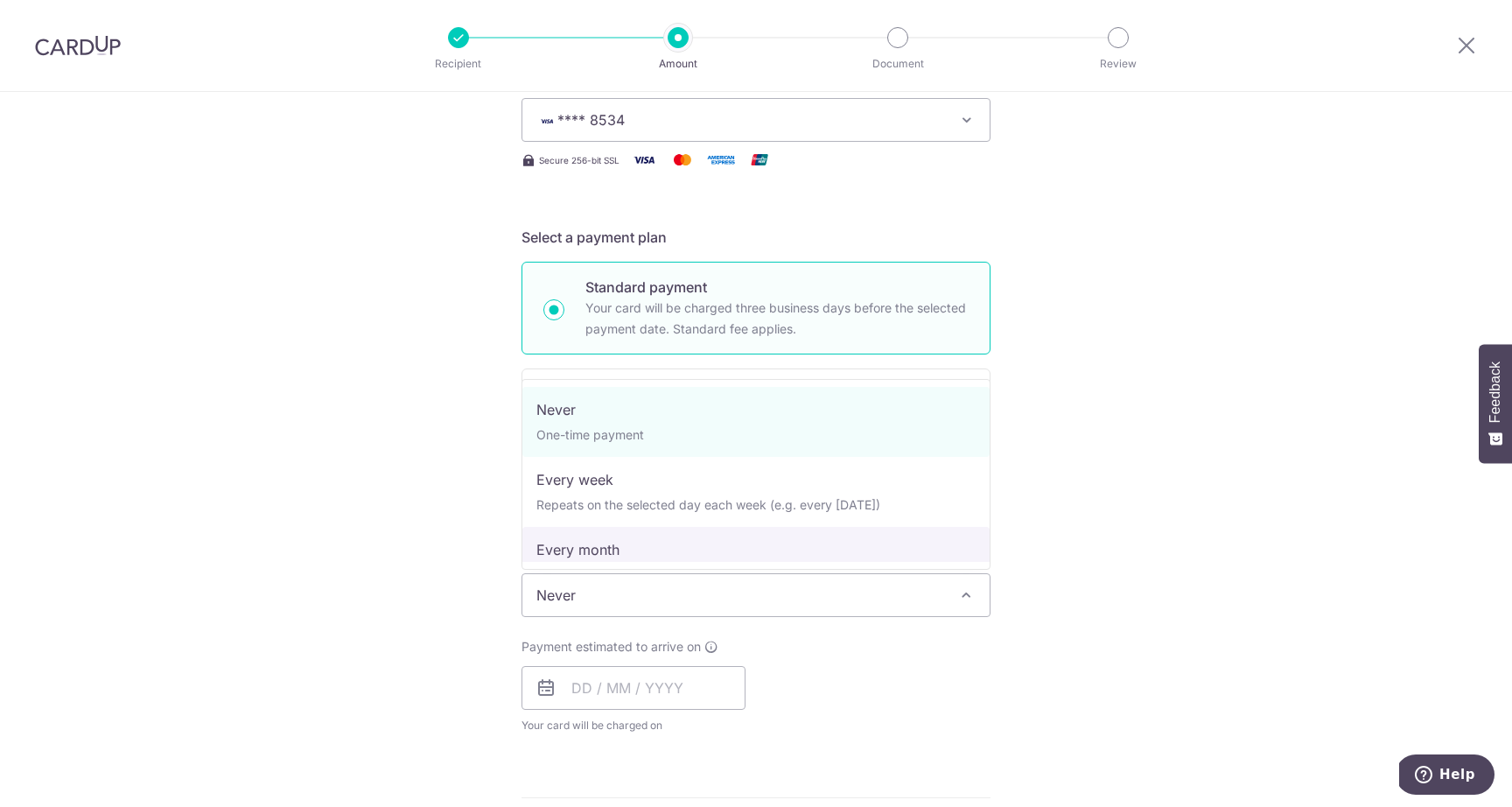
select select "3"
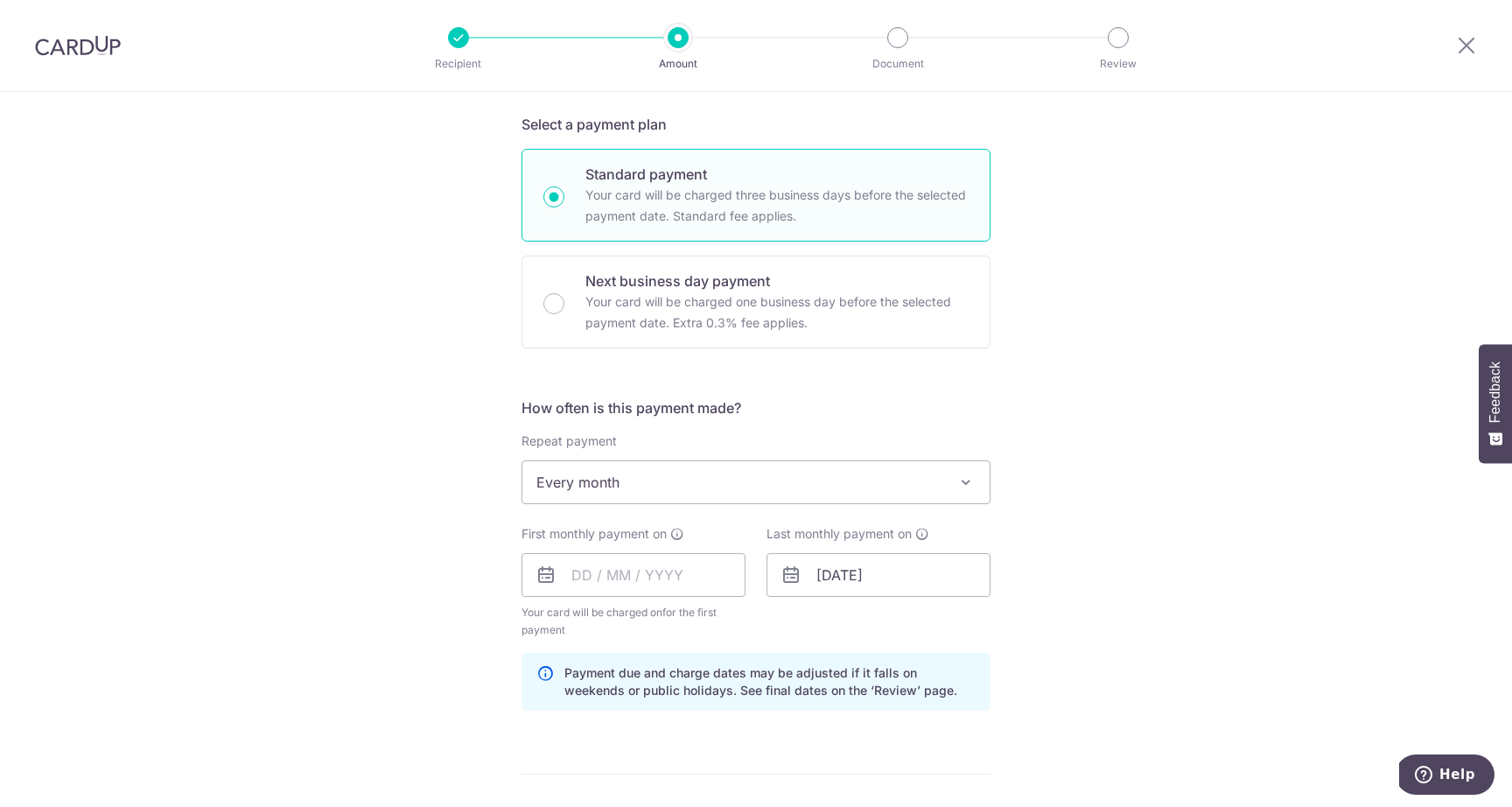
scroll to position [374, 0]
click at [701, 578] on input "text" at bounding box center [633, 574] width 224 height 44
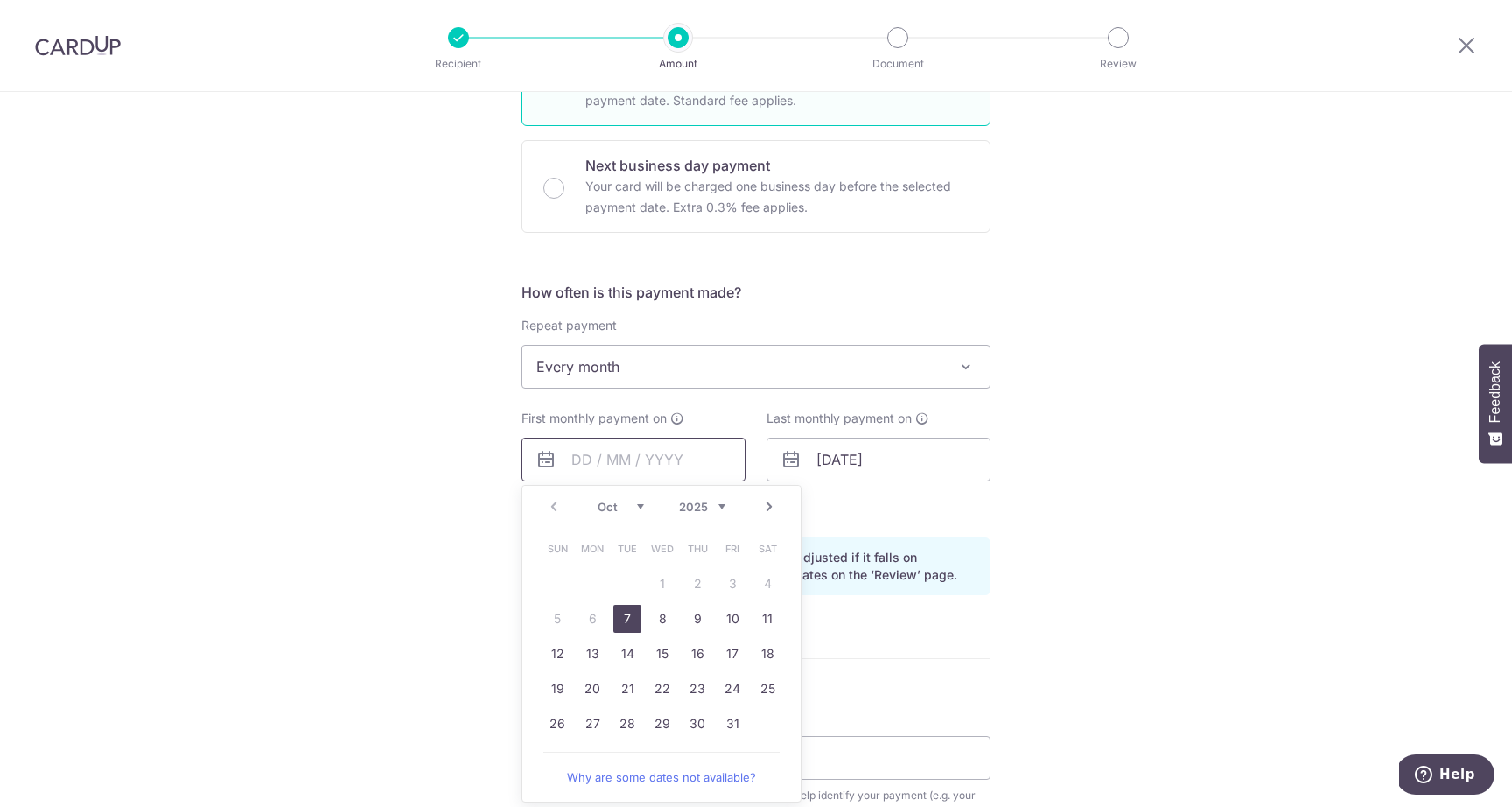
scroll to position [538, 0]
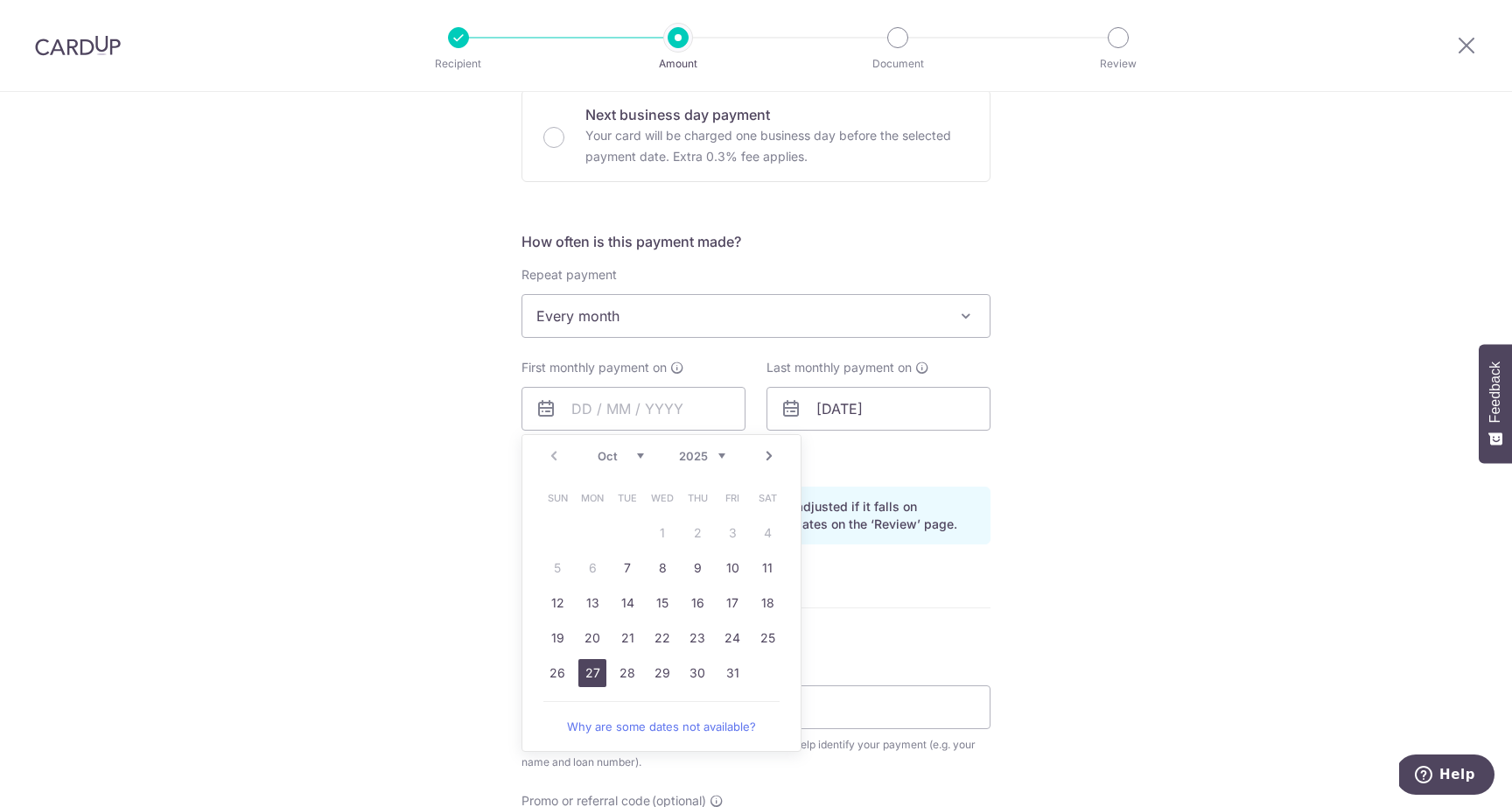
click at [588, 674] on link "27" at bounding box center [593, 673] width 28 height 28
type input "27/10/2025"
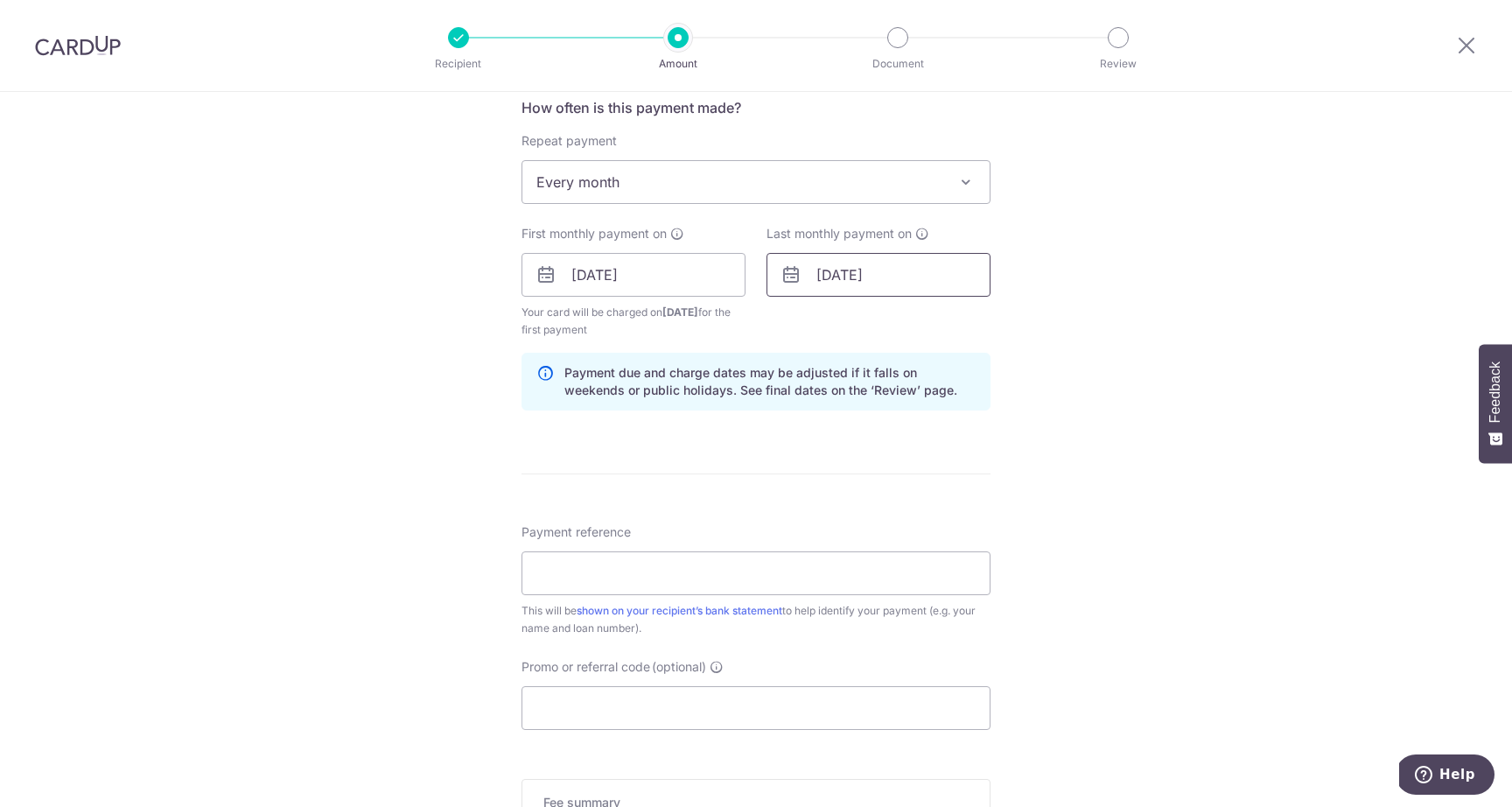
scroll to position [675, 0]
click at [683, 588] on input "Payment reference" at bounding box center [756, 571] width 469 height 44
click at [925, 563] on input "Payment reference" at bounding box center [756, 571] width 469 height 44
click at [878, 544] on div "Payment reference This will be shown on your recipient’s bank statement to help…" at bounding box center [756, 577] width 469 height 114
click at [811, 563] on input "Payment reference" at bounding box center [756, 571] width 469 height 44
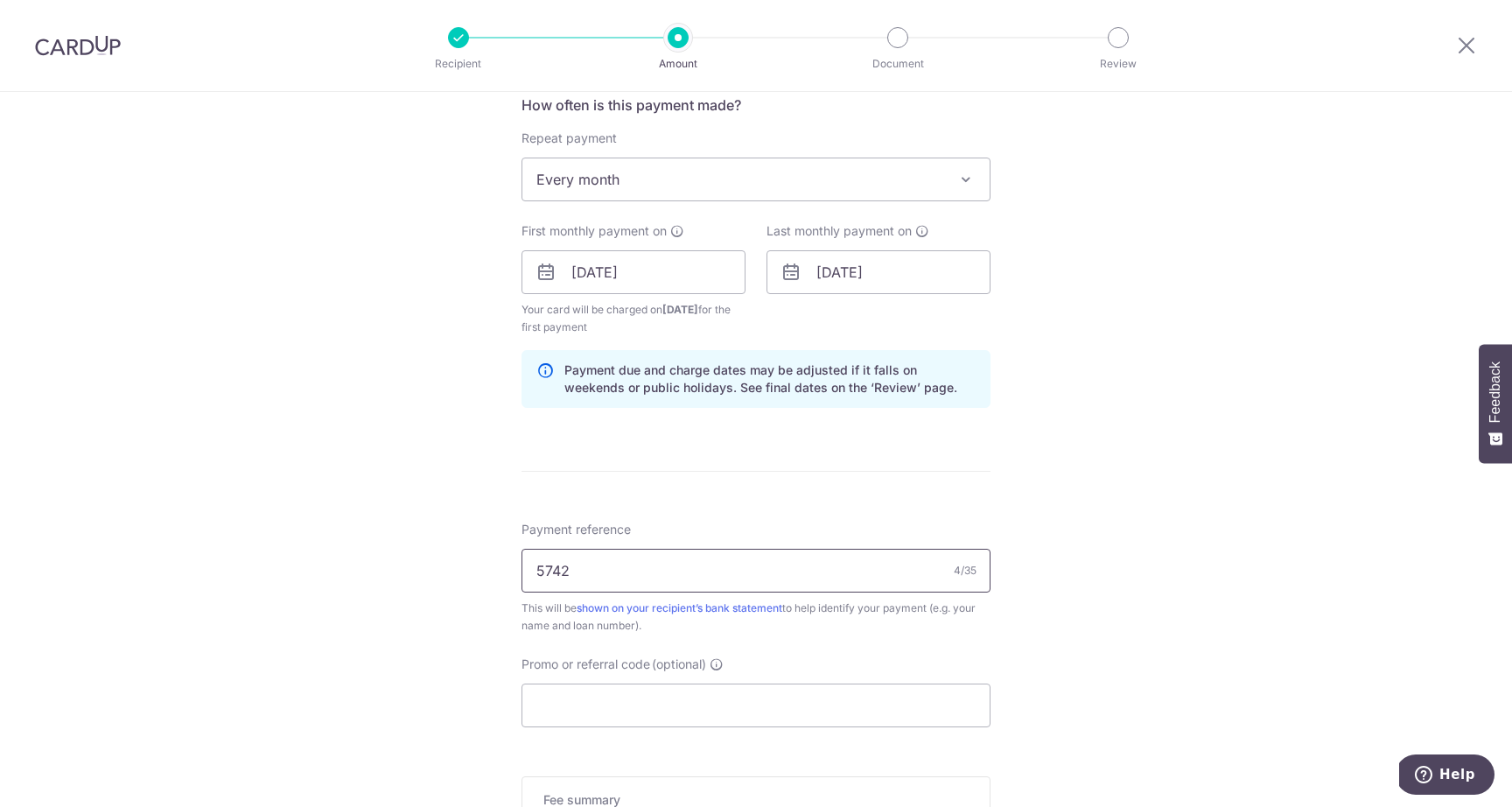
type input "574261230600000"
click at [633, 698] on input "Promo or referral code (optional)" at bounding box center [756, 706] width 469 height 44
click at [579, 706] on input "Promo or referral code (optional)" at bounding box center [756, 706] width 469 height 44
paste input "OCBC18"
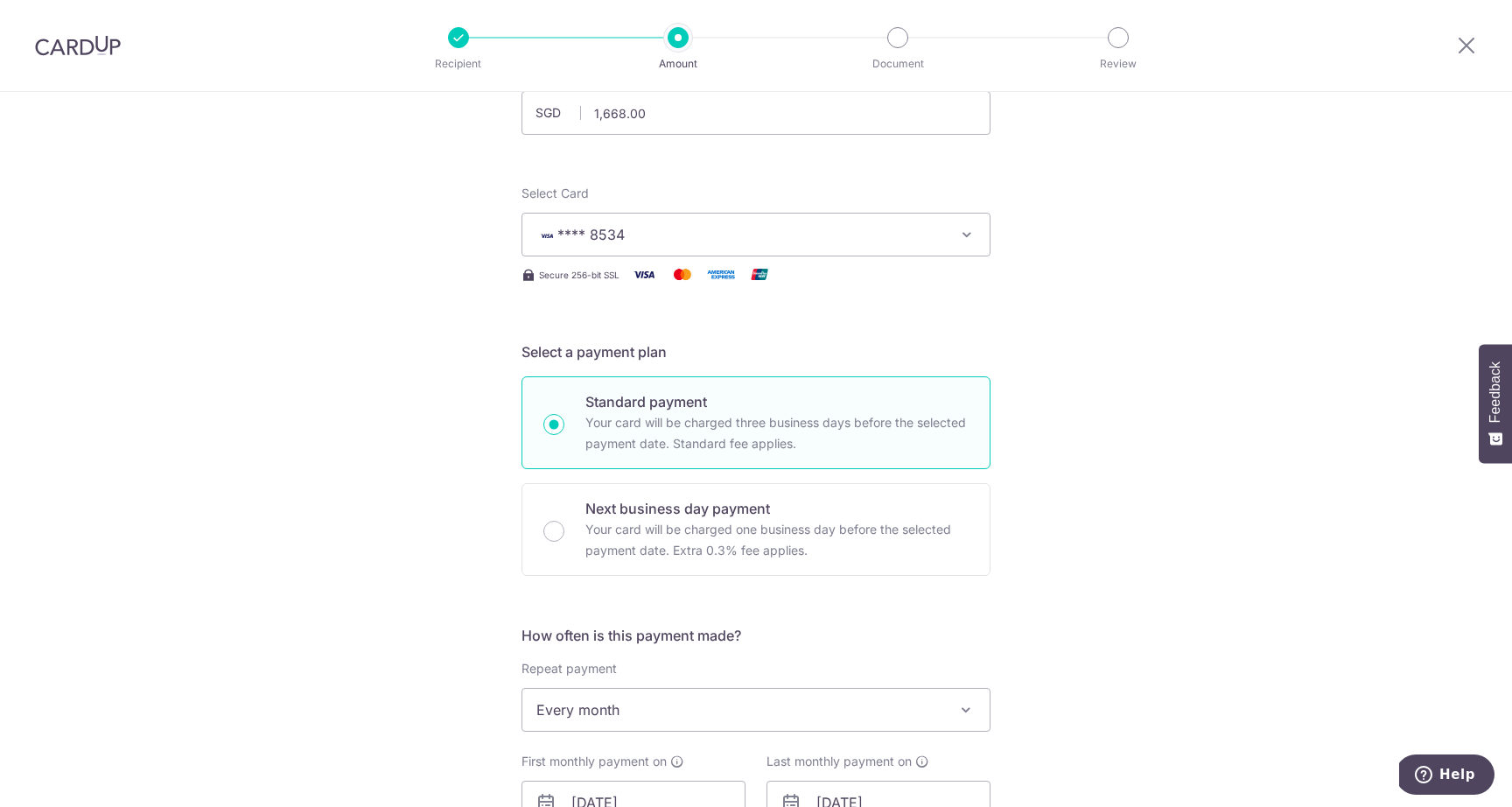
scroll to position [1037, 0]
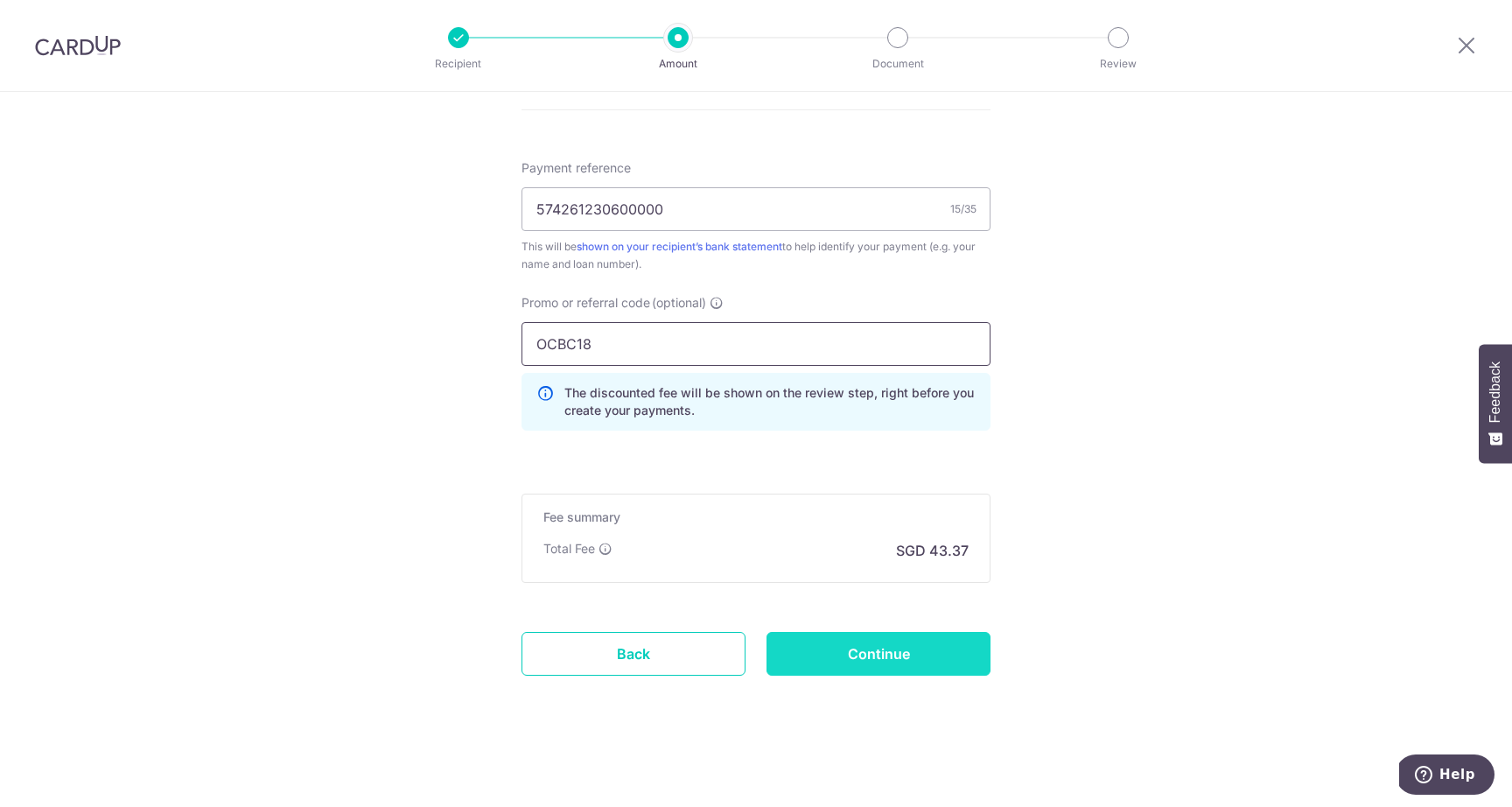
type input "OCBC18"
click at [935, 659] on input "Continue" at bounding box center [879, 655] width 224 height 44
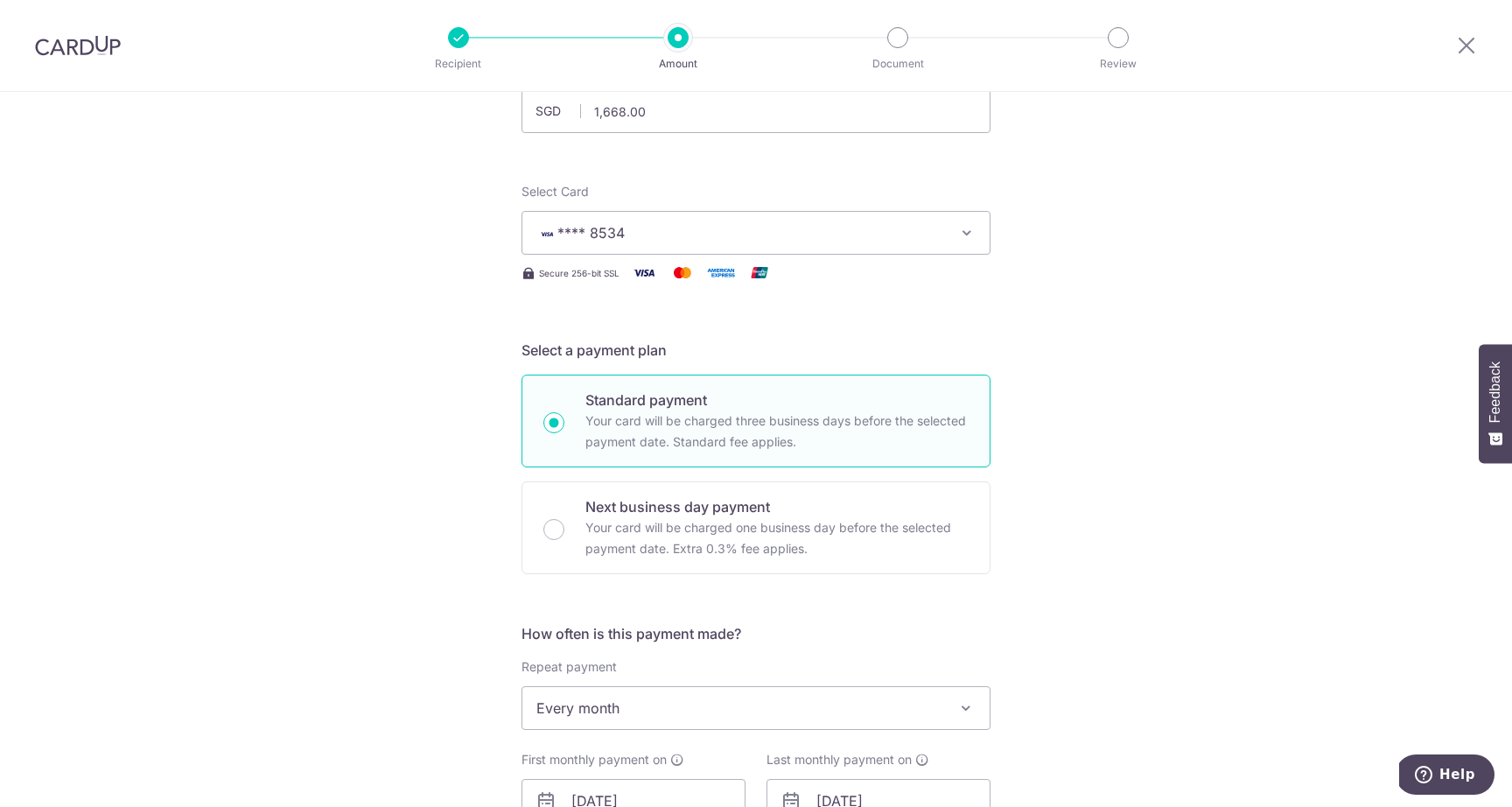
scroll to position [59, 0]
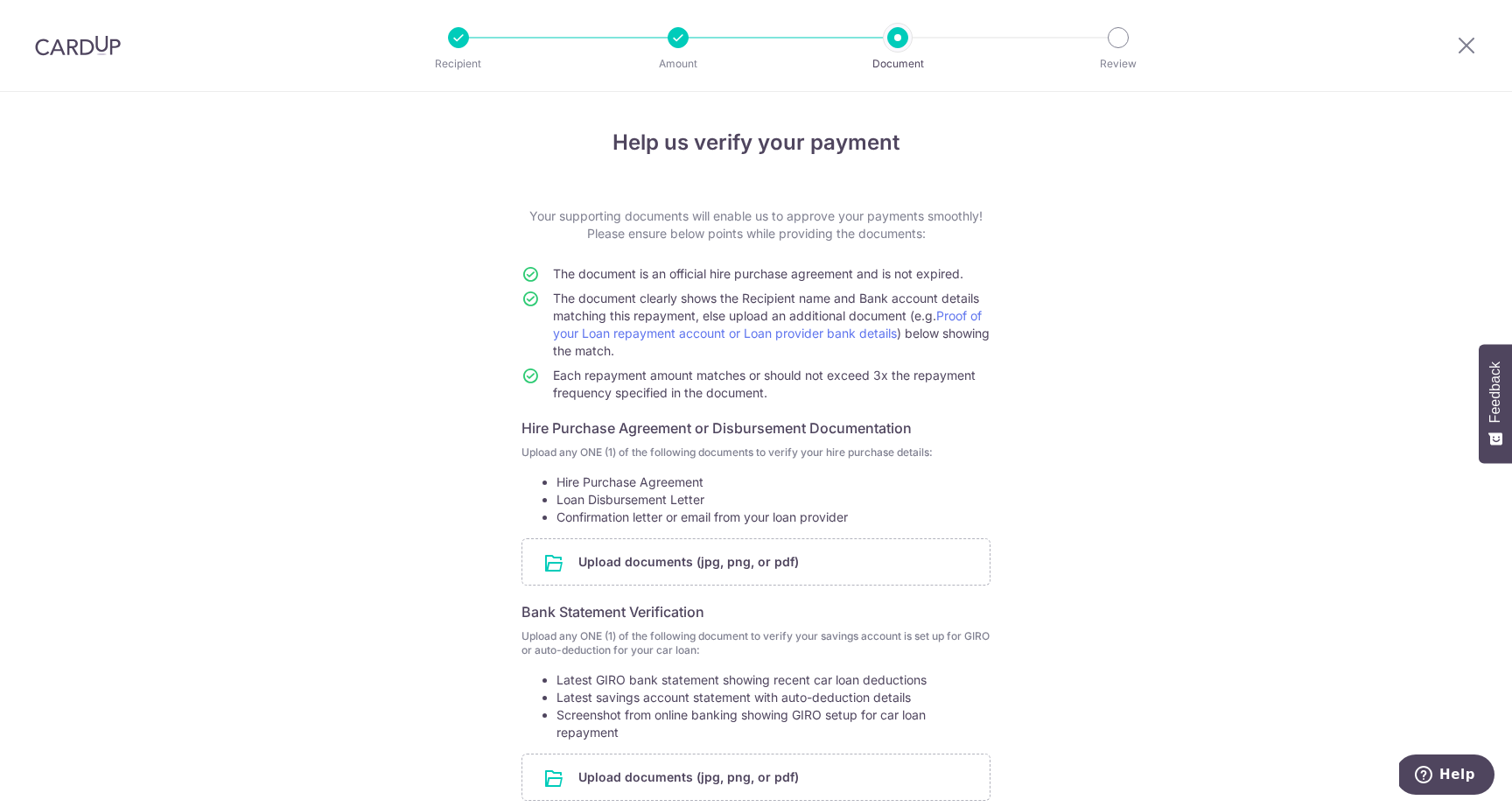
scroll to position [173, 0]
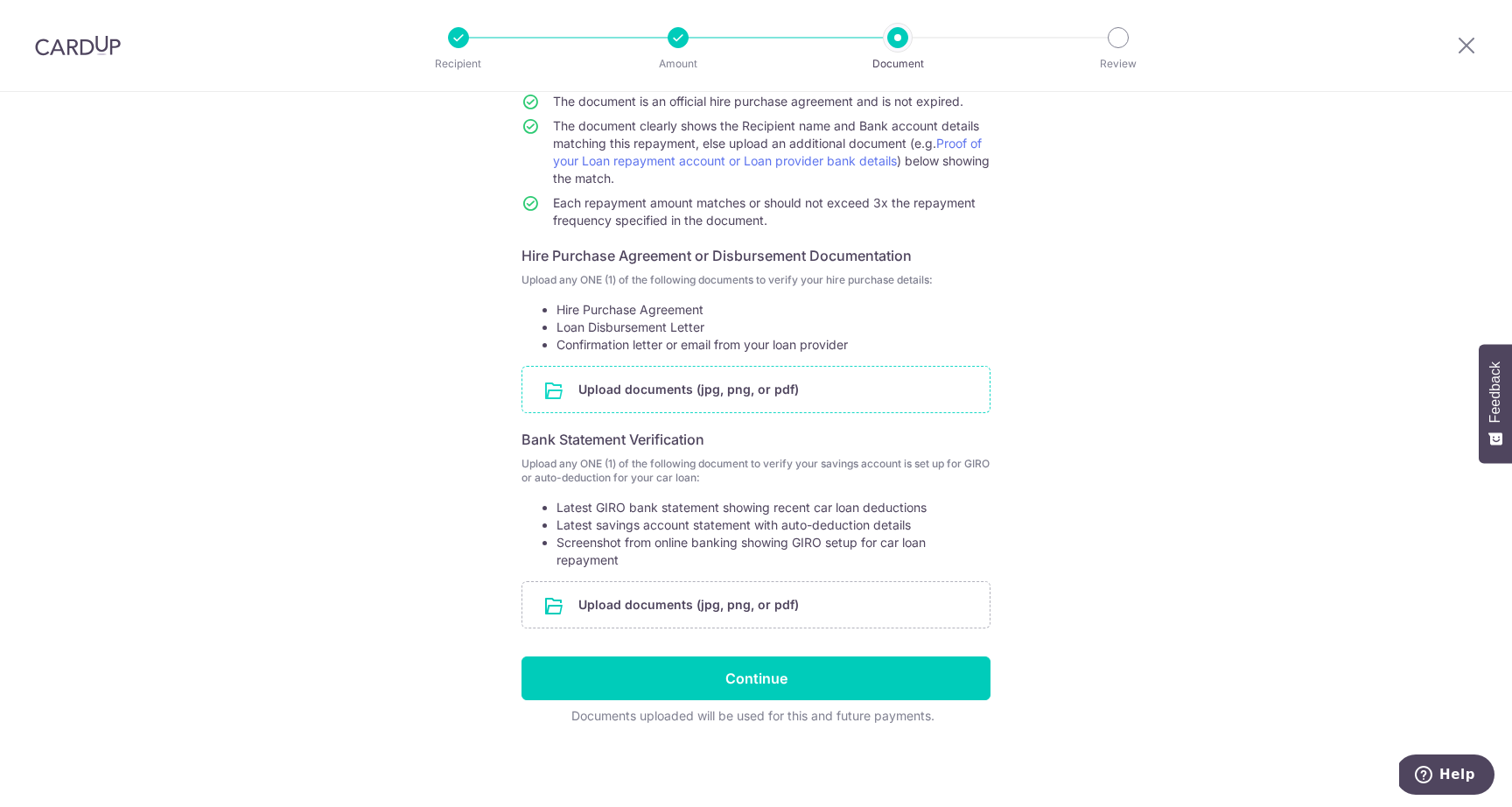
click at [815, 393] on input "file" at bounding box center [756, 389] width 468 height 46
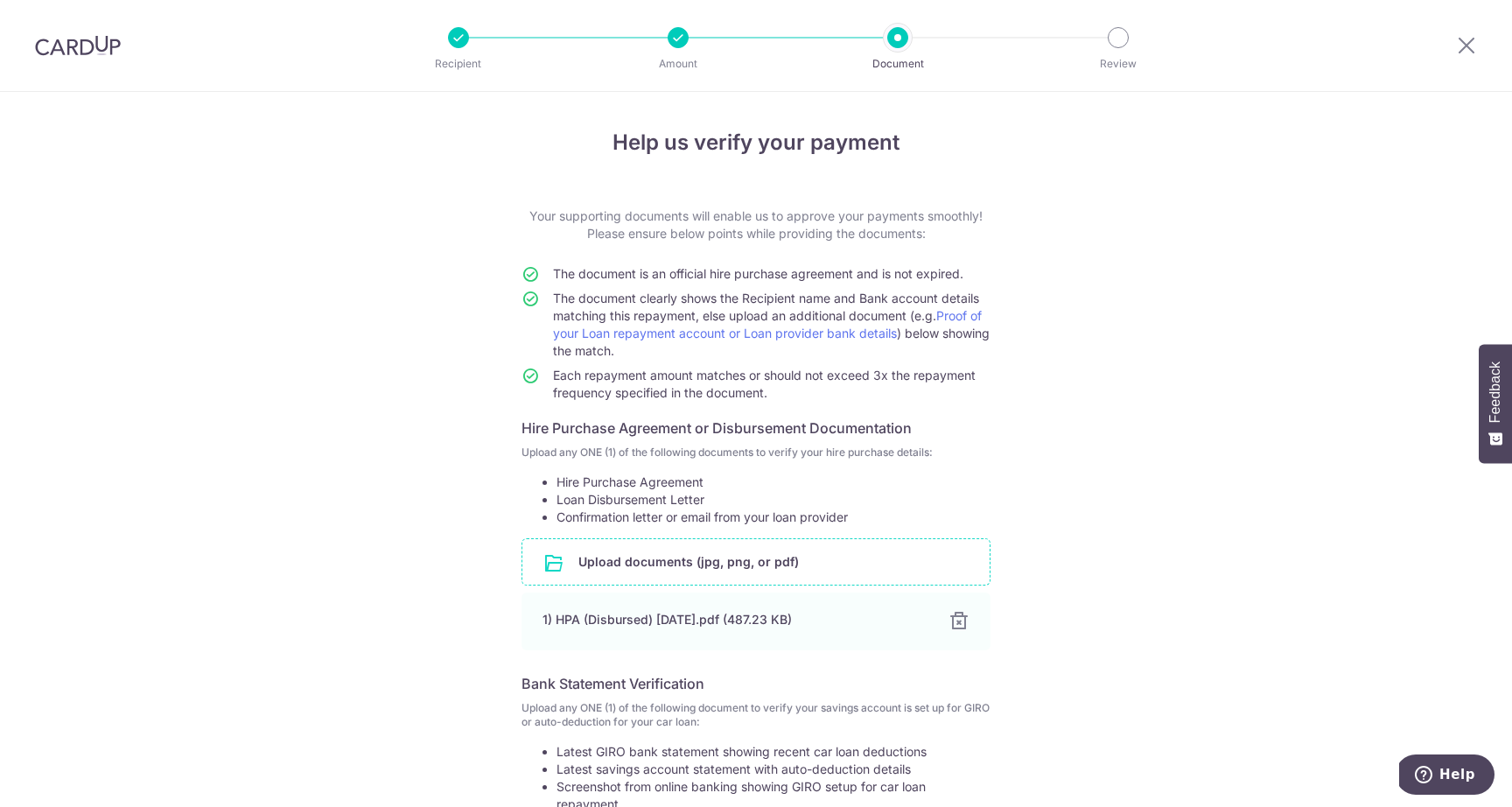
scroll to position [244, 0]
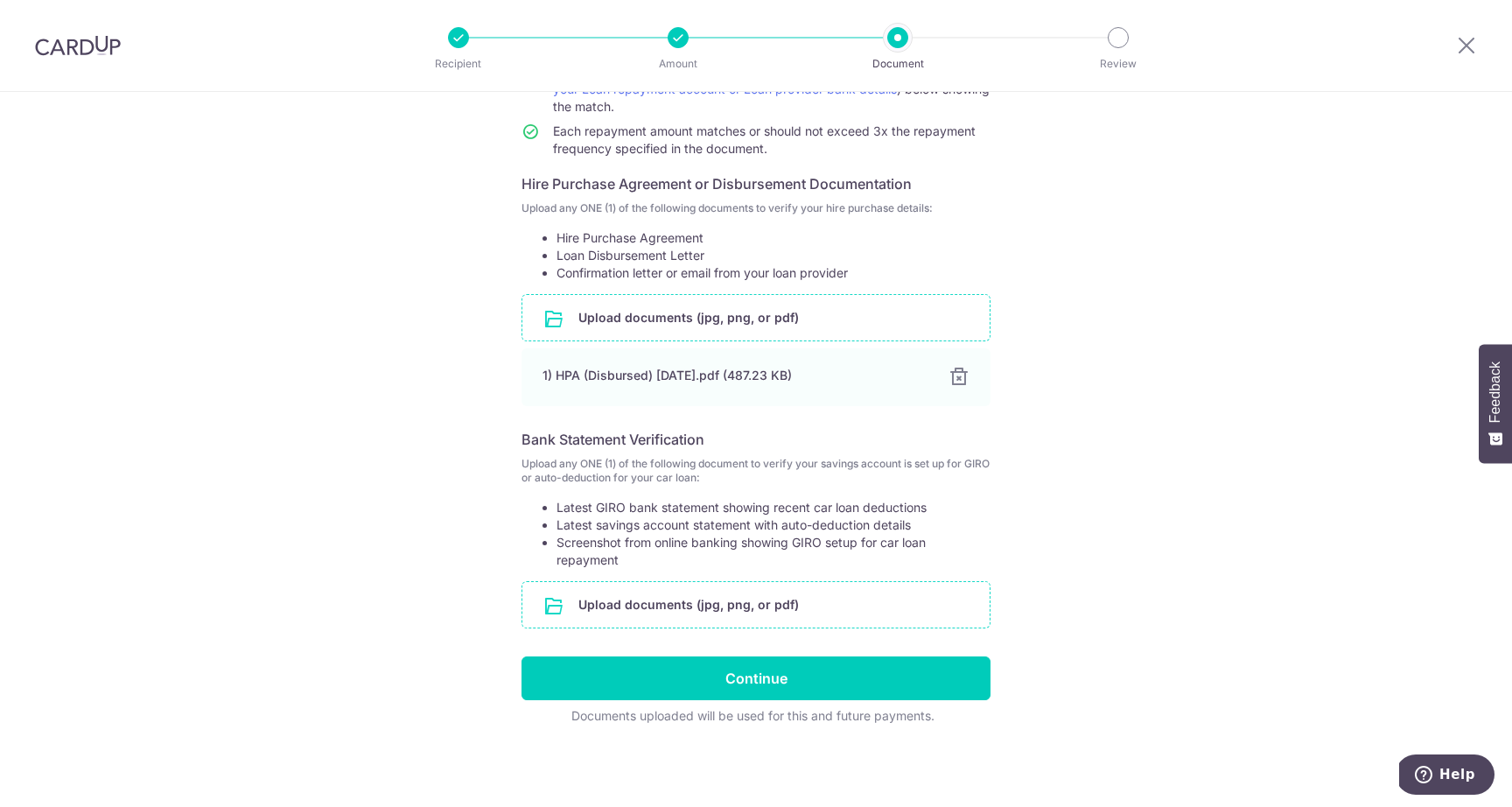
click at [744, 608] on input "file" at bounding box center [756, 605] width 468 height 46
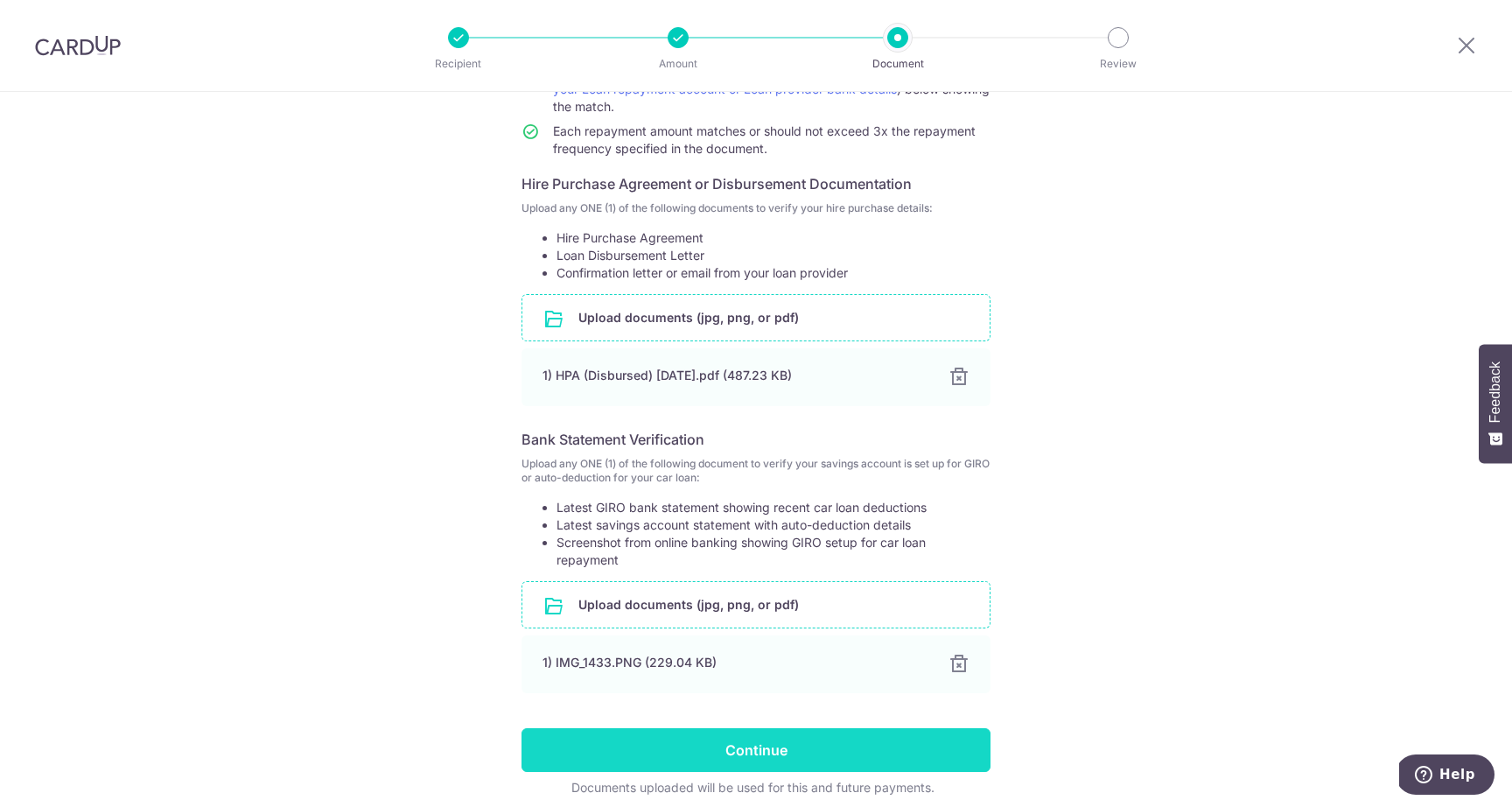
click at [790, 751] on input "Continue" at bounding box center [756, 751] width 469 height 44
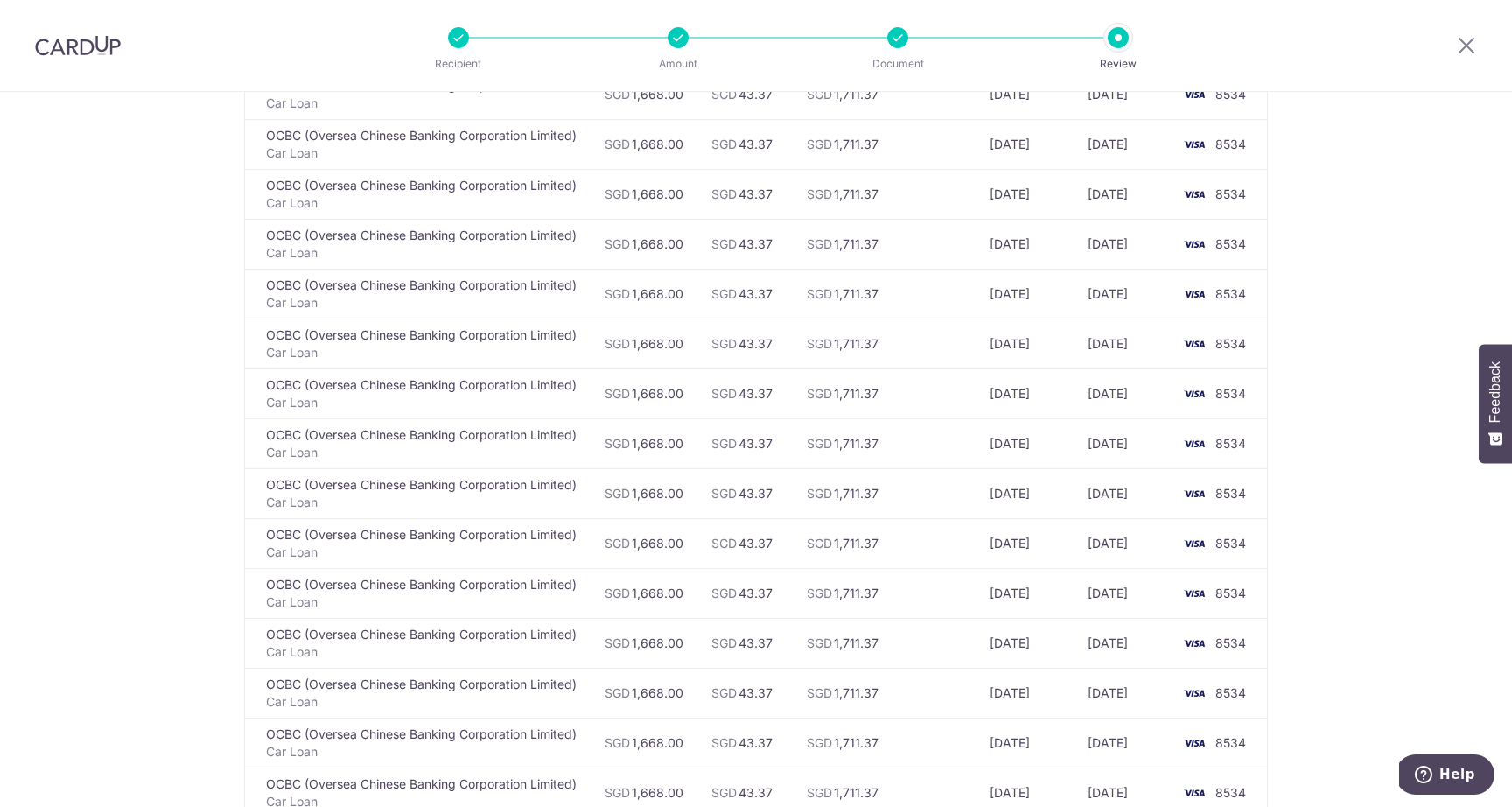
scroll to position [3969, 0]
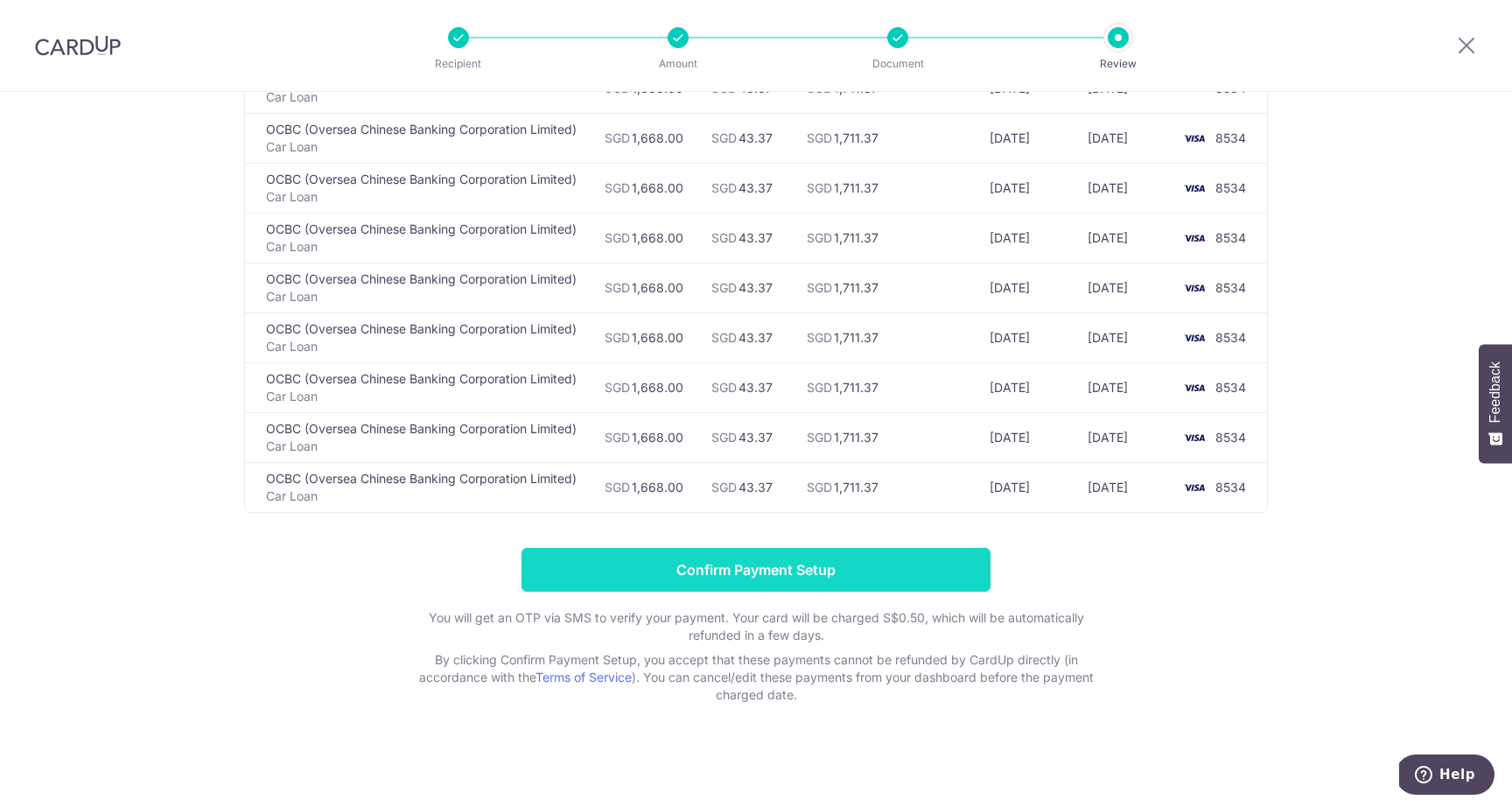
click at [778, 569] on input "Confirm Payment Setup" at bounding box center [756, 570] width 469 height 44
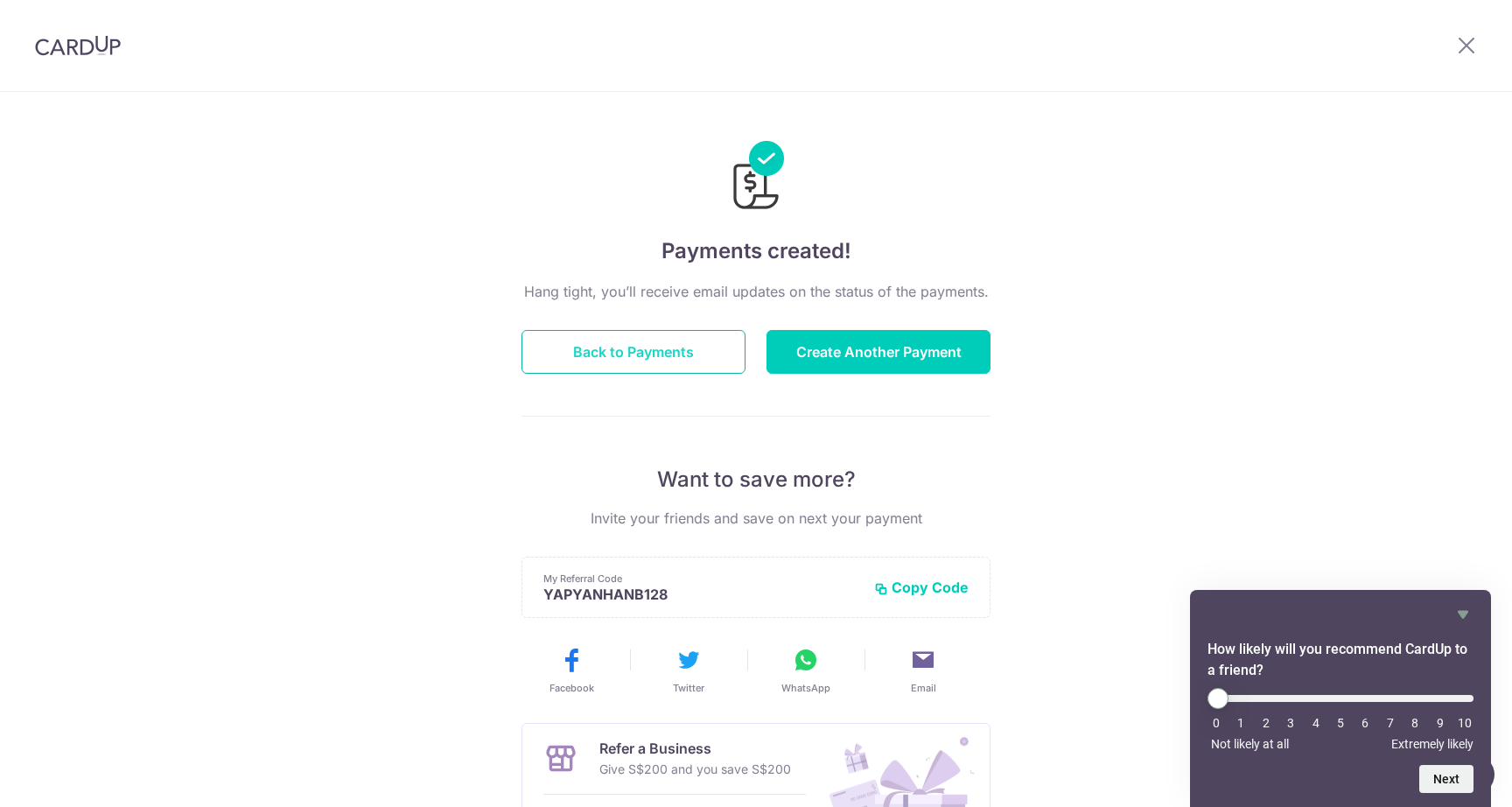
click at [622, 350] on button "Back to Payments" at bounding box center [633, 352] width 224 height 44
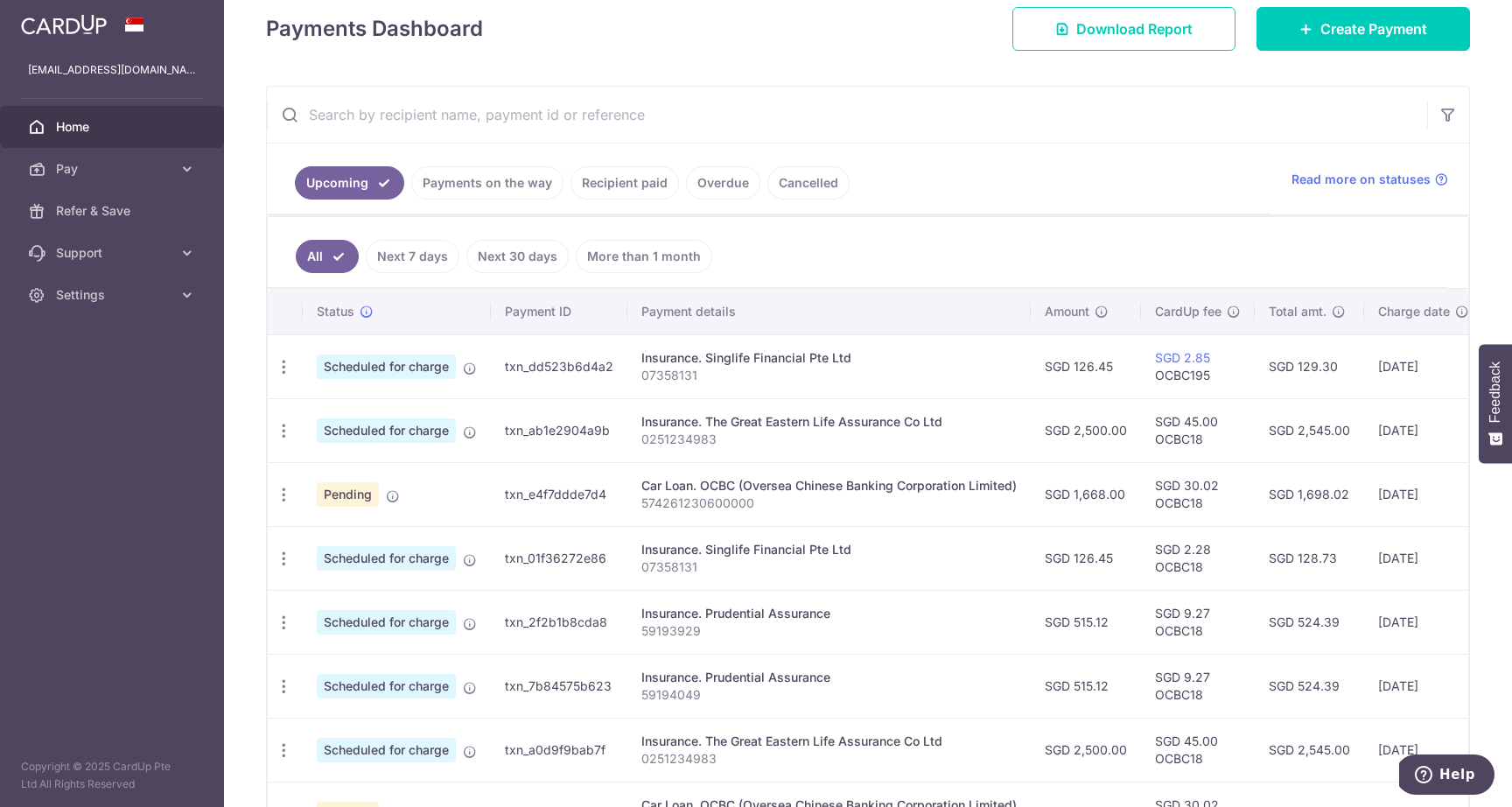
scroll to position [265, 0]
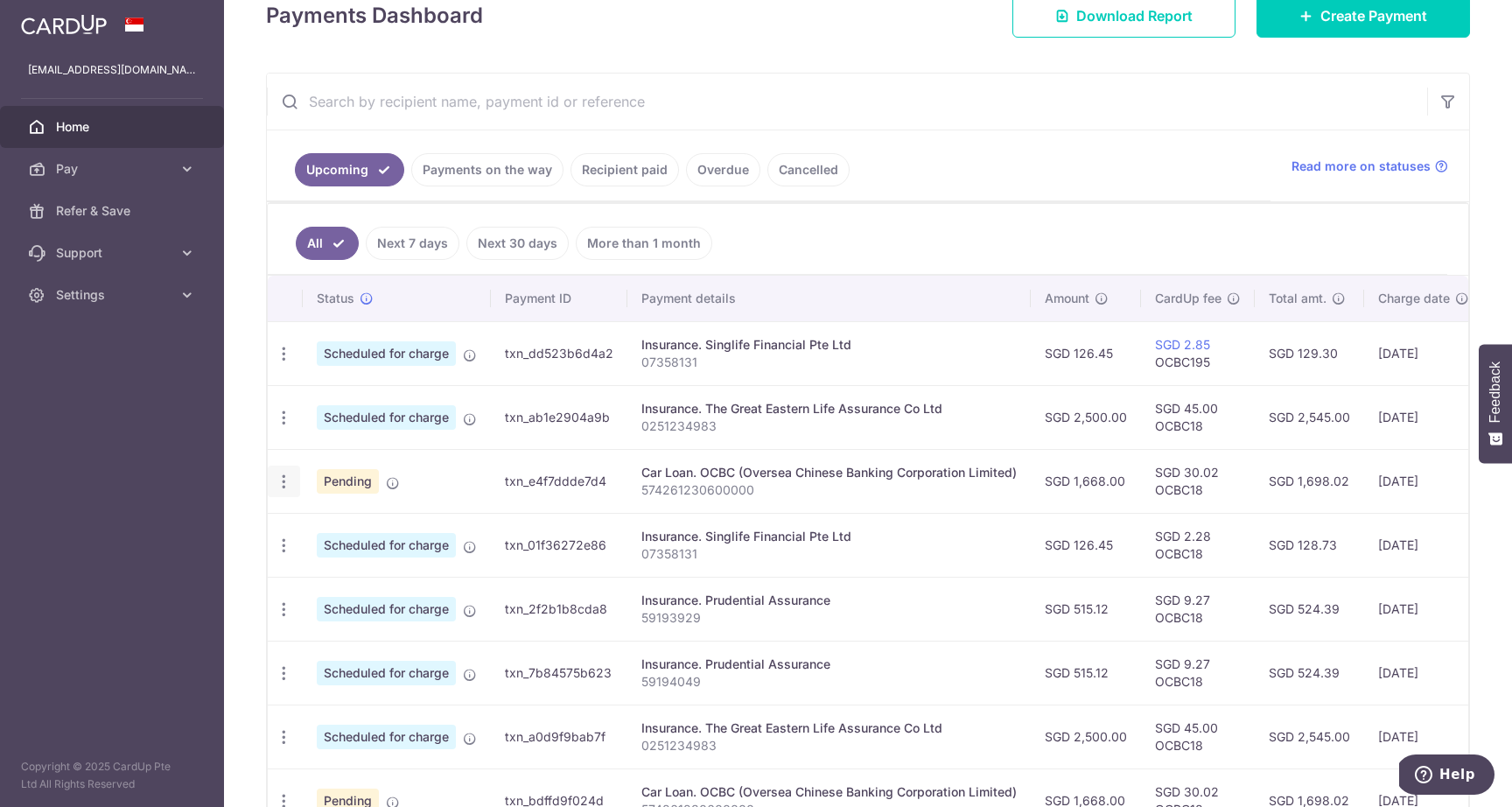
click at [288, 478] on icon "button" at bounding box center [284, 482] width 18 height 19
click at [327, 522] on span "Update payment" at bounding box center [377, 529] width 119 height 21
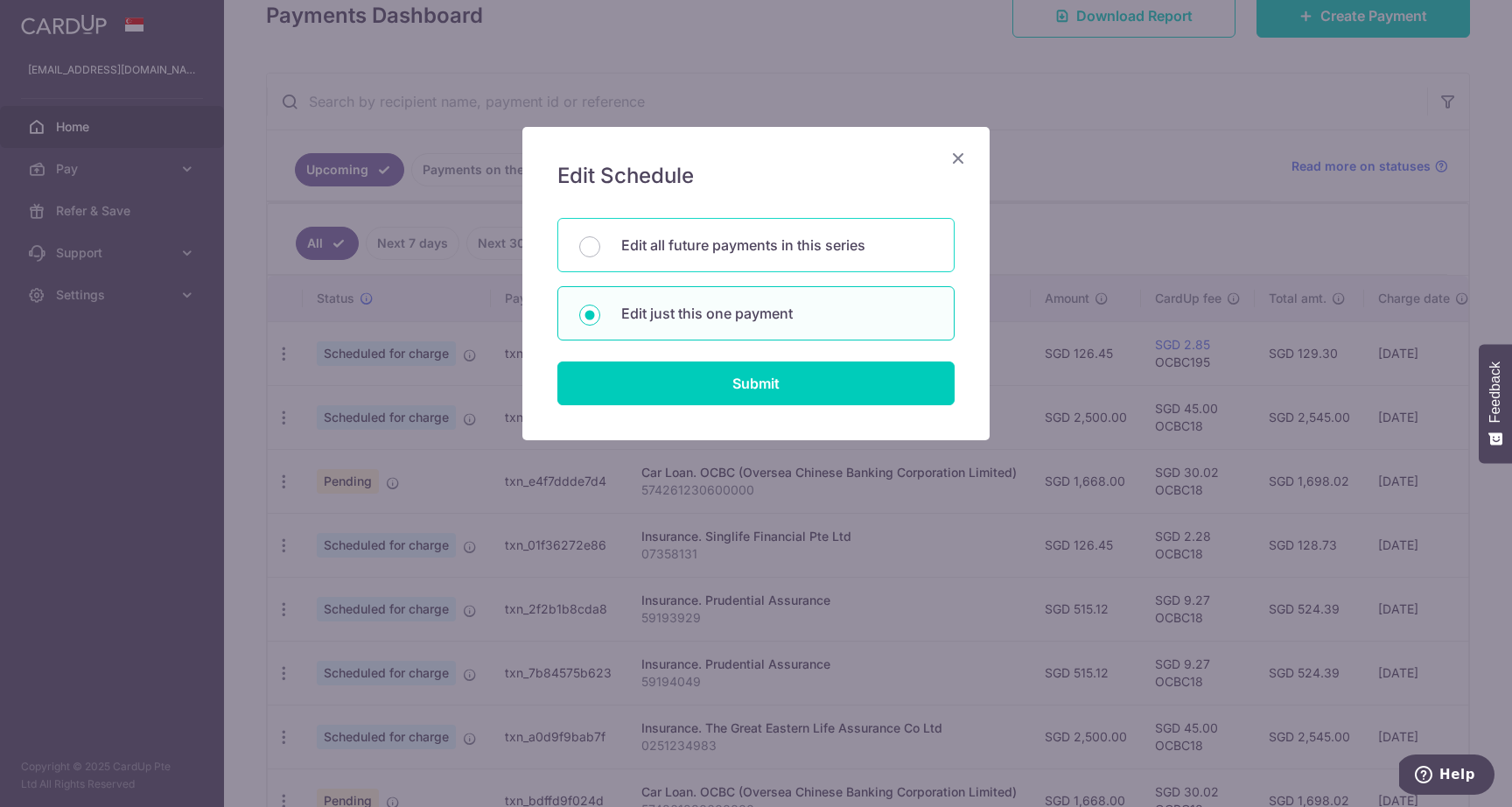
click at [768, 255] on p "Edit all future payments in this series" at bounding box center [778, 245] width 312 height 21
click at [601, 255] on input "Edit all future payments in this series" at bounding box center [590, 247] width 21 height 21
radio input "true"
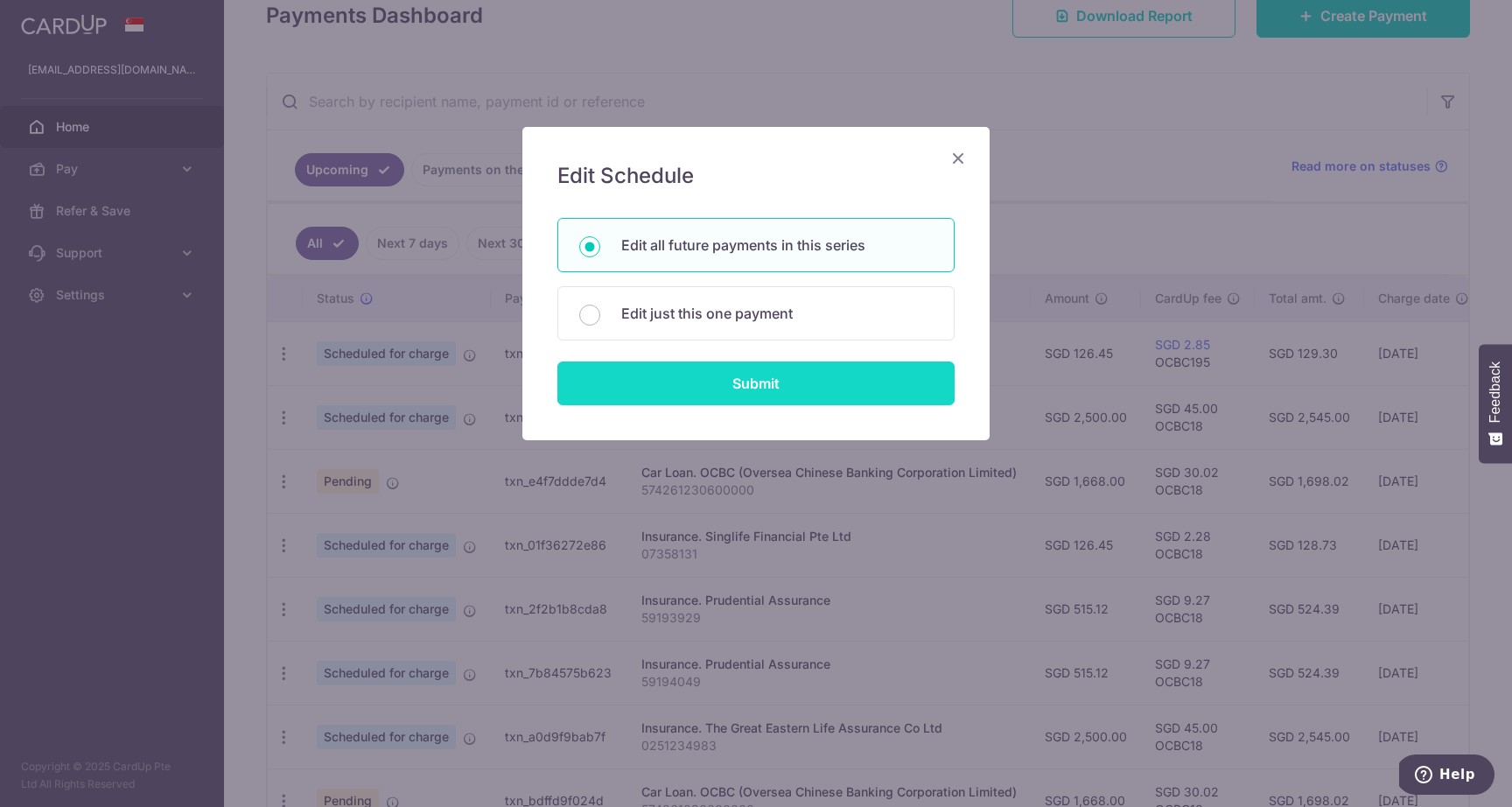
click at [724, 382] on input "Submit" at bounding box center [756, 383] width 397 height 44
radio input "true"
type input "1,668.00"
type input "574261230600000"
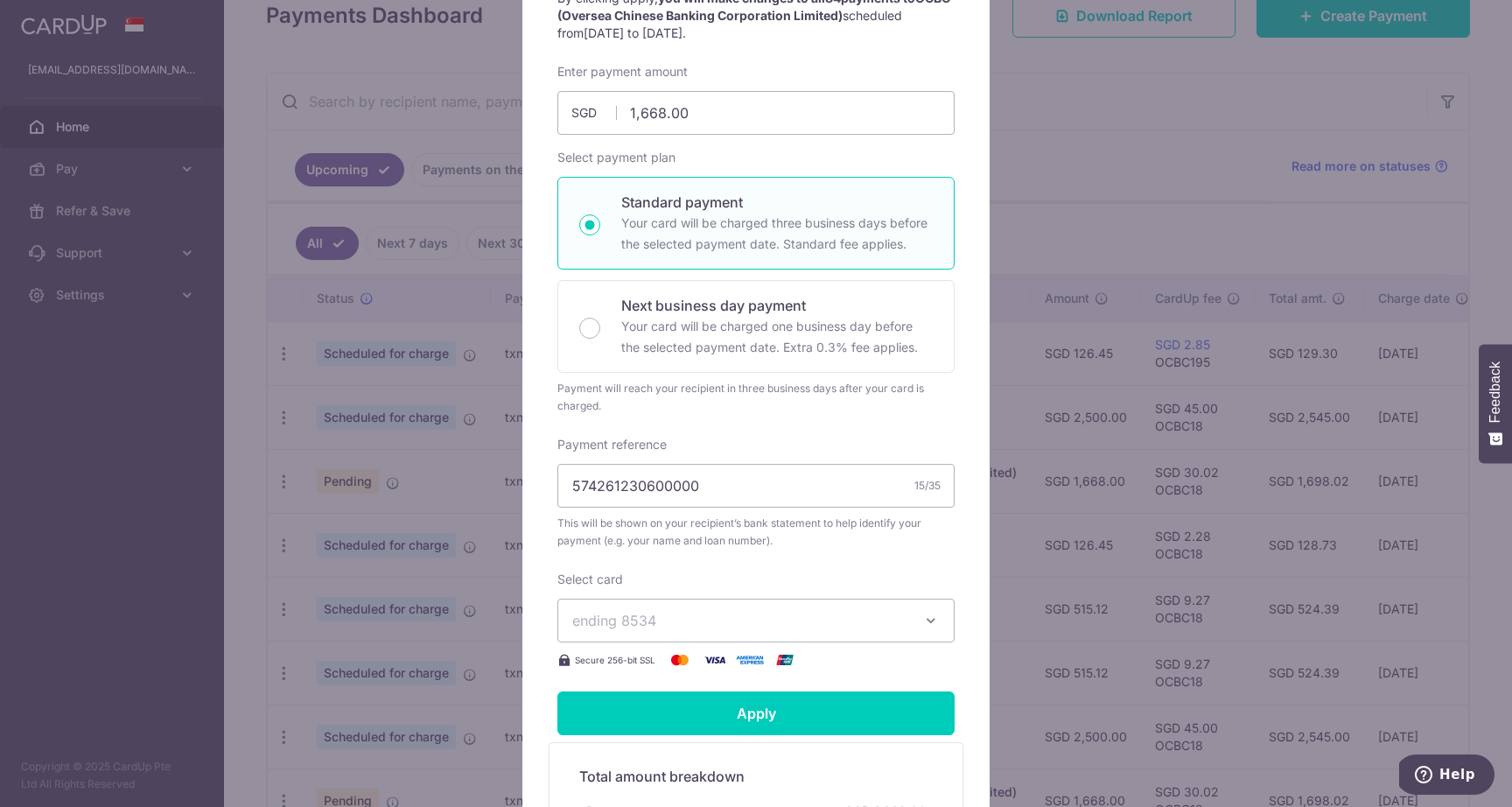
scroll to position [0, 0]
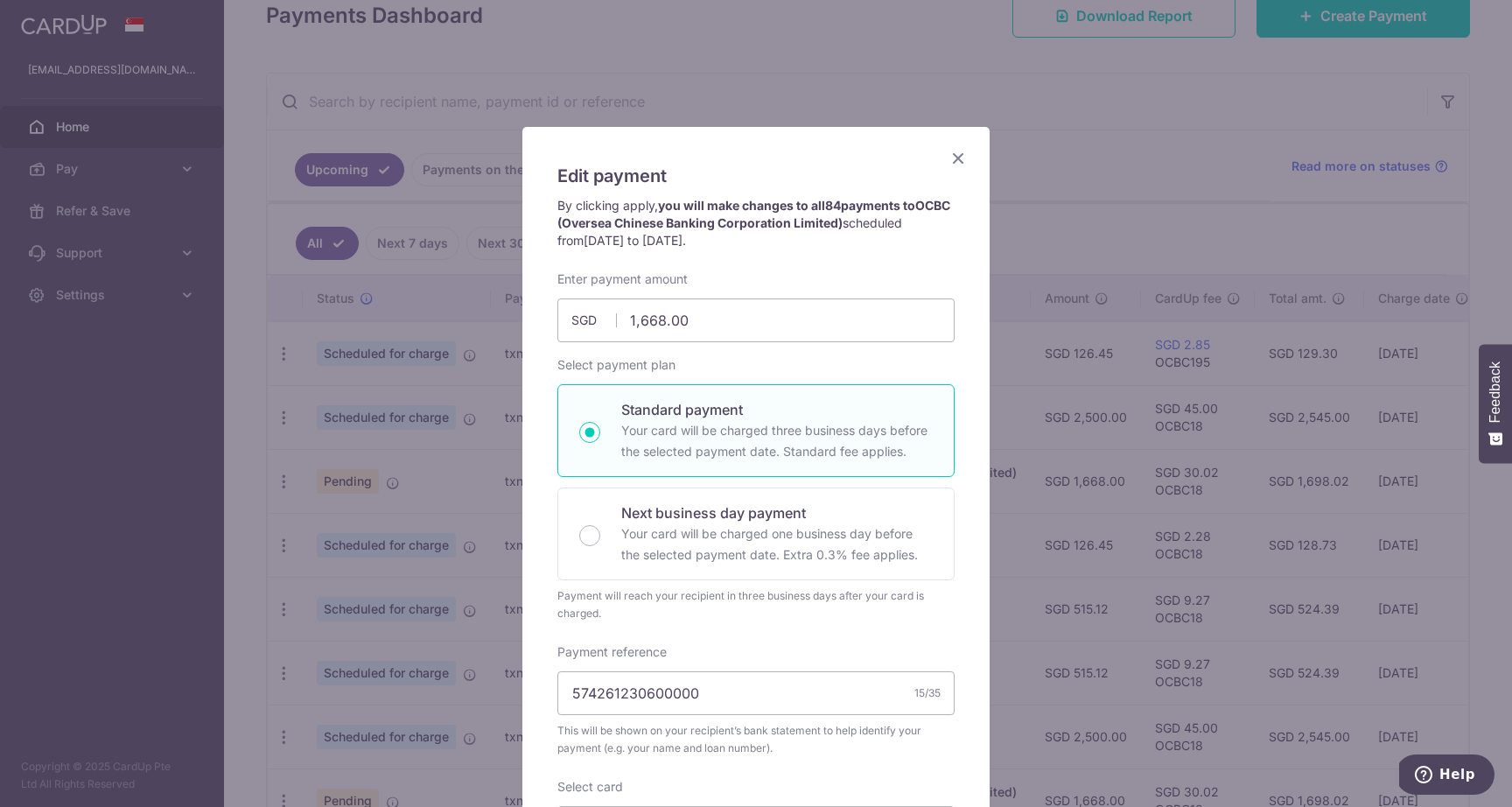
click at [965, 159] on icon "Close" at bounding box center [958, 158] width 21 height 22
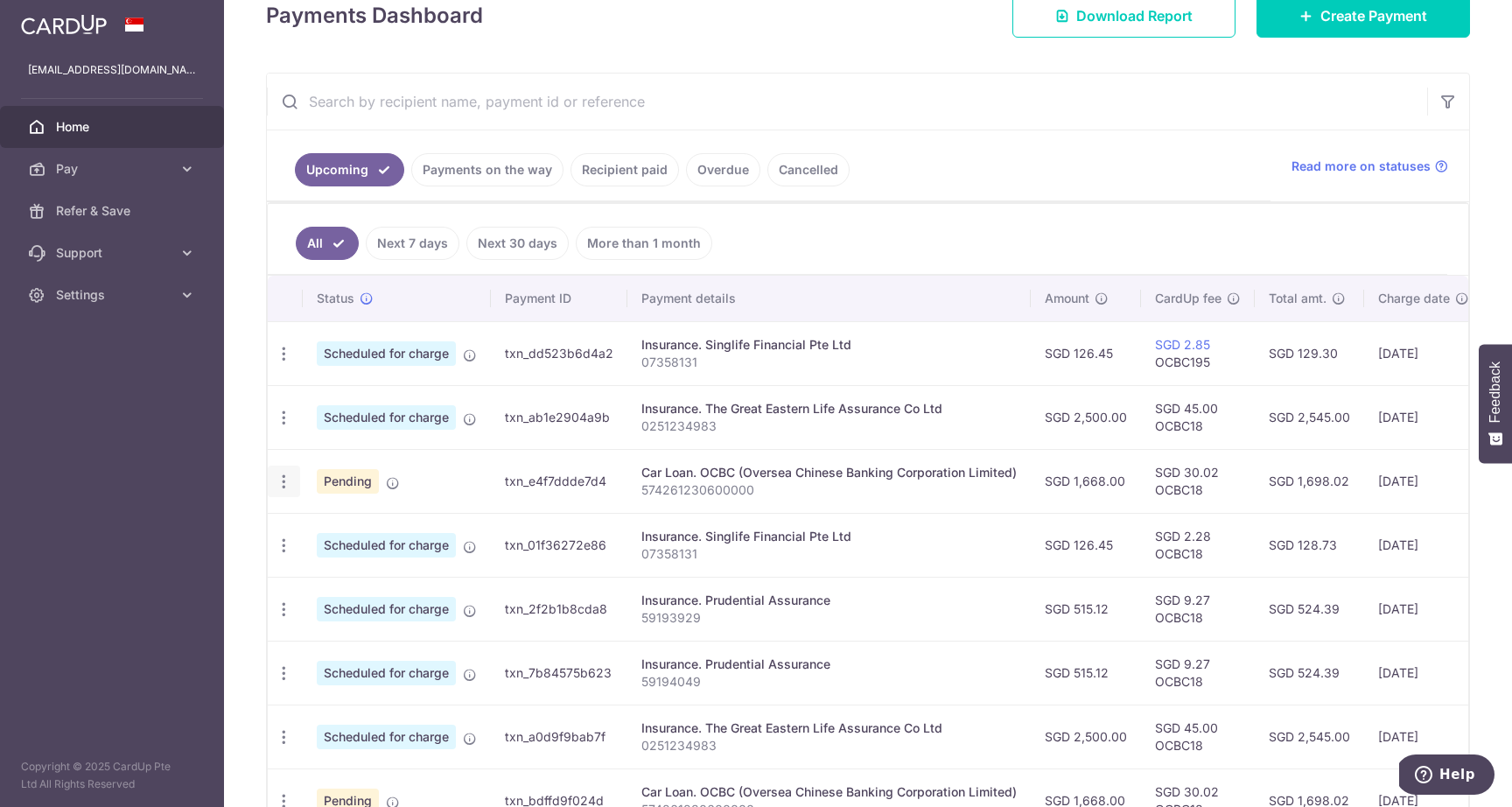
click at [279, 482] on icon "button" at bounding box center [284, 482] width 18 height 19
click at [316, 574] on link "Cancel payment" at bounding box center [359, 573] width 182 height 44
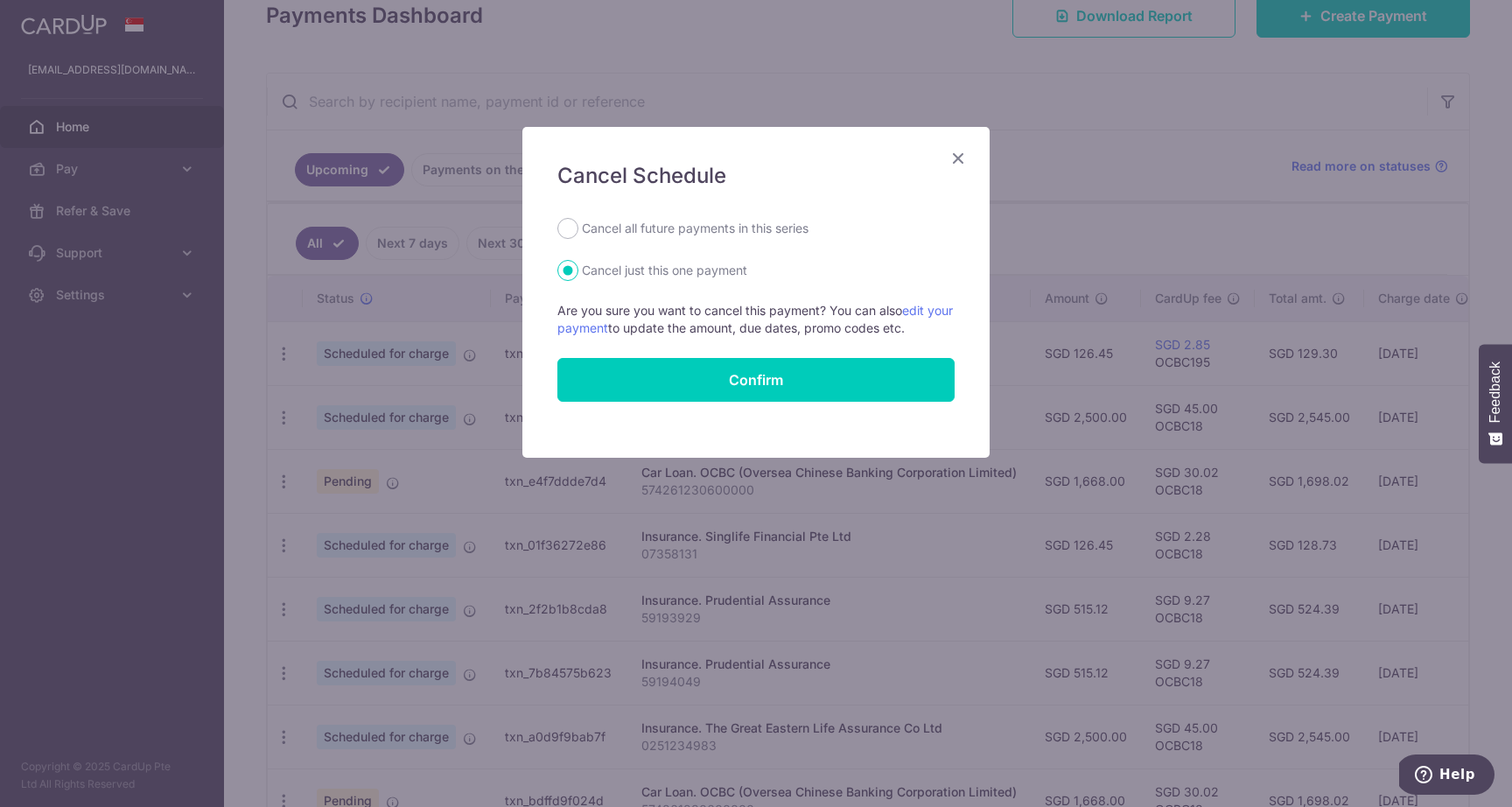
click at [708, 226] on label "Cancel all future payments in this series" at bounding box center [695, 228] width 226 height 21
click at [579, 226] on input "Cancel all future payments in this series" at bounding box center [568, 228] width 21 height 21
radio input "true"
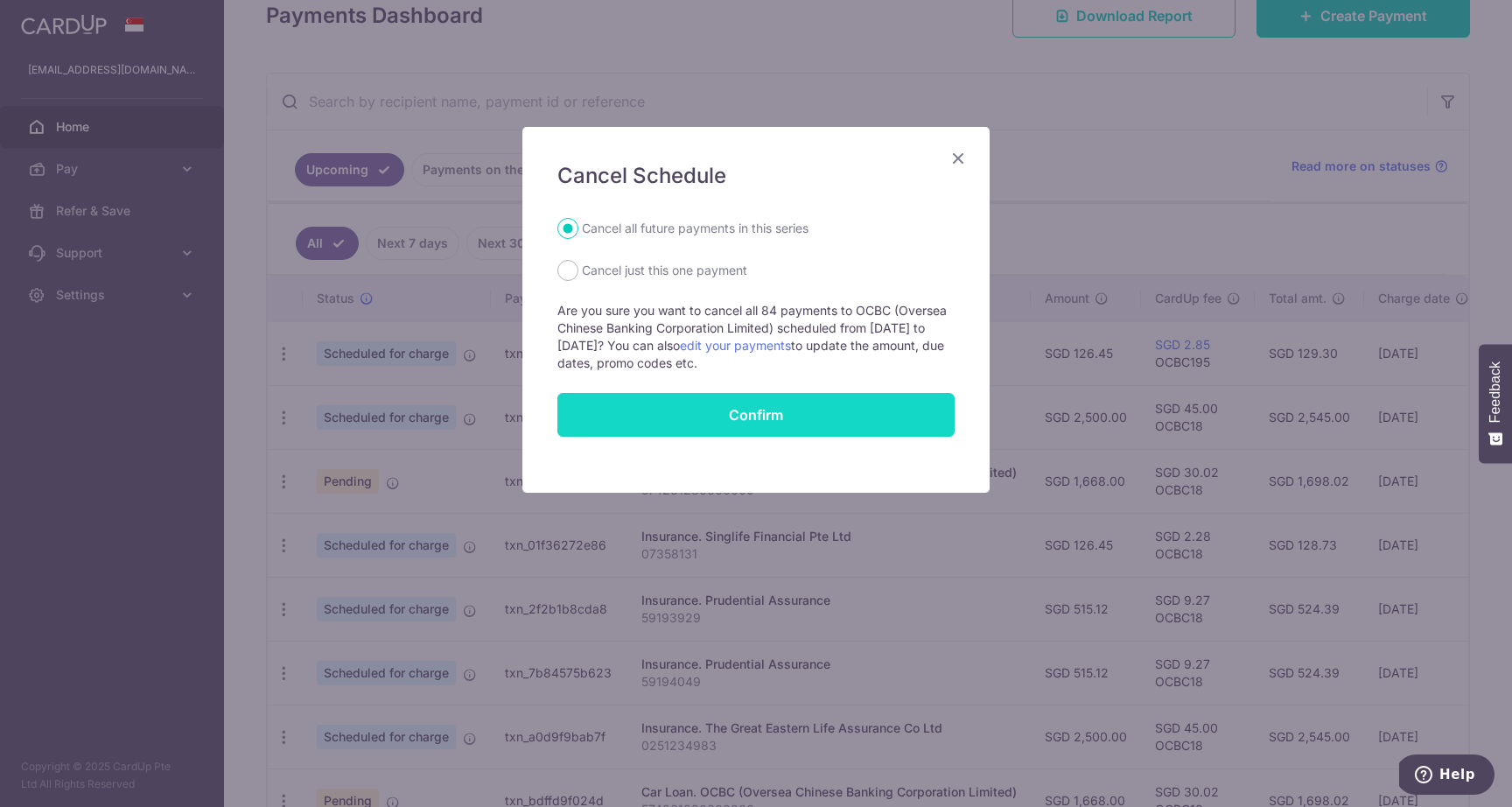
click at [719, 412] on button "Confirm" at bounding box center [756, 415] width 397 height 44
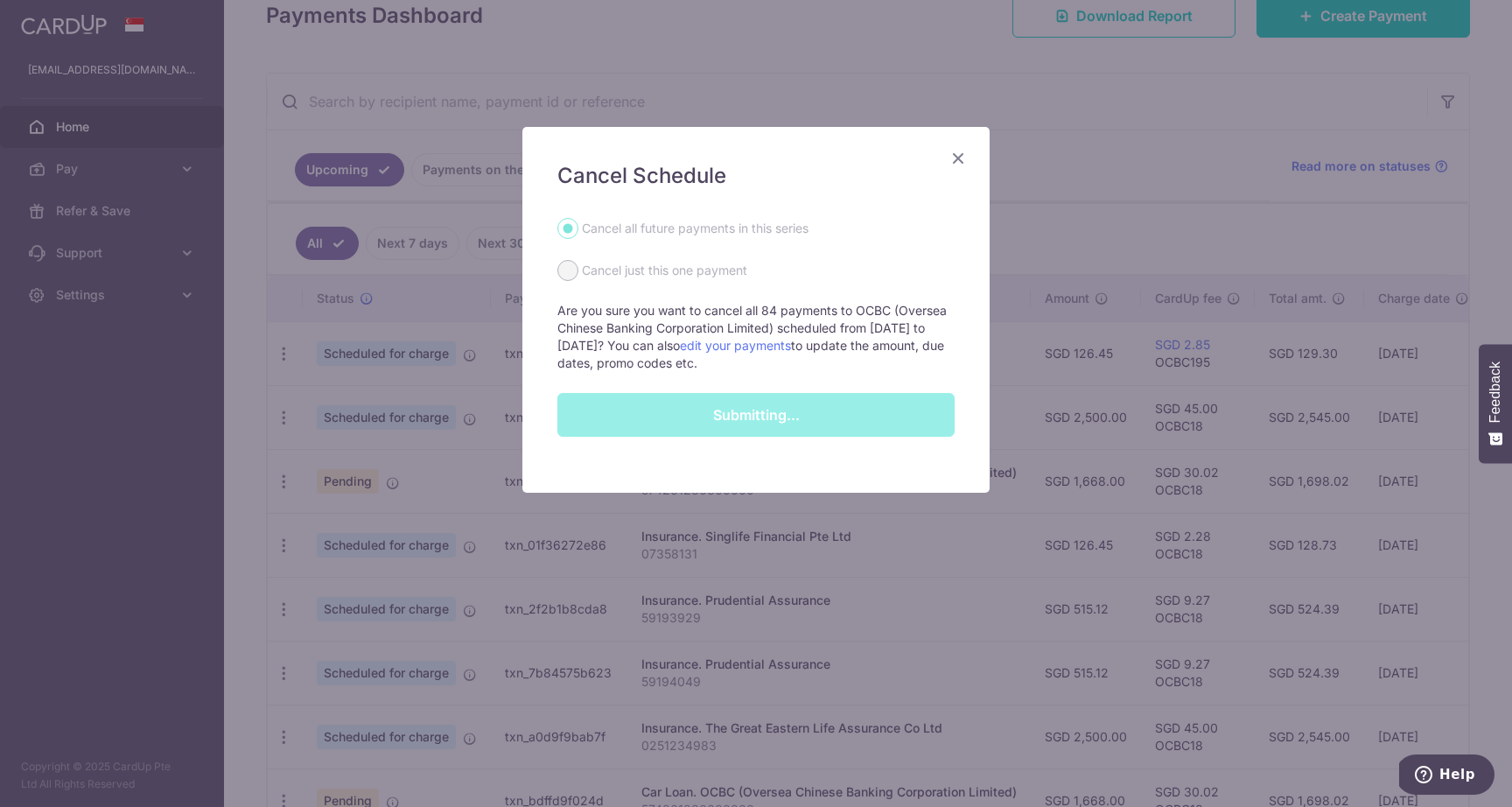
click at [756, 418] on div "Submitting..." at bounding box center [756, 415] width 418 height 44
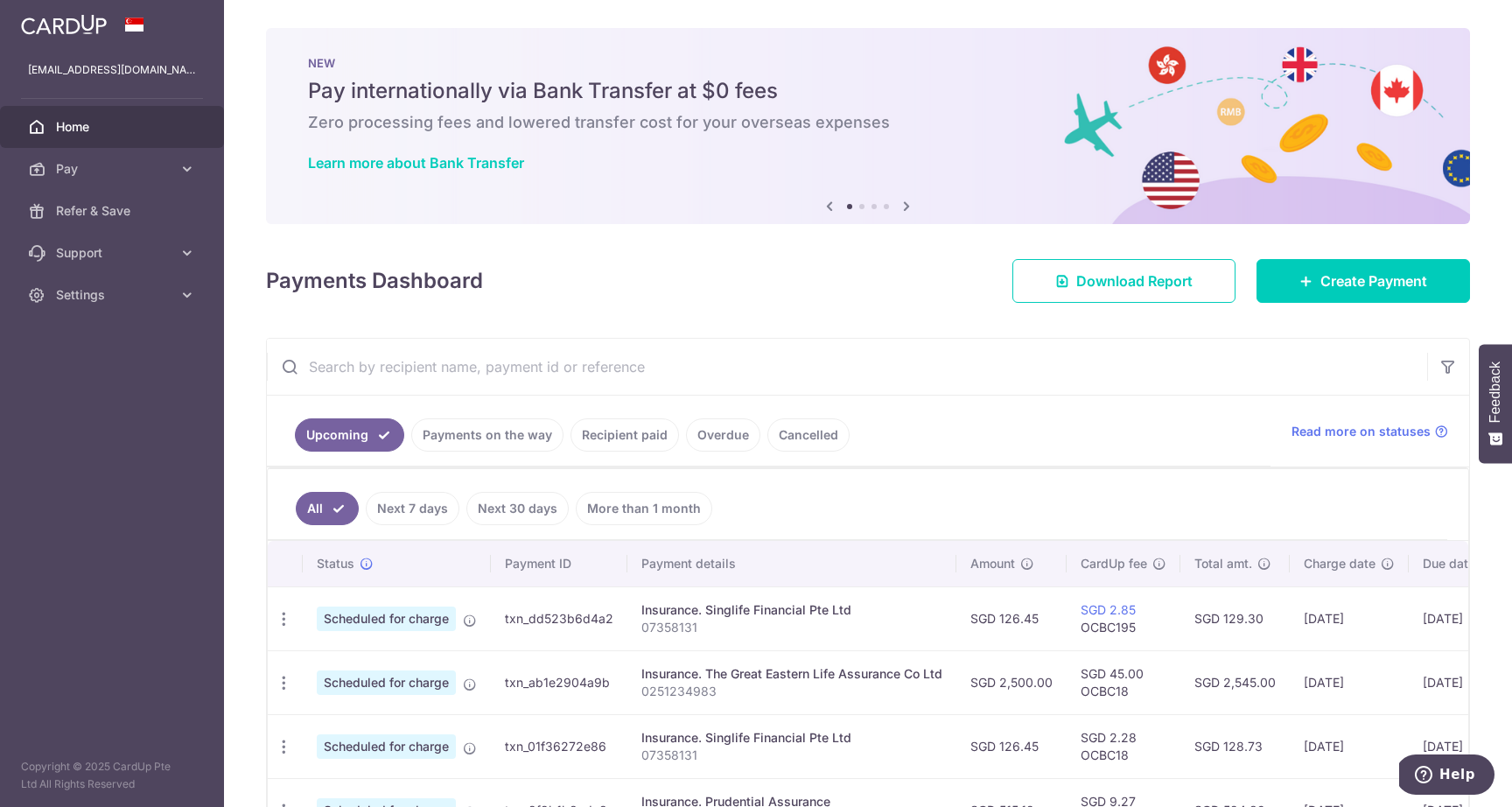
click at [1355, 318] on div "× Pause Schedule Pause all future payments in this series Pause just this one p…" at bounding box center [867, 404] width 1288 height 807
click at [1355, 303] on div "× Pause Schedule Pause all future payments in this series Pause just this one p…" at bounding box center [867, 404] width 1288 height 807
click at [1366, 270] on span "Create Payment" at bounding box center [1374, 281] width 107 height 21
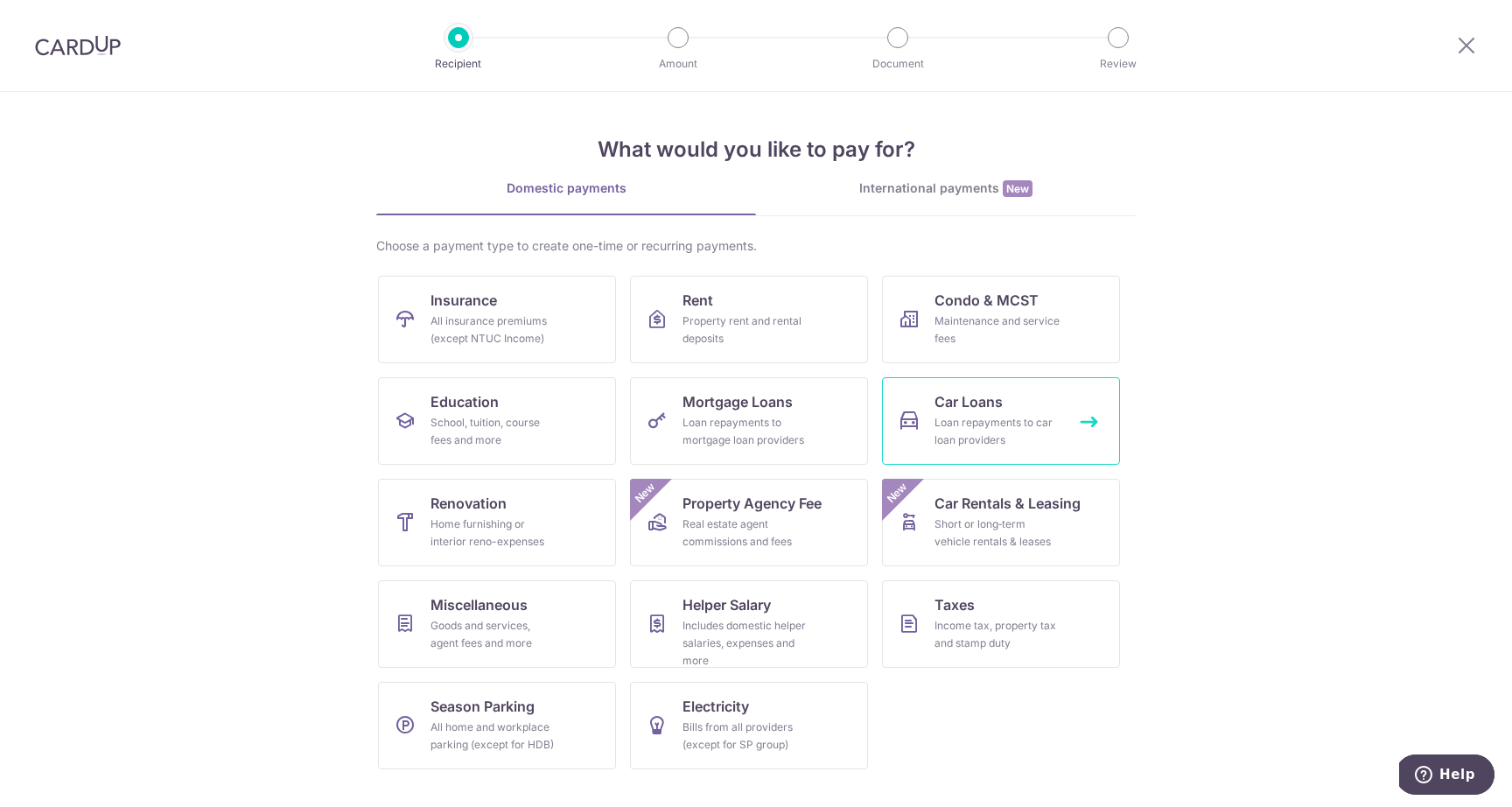
click at [978, 428] on div "Loan repayments to car loan providers" at bounding box center [997, 432] width 126 height 35
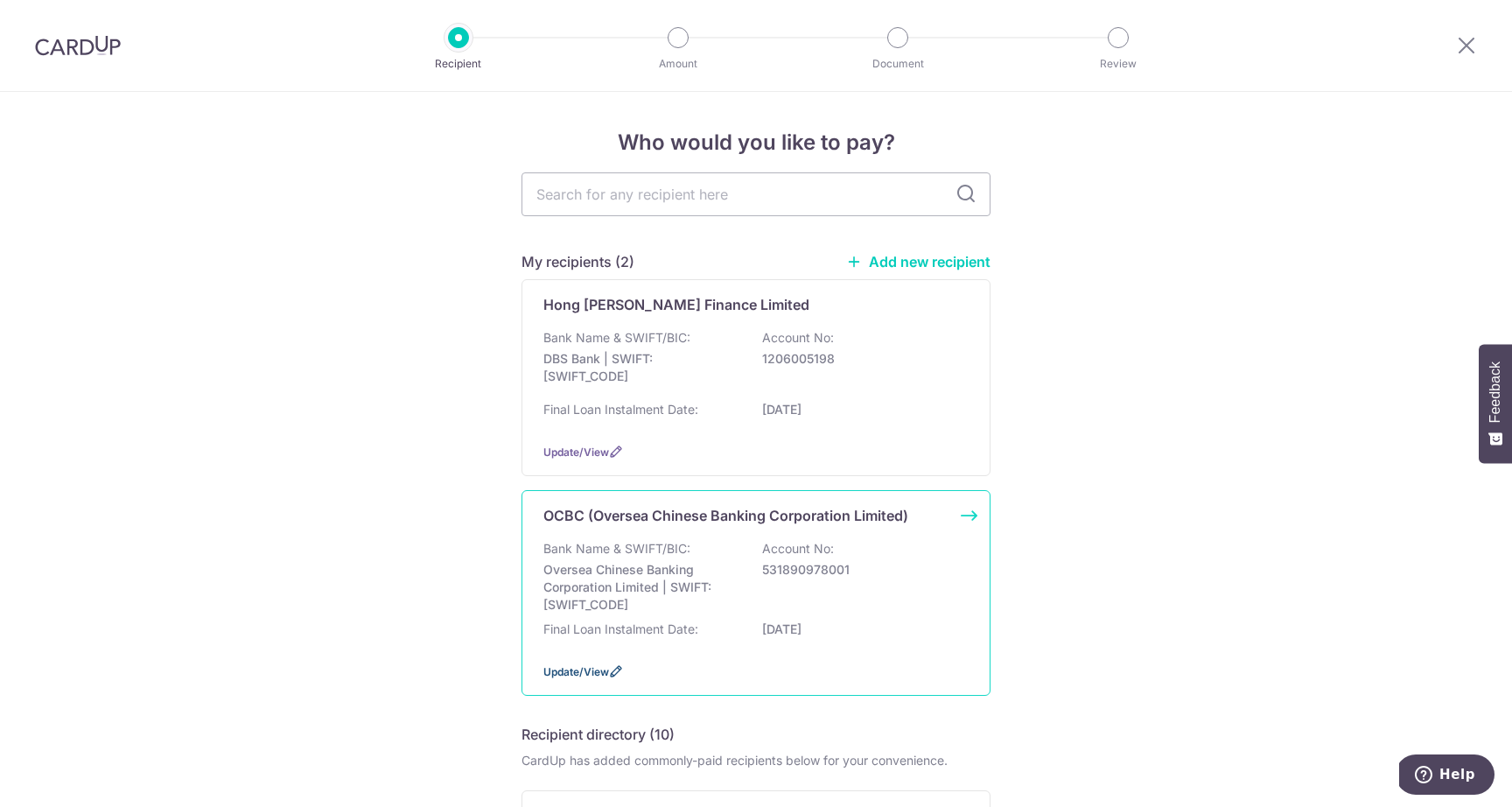
click at [571, 672] on span "Update/View" at bounding box center [576, 671] width 66 height 13
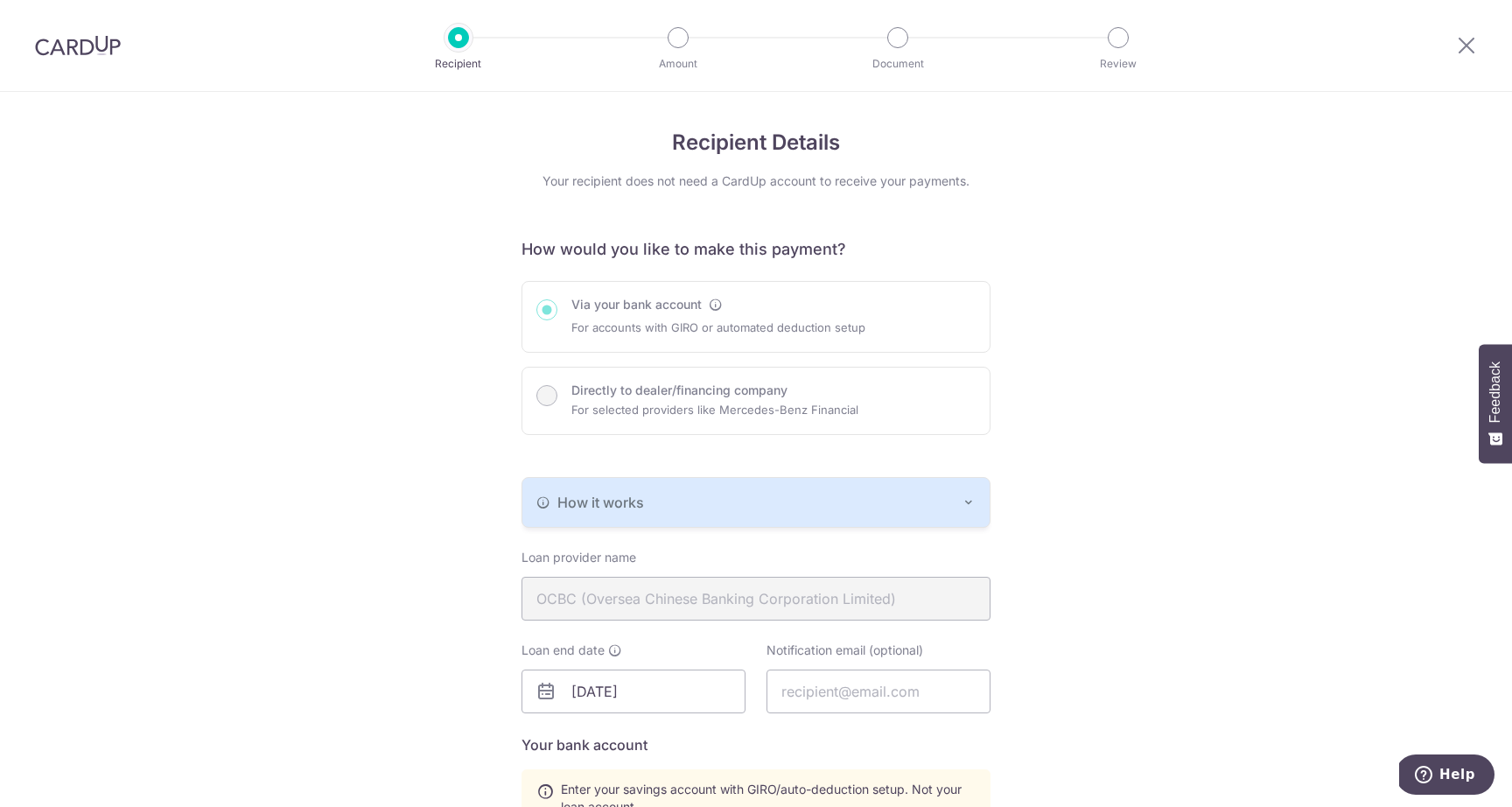
click at [719, 321] on div "Via your bank account For accounts with GIRO or automated deduction setup Direc…" at bounding box center [756, 358] width 469 height 154
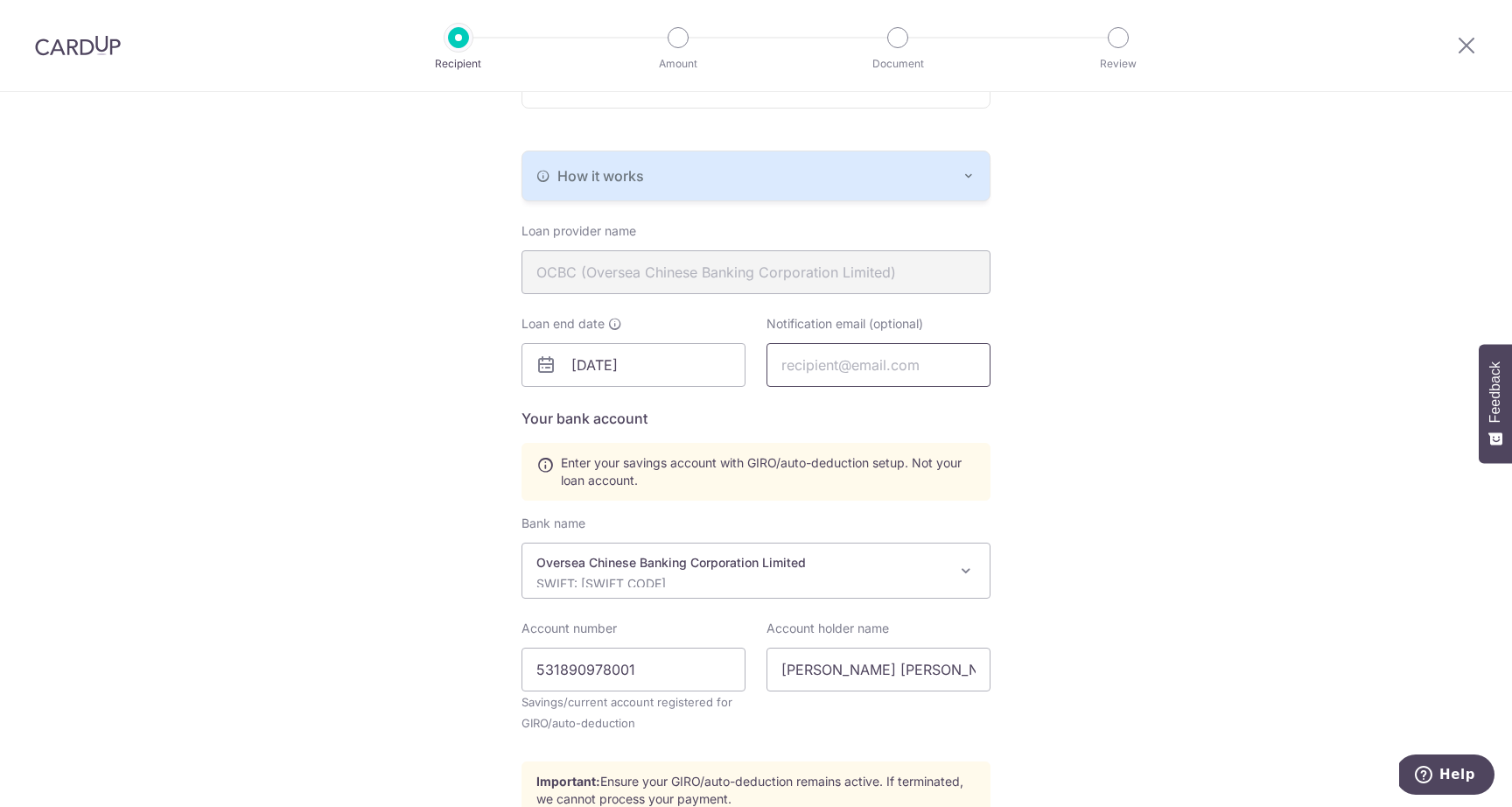
scroll to position [479, 0]
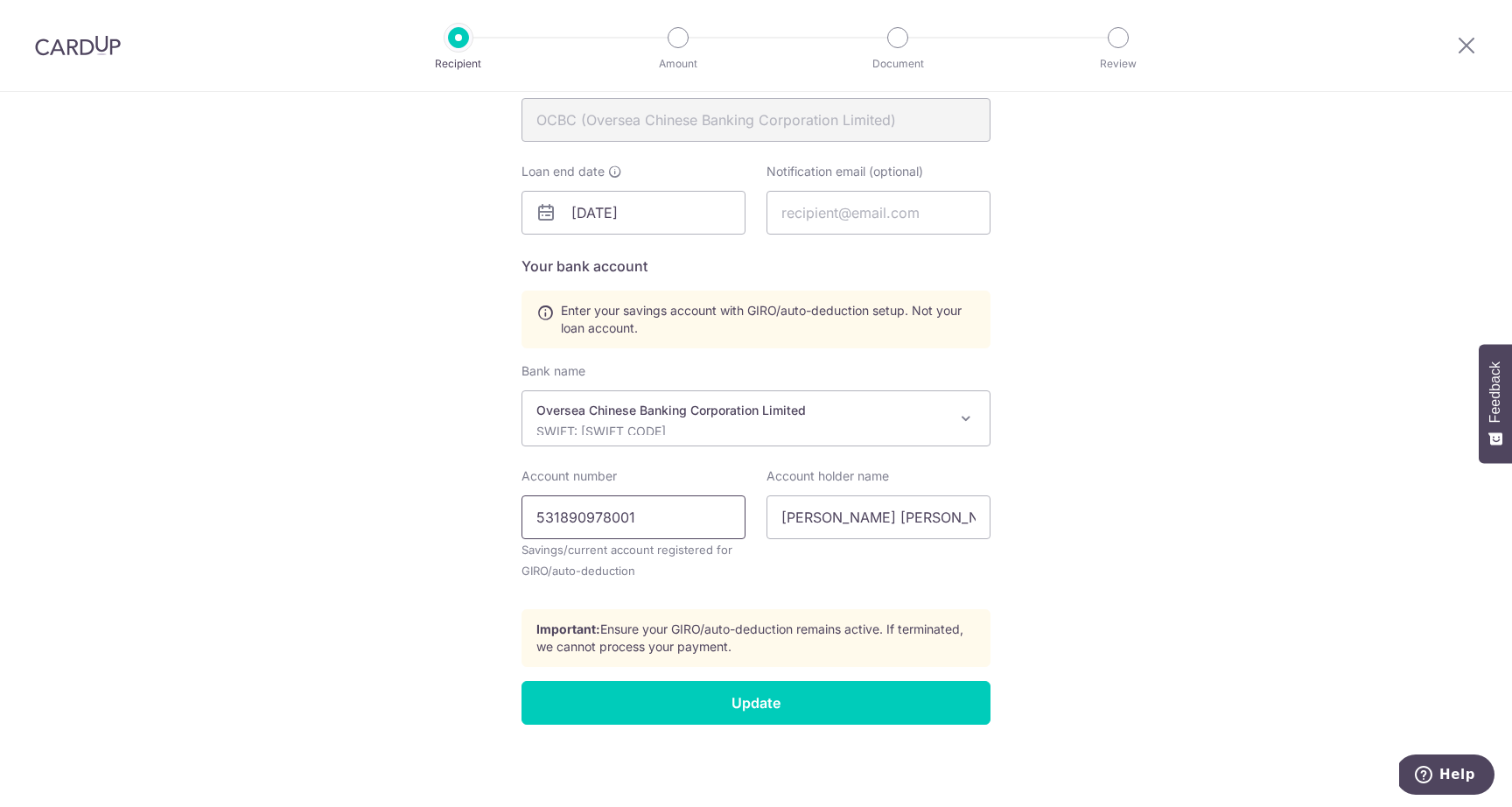
click at [662, 521] on input "531890978001" at bounding box center [633, 518] width 224 height 44
paste input "531-890978-001"
paste input "text"
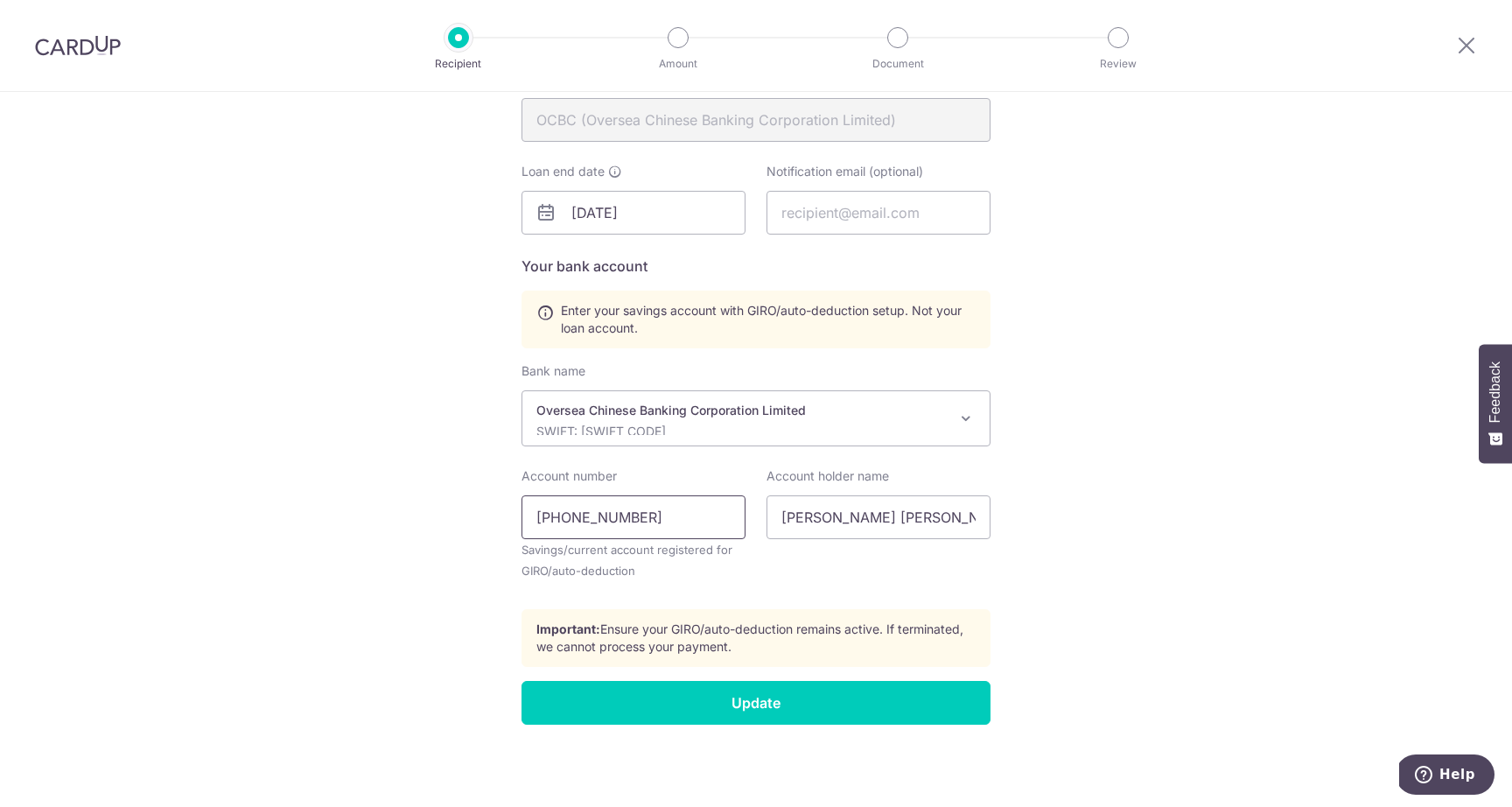
click at [625, 515] on input "531-890978-001" at bounding box center [633, 518] width 224 height 44
click at [565, 518] on input "531-890978001" at bounding box center [633, 518] width 224 height 44
type input "531890978001"
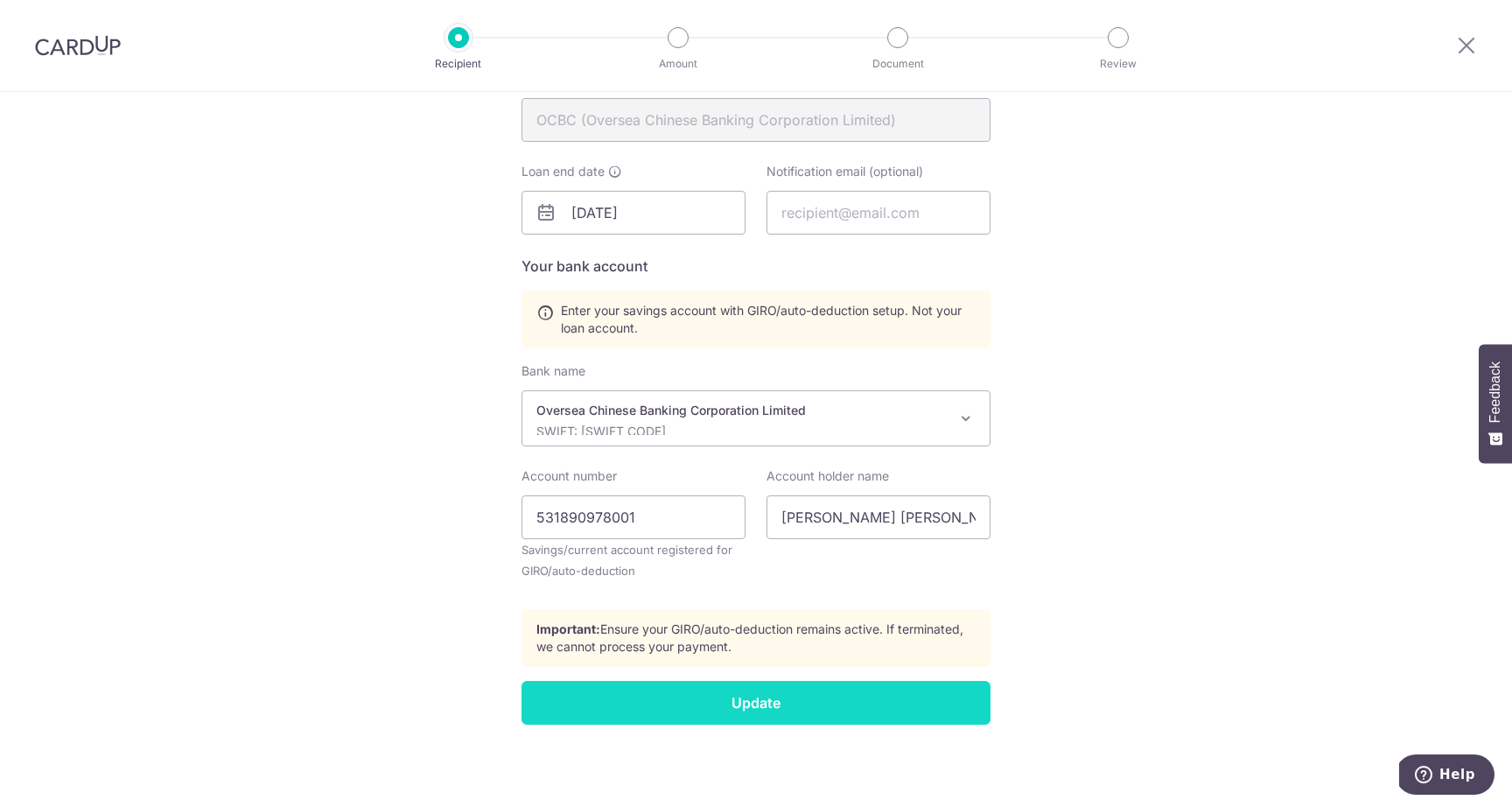
click at [644, 722] on input "Update" at bounding box center [756, 703] width 469 height 44
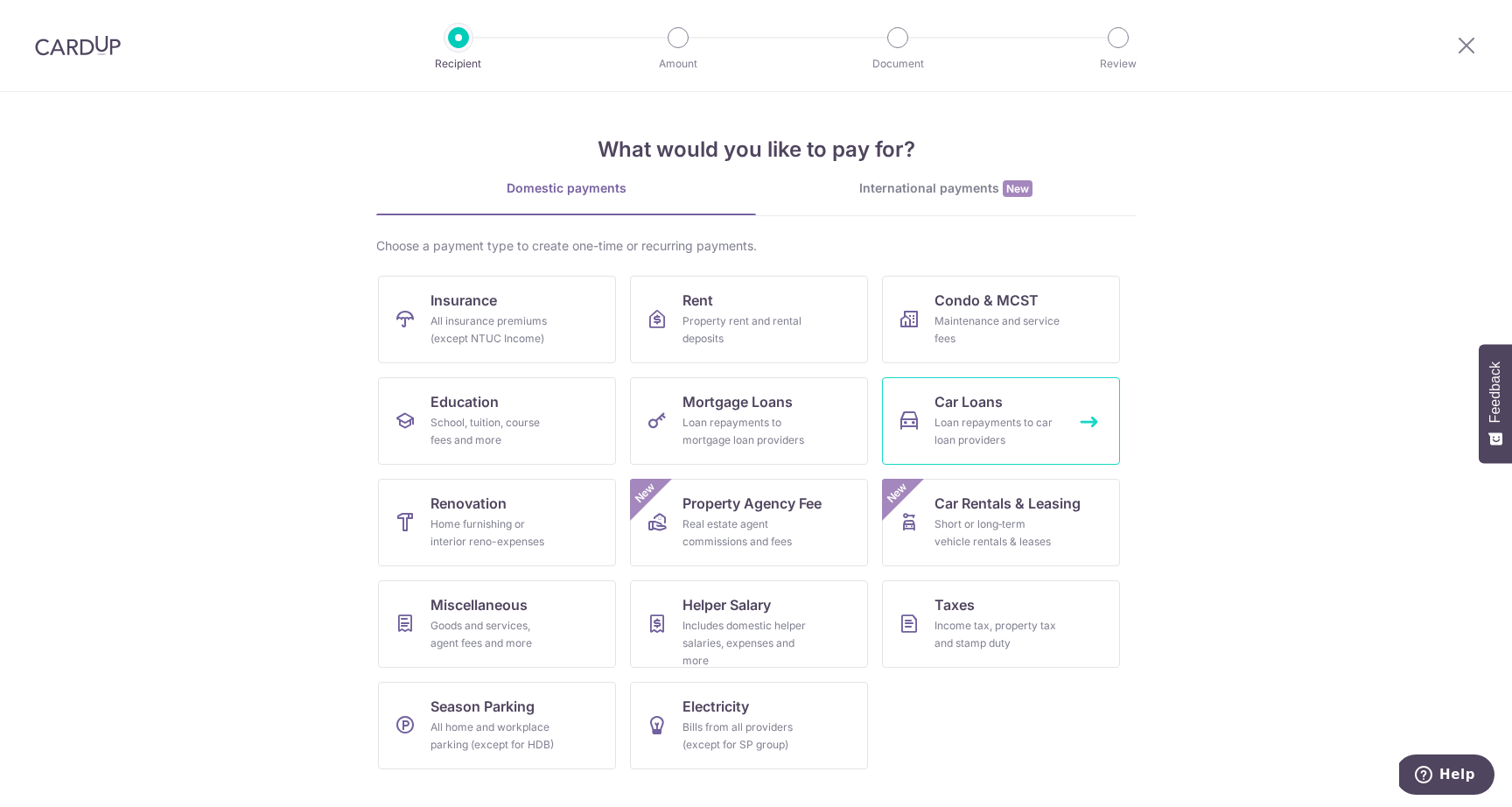
click at [991, 426] on div "Loan repayments to car loan providers" at bounding box center [997, 432] width 126 height 35
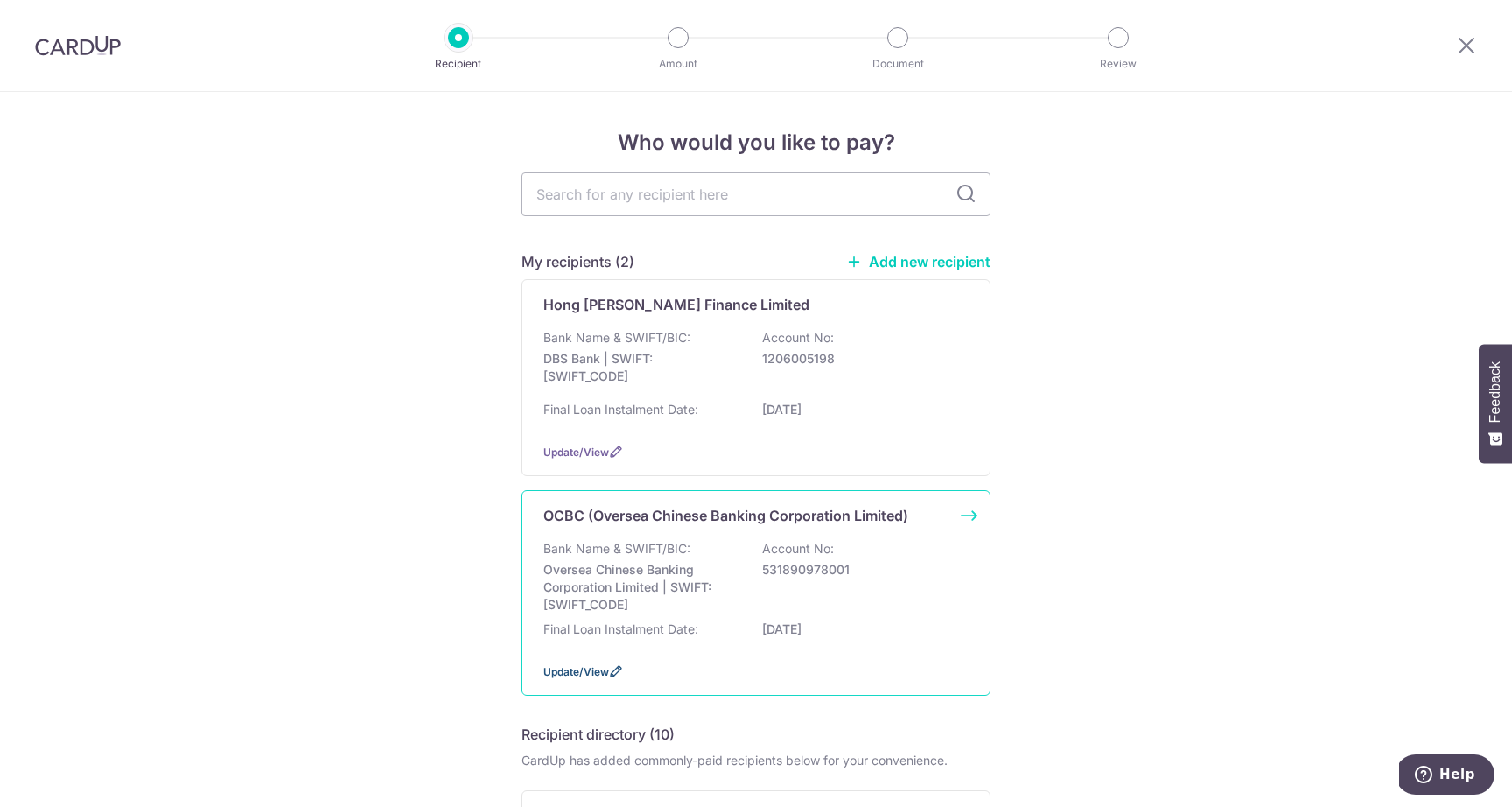
click at [564, 670] on span "Update/View" at bounding box center [576, 671] width 66 height 13
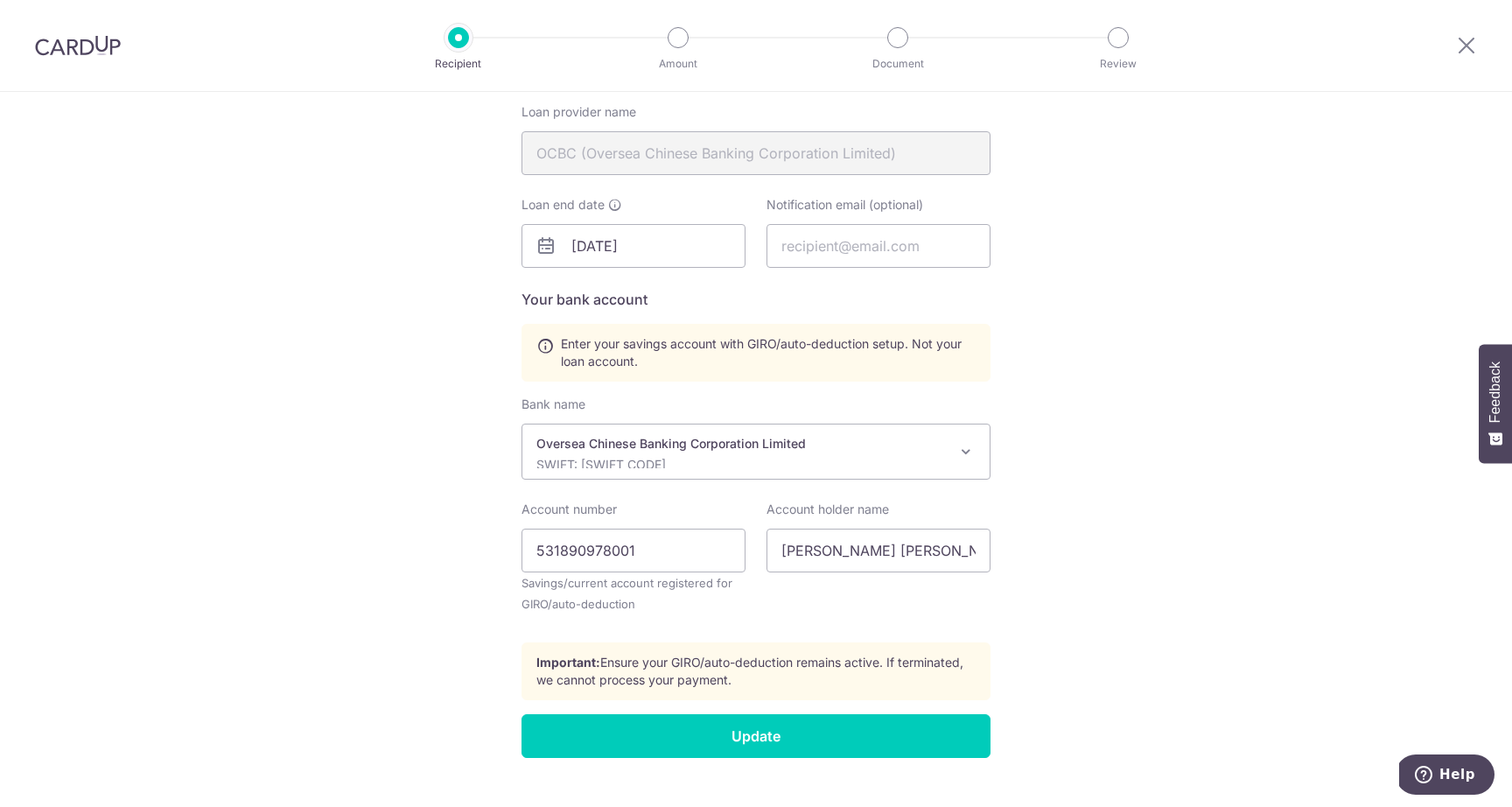
scroll to position [479, 0]
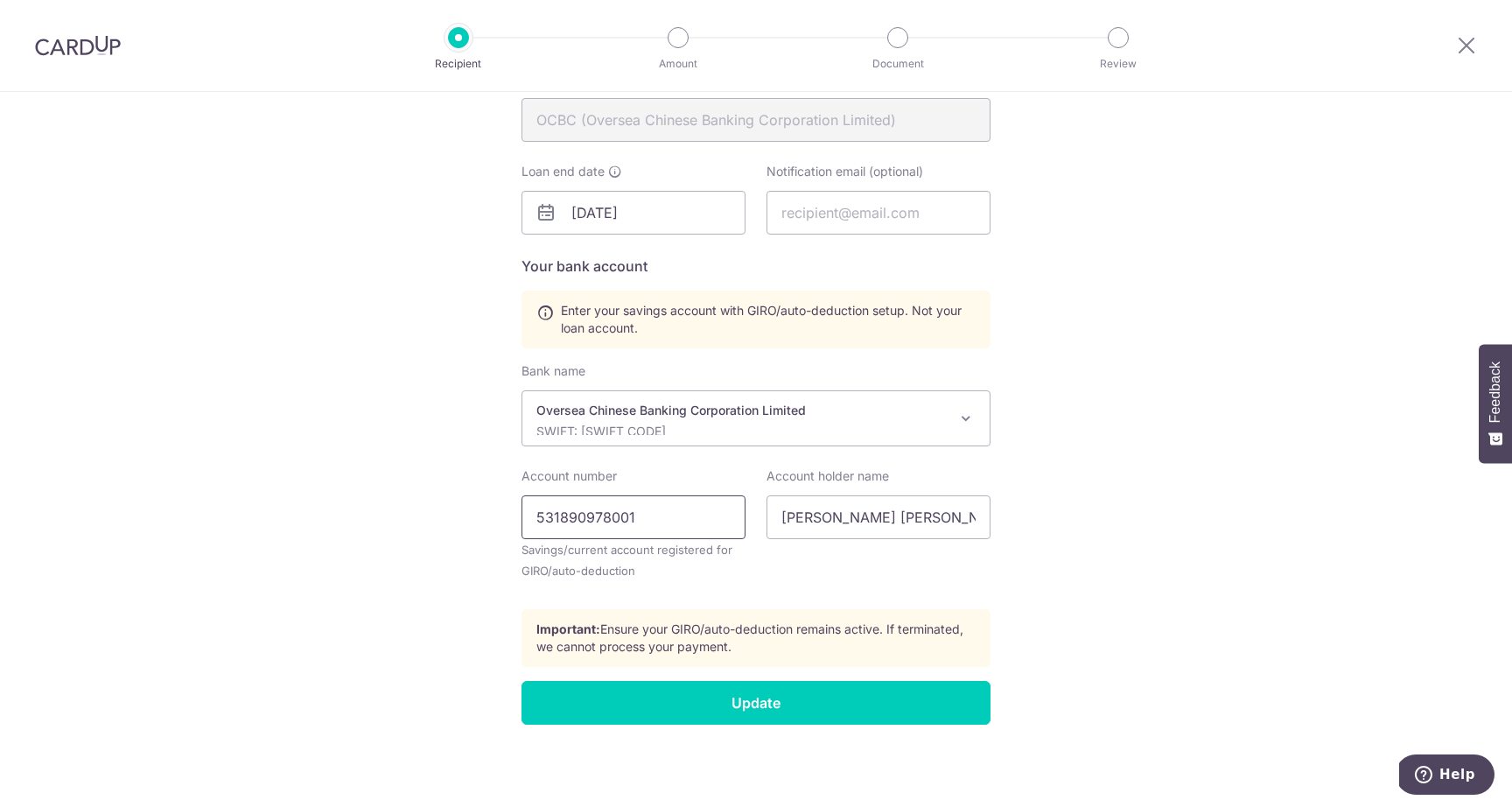
click at [559, 519] on input "531890978001" at bounding box center [633, 518] width 224 height 44
paste input "-890978-"
click at [564, 516] on input "531-890978-001" at bounding box center [633, 518] width 224 height 44
click at [616, 518] on input "531890978-001" at bounding box center [633, 518] width 224 height 44
type input "531890978001"
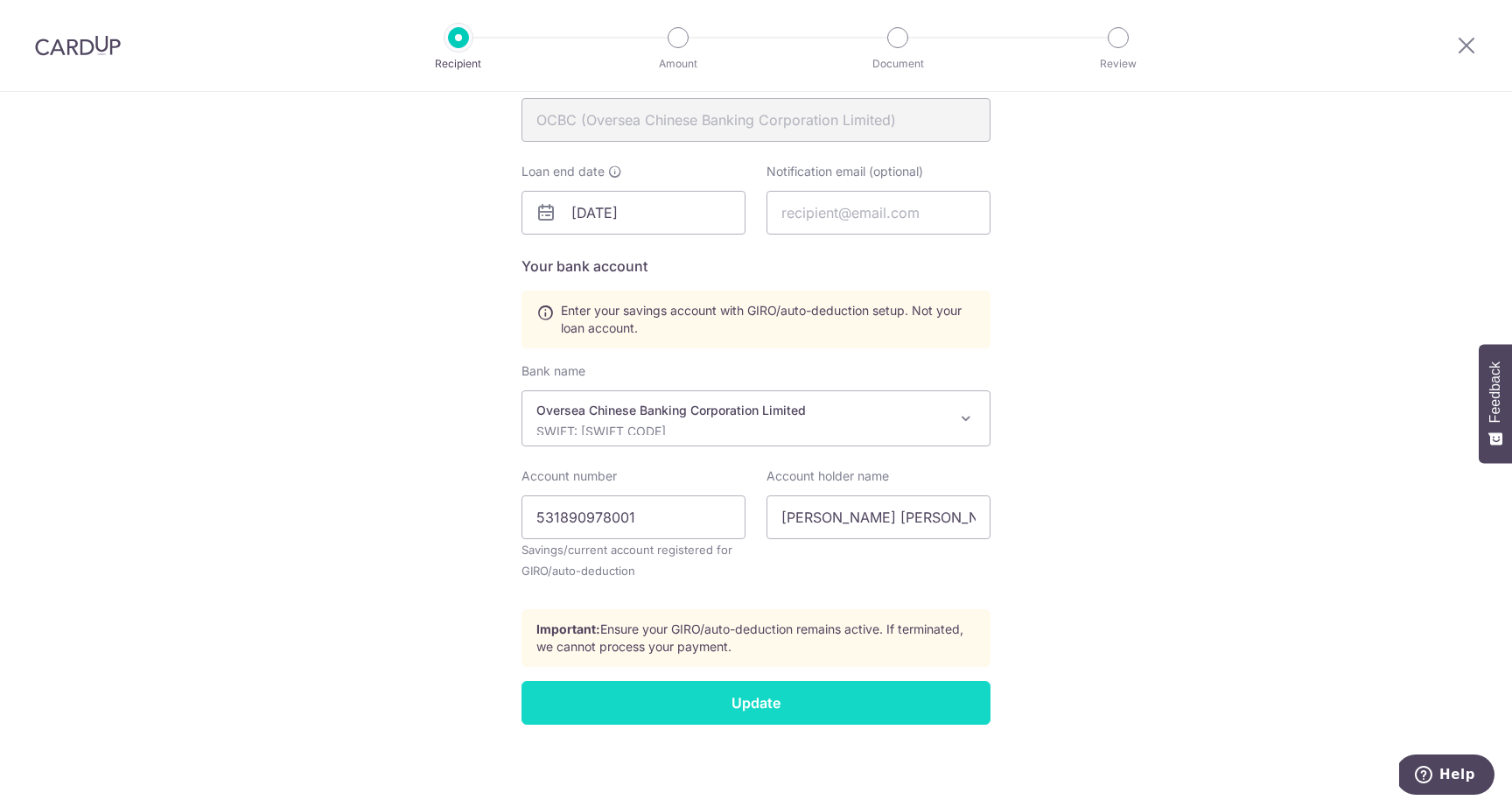
click at [683, 707] on input "Update" at bounding box center [756, 703] width 469 height 44
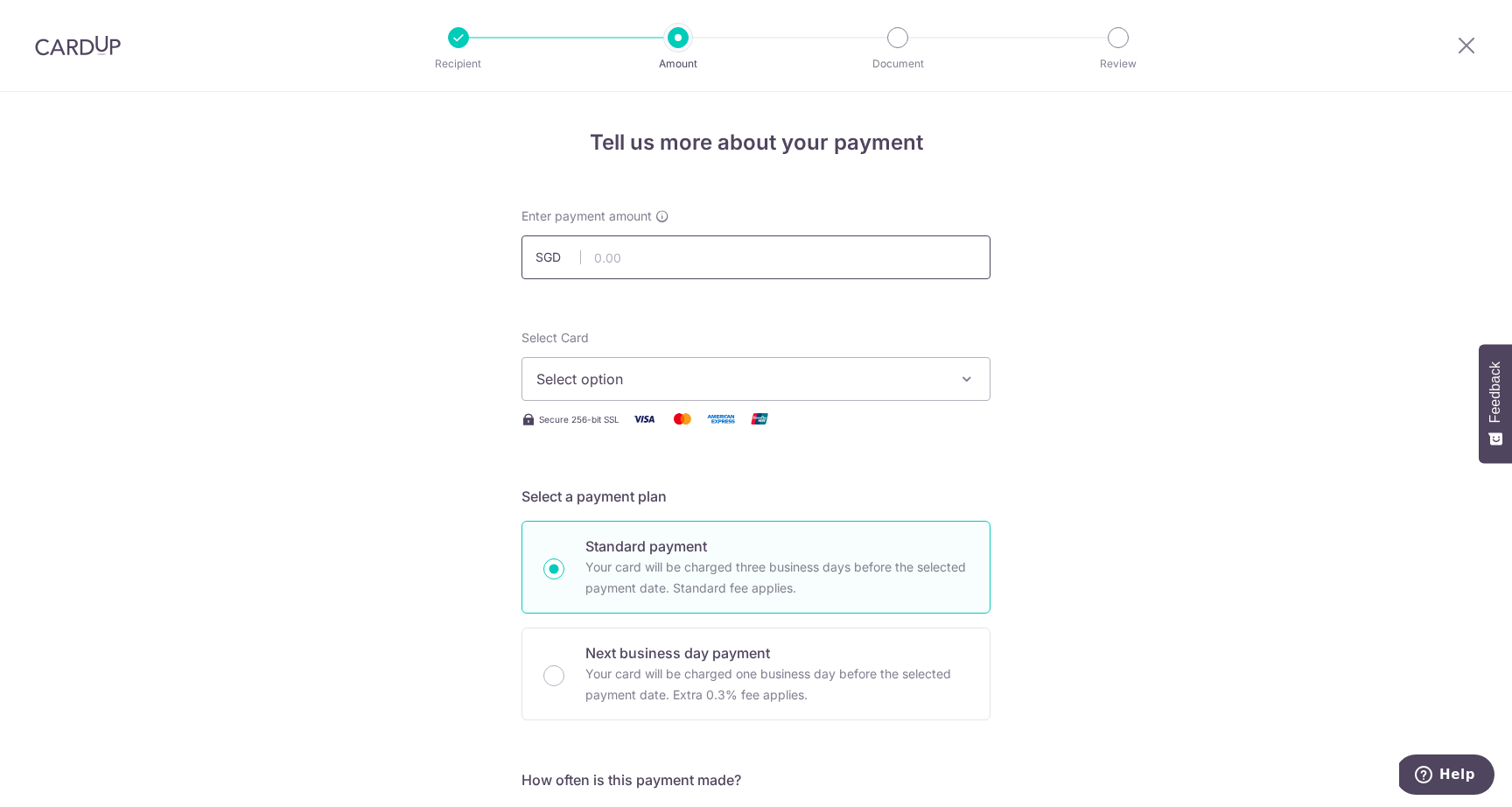
click at [741, 264] on input "text" at bounding box center [756, 257] width 469 height 44
type input "1,668.00"
click at [660, 364] on button "Select option" at bounding box center [756, 380] width 469 height 44
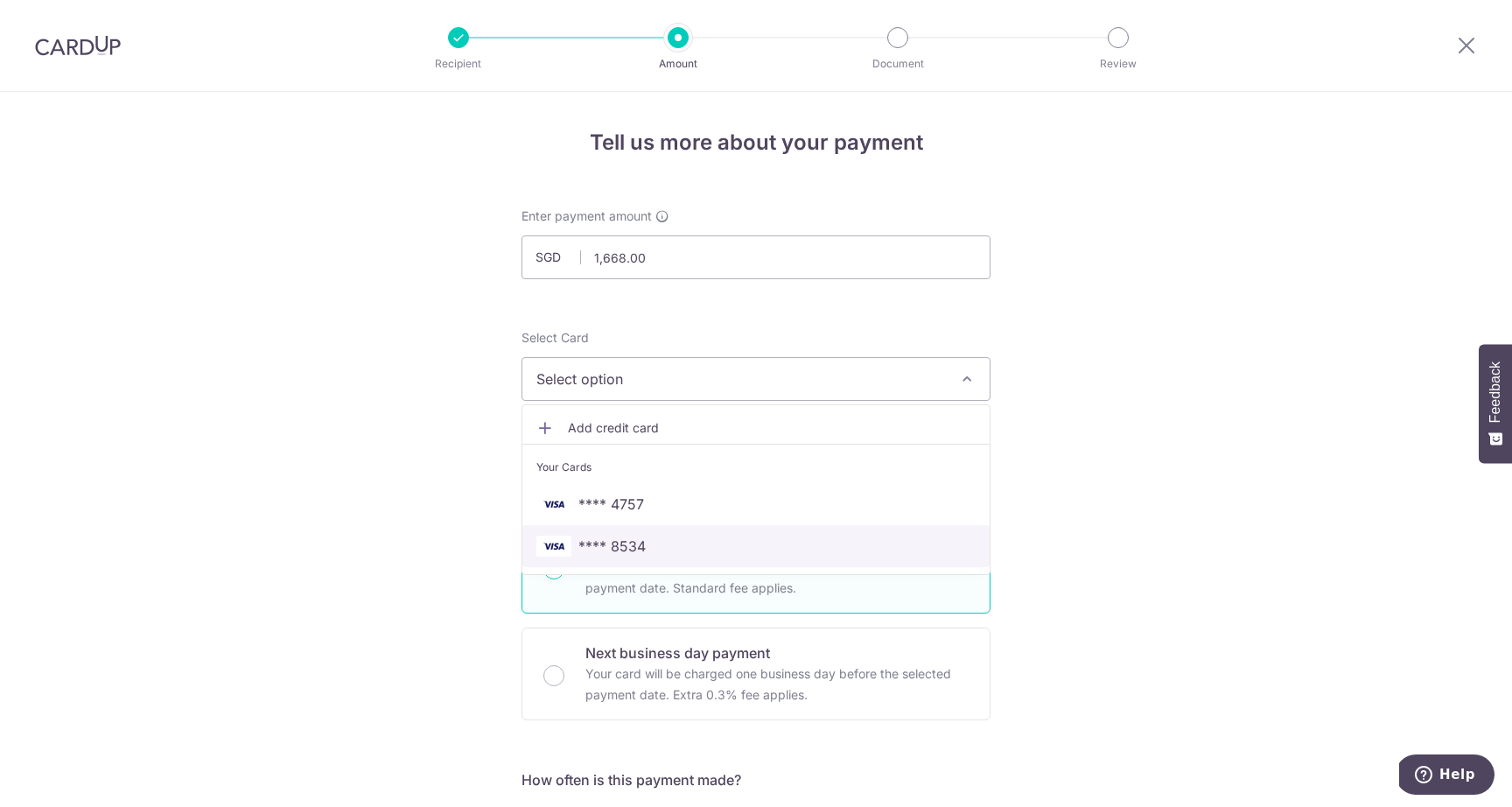
click at [601, 547] on span "**** 8534" at bounding box center [612, 546] width 68 height 21
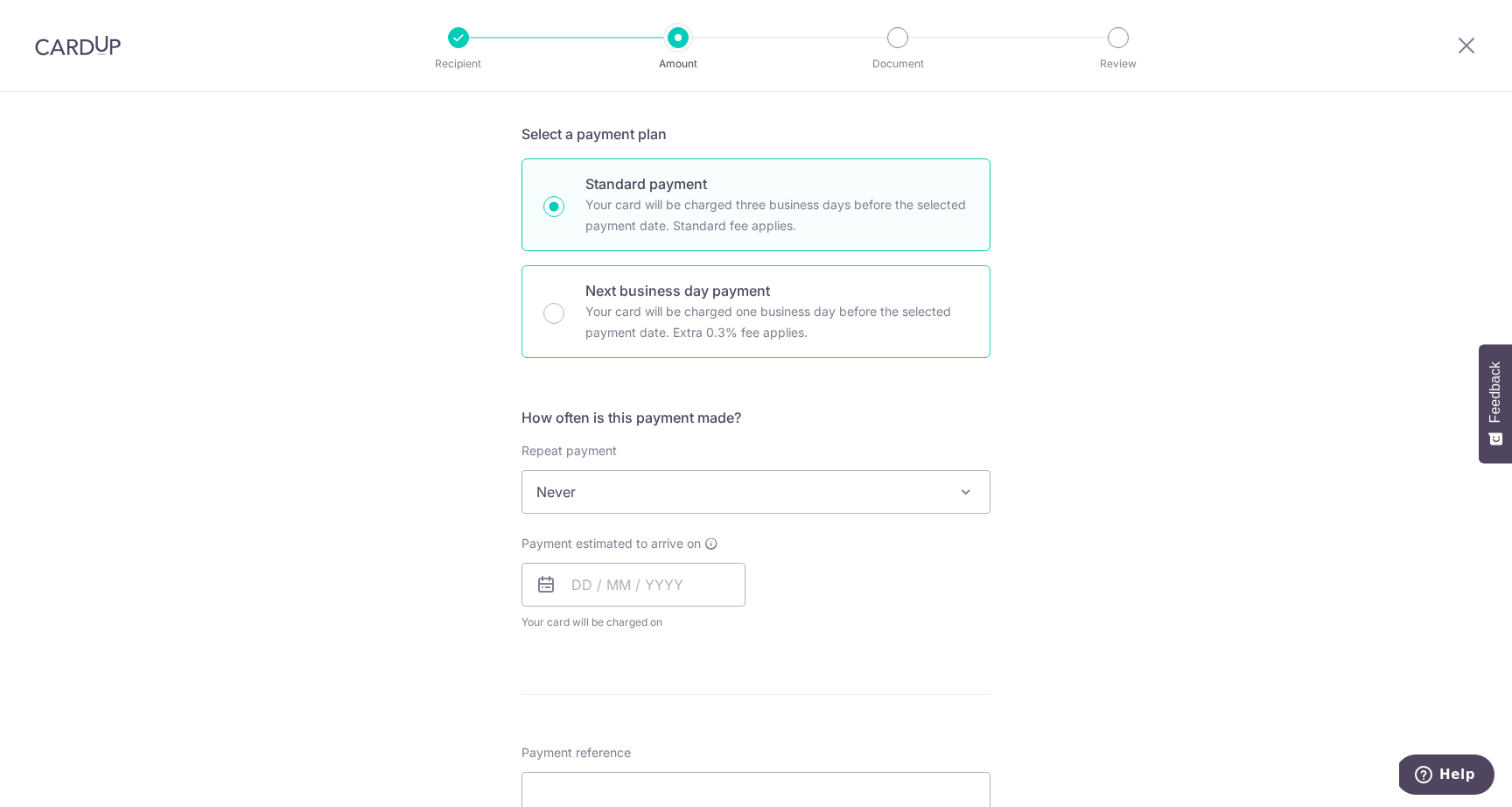
scroll to position [384, 0]
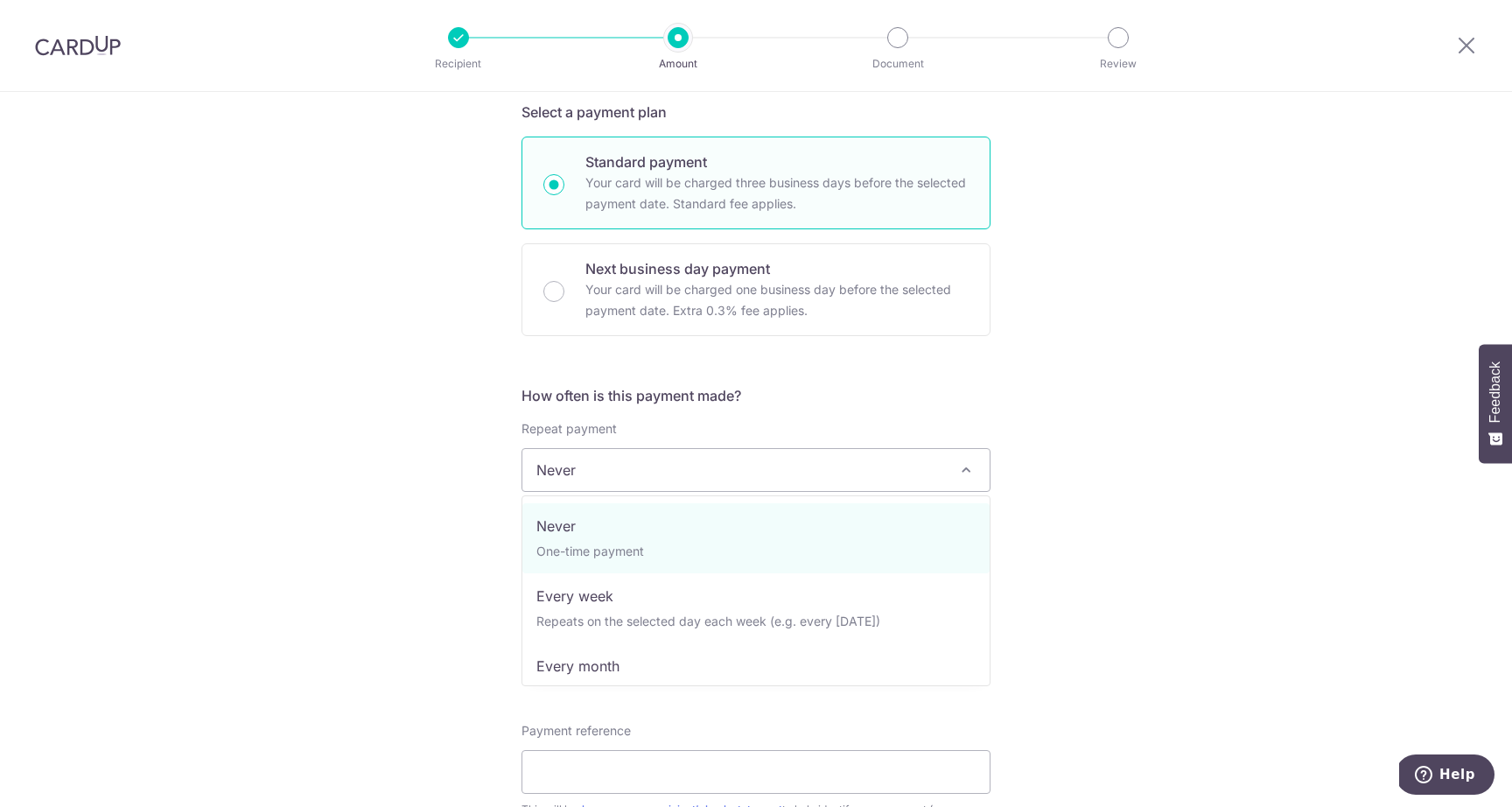
click at [676, 460] on span "Never" at bounding box center [756, 470] width 468 height 42
select select "3"
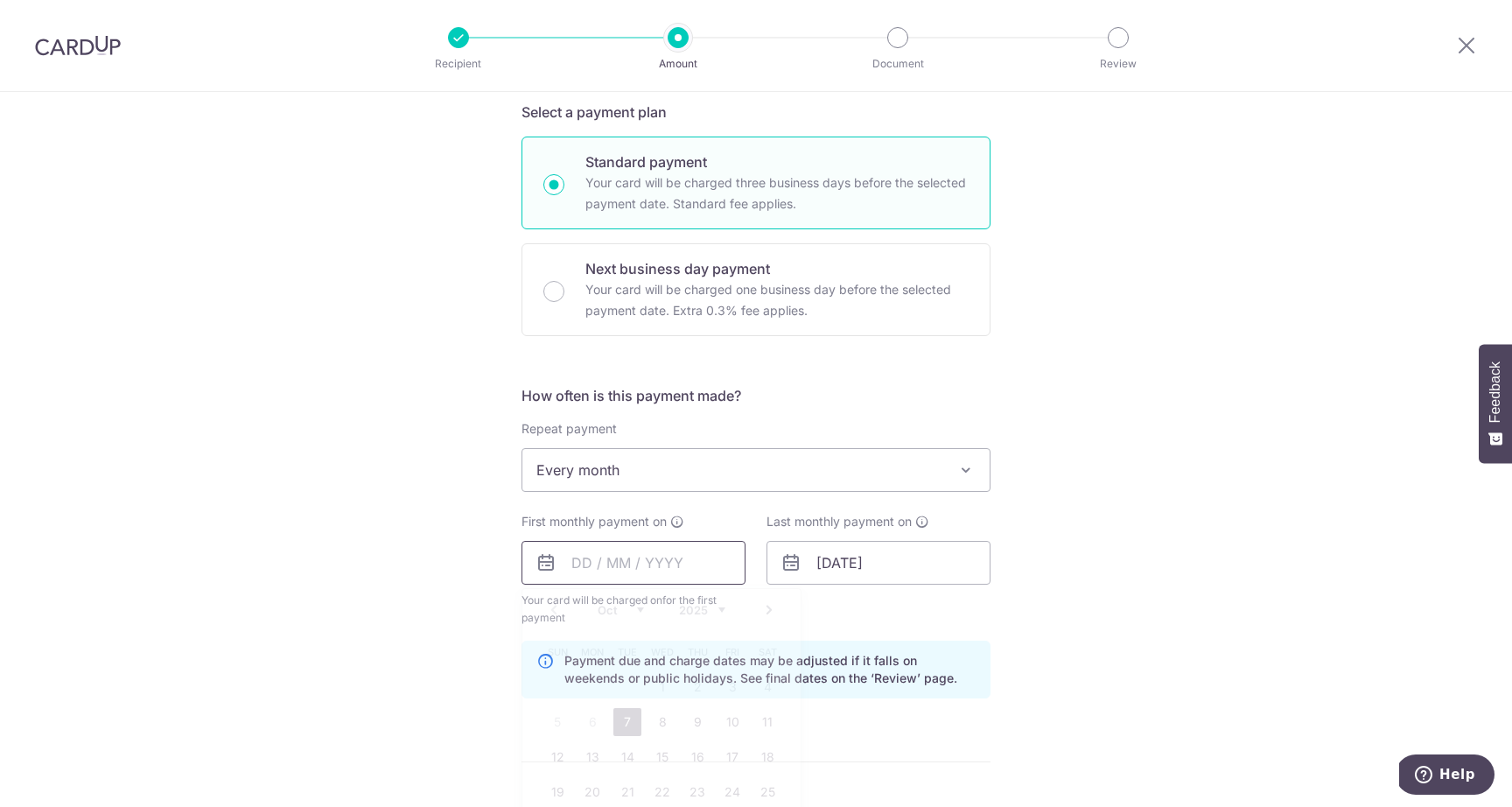
click at [647, 566] on input "text" at bounding box center [633, 563] width 224 height 44
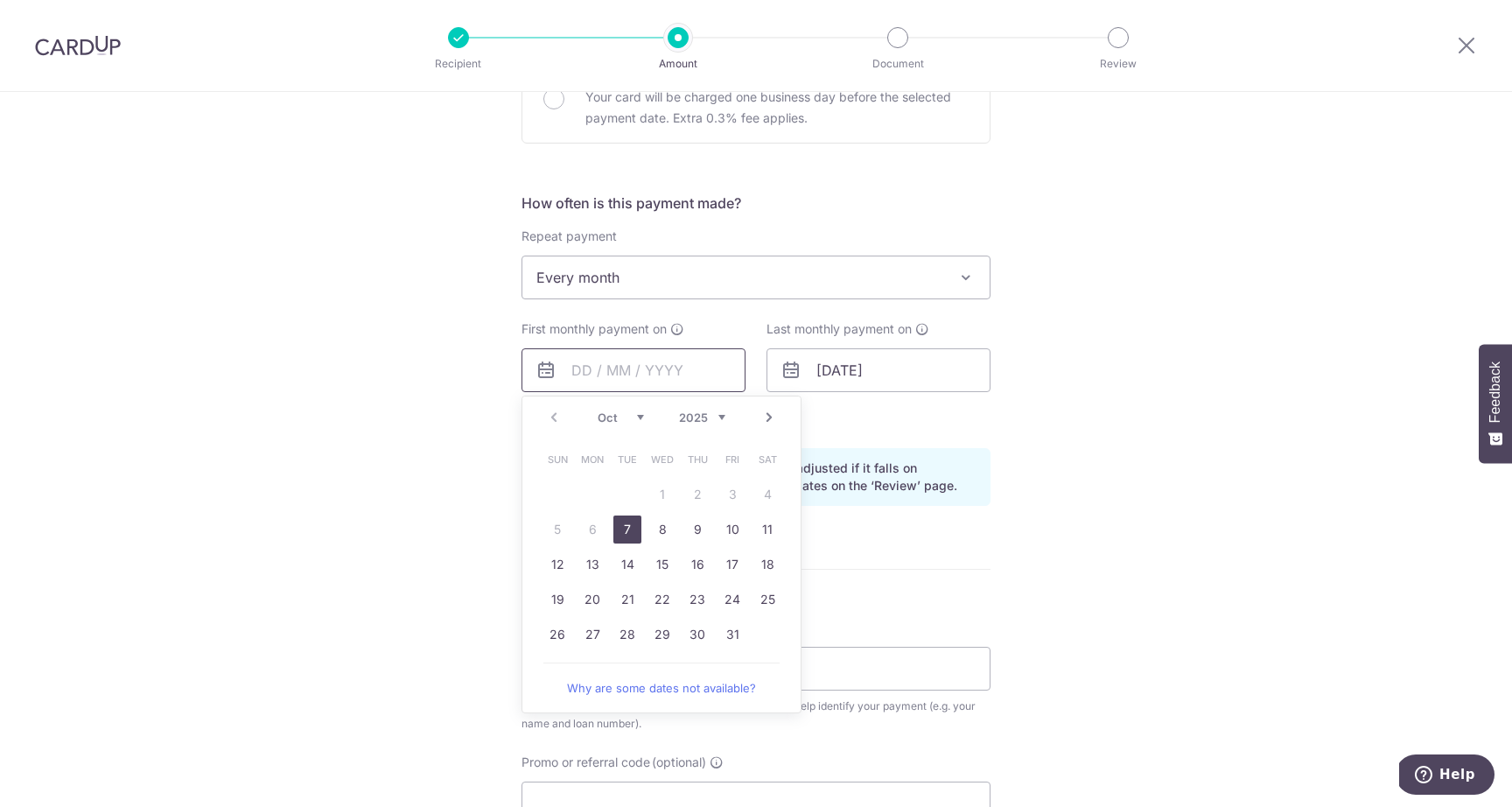
scroll to position [593, 0]
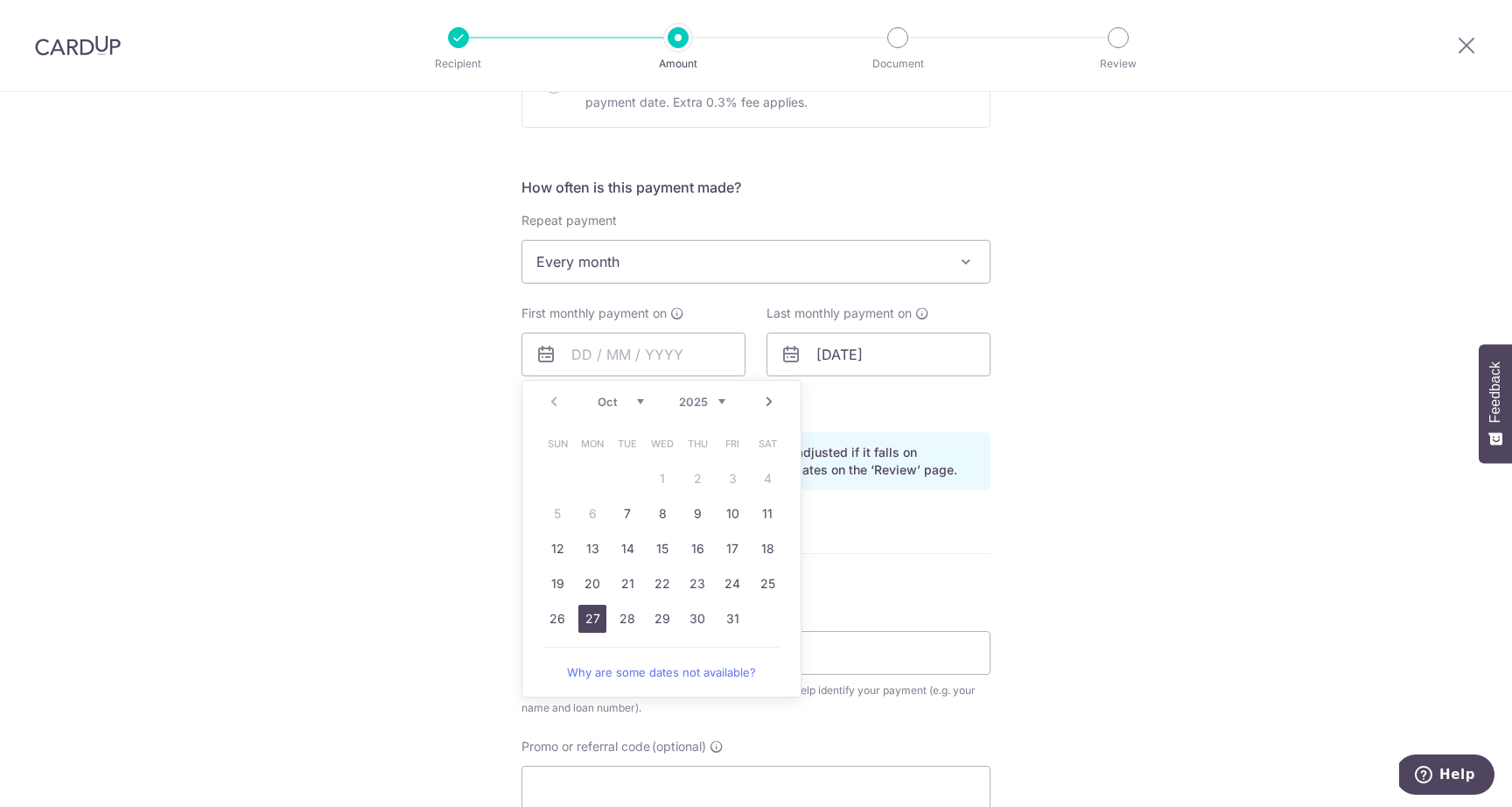
click at [587, 611] on link "27" at bounding box center [593, 619] width 28 height 28
type input "27/10/2025"
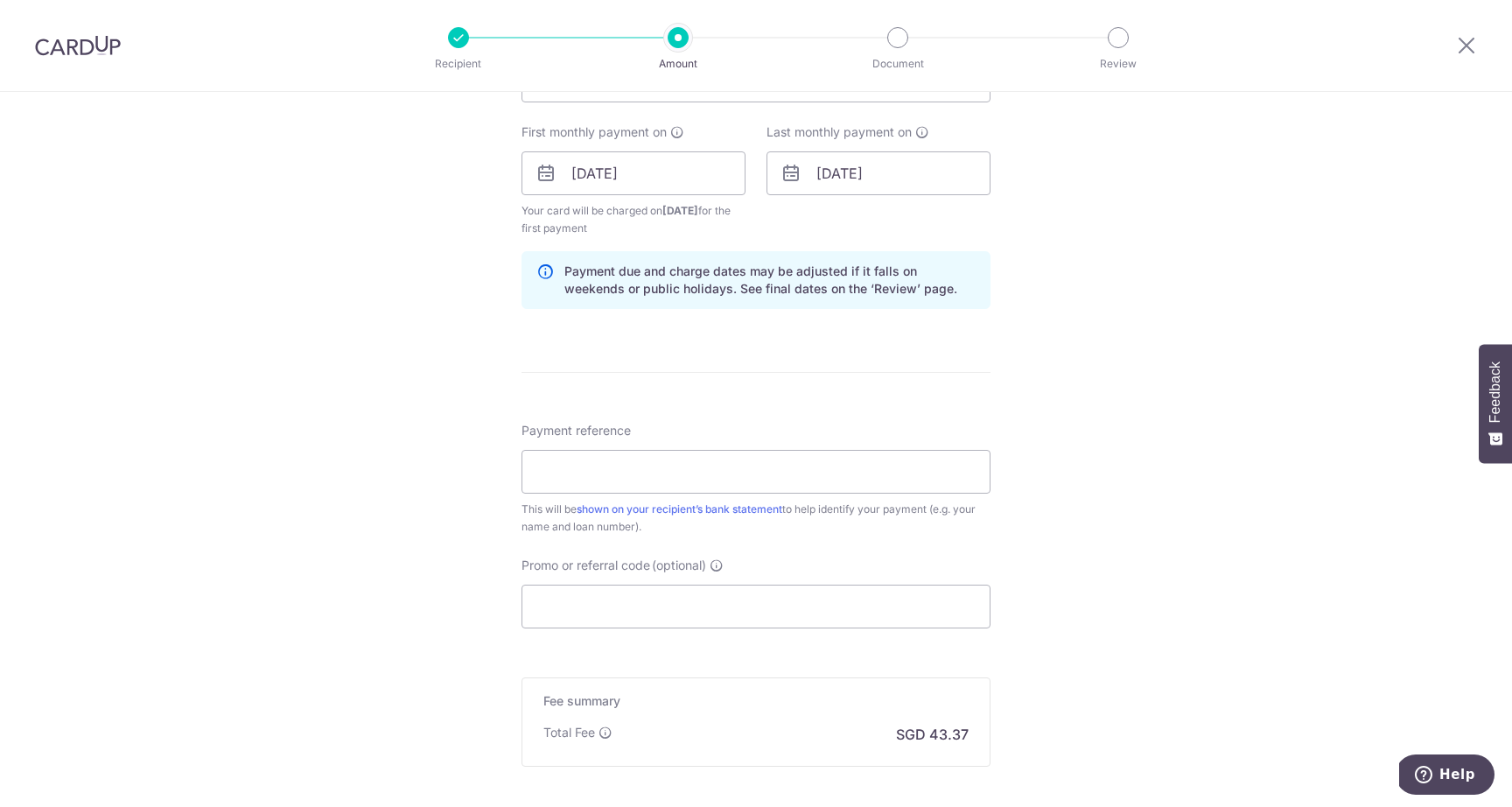
scroll to position [776, 0]
click at [739, 458] on input "Payment reference" at bounding box center [756, 470] width 469 height 44
type input "574261230600000"
click at [684, 606] on input "Promo or referral code (optional)" at bounding box center [756, 605] width 469 height 44
paste input "OCBC18"
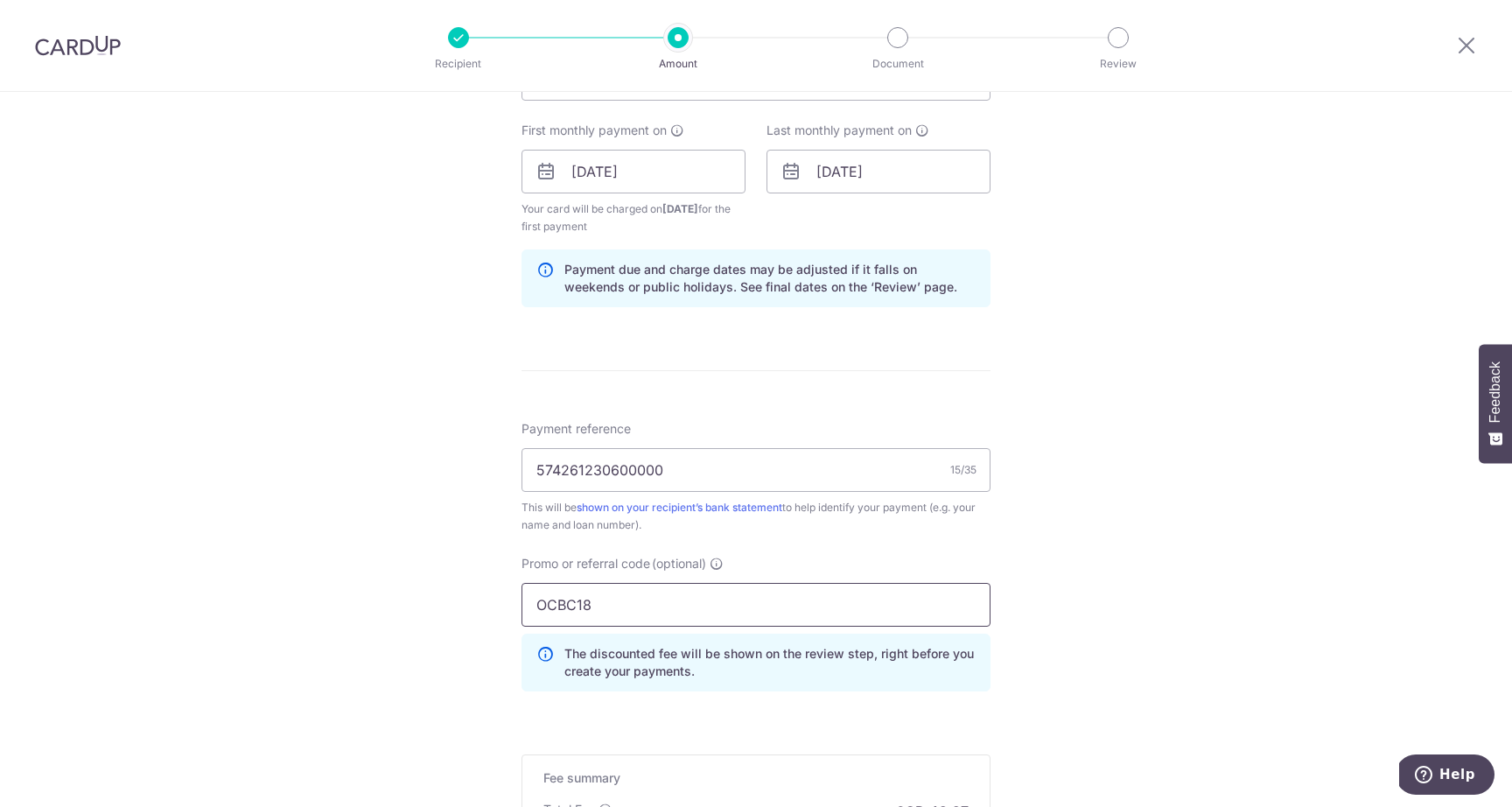
scroll to position [1037, 0]
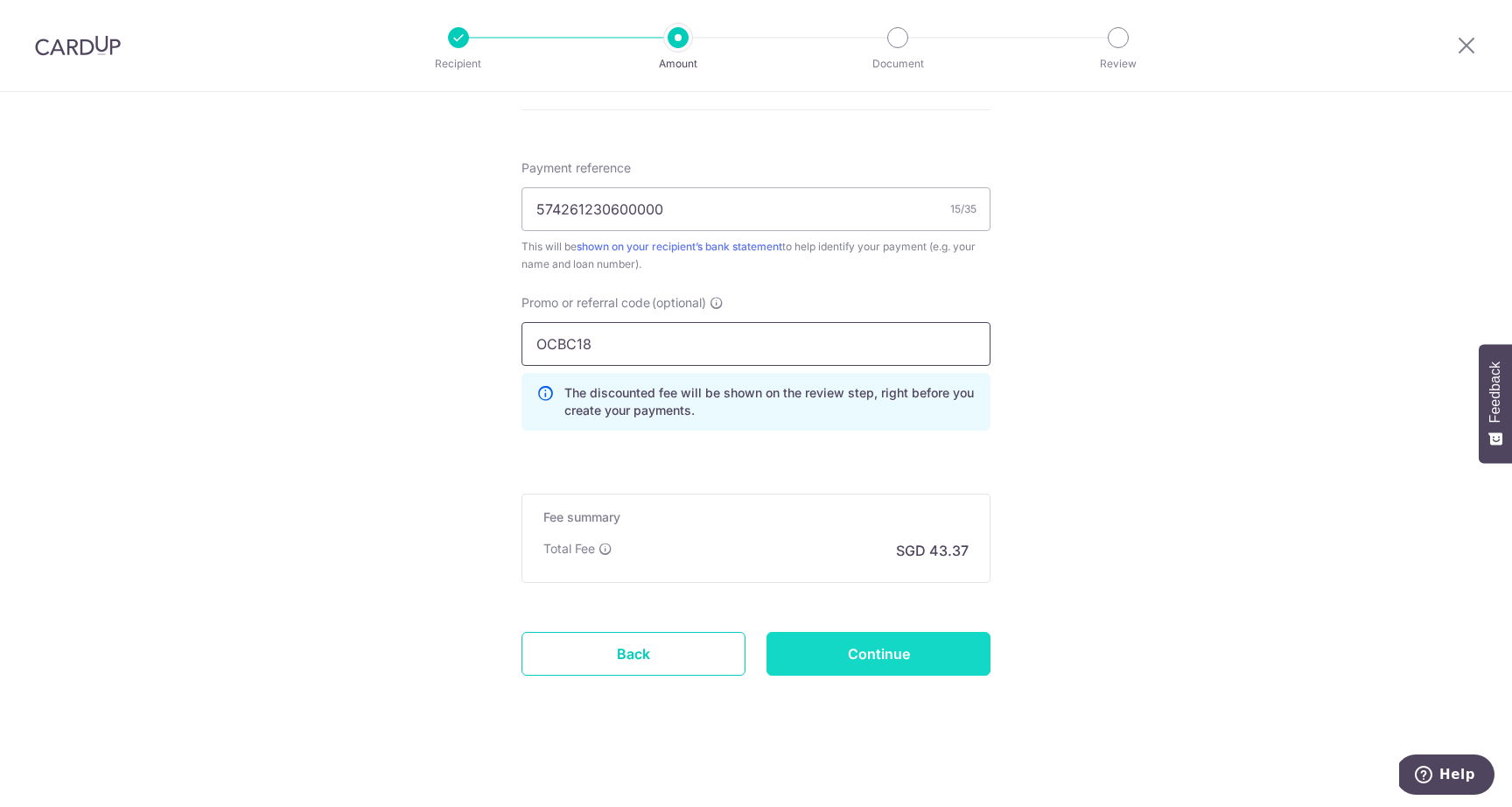
type input "OCBC18"
click at [851, 664] on input "Continue" at bounding box center [879, 655] width 224 height 44
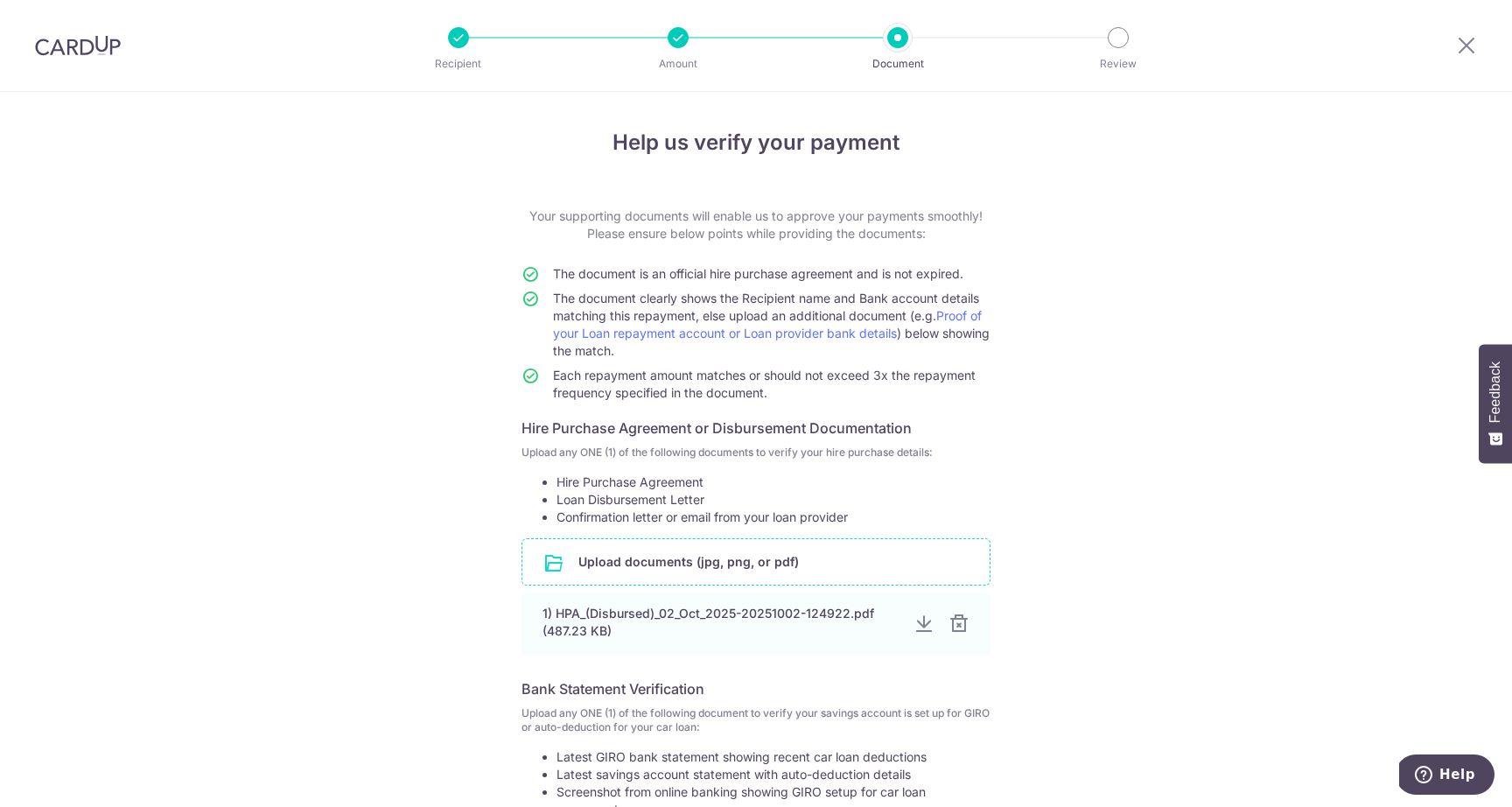
click at [690, 561] on input "file" at bounding box center [756, 562] width 468 height 46
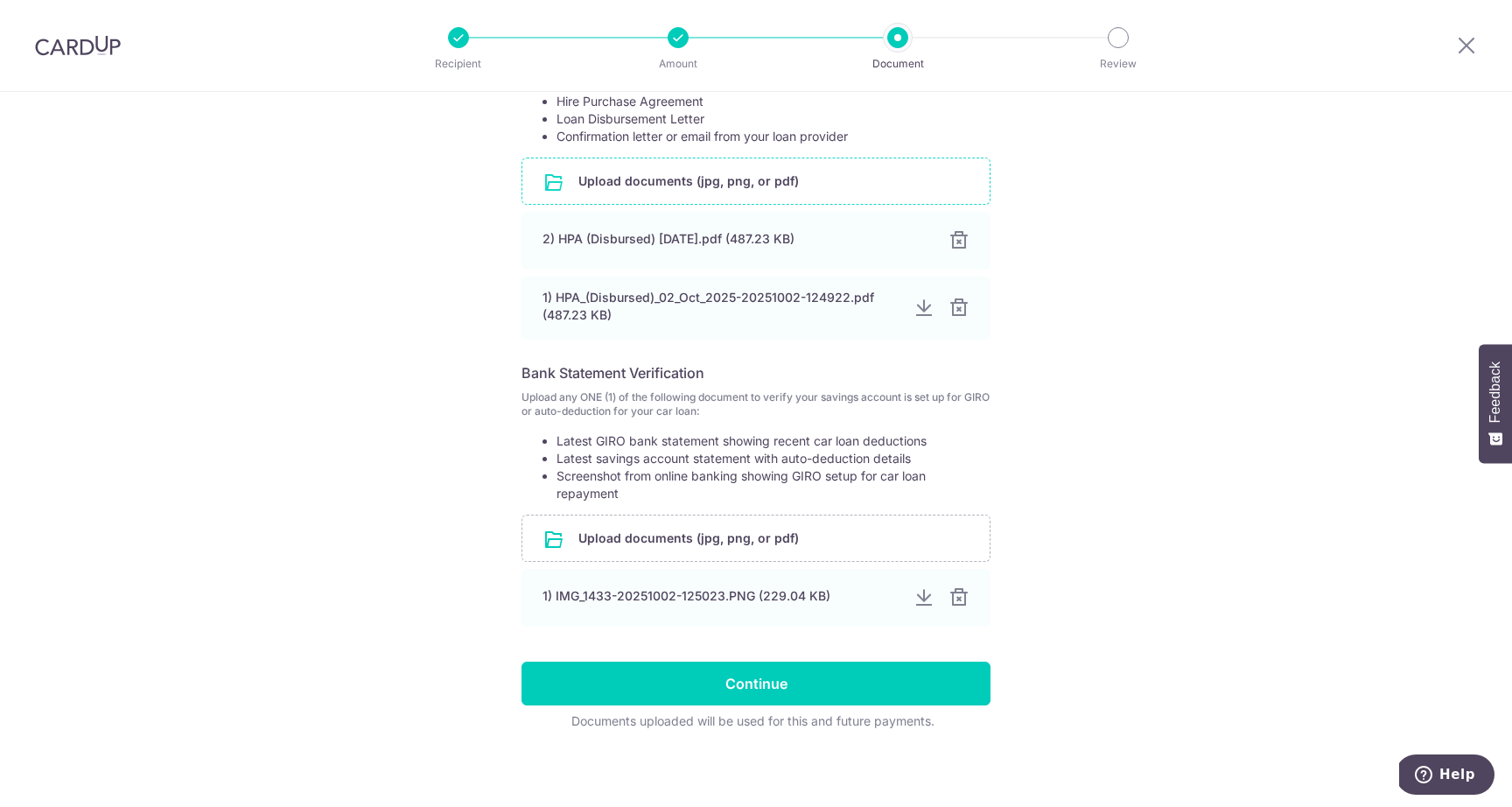
scroll to position [382, 0]
click at [688, 529] on input "file" at bounding box center [756, 537] width 468 height 46
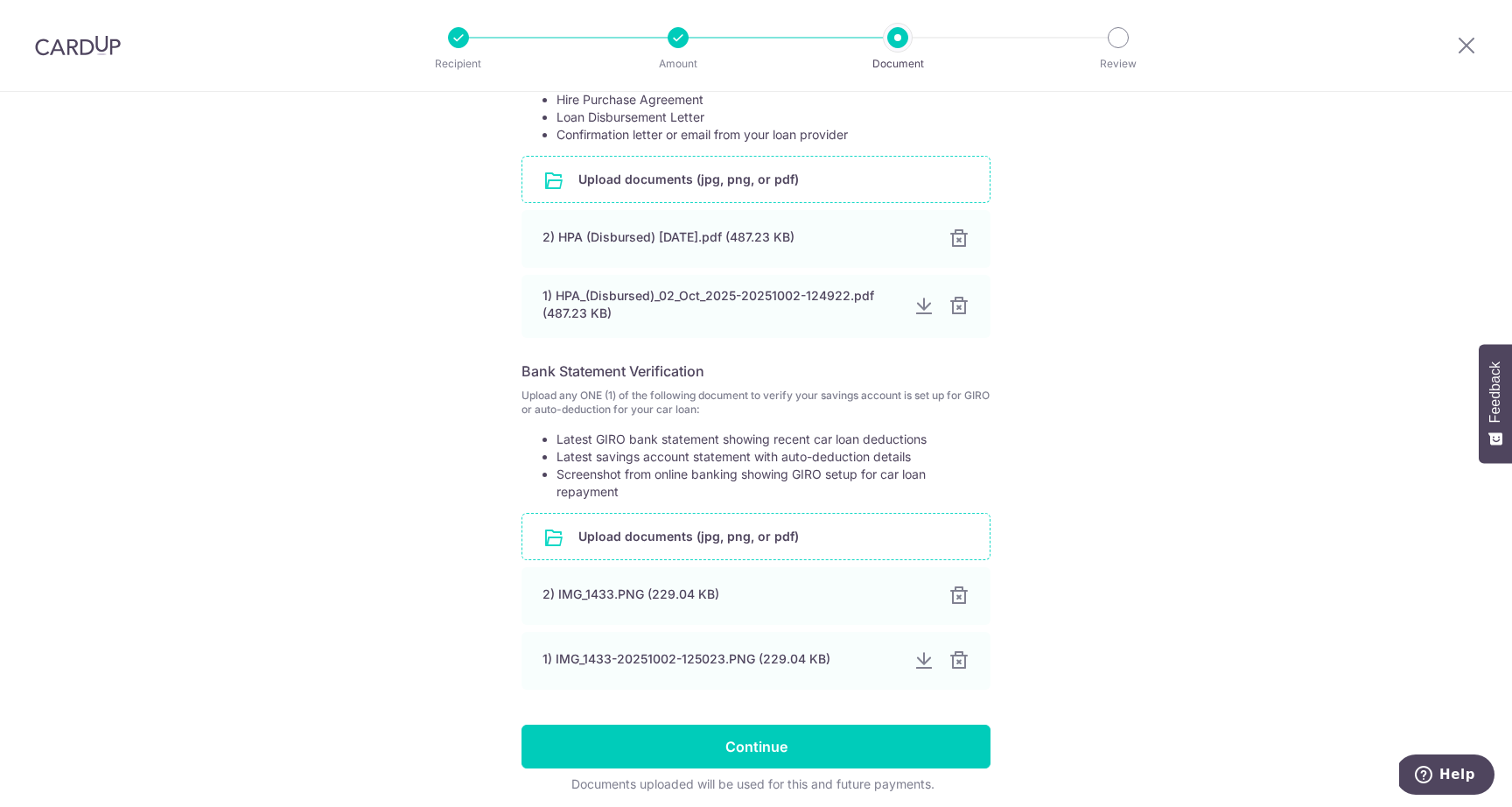
scroll to position [451, 0]
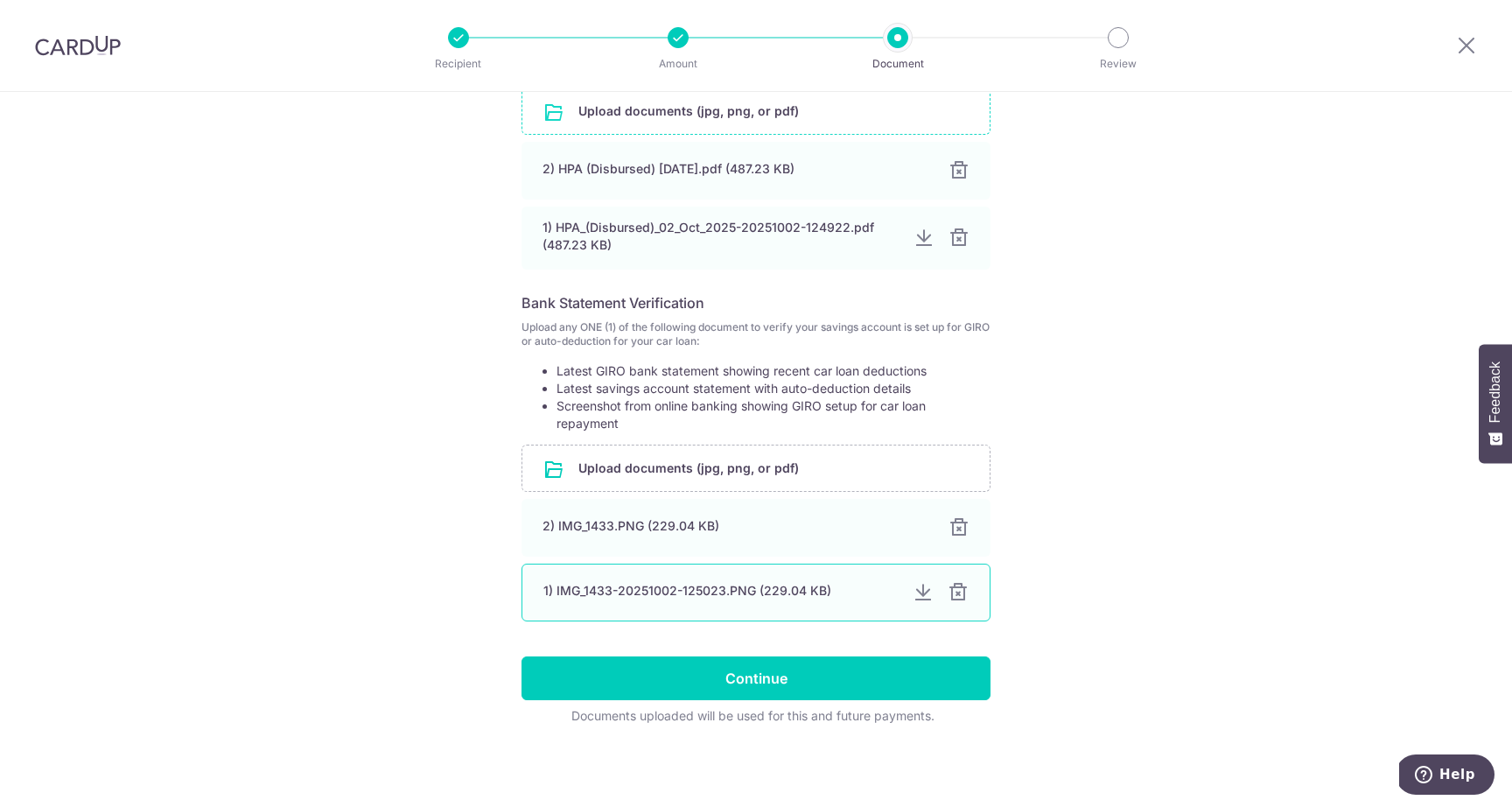
click at [963, 591] on div at bounding box center [958, 593] width 21 height 21
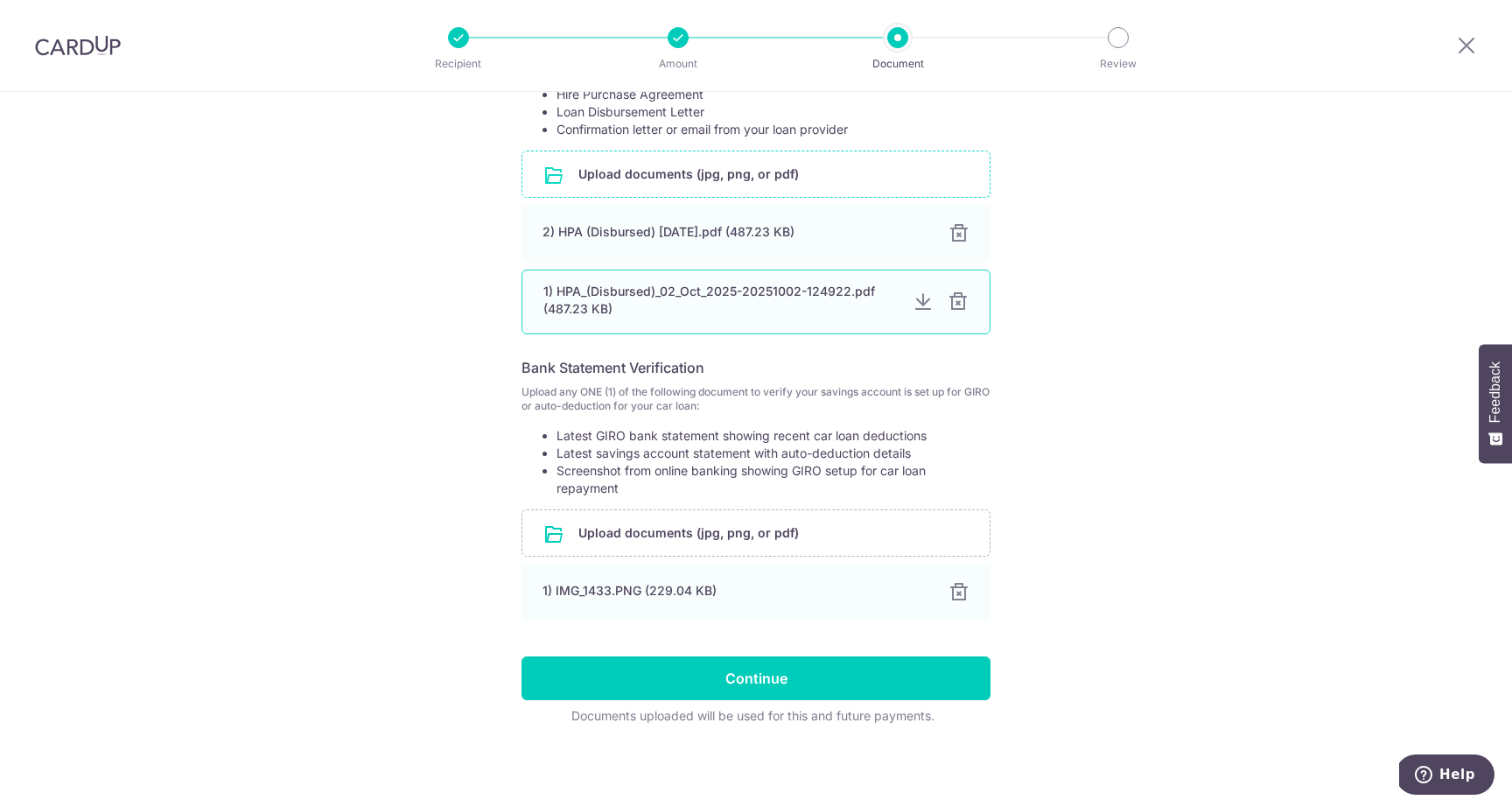
click at [958, 301] on div at bounding box center [958, 302] width 21 height 21
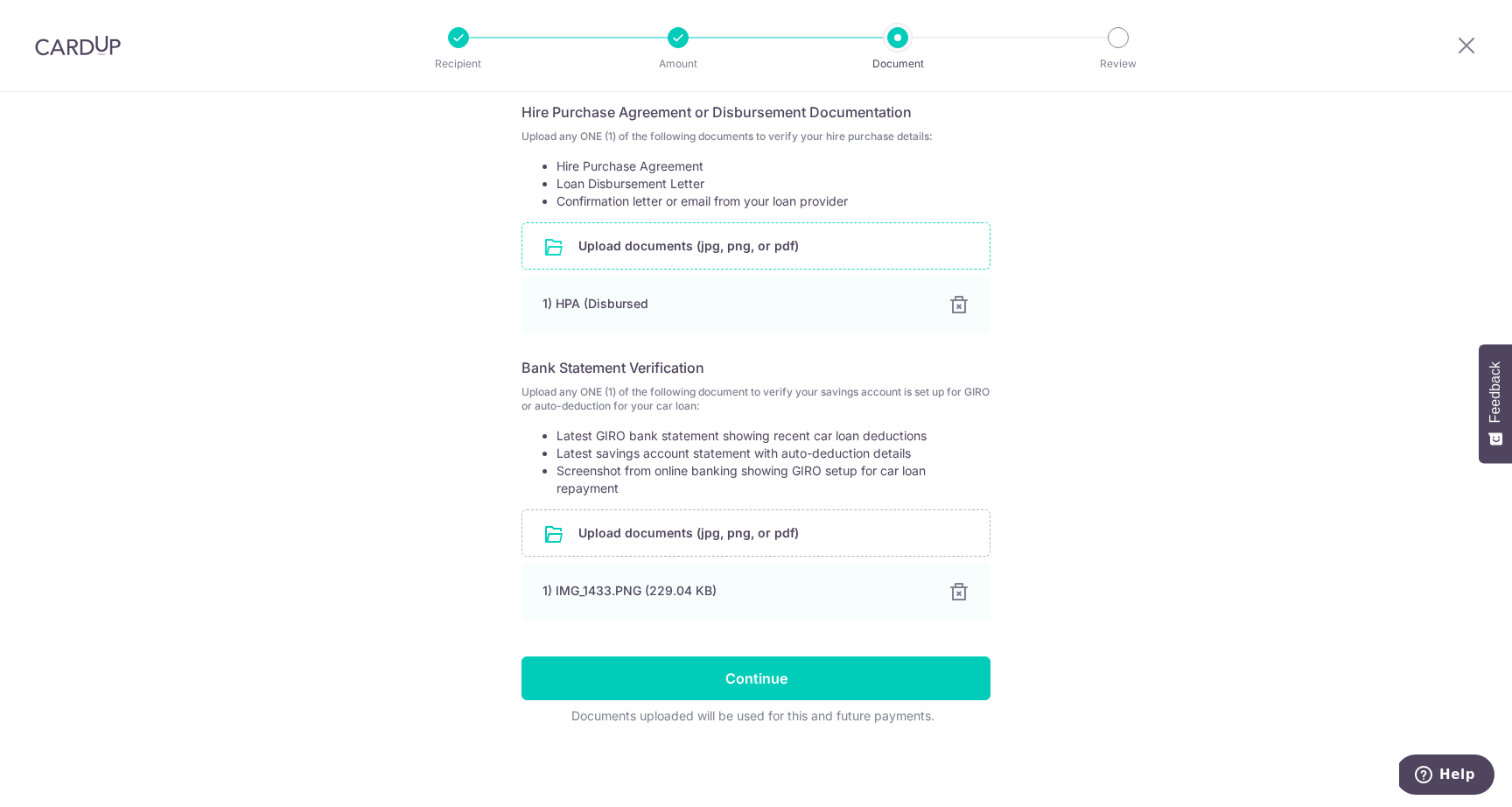
scroll to position [316, 0]
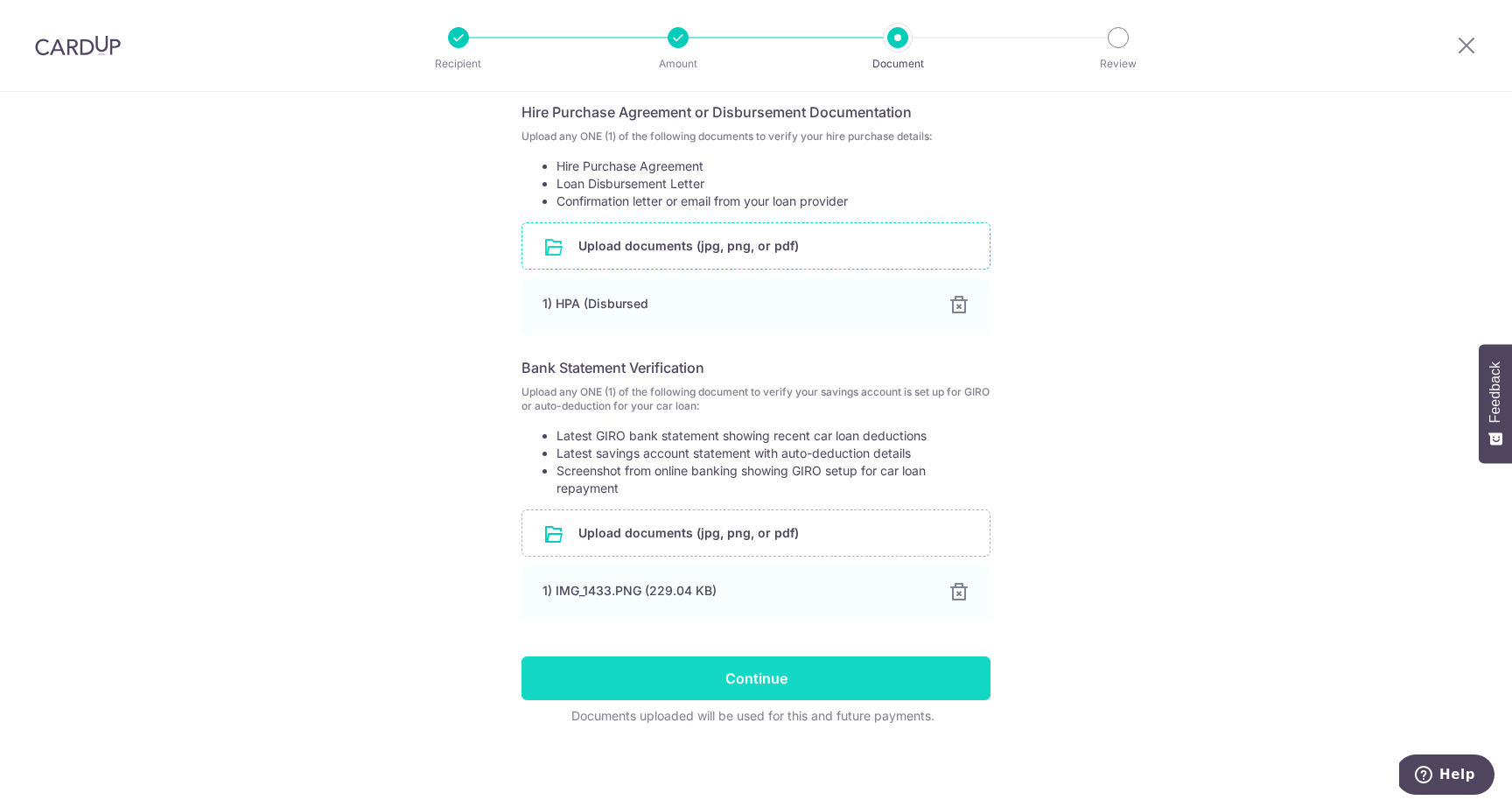
click at [749, 671] on input "Continue" at bounding box center [756, 678] width 469 height 44
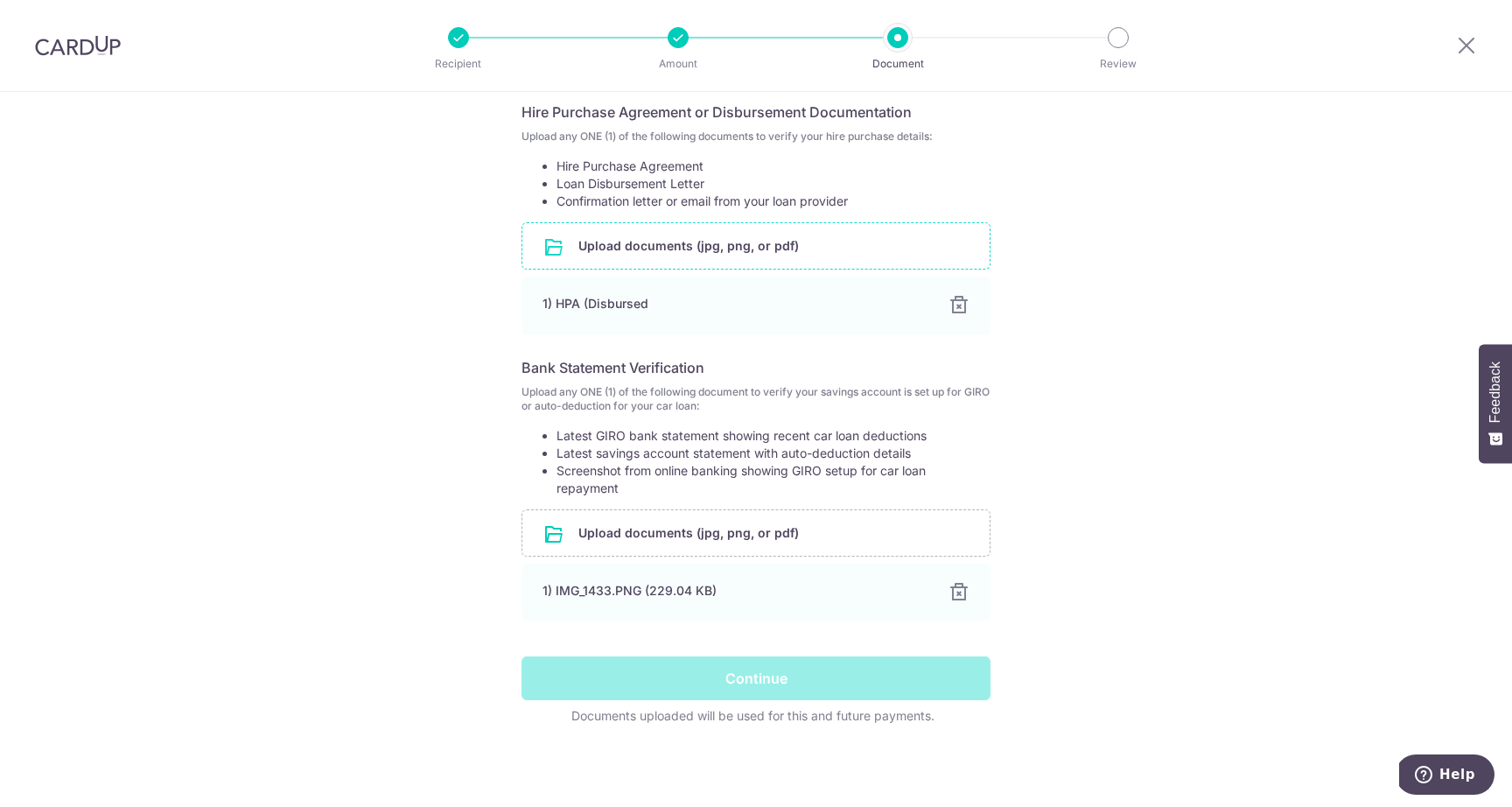
scroll to position [0, 0]
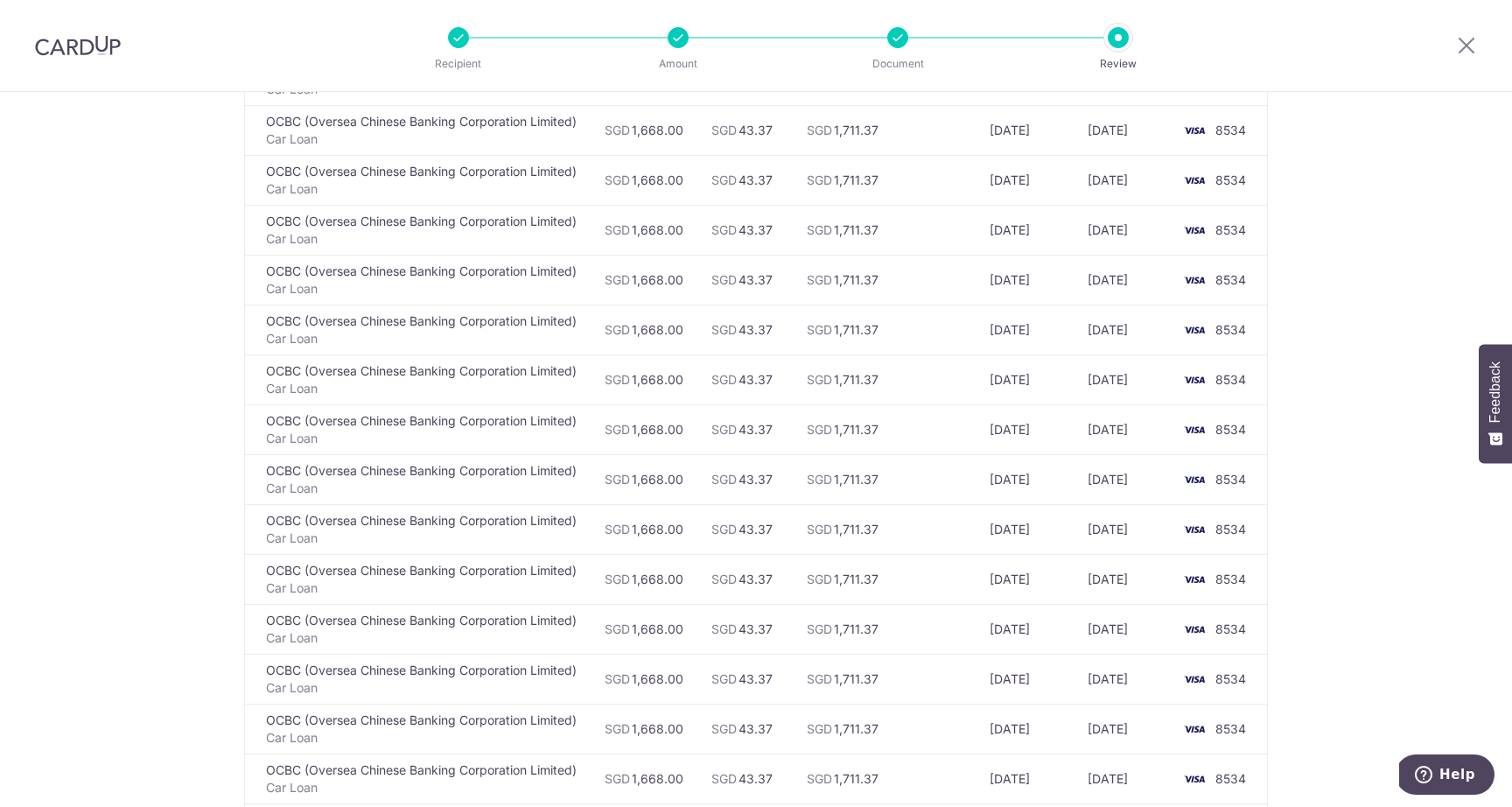
scroll to position [3969, 0]
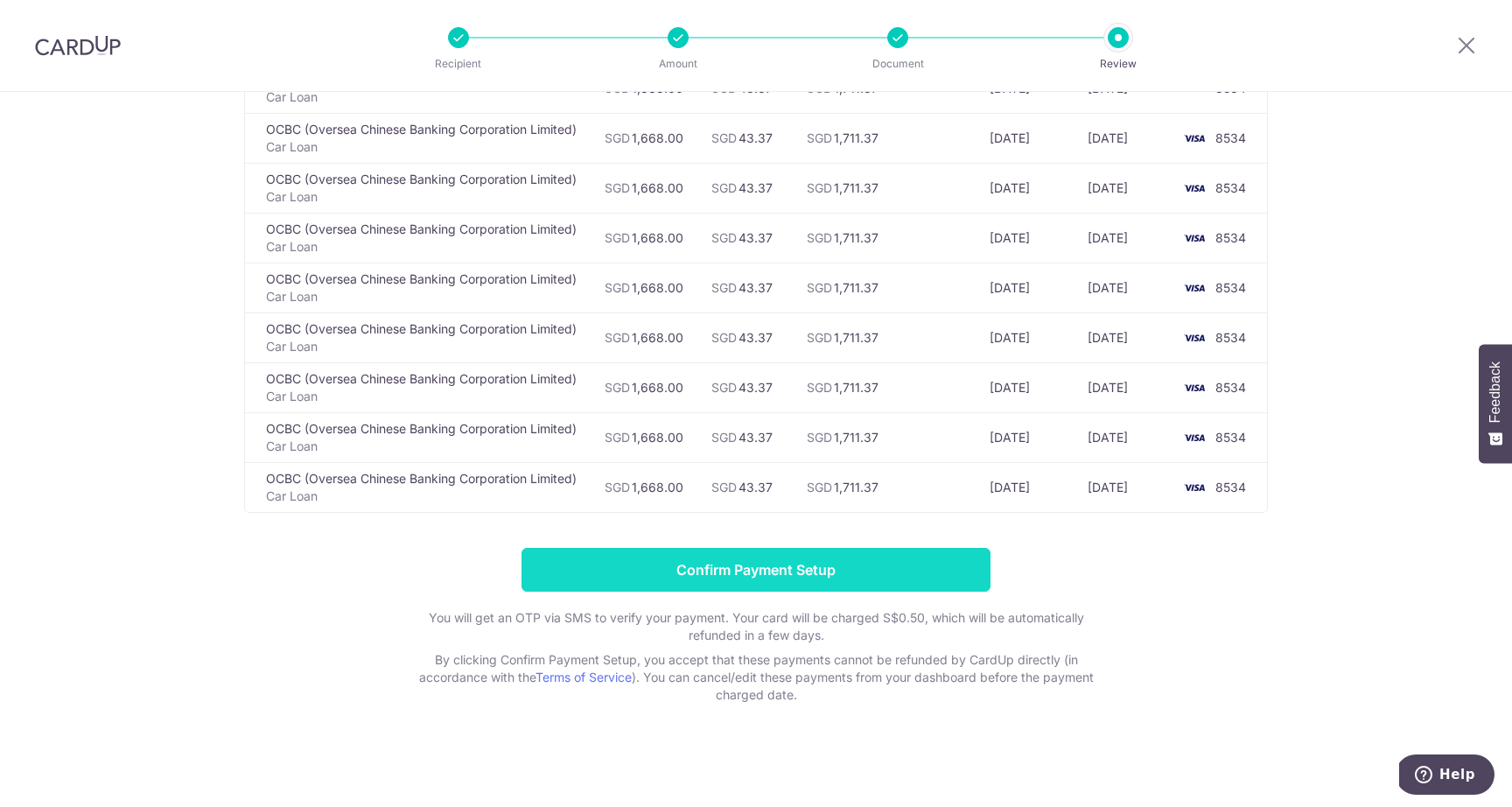
click at [758, 571] on input "Confirm Payment Setup" at bounding box center [756, 570] width 469 height 44
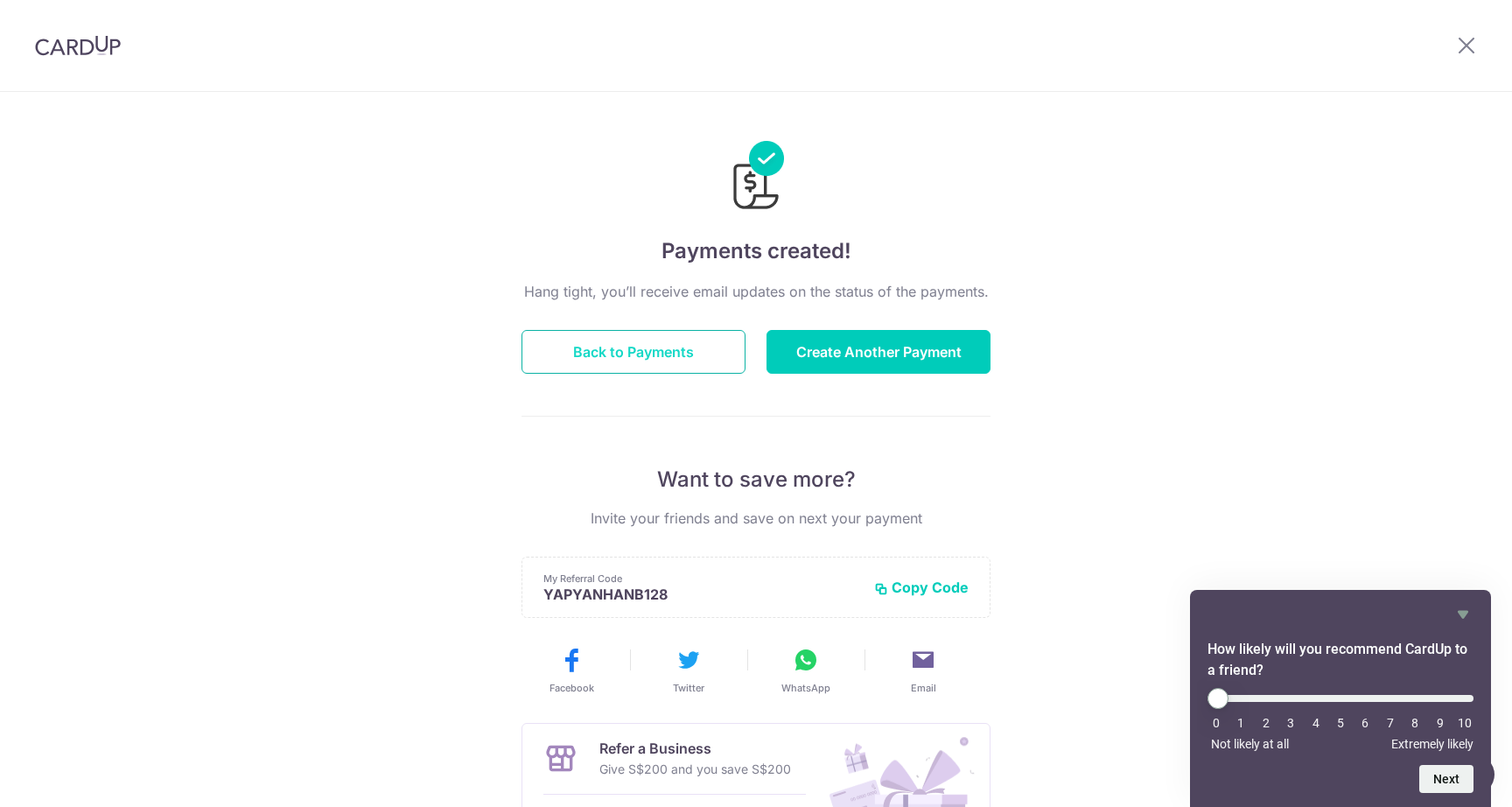
click at [670, 352] on button "Back to Payments" at bounding box center [633, 352] width 224 height 44
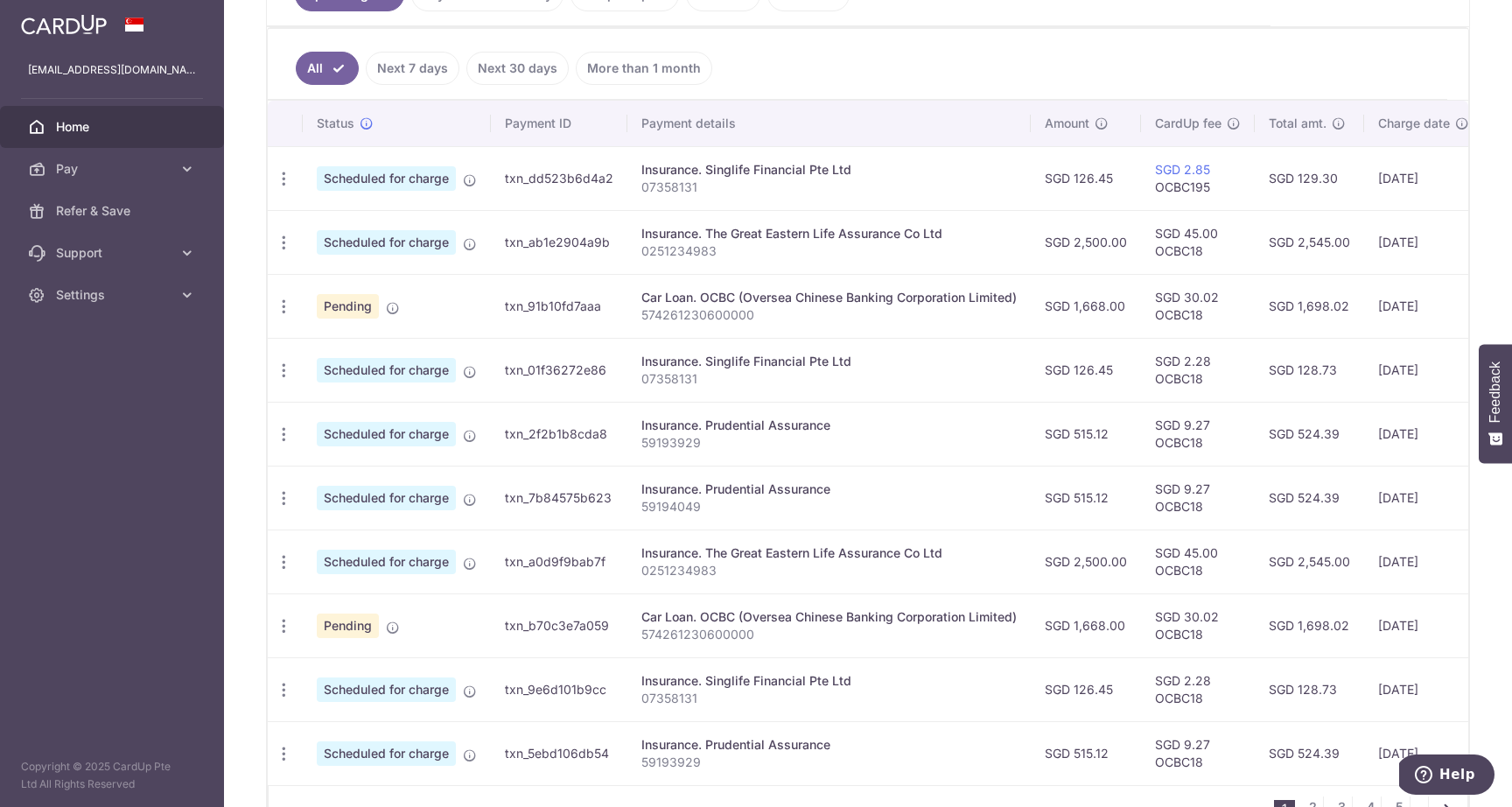
scroll to position [546, 0]
